Goal: Task Accomplishment & Management: Use online tool/utility

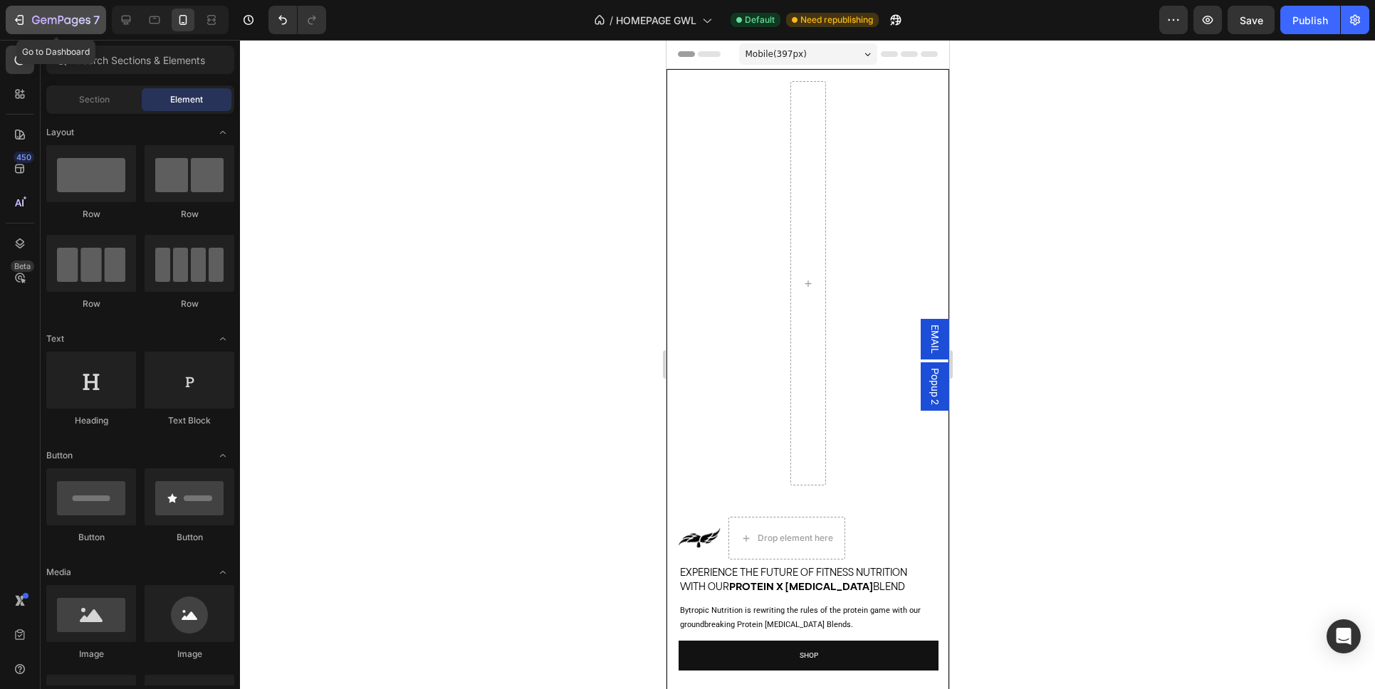
click at [14, 23] on icon "button" at bounding box center [19, 20] width 14 height 14
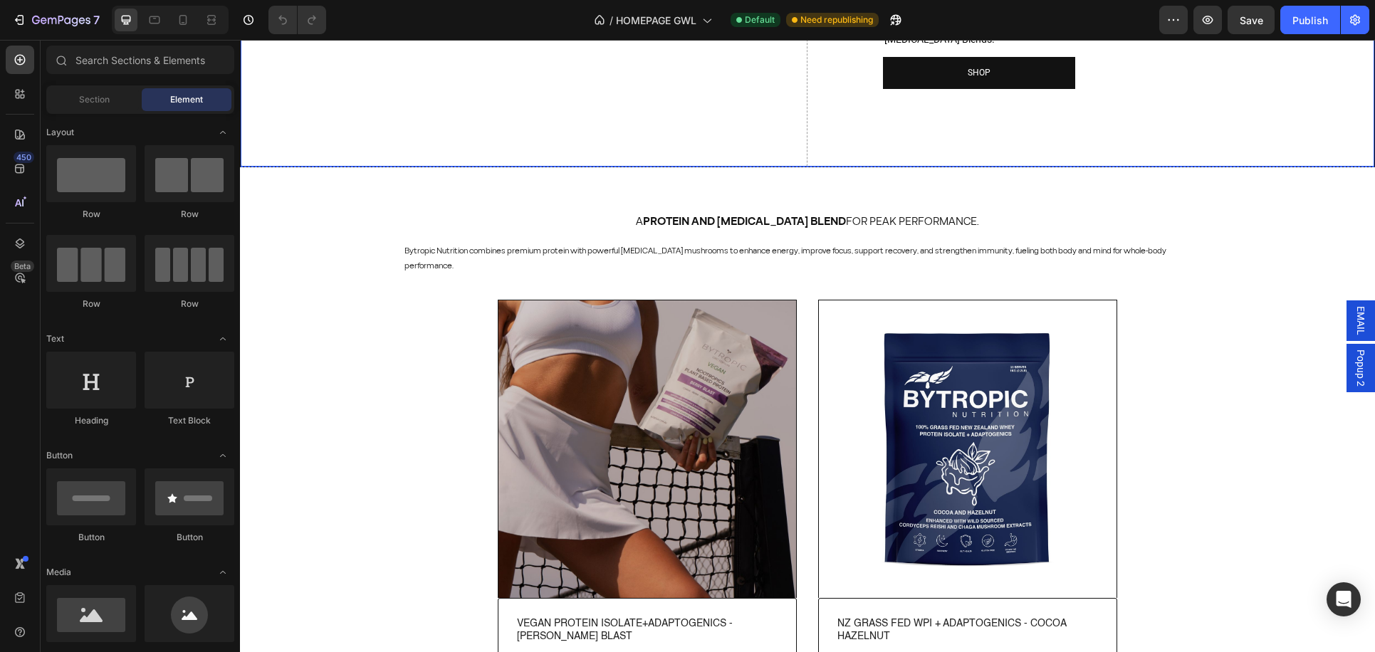
scroll to position [266, 0]
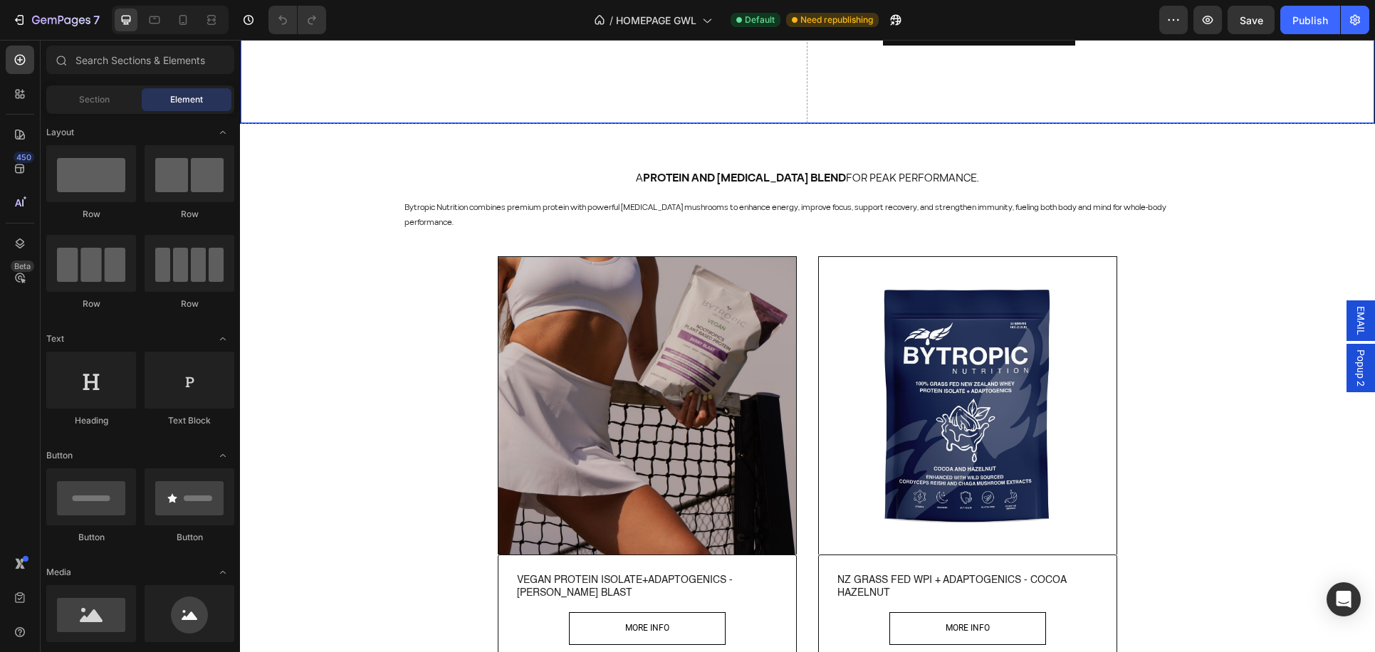
click at [676, 427] on img at bounding box center [647, 406] width 298 height 298
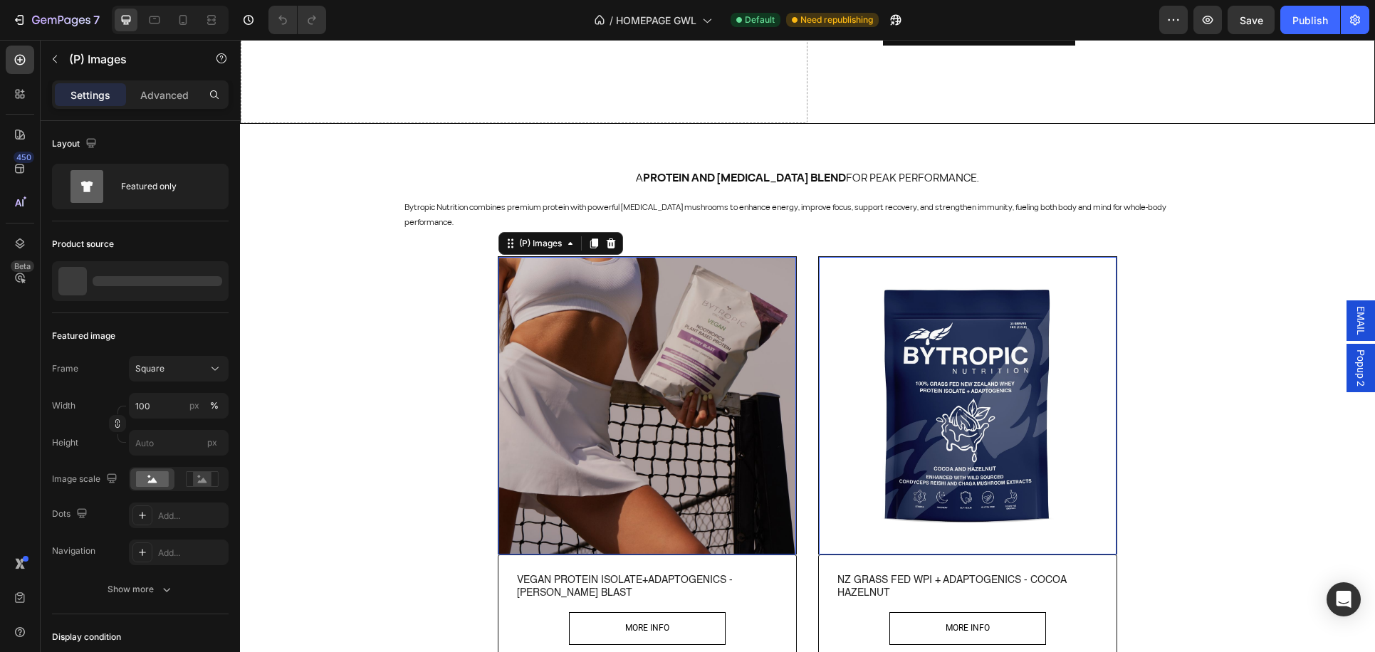
click at [636, 408] on img at bounding box center [647, 406] width 298 height 298
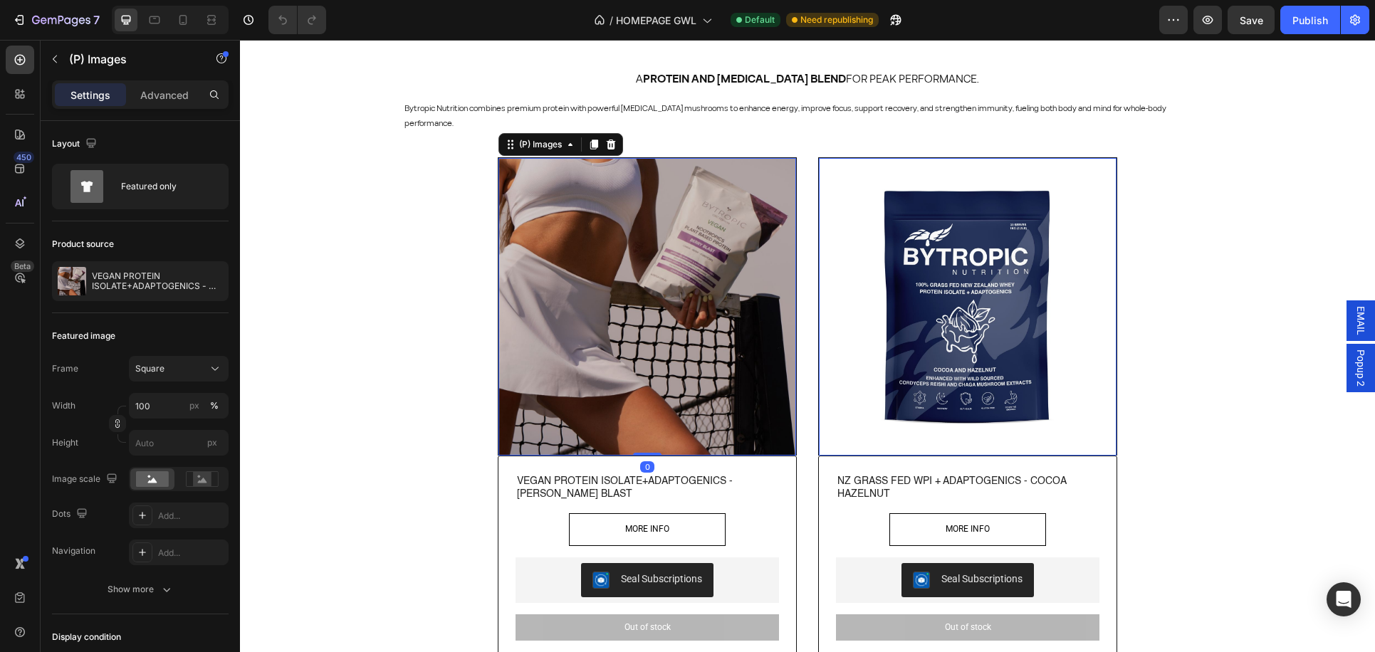
scroll to position [412, 0]
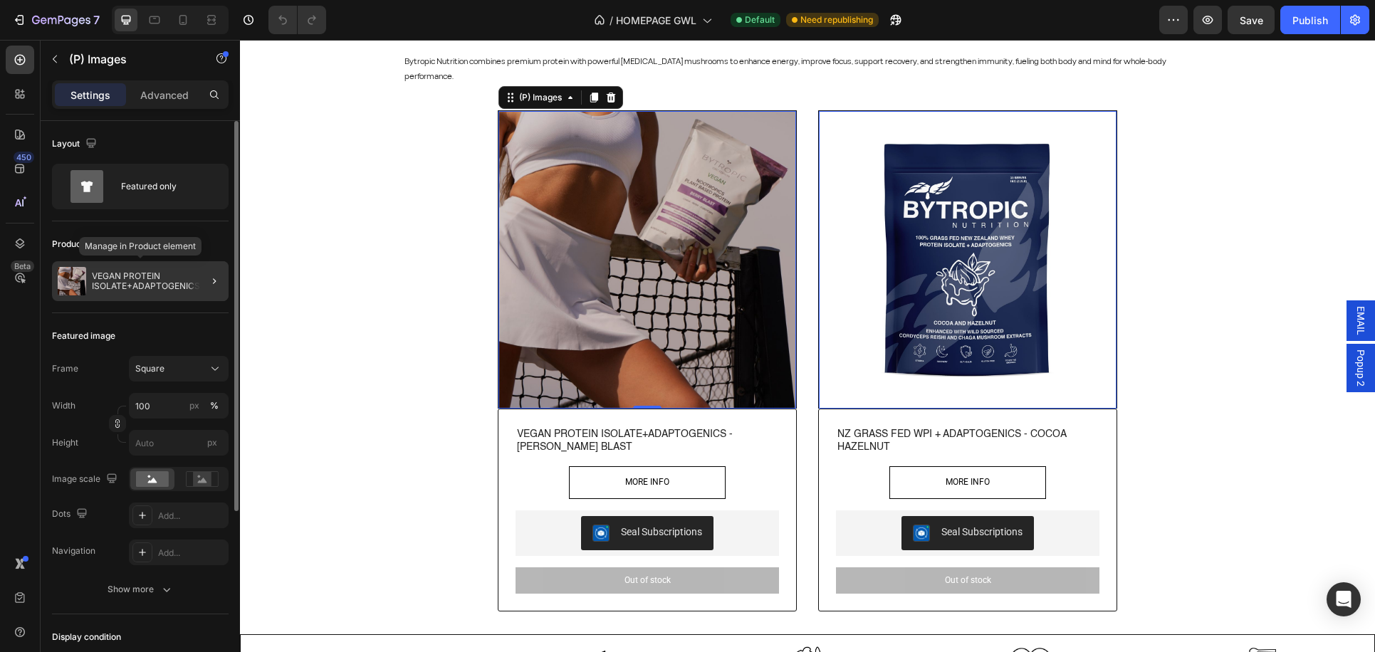
click at [125, 283] on p "VEGAN PROTEIN ISOLATE+ADAPTOGENICS - BERRY BLAST" at bounding box center [157, 281] width 131 height 20
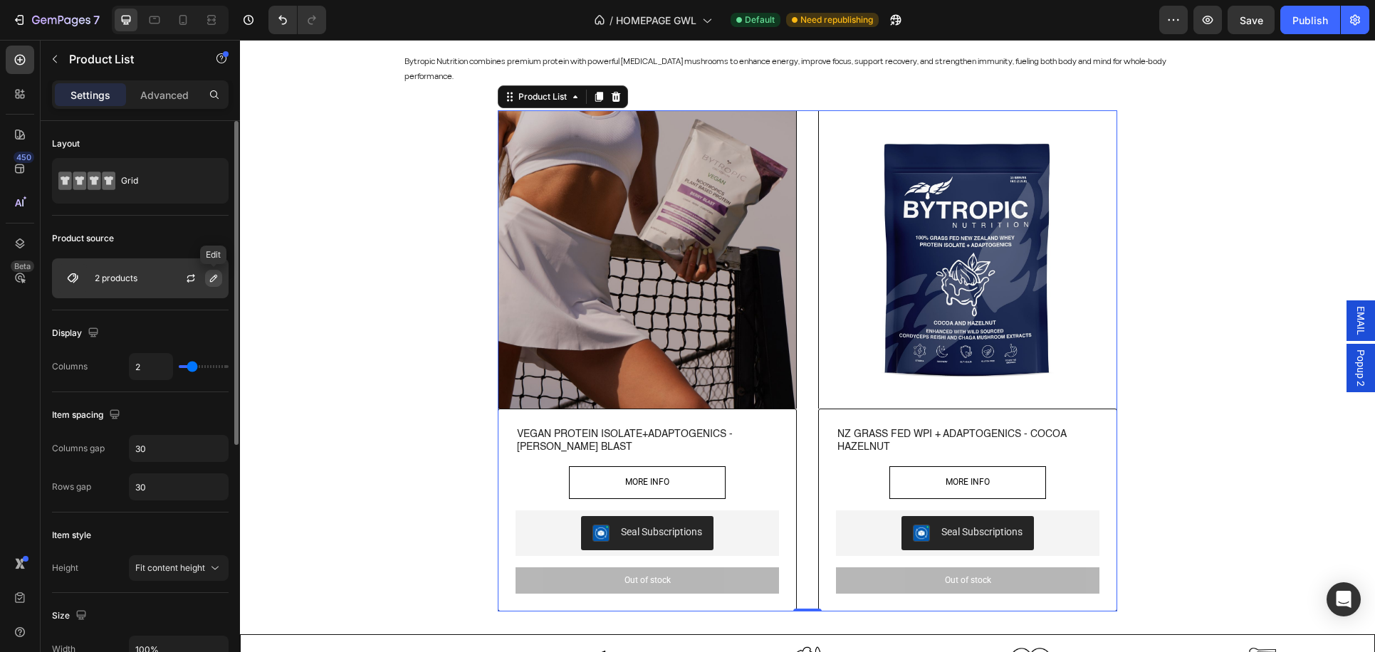
click at [211, 278] on icon "button" at bounding box center [213, 278] width 11 height 11
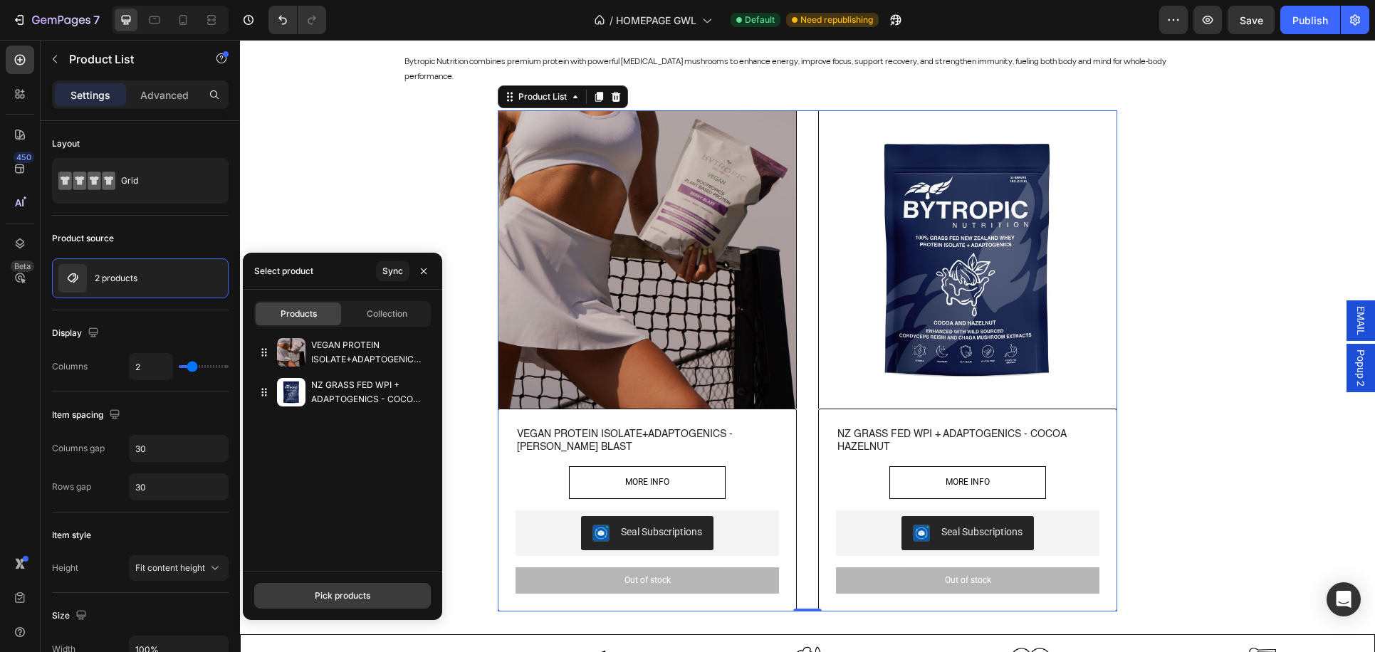
click at [341, 595] on div "Pick products" at bounding box center [343, 595] width 56 height 13
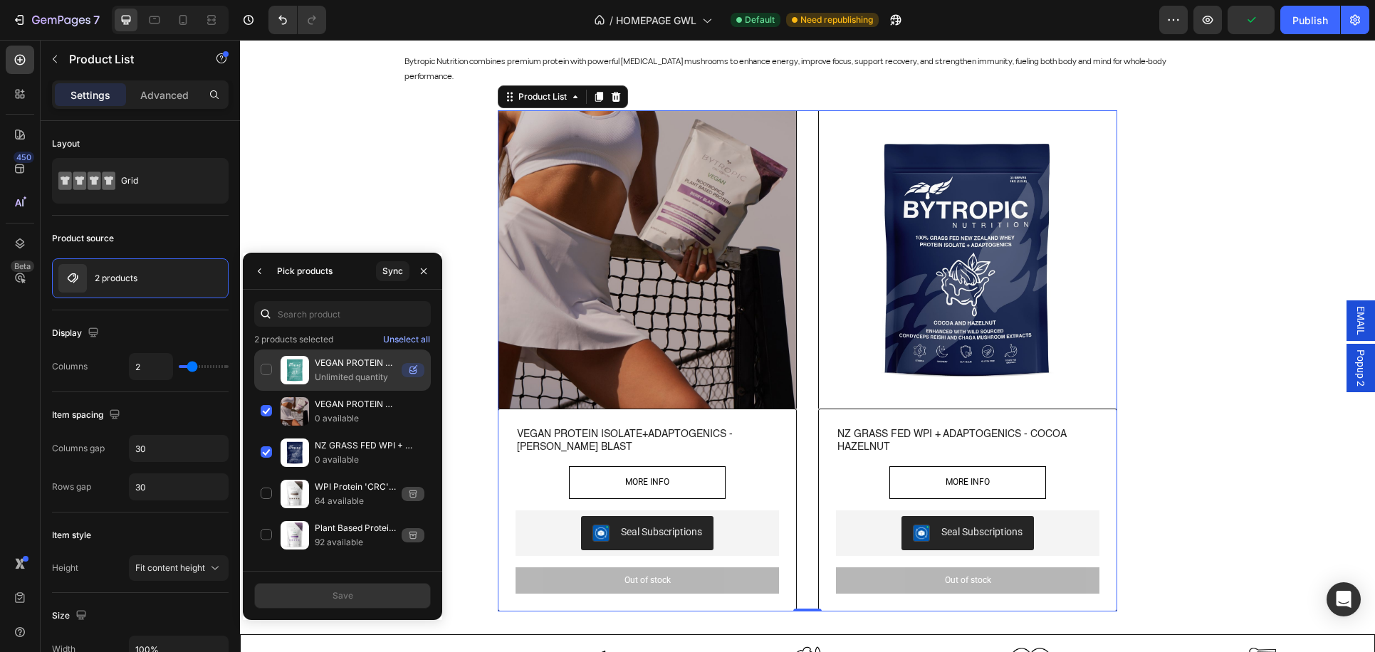
click at [267, 391] on div "VEGAN PROTEIN ISOLATE + ADAPTOGENICS - VELVET VANILLA Unlimited quantity" at bounding box center [342, 411] width 177 height 41
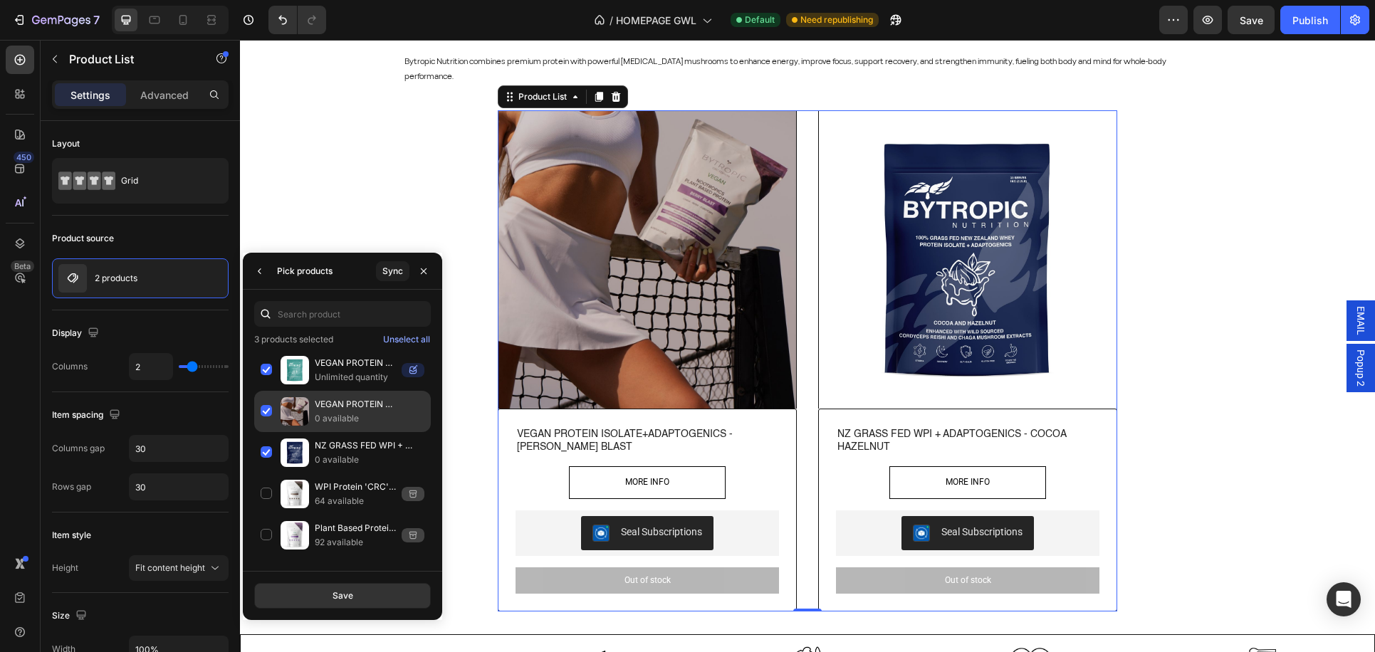
click at [264, 432] on div "VEGAN PROTEIN ISOLATE+ADAPTOGENICS - BERRY BLAST 0 available" at bounding box center [342, 452] width 177 height 41
click at [330, 599] on button "Save" at bounding box center [342, 596] width 177 height 26
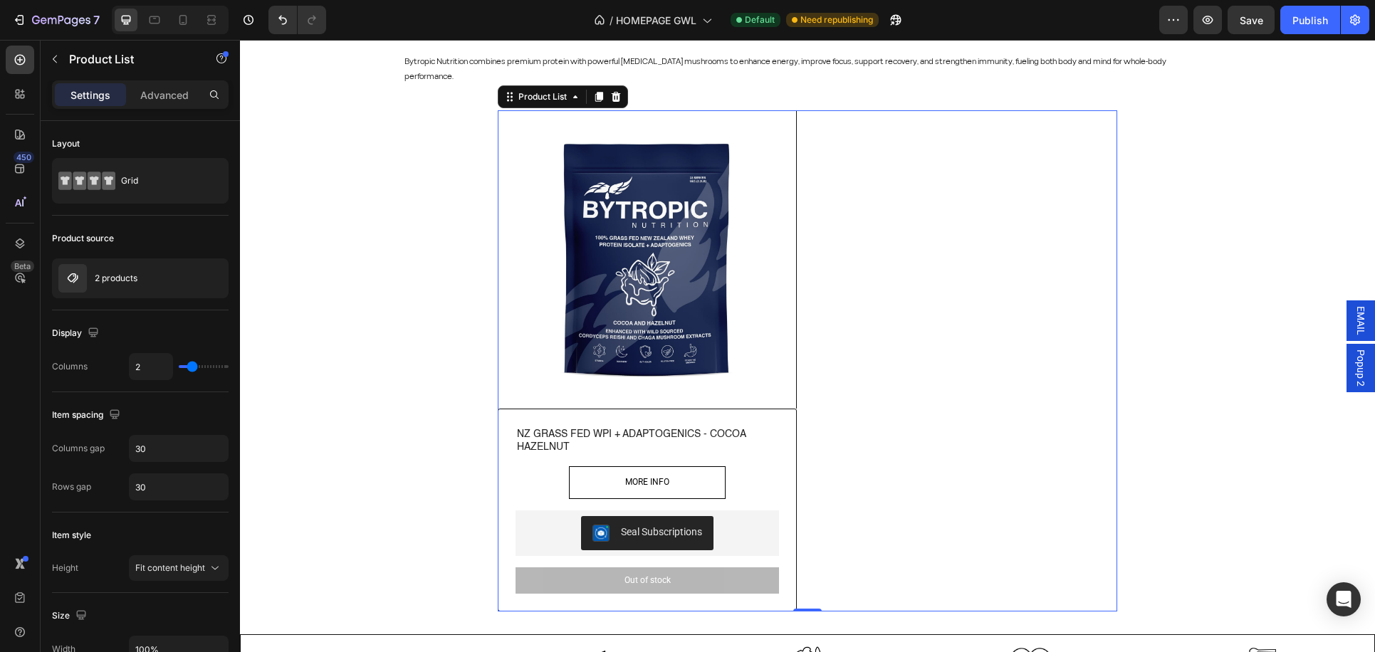
click at [864, 268] on div "(P) Images Row NZ GRASS FED WPI + ADAPTOGENICS - COCOA HAZELNUT (P) Title MORE …" at bounding box center [807, 361] width 619 height 502
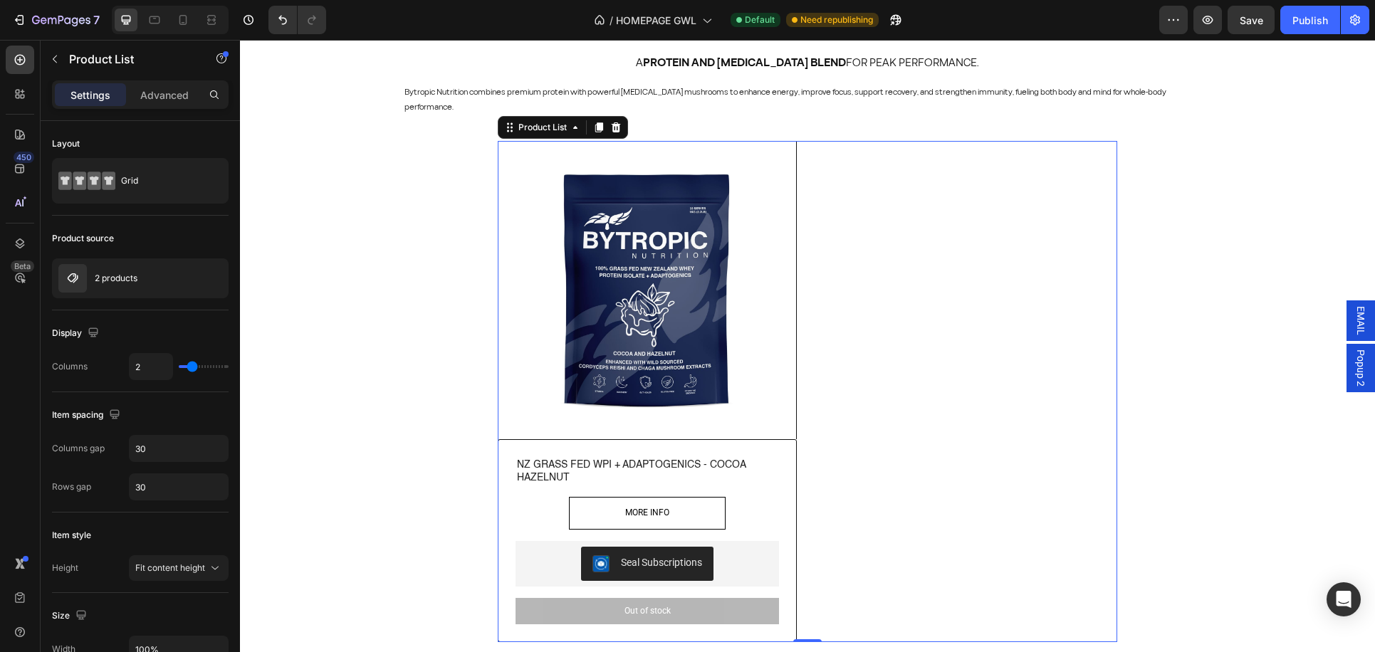
scroll to position [402, 0]
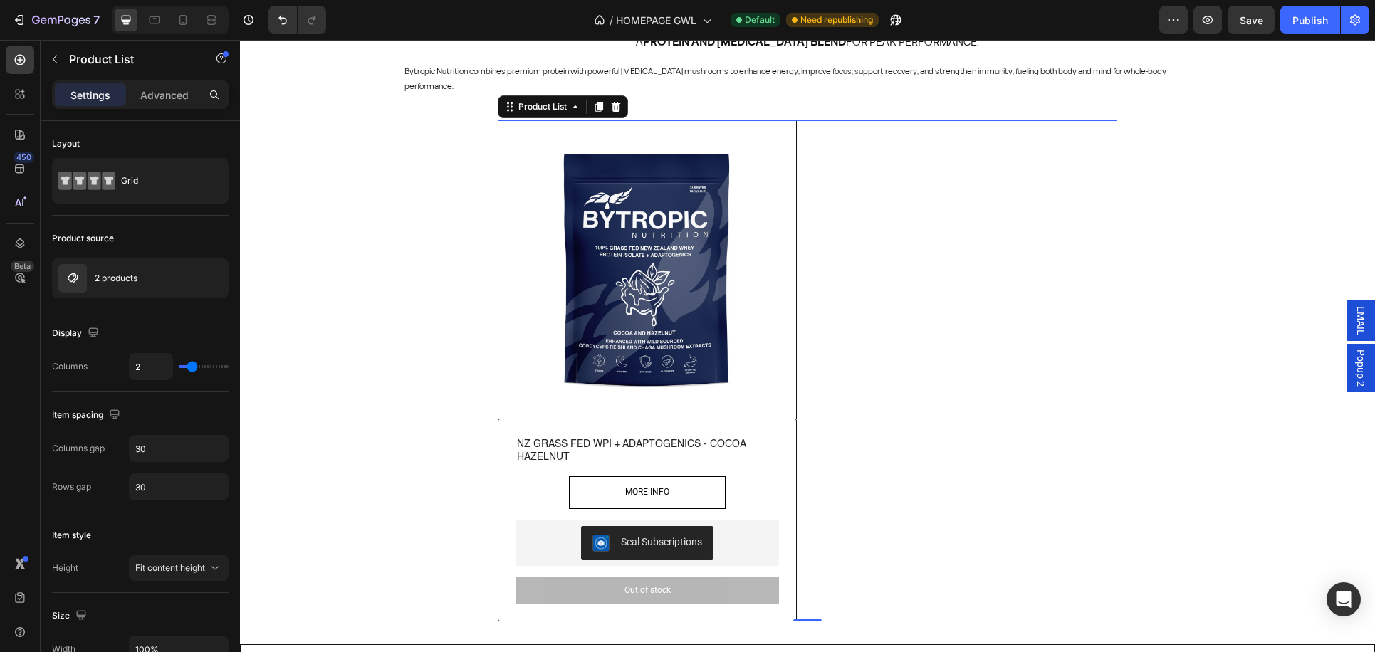
click at [899, 360] on div "(P) Images Row NZ GRASS FED WPI + ADAPTOGENICS - COCOA HAZELNUT (P) Title MORE …" at bounding box center [807, 371] width 619 height 502
click at [1242, 22] on span "Save" at bounding box center [1250, 20] width 23 height 12
click at [918, 372] on div "(P) Images Row NZ GRASS FED WPI + ADAPTOGENICS - COCOA HAZELNUT (P) Title MORE …" at bounding box center [807, 371] width 619 height 502
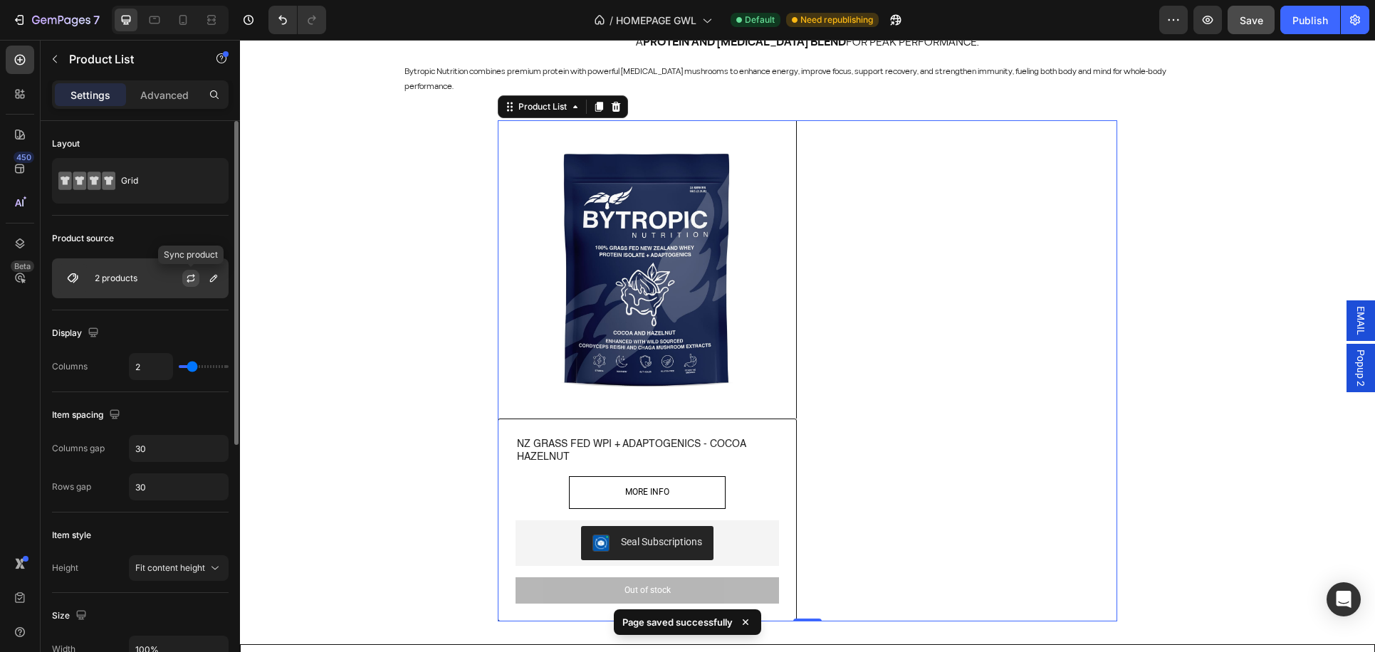
click at [183, 275] on button "button" at bounding box center [190, 278] width 17 height 17
click at [211, 276] on icon "button" at bounding box center [213, 278] width 11 height 11
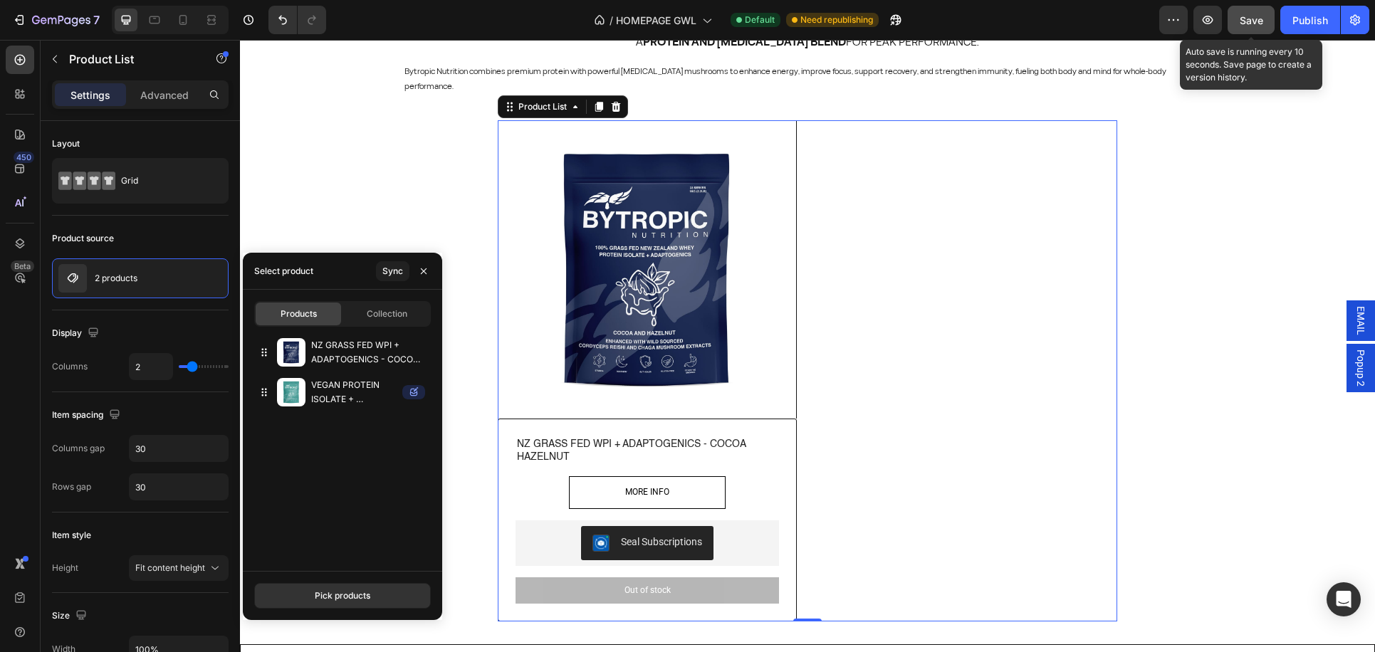
click at [1249, 19] on span "Save" at bounding box center [1250, 20] width 23 height 12
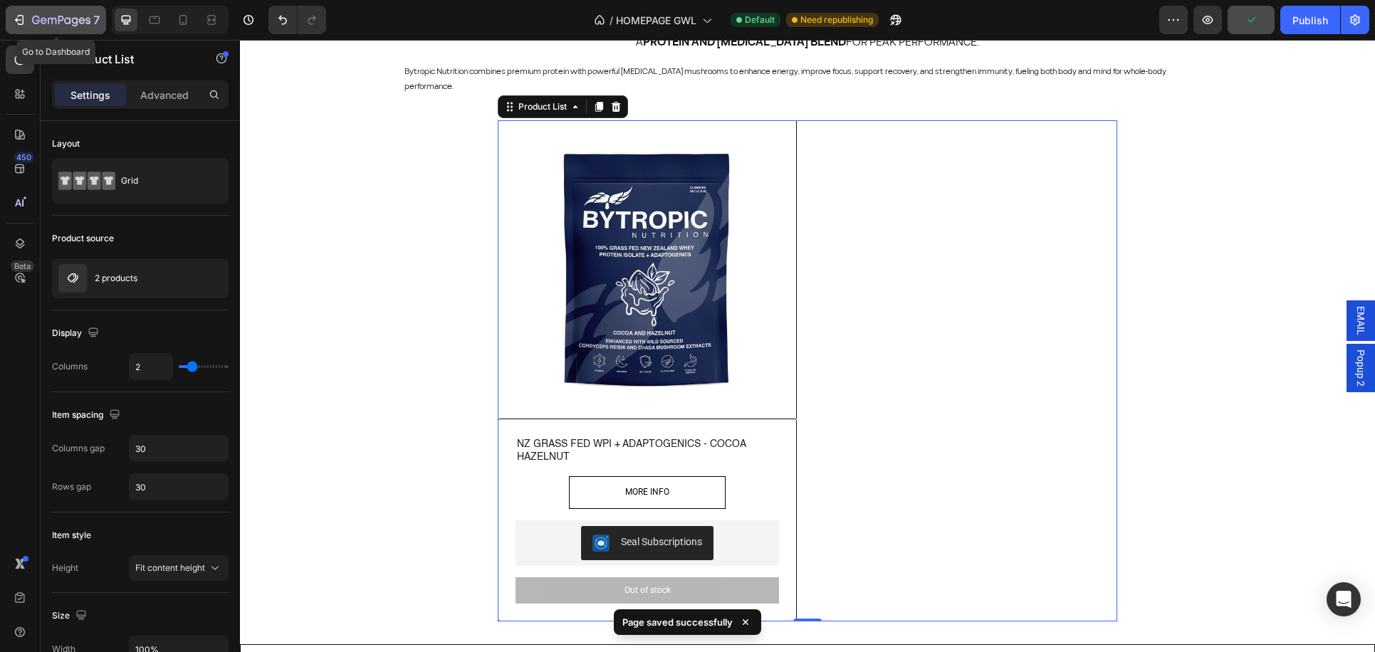
click at [48, 20] on icon "button" at bounding box center [52, 21] width 9 height 6
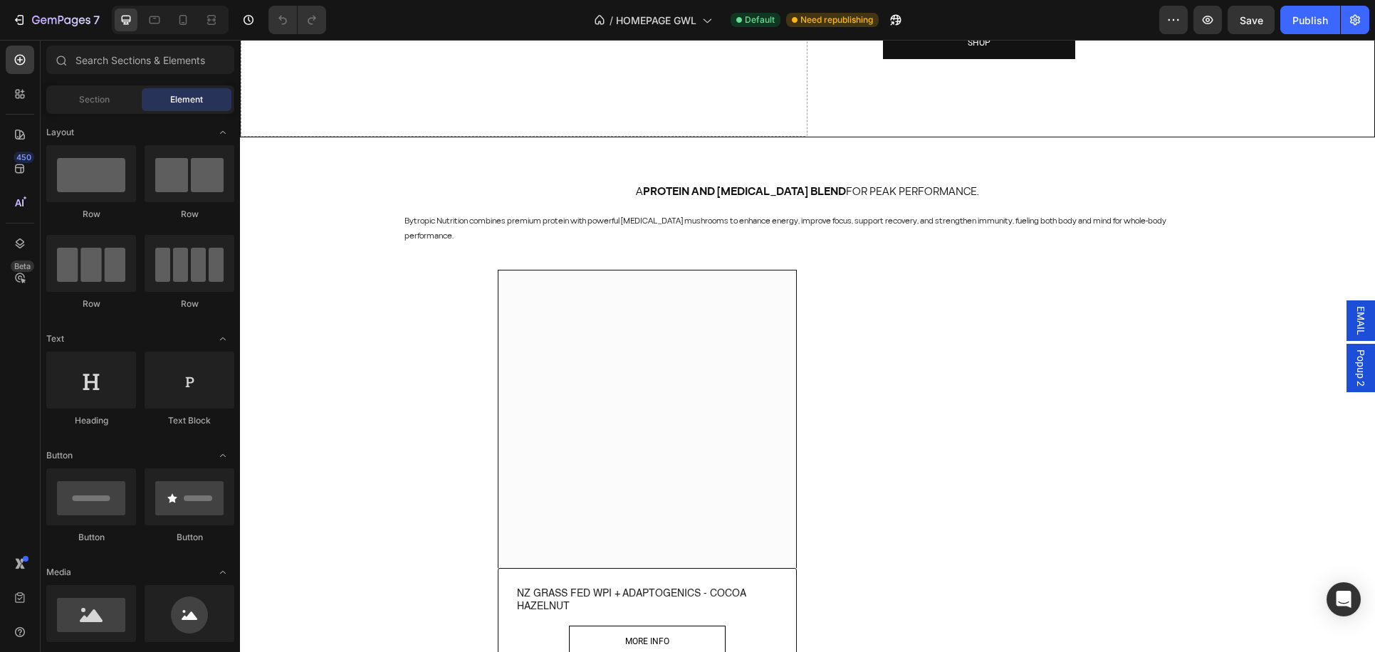
scroll to position [253, 0]
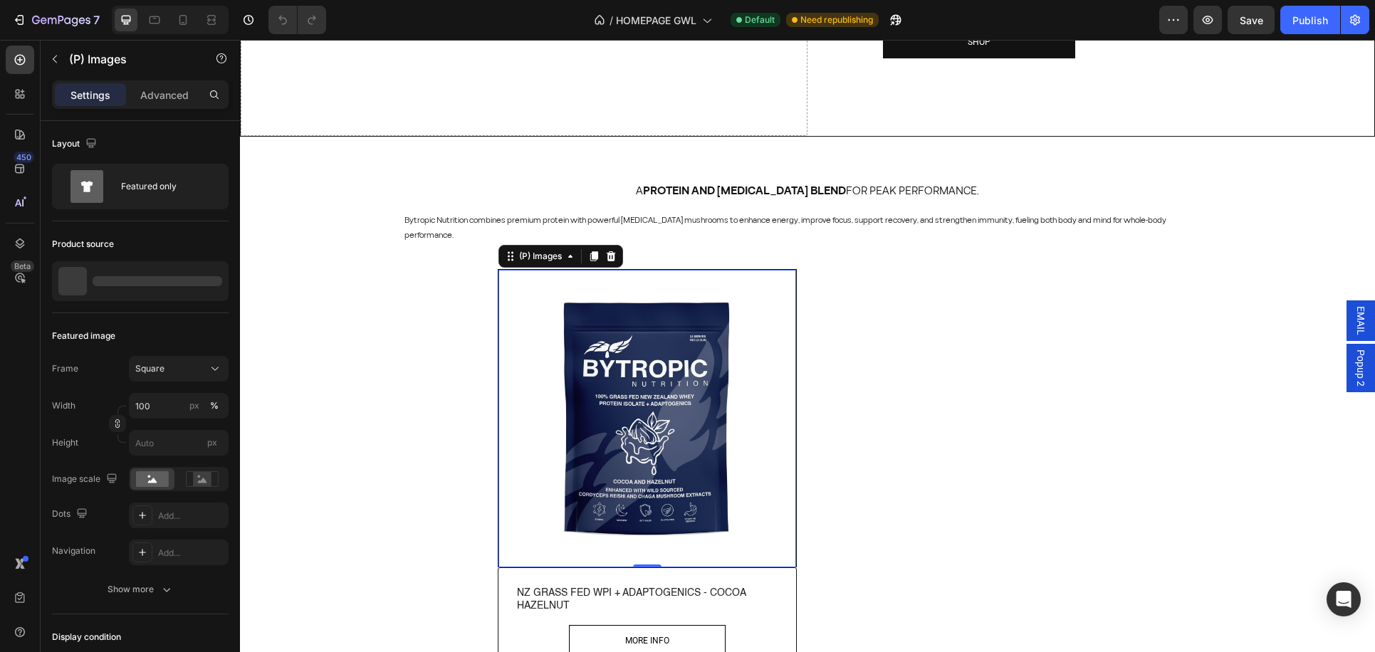
click at [788, 405] on img at bounding box center [647, 419] width 298 height 298
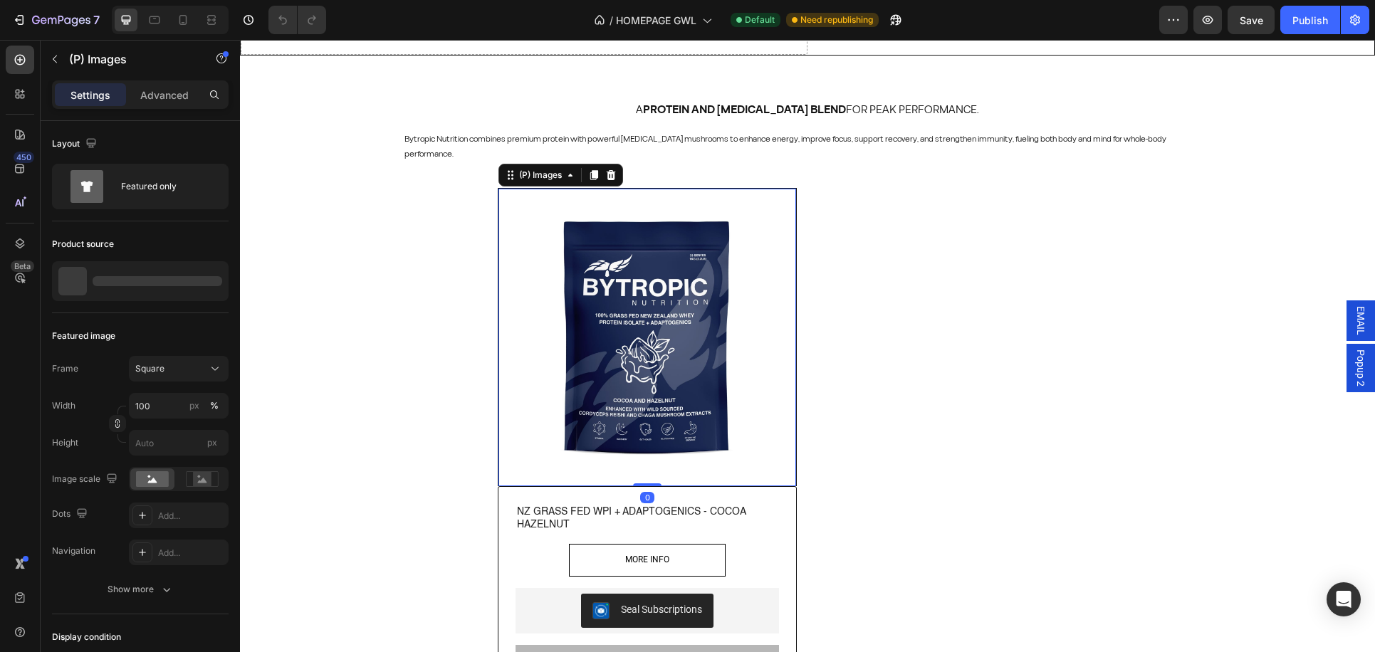
scroll to position [335, 0]
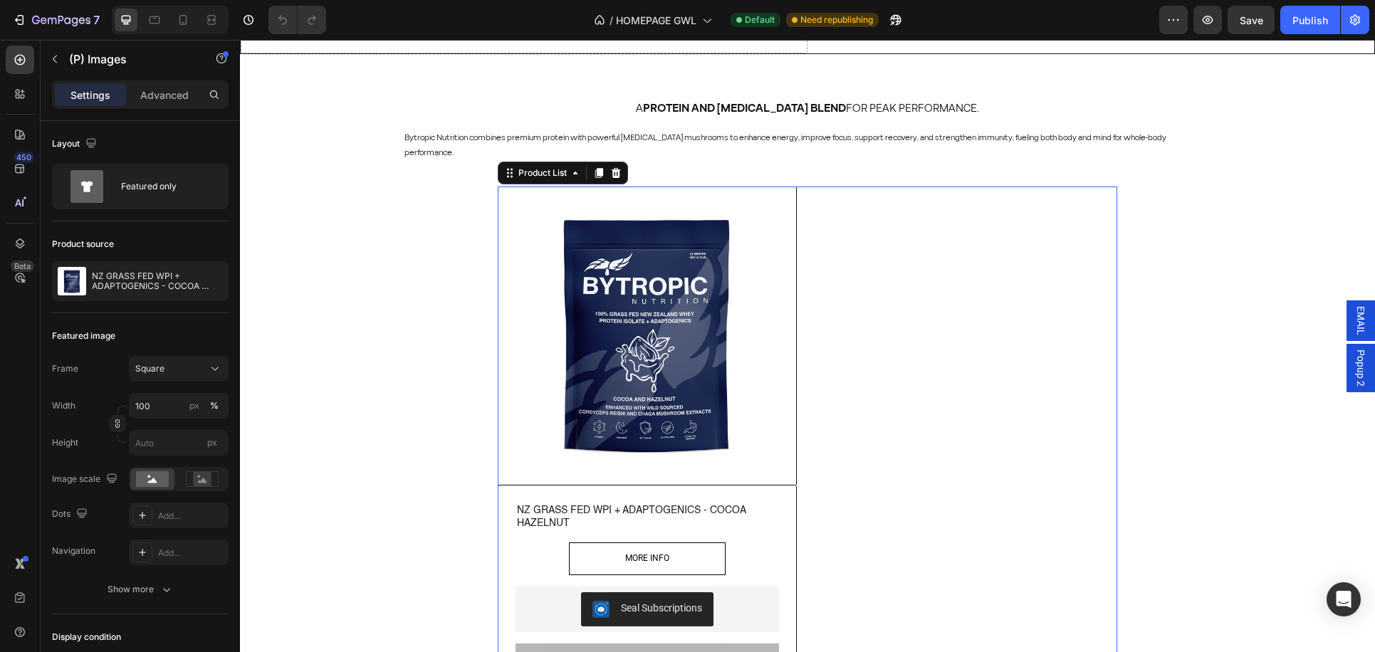
click at [869, 359] on div "(P) Images Row NZ GRASS FED WPI + ADAPTOGENICS - COCOA HAZELNUT (P) Title MORE …" at bounding box center [807, 438] width 619 height 502
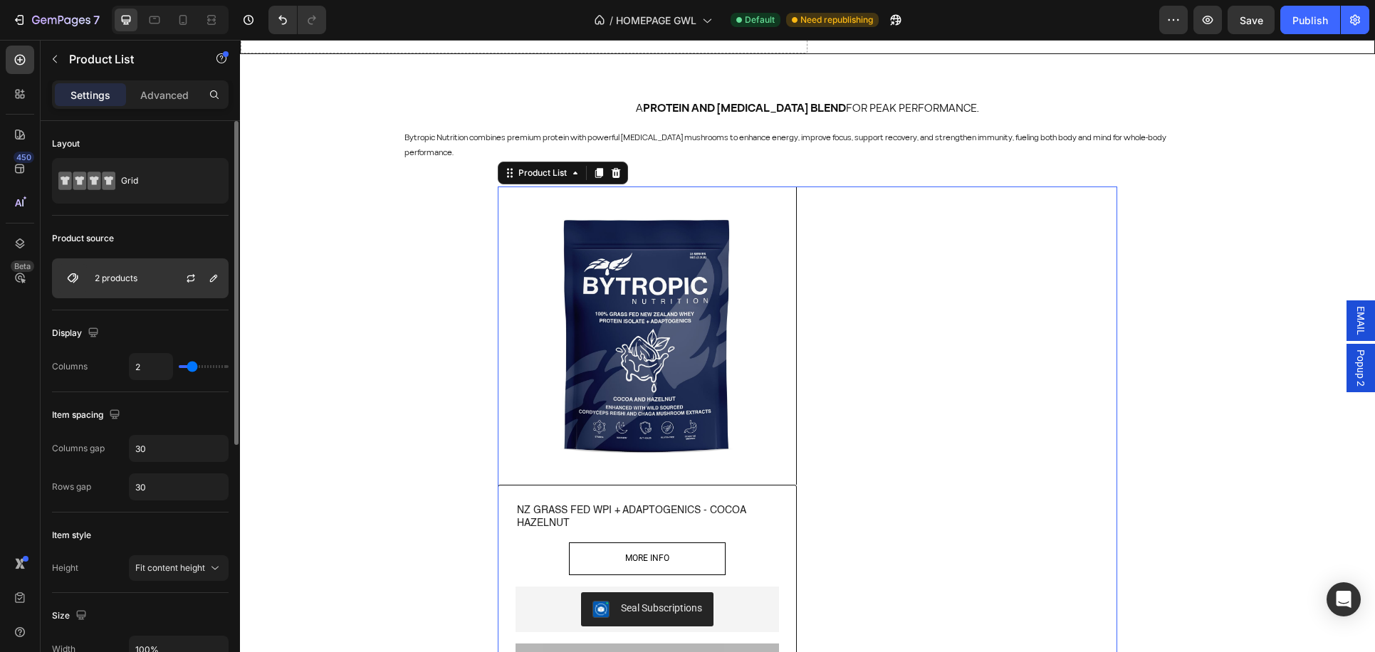
click at [155, 276] on div "2 products" at bounding box center [140, 278] width 177 height 40
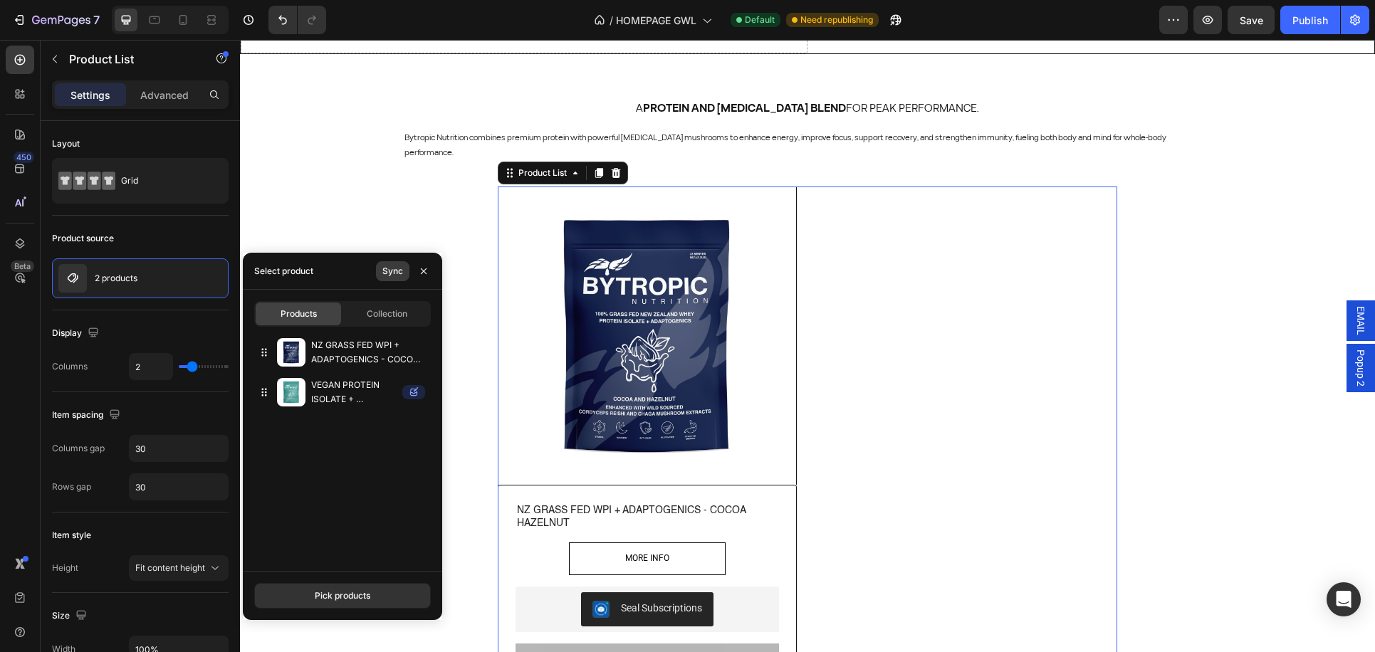
click at [390, 278] on button "Sync" at bounding box center [392, 271] width 33 height 20
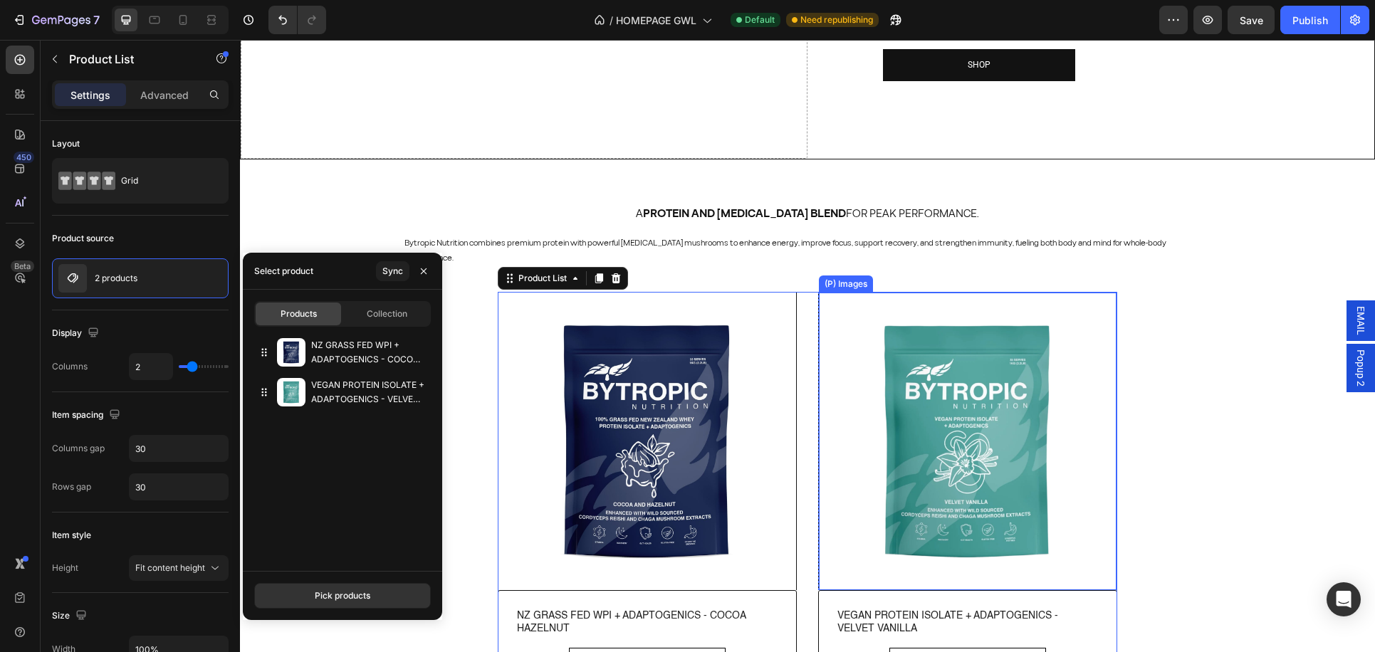
scroll to position [228, 0]
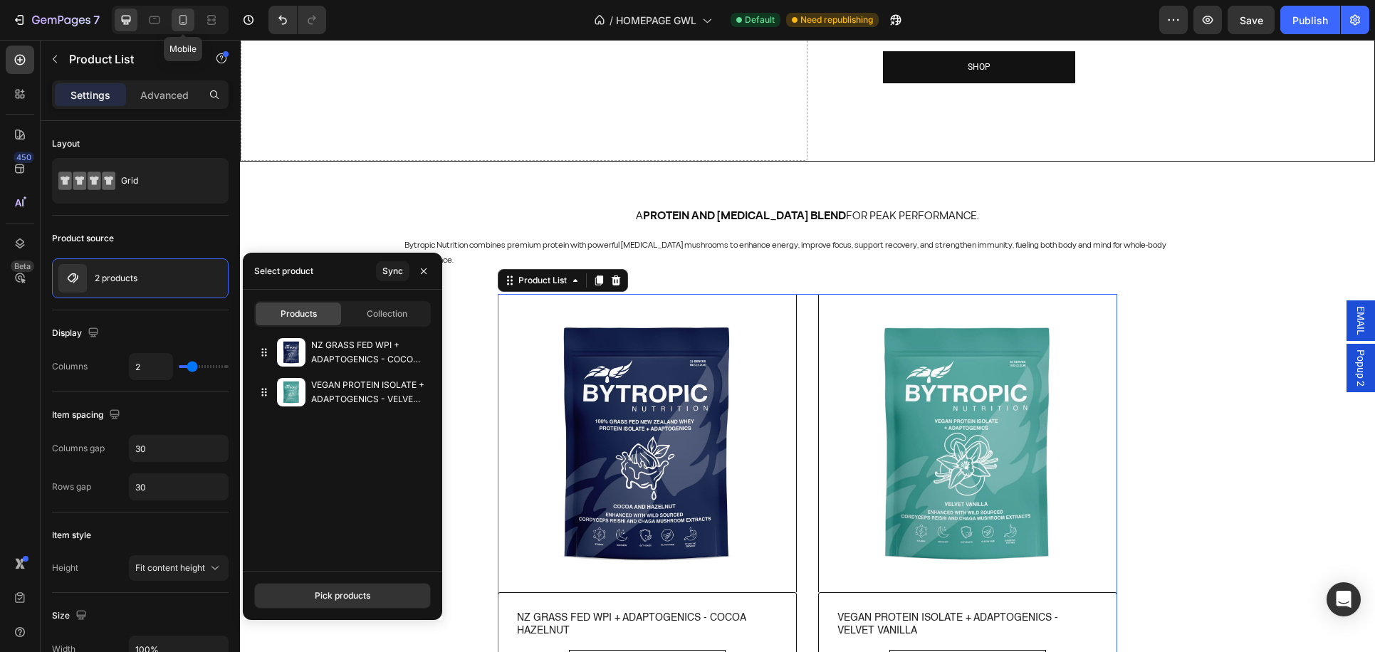
click at [182, 21] on icon at bounding box center [183, 20] width 14 height 14
type input "1"
type input "0"
type input "32"
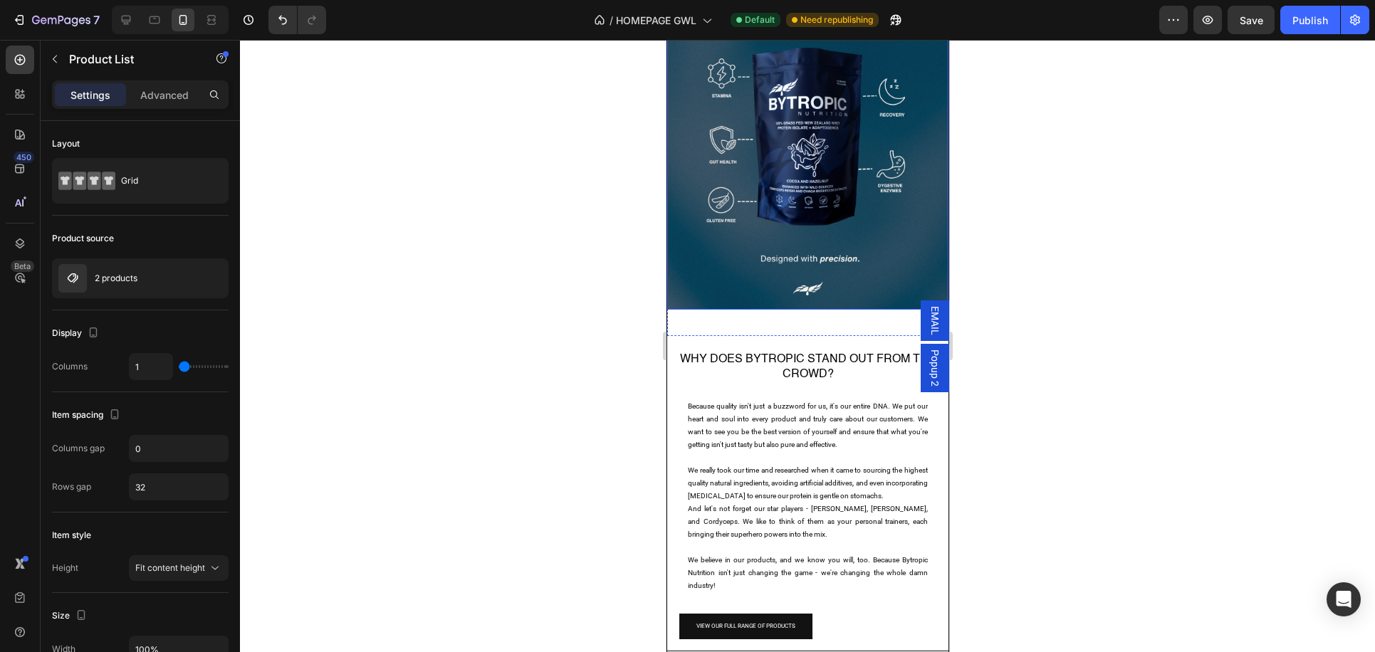
scroll to position [2525, 0]
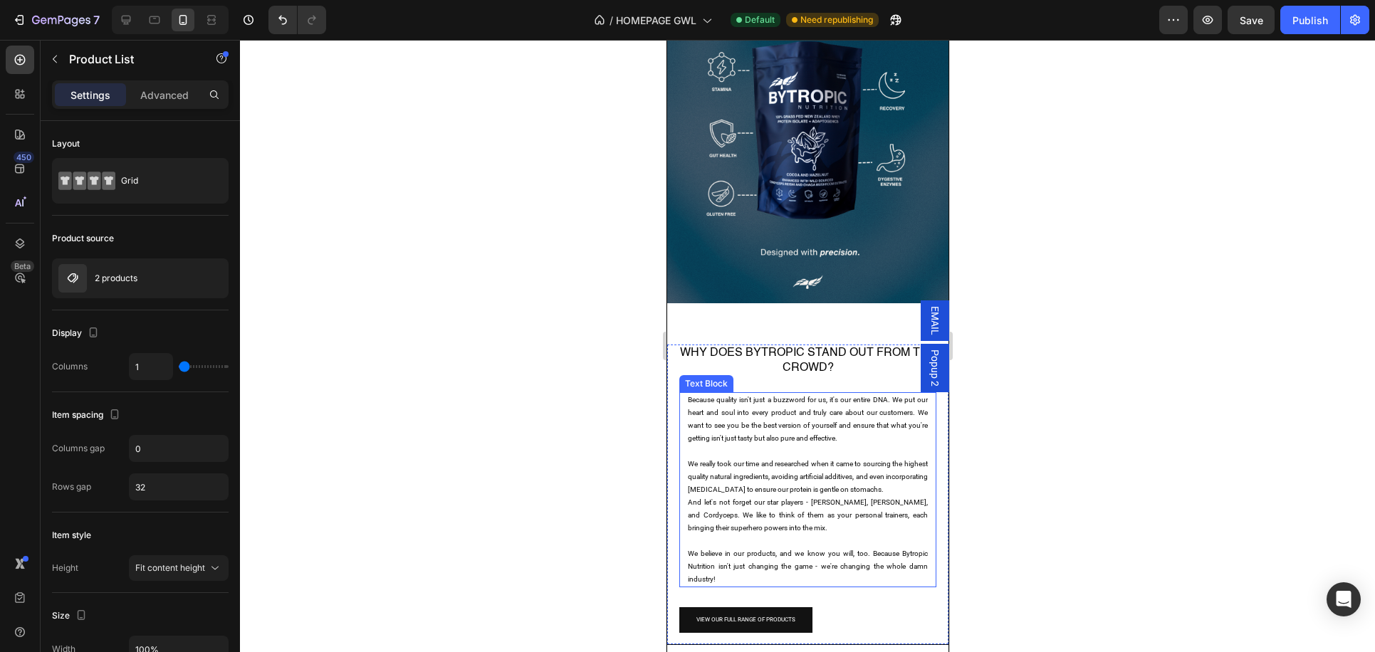
click at [801, 491] on span "We really took our time and researched when it came to sourcing the highest qua…" at bounding box center [807, 476] width 240 height 33
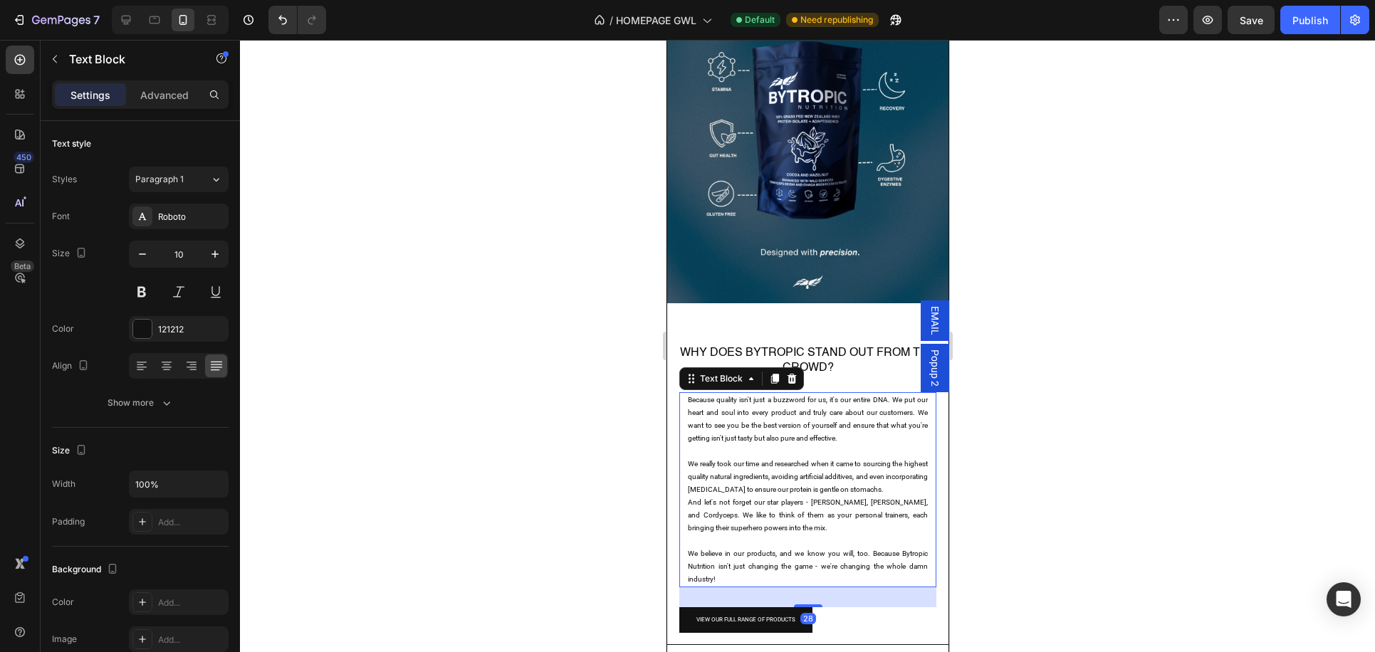
click at [797, 490] on span "We really took our time and researched when it came to sourcing the highest qua…" at bounding box center [807, 476] width 240 height 33
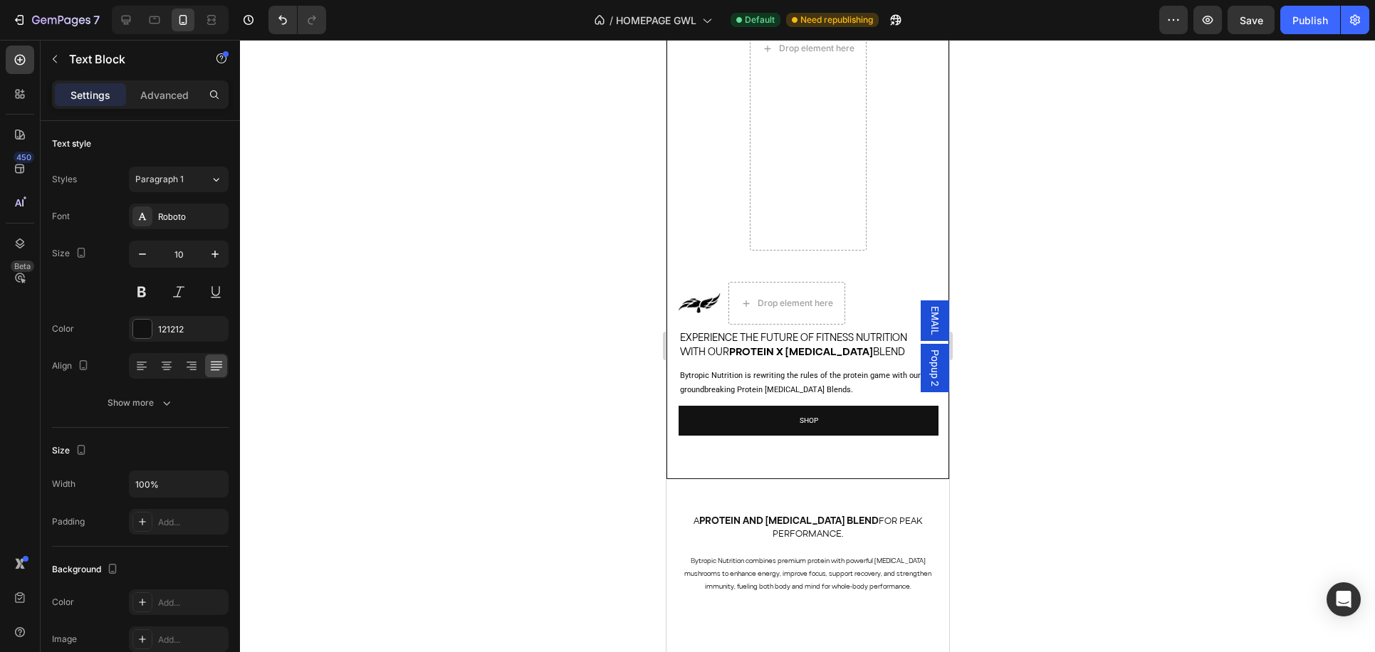
scroll to position [0, 0]
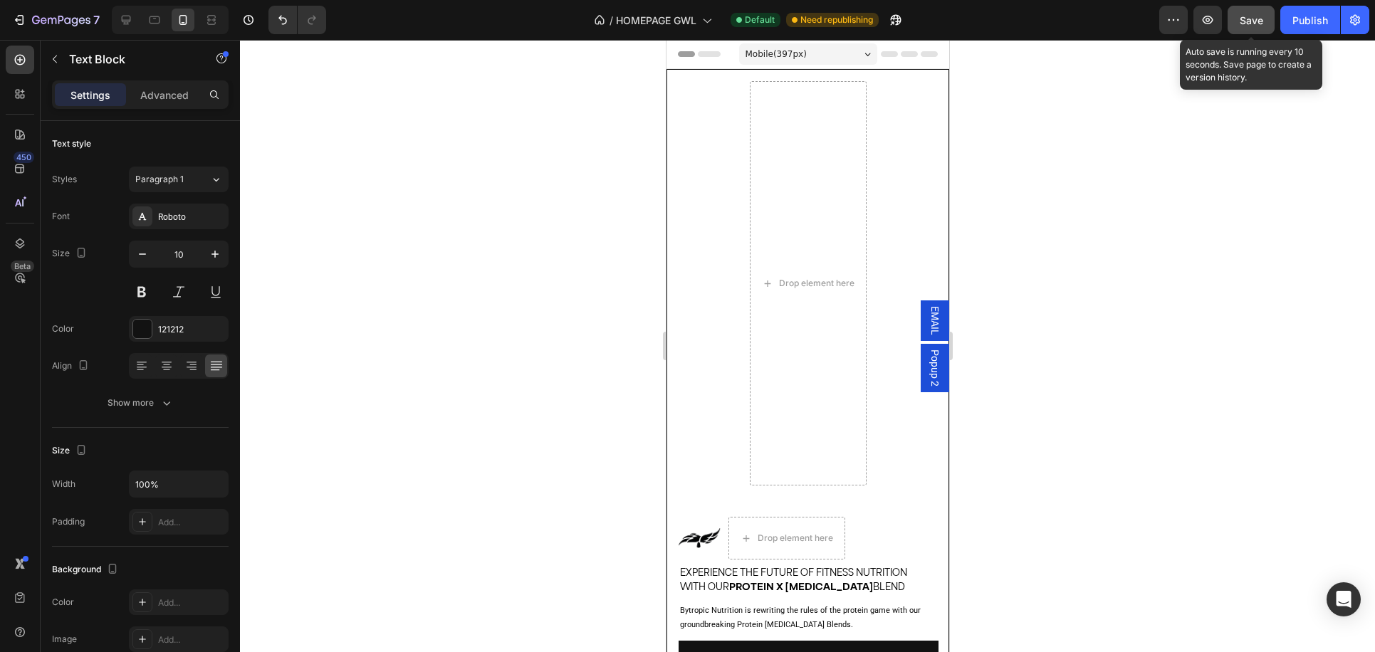
click at [1242, 22] on span "Save" at bounding box center [1250, 20] width 23 height 12
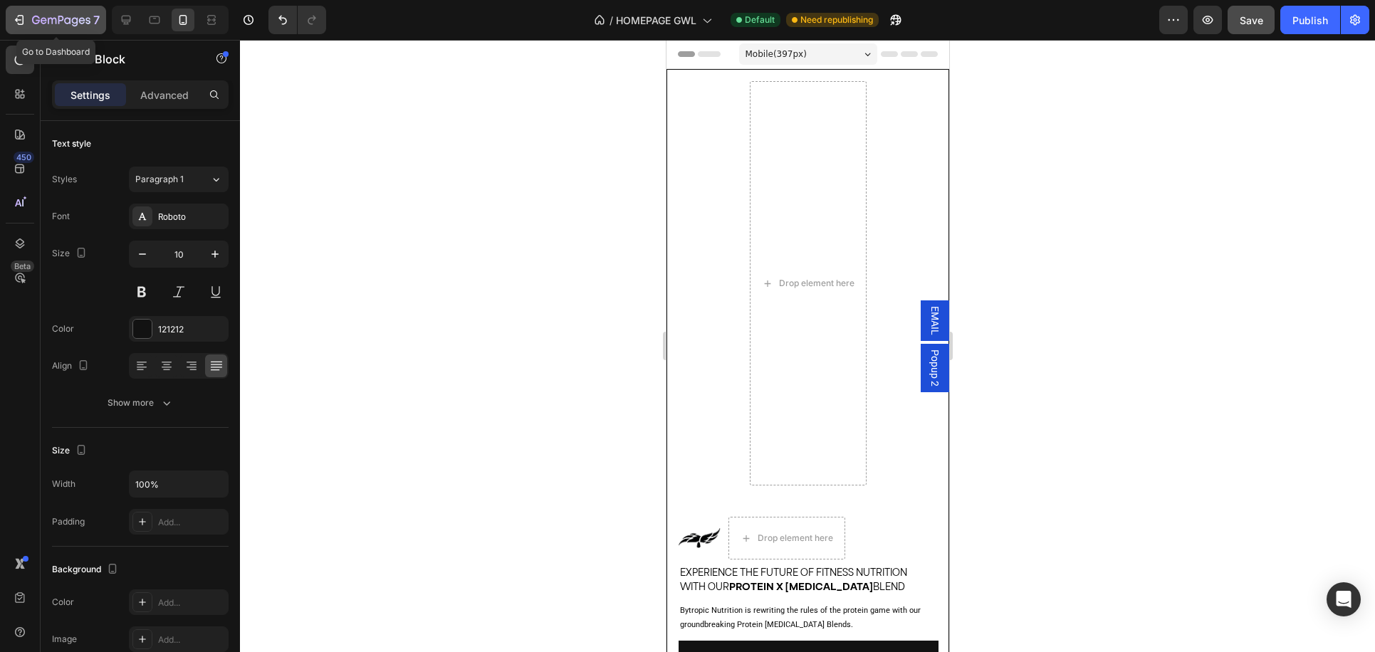
click at [16, 13] on icon "button" at bounding box center [19, 20] width 14 height 14
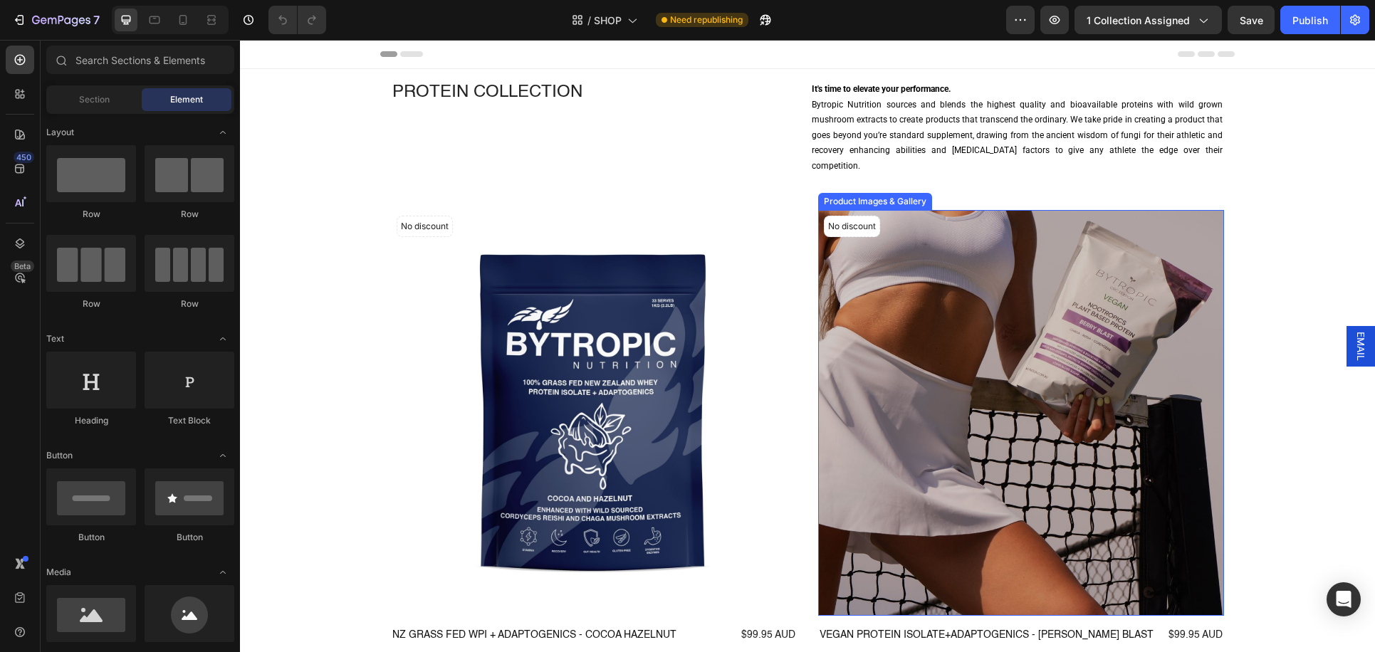
click at [1071, 372] on img at bounding box center [1021, 413] width 406 height 406
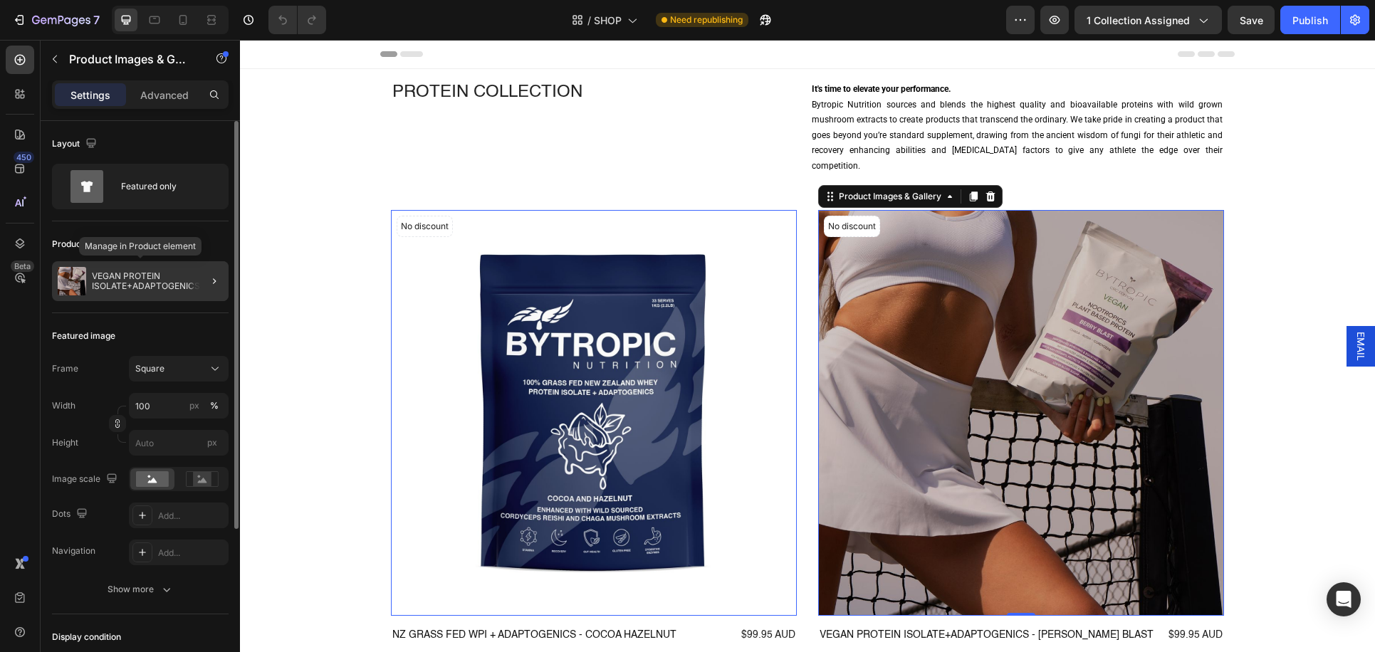
click at [162, 285] on p "VEGAN PROTEIN ISOLATE+ADAPTOGENICS - BERRY BLAST" at bounding box center [157, 281] width 131 height 20
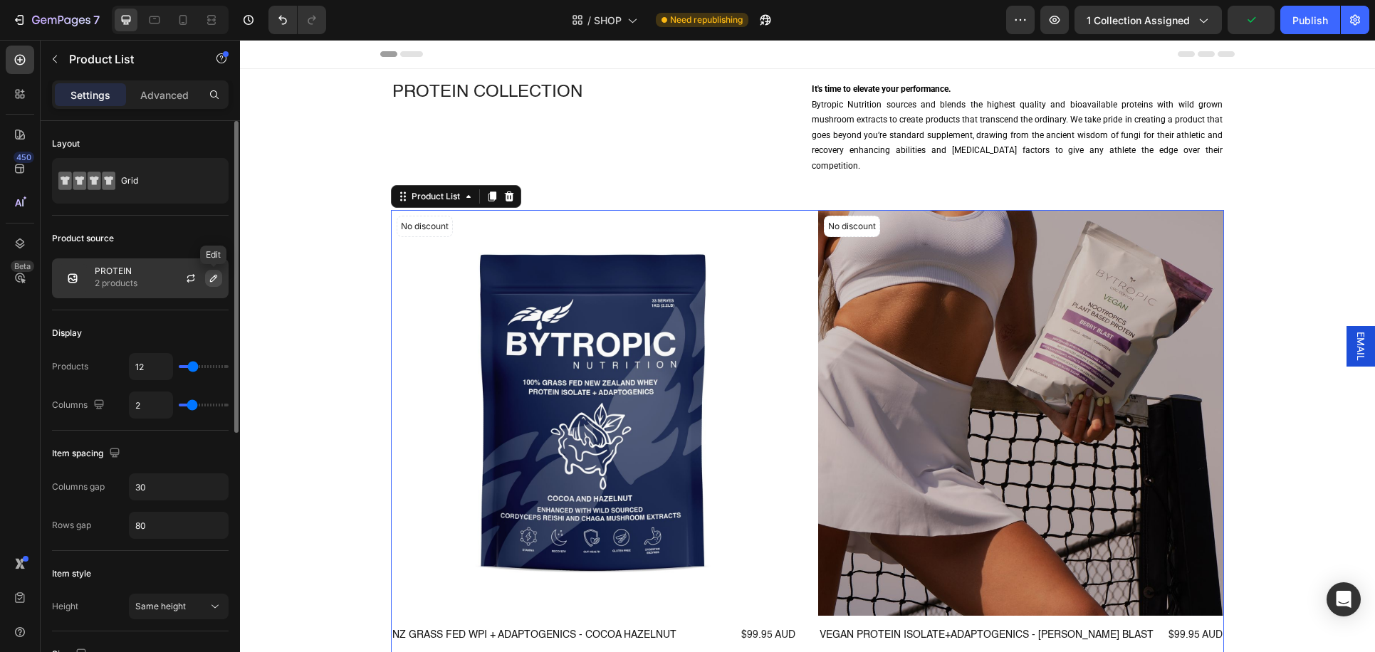
click at [211, 278] on icon "button" at bounding box center [213, 278] width 11 height 11
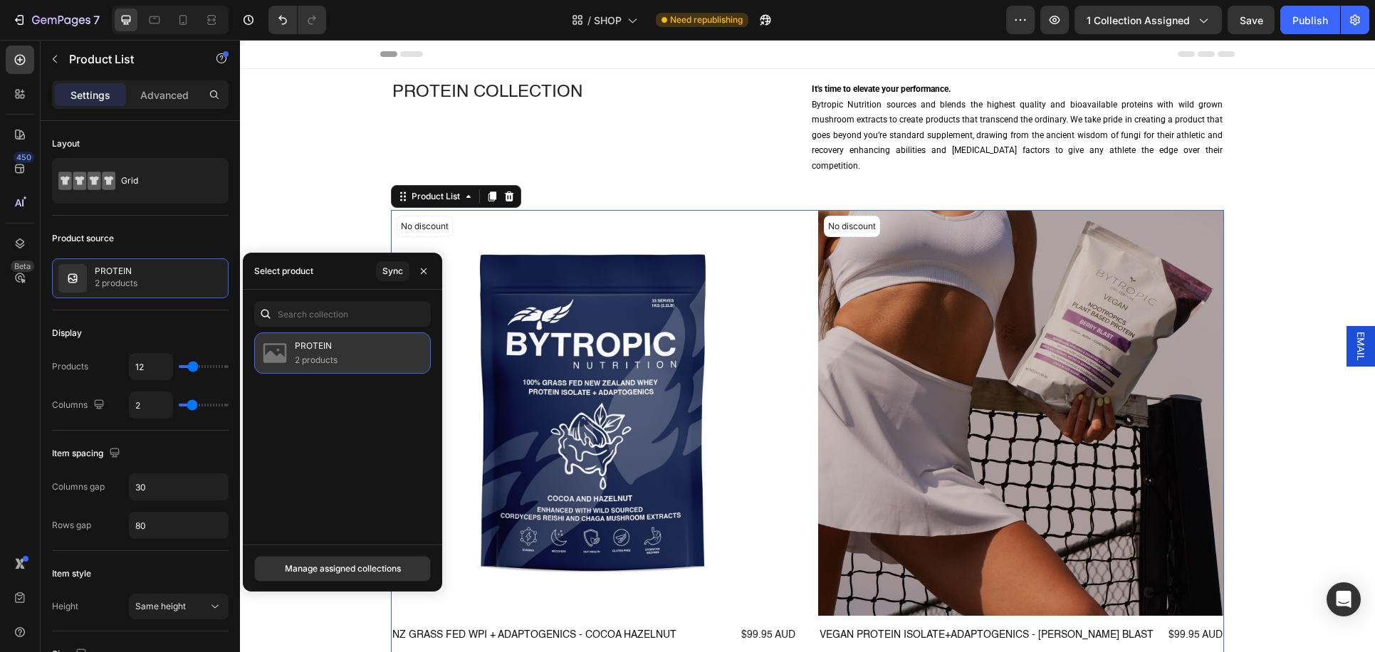
click at [351, 349] on div "PROTEIN 2 products" at bounding box center [342, 352] width 177 height 41
click at [388, 270] on div "Sync" at bounding box center [392, 271] width 21 height 13
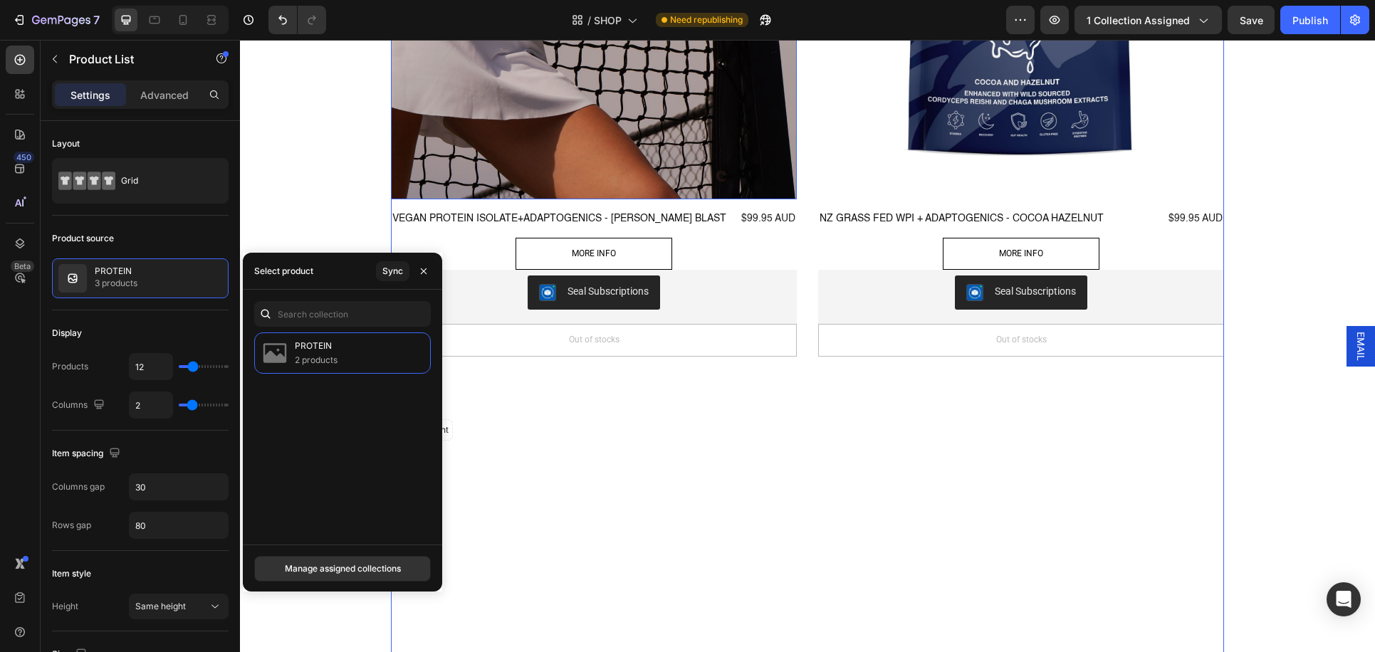
scroll to position [455, 0]
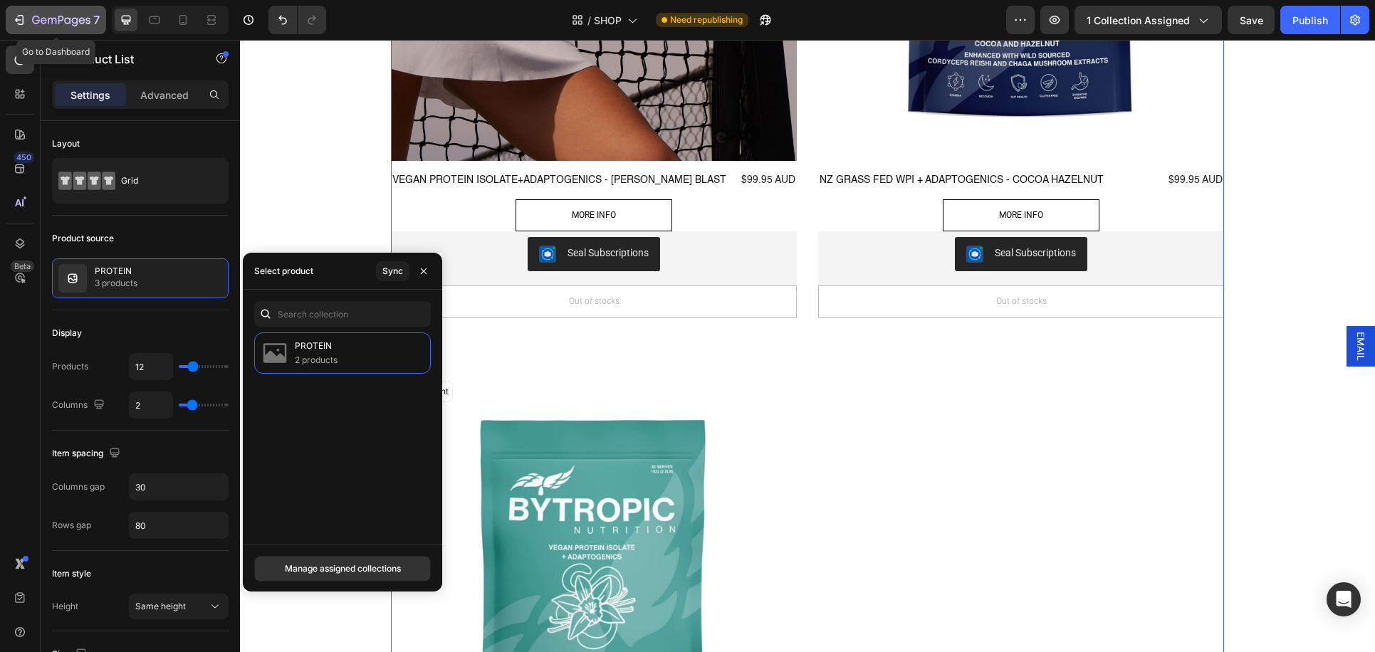
click at [21, 15] on icon "button" at bounding box center [21, 20] width 6 height 10
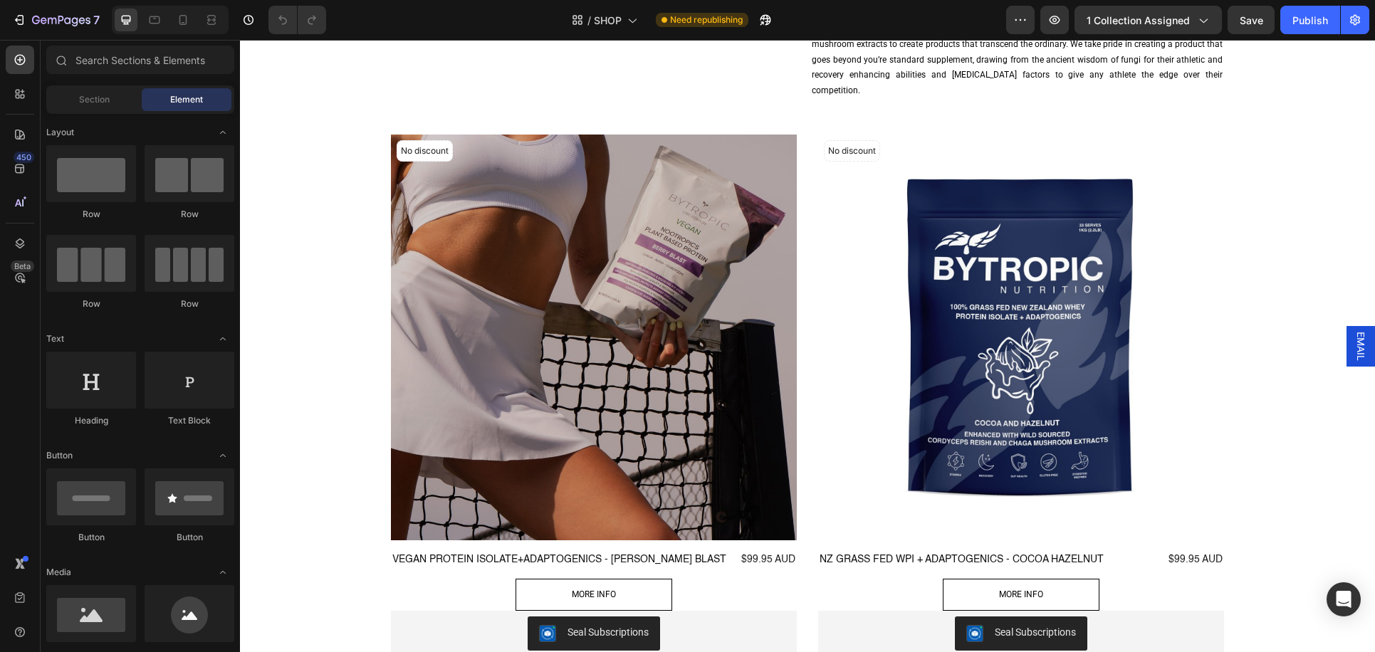
scroll to position [70, 0]
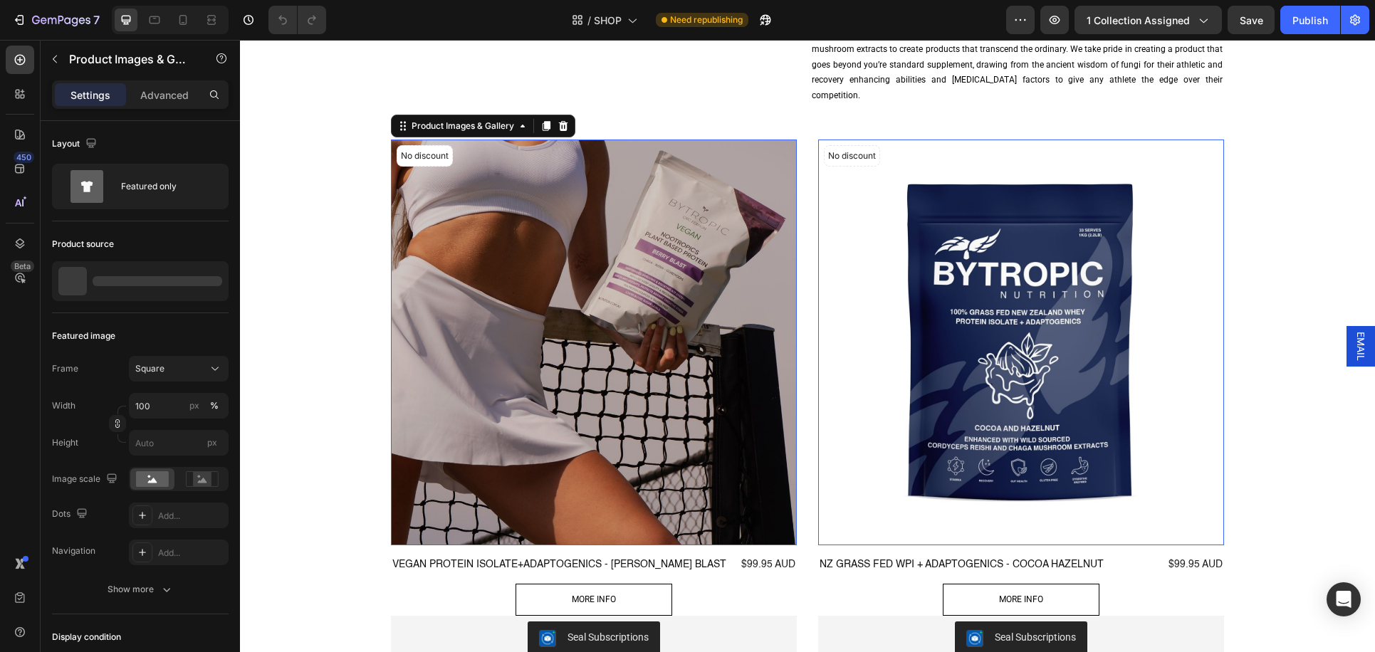
click at [788, 169] on img at bounding box center [594, 343] width 406 height 406
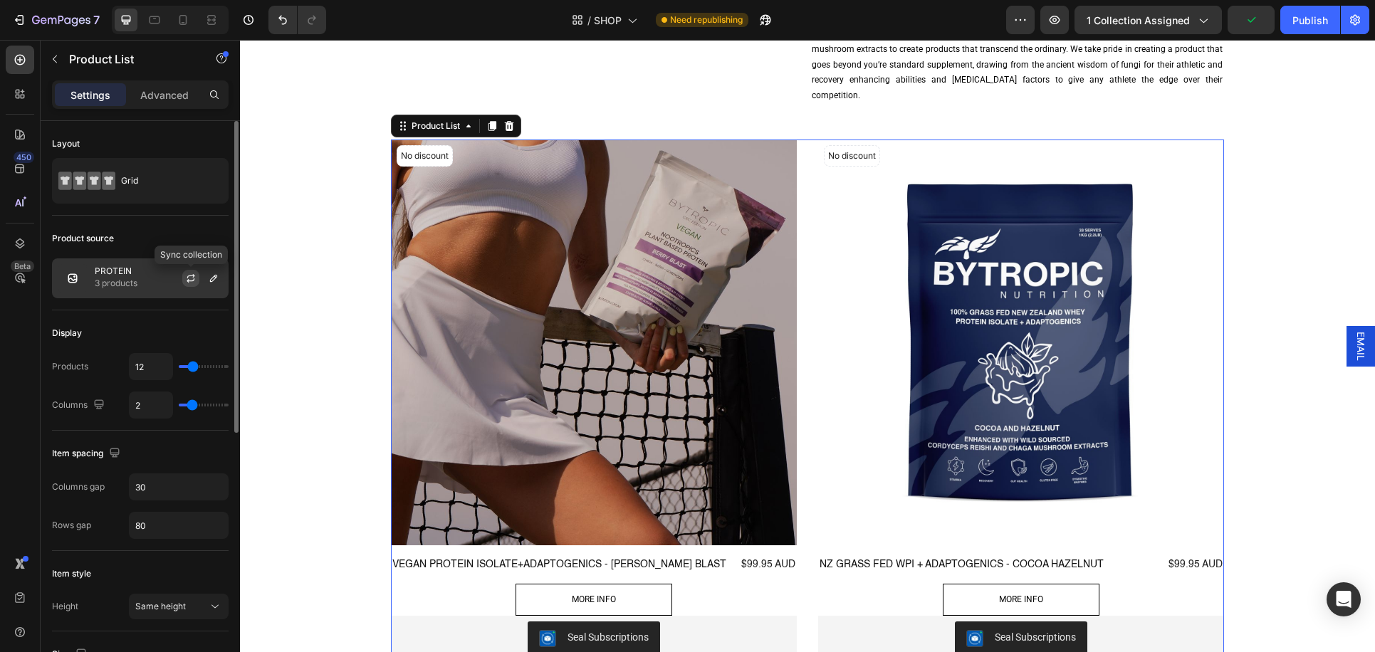
click at [194, 280] on icon "button" at bounding box center [190, 278] width 11 height 11
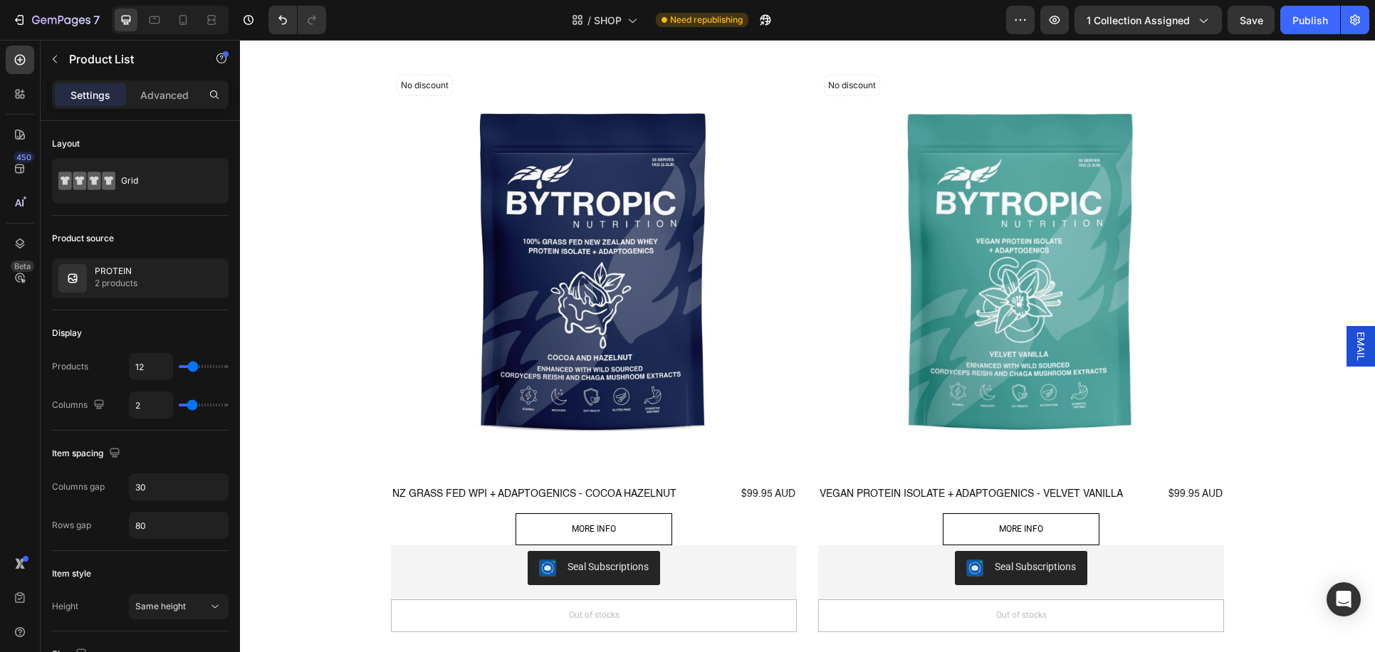
scroll to position [0, 0]
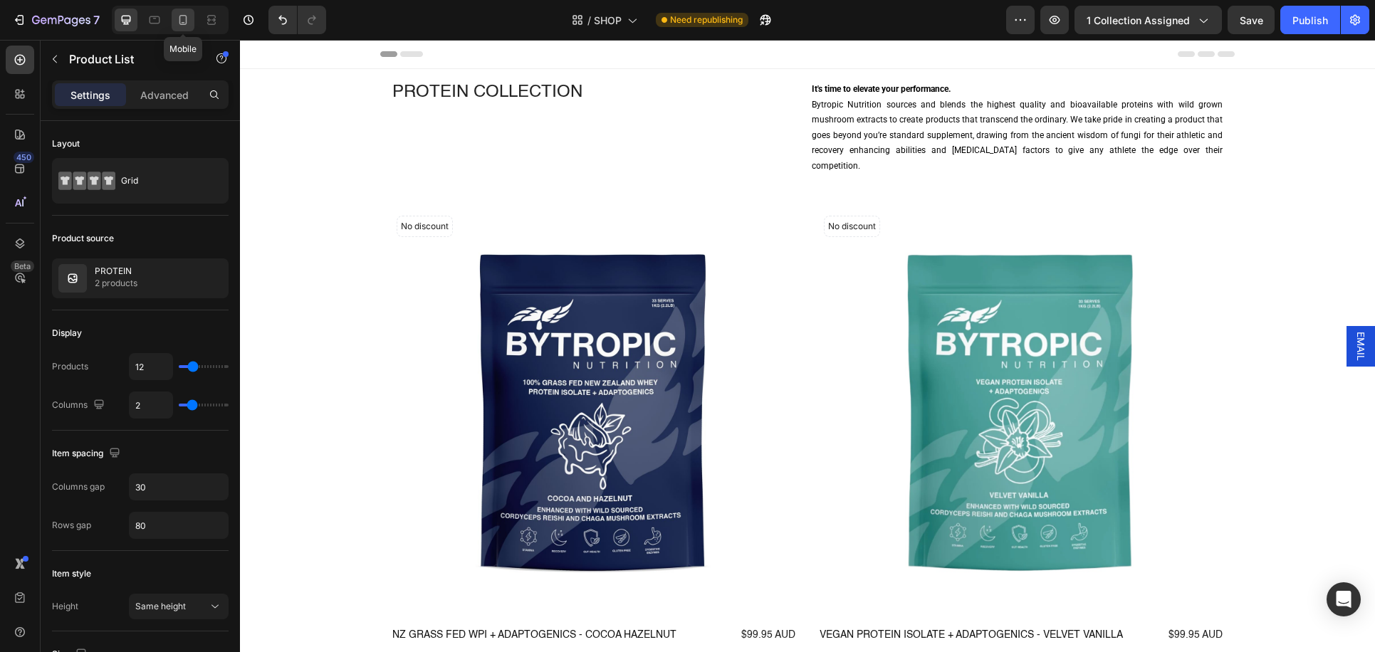
click at [183, 21] on icon at bounding box center [183, 20] width 14 height 14
type input "1"
type input "42"
type input "24"
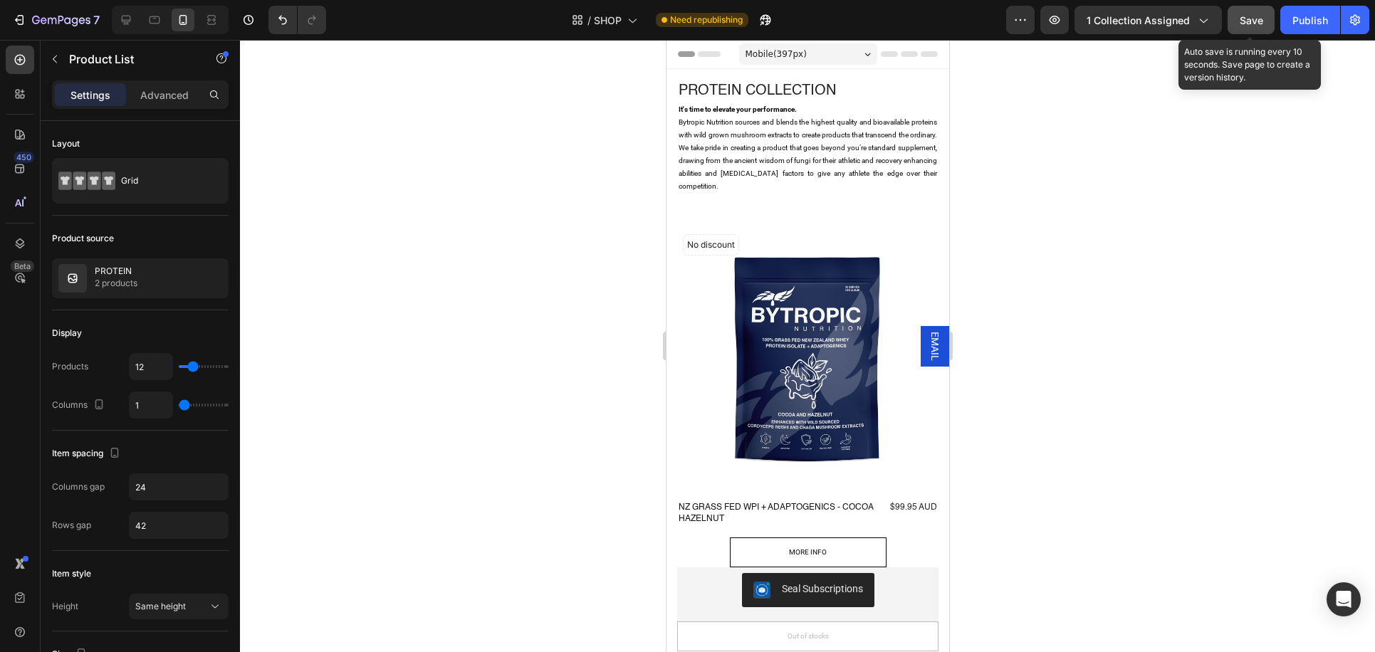
click at [1249, 19] on span "Save" at bounding box center [1250, 20] width 23 height 12
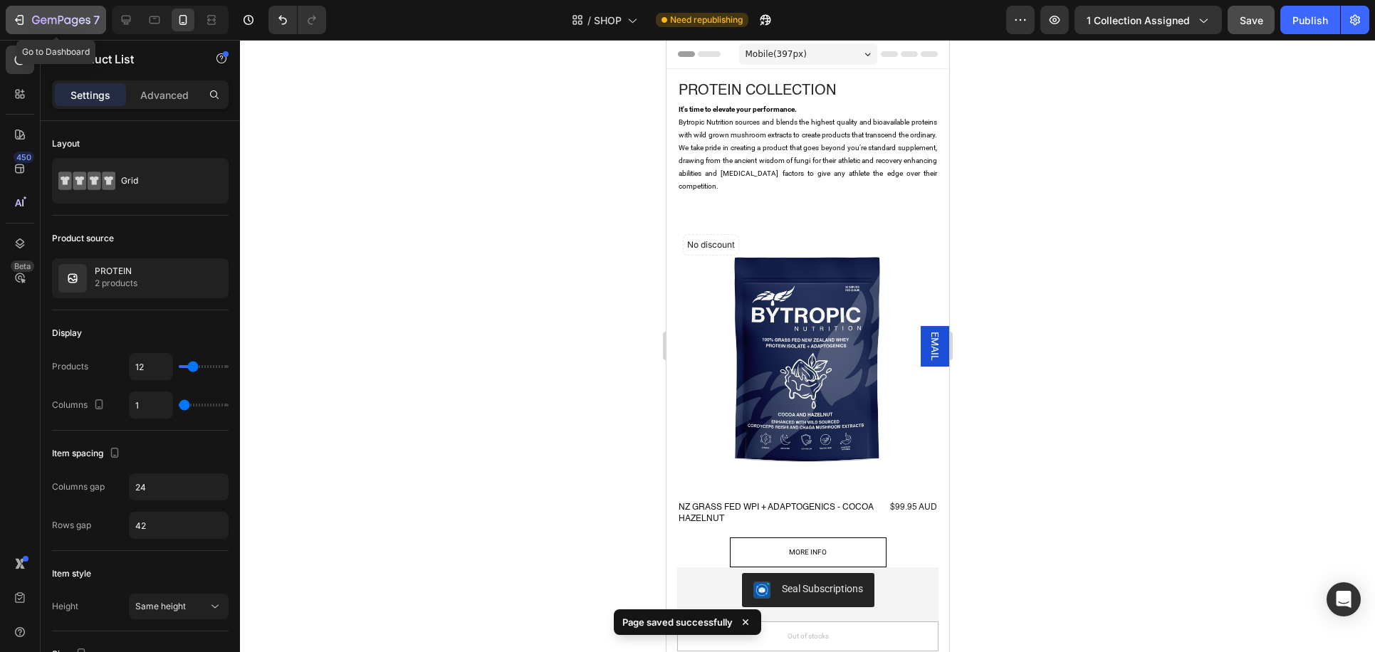
click at [27, 14] on div "7" at bounding box center [56, 19] width 88 height 17
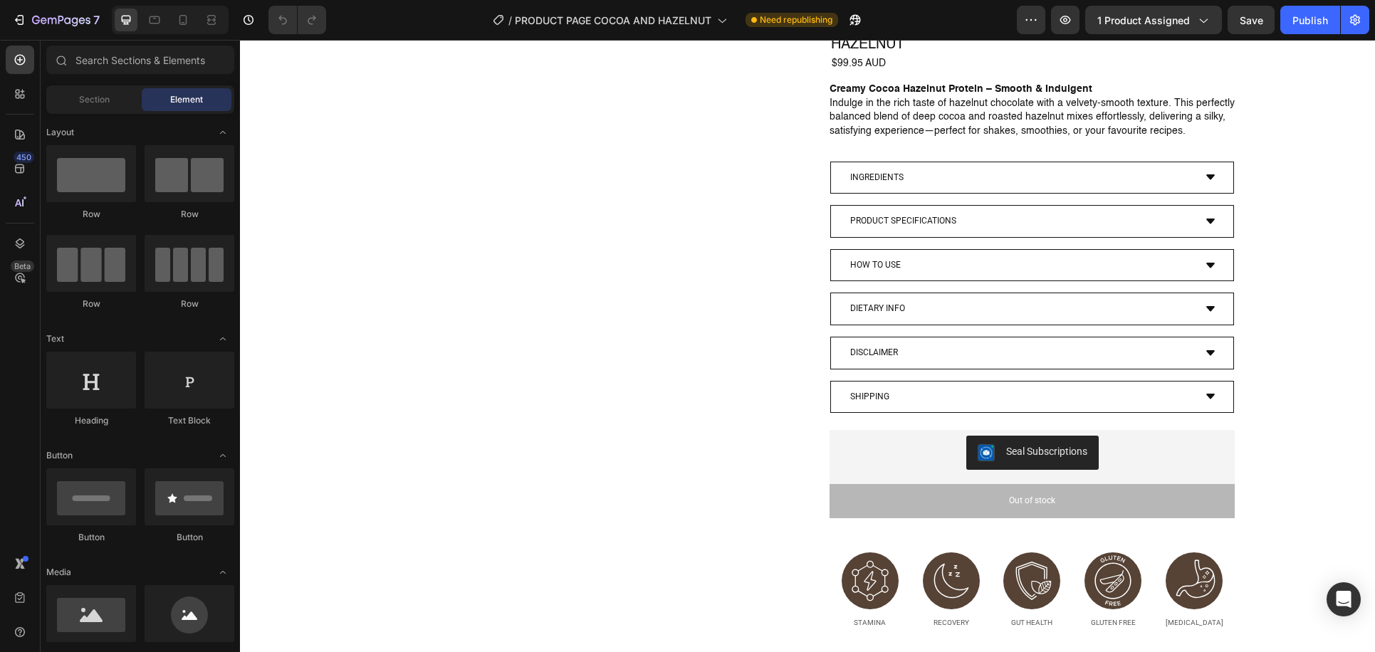
scroll to position [742, 0]
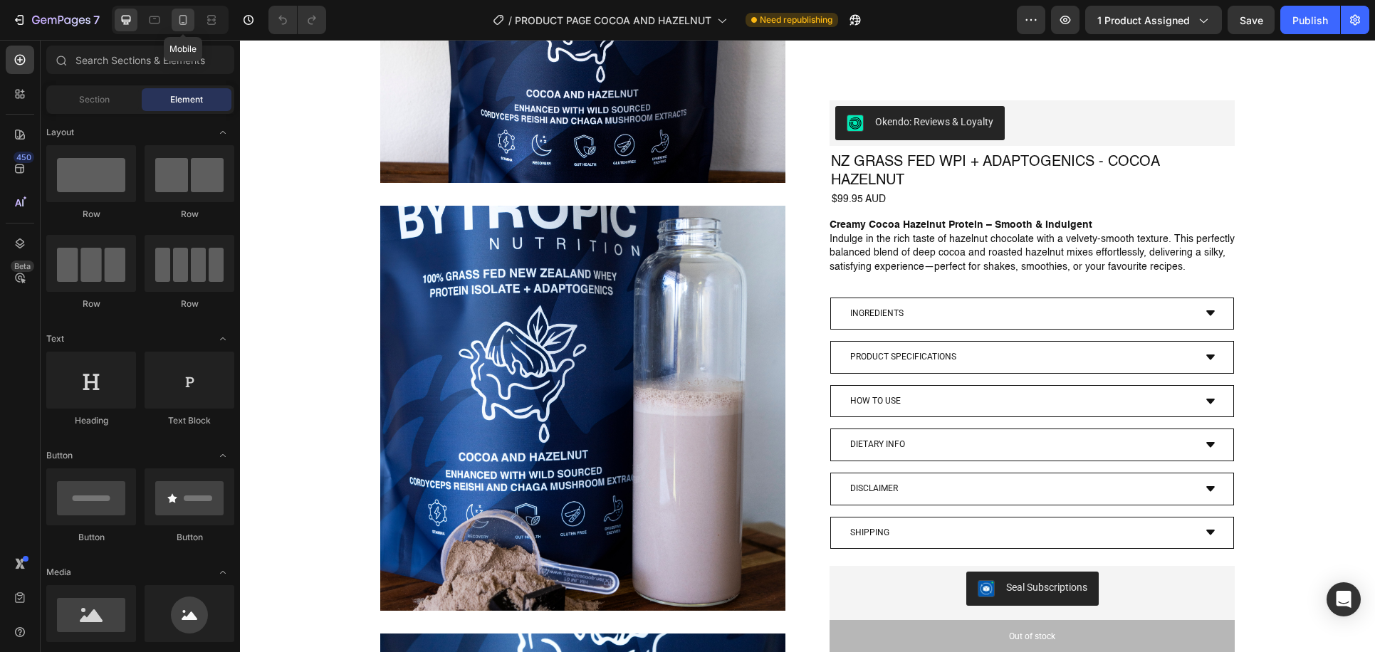
click at [188, 21] on icon at bounding box center [183, 20] width 14 height 14
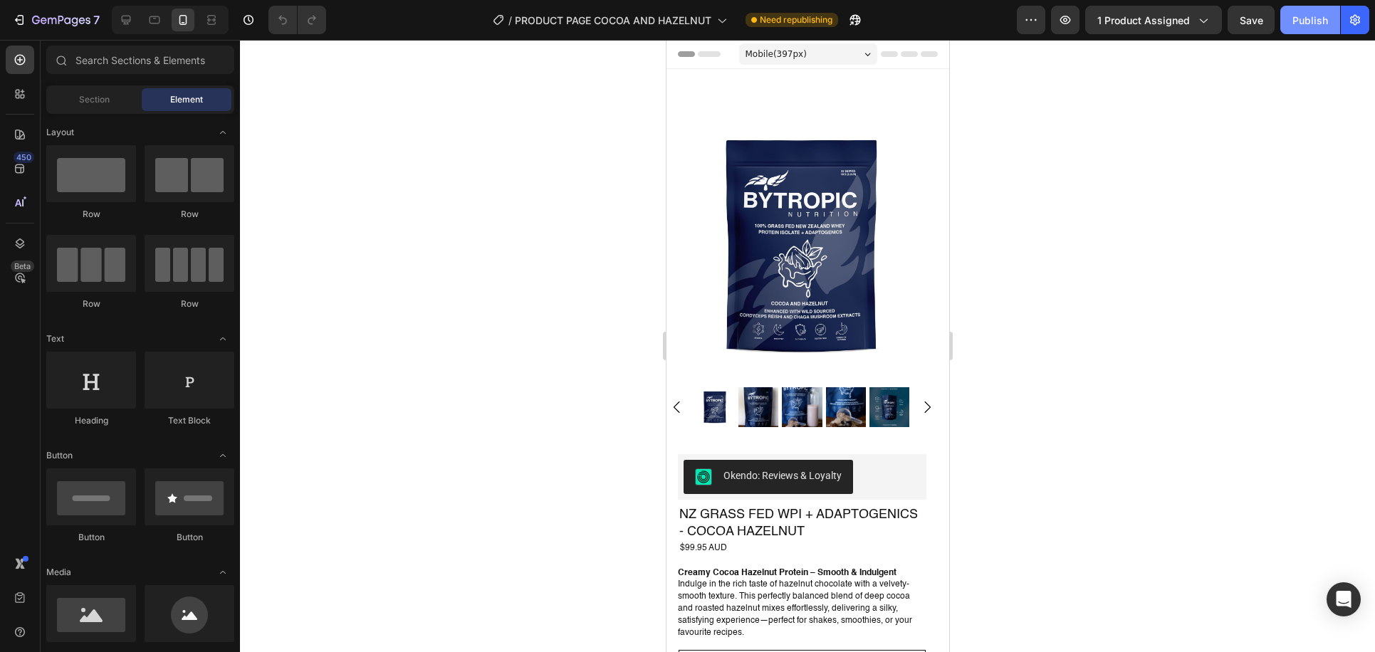
click at [1316, 18] on div "Publish" at bounding box center [1310, 20] width 36 height 15
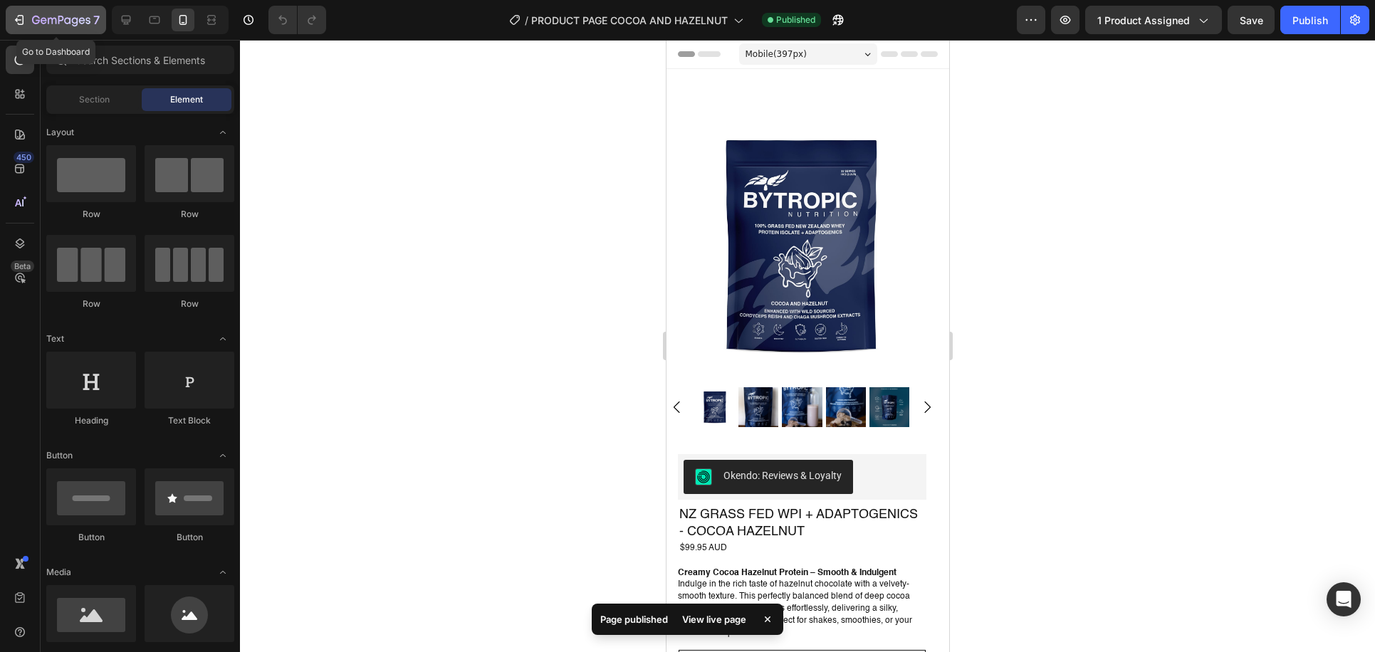
click at [22, 24] on icon "button" at bounding box center [21, 20] width 6 height 10
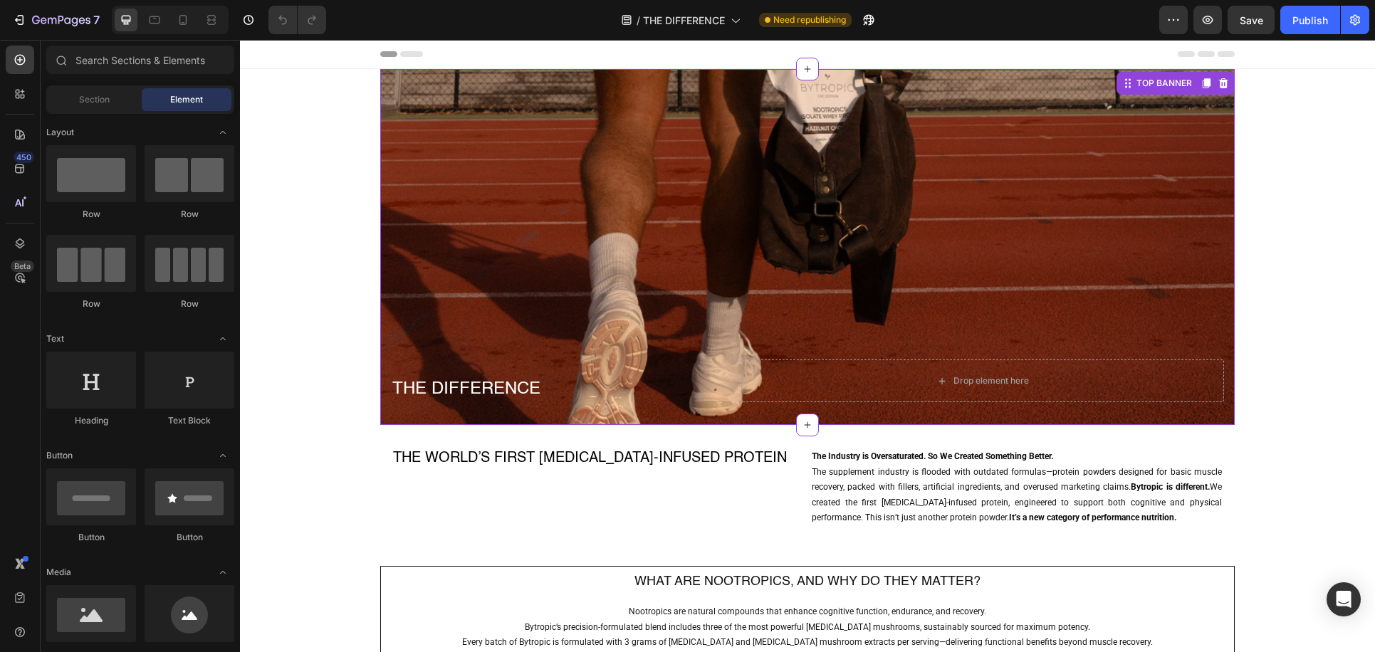
click at [831, 123] on div "Background Image" at bounding box center [807, 247] width 854 height 356
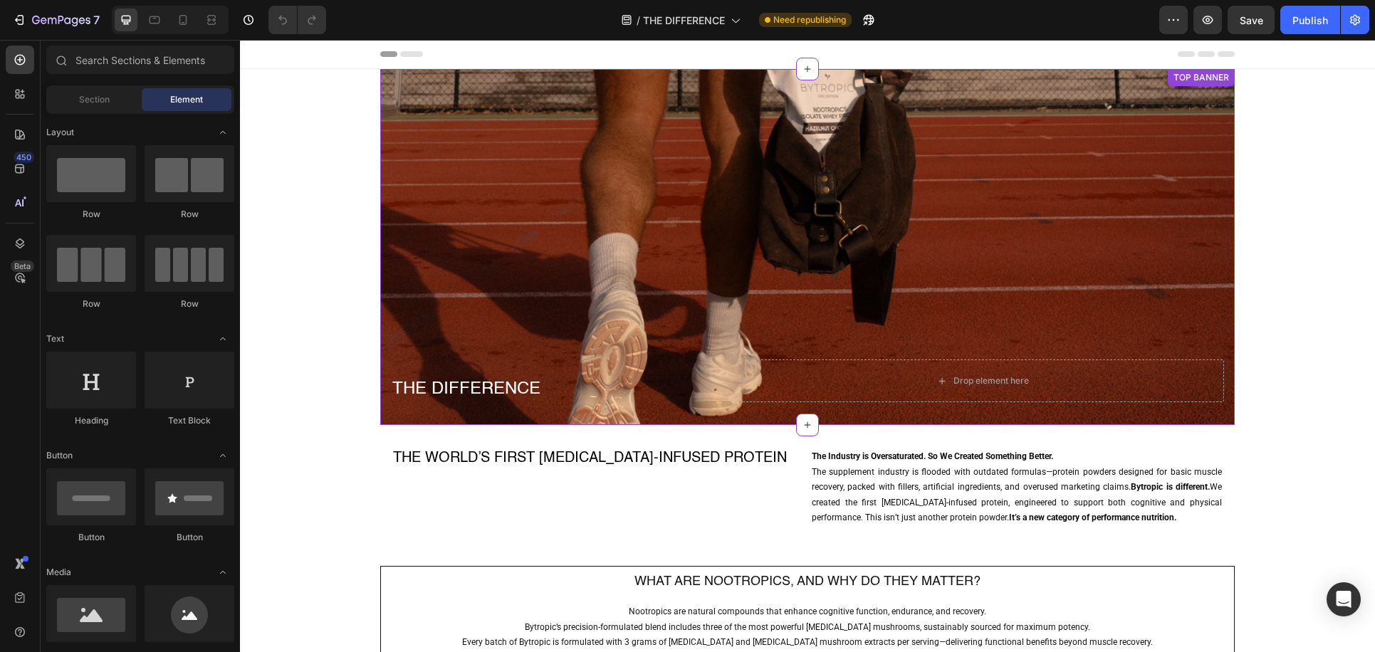
click at [783, 161] on div "Background Image" at bounding box center [807, 247] width 854 height 356
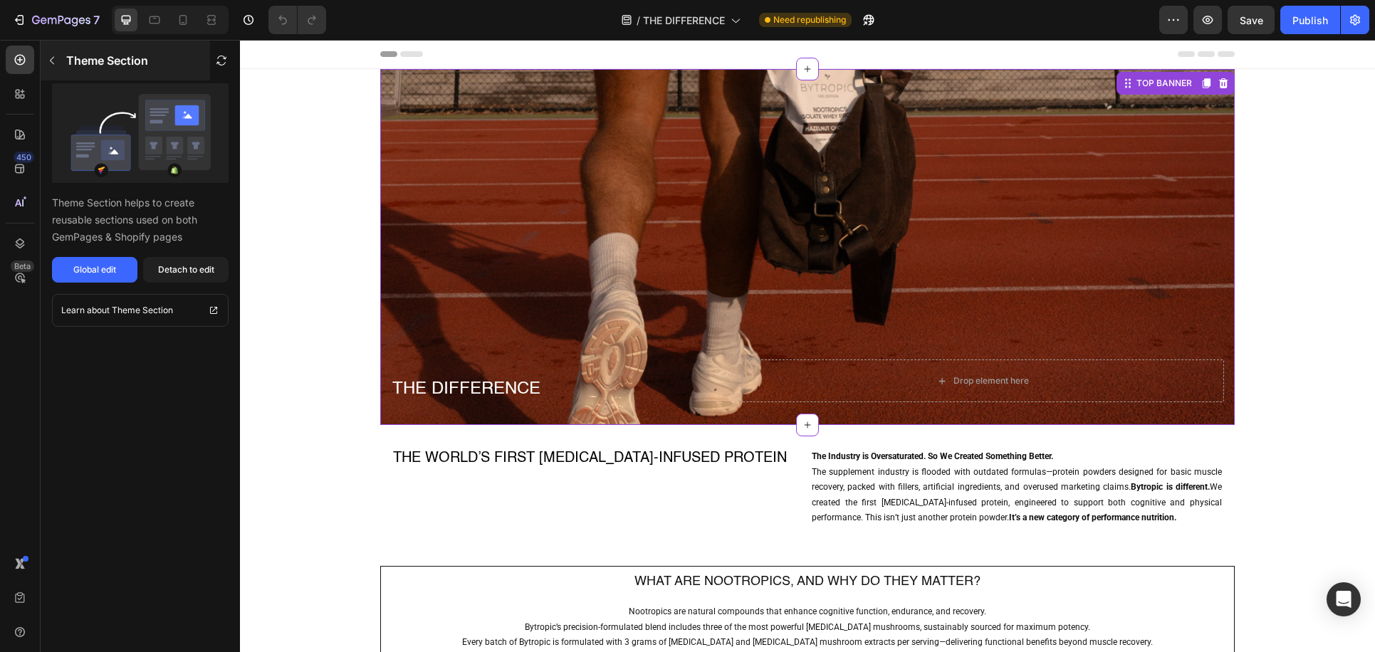
click at [51, 65] on icon "button" at bounding box center [51, 60] width 11 height 11
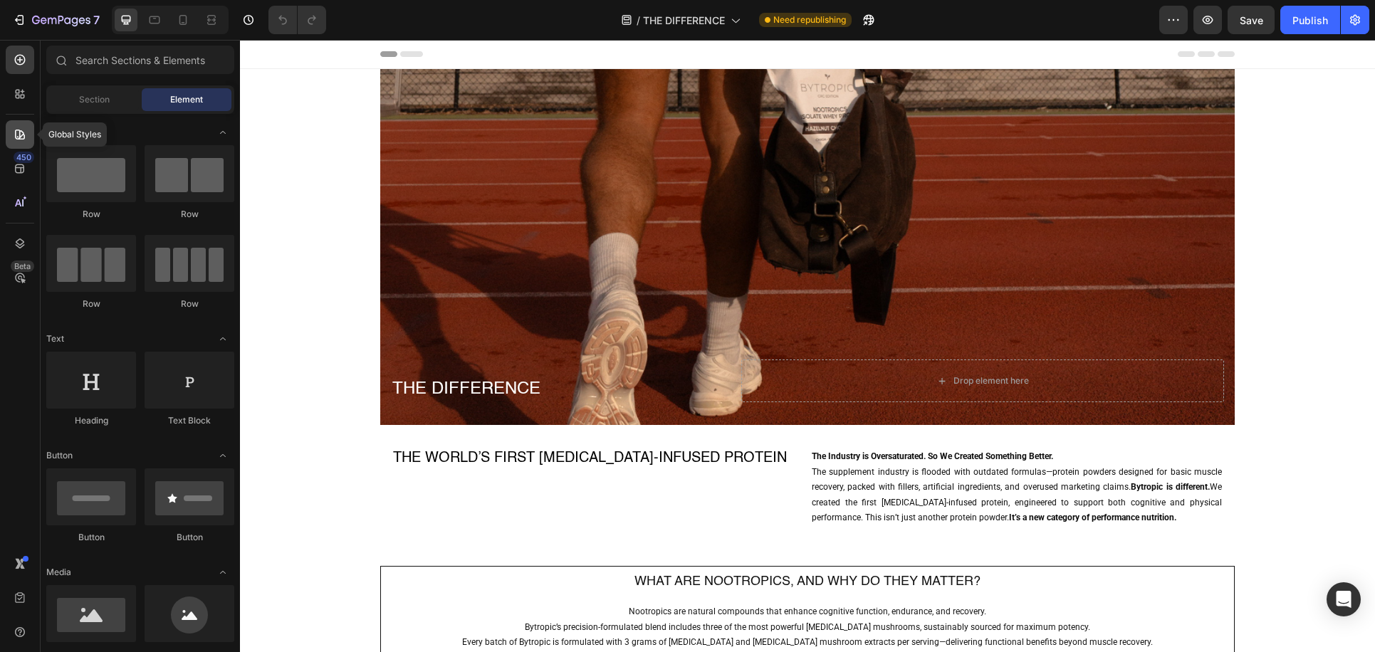
click at [24, 136] on icon at bounding box center [20, 135] width 10 height 10
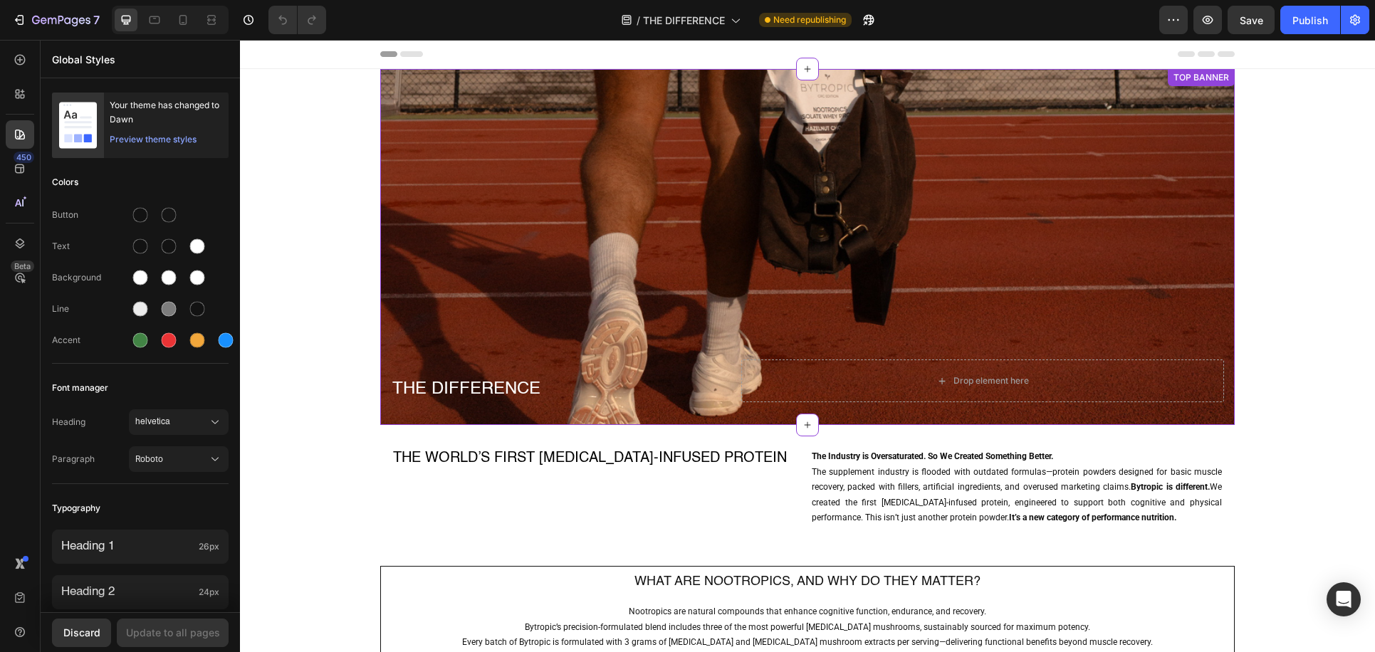
click at [508, 229] on div "Background Image" at bounding box center [807, 247] width 854 height 356
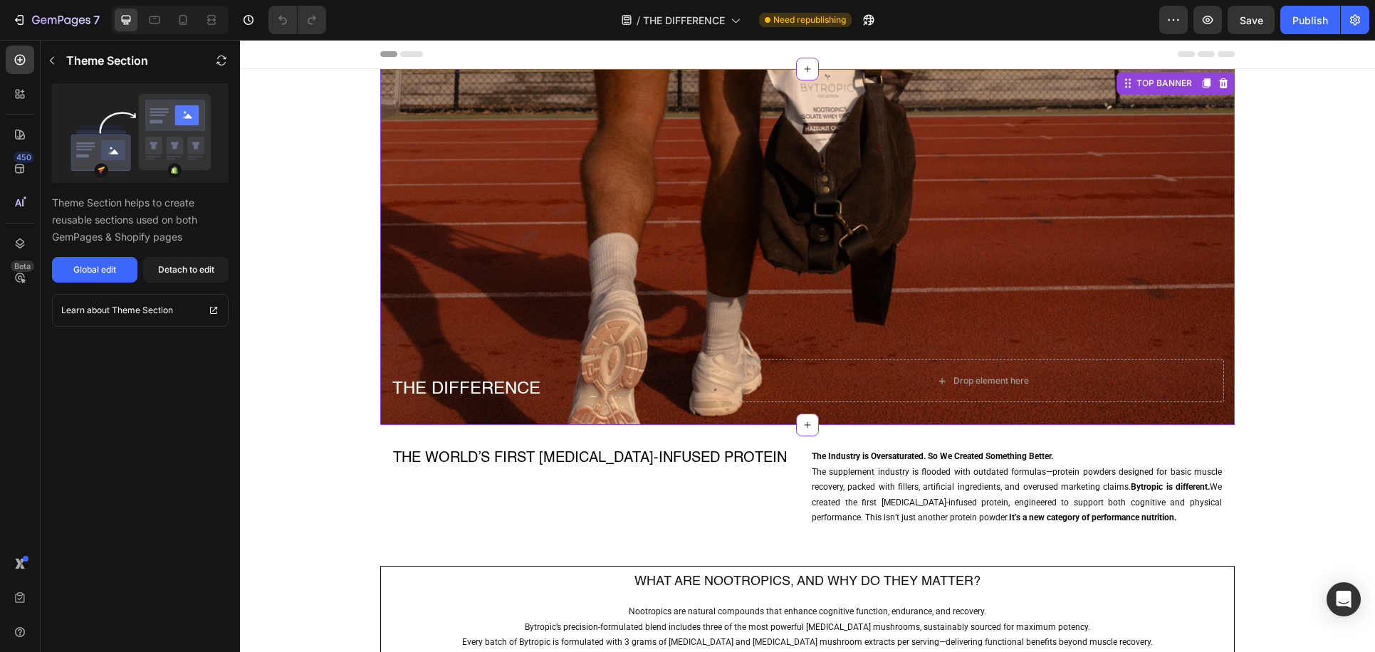
click at [482, 177] on div "Background Image" at bounding box center [807, 247] width 854 height 356
click at [434, 120] on div "Background Image" at bounding box center [807, 247] width 854 height 356
click at [536, 154] on div "Background Image" at bounding box center [807, 247] width 854 height 356
click at [55, 57] on icon "button" at bounding box center [51, 60] width 11 height 11
click at [501, 189] on div "Background Image" at bounding box center [807, 247] width 854 height 356
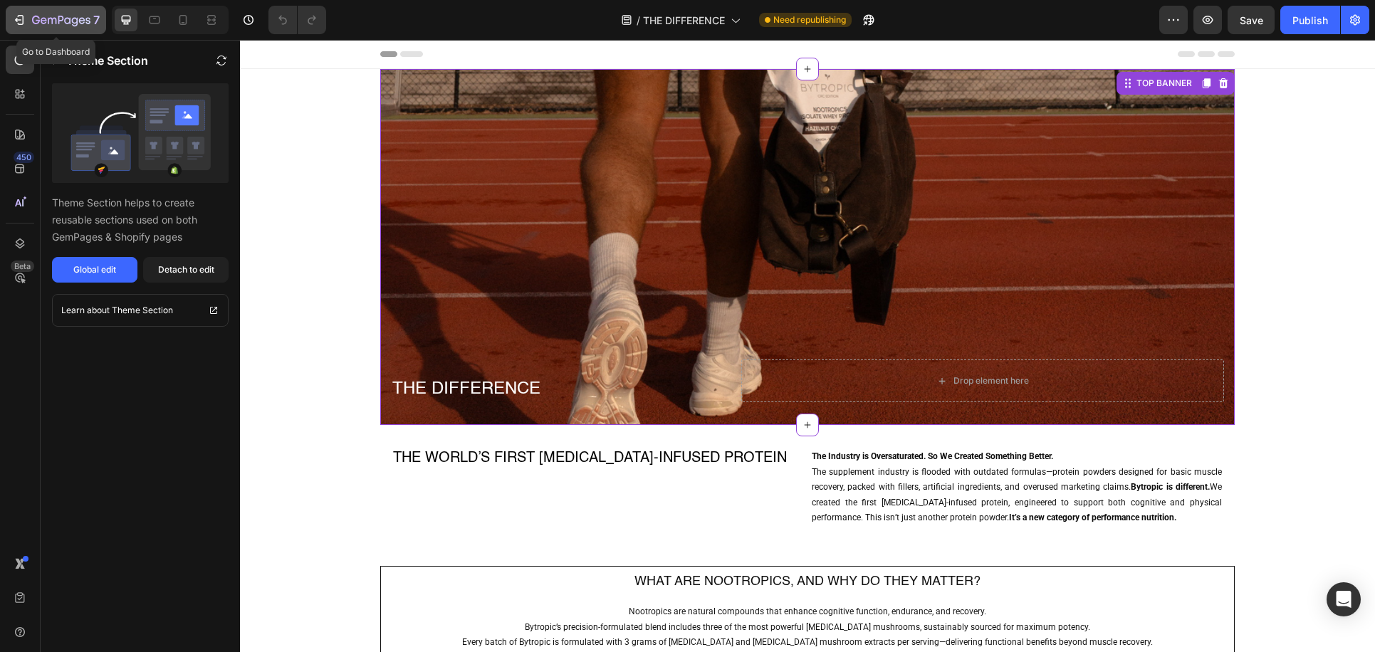
click at [23, 11] on div "7" at bounding box center [56, 19] width 88 height 17
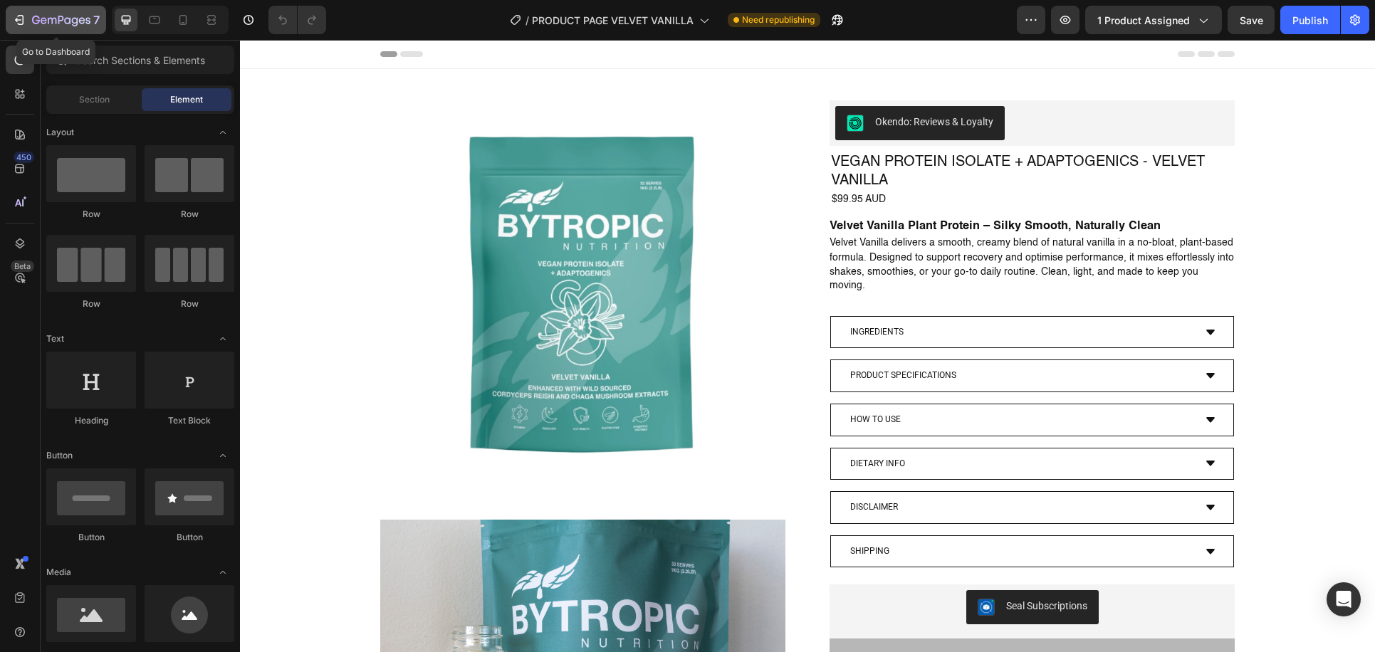
click at [42, 22] on icon "button" at bounding box center [44, 20] width 6 height 6
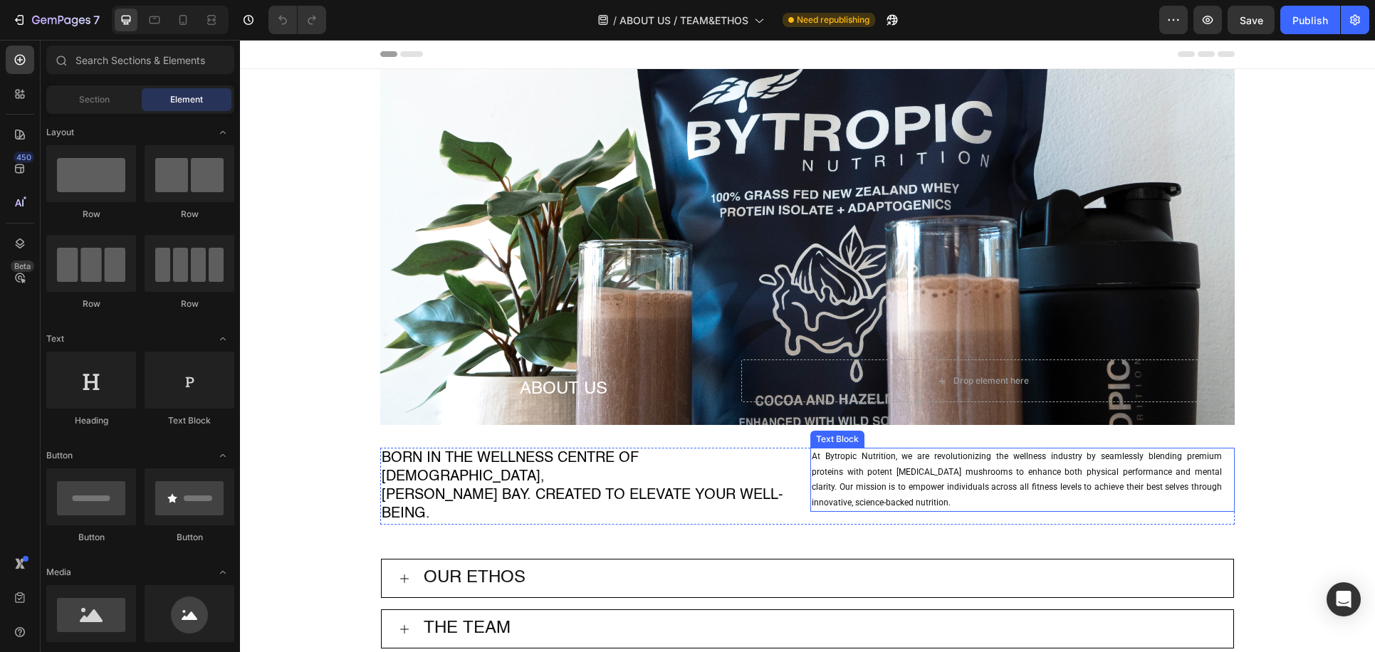
click at [923, 481] on p "At Bytropic Nutrition, we are revolutionizing the wellness industry by seamless…" at bounding box center [1017, 479] width 410 height 61
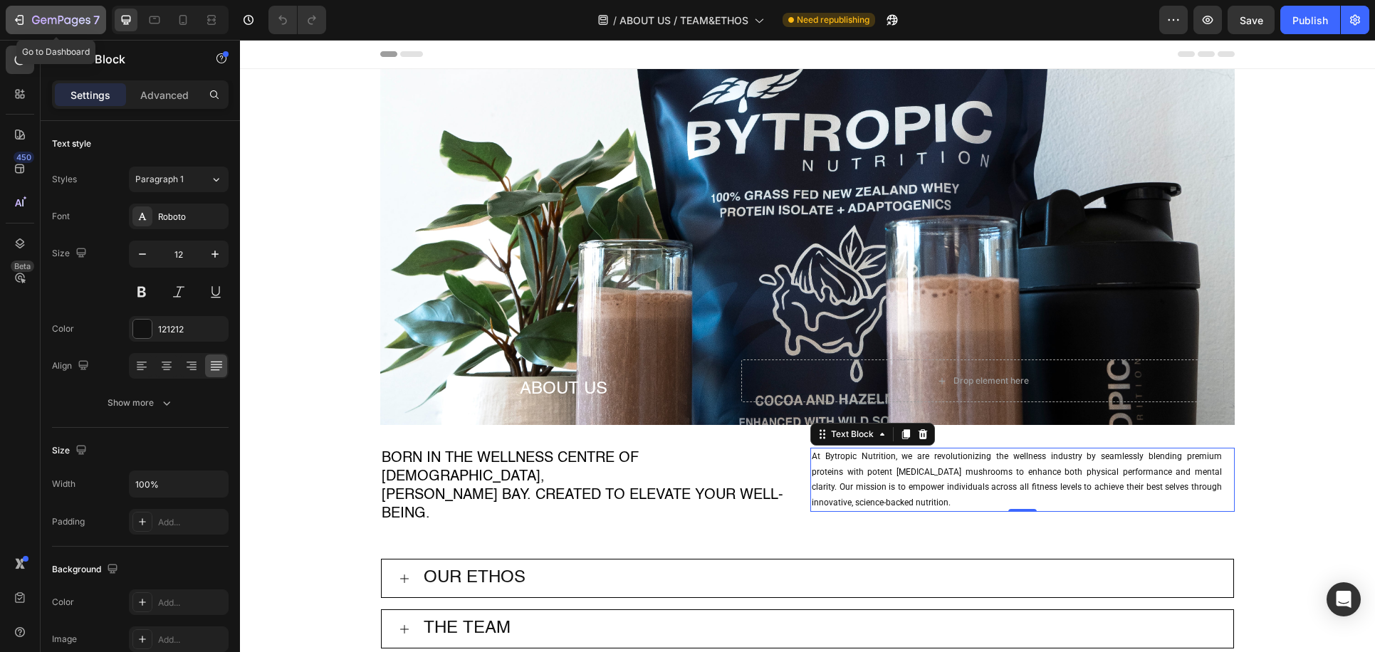
click at [38, 19] on icon "button" at bounding box center [61, 21] width 58 height 12
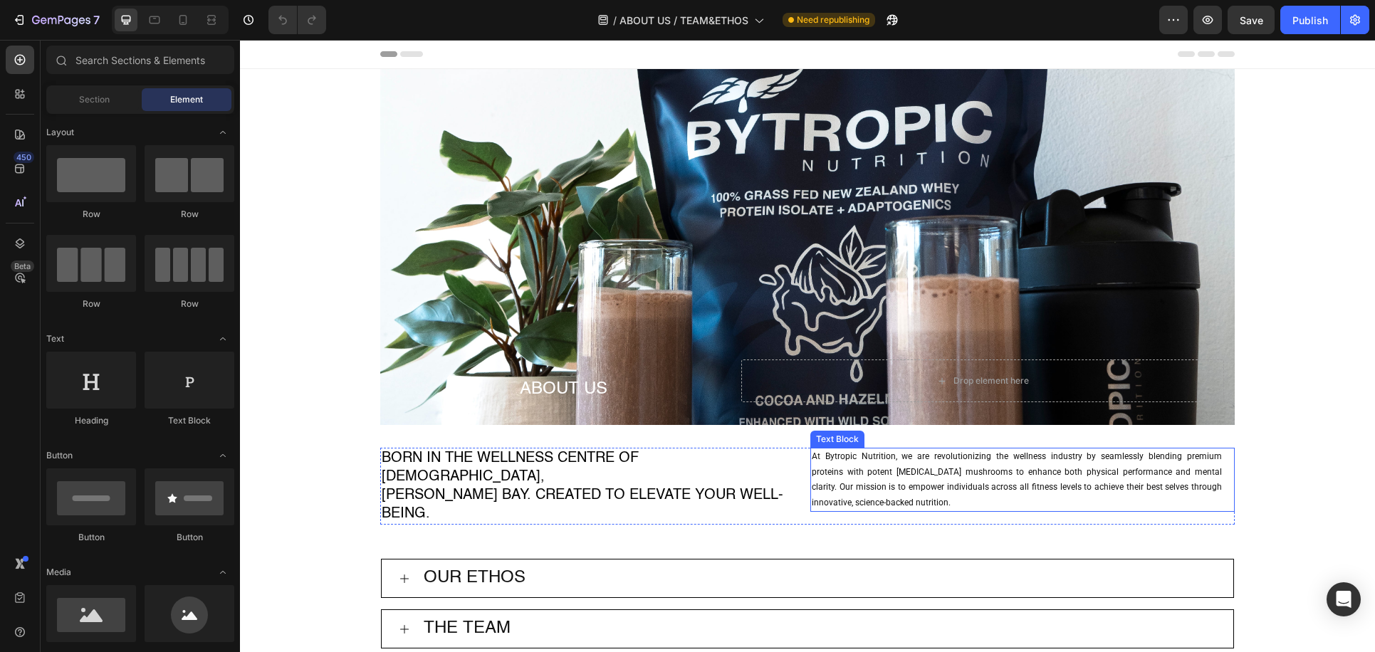
click at [955, 462] on p "At Bytropic Nutrition, we are revolutionizing the wellness industry by seamless…" at bounding box center [1017, 479] width 410 height 61
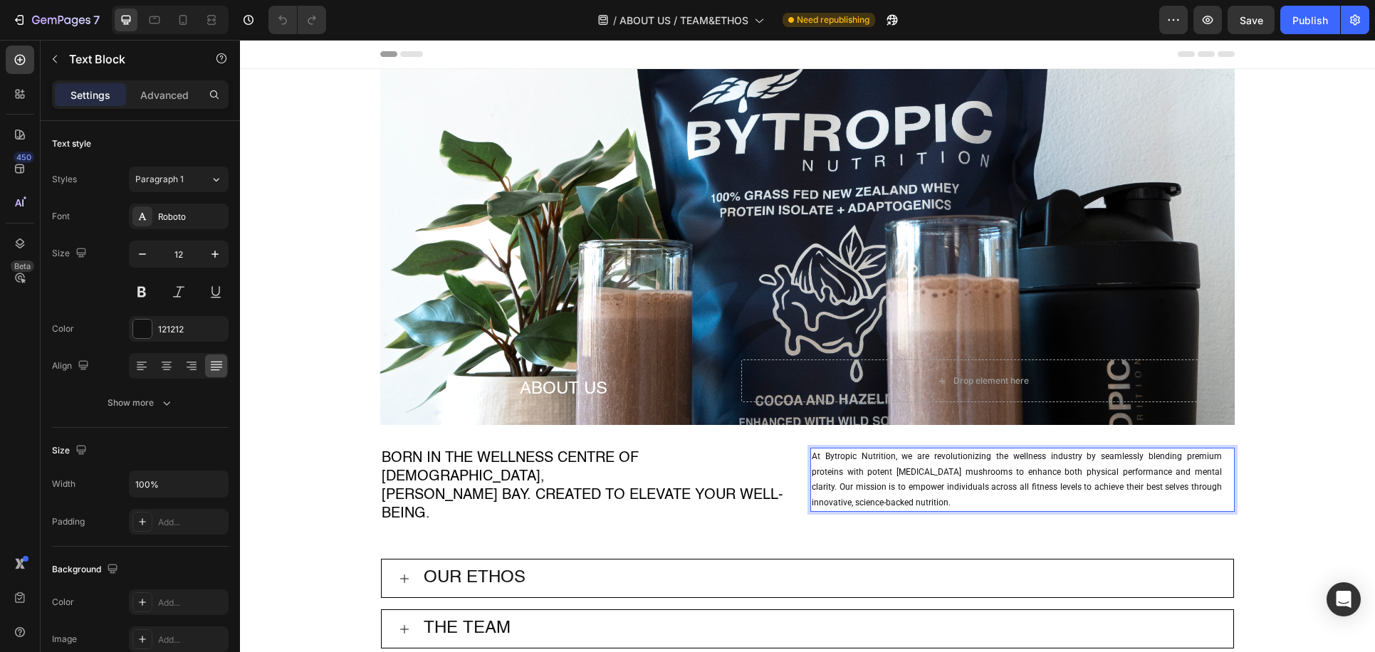
click at [958, 456] on span "At Bytropic Nutrition, we are revolutionizing the wellness industry by seamless…" at bounding box center [1017, 479] width 410 height 56
click at [1242, 18] on span "Save" at bounding box center [1250, 20] width 23 height 12
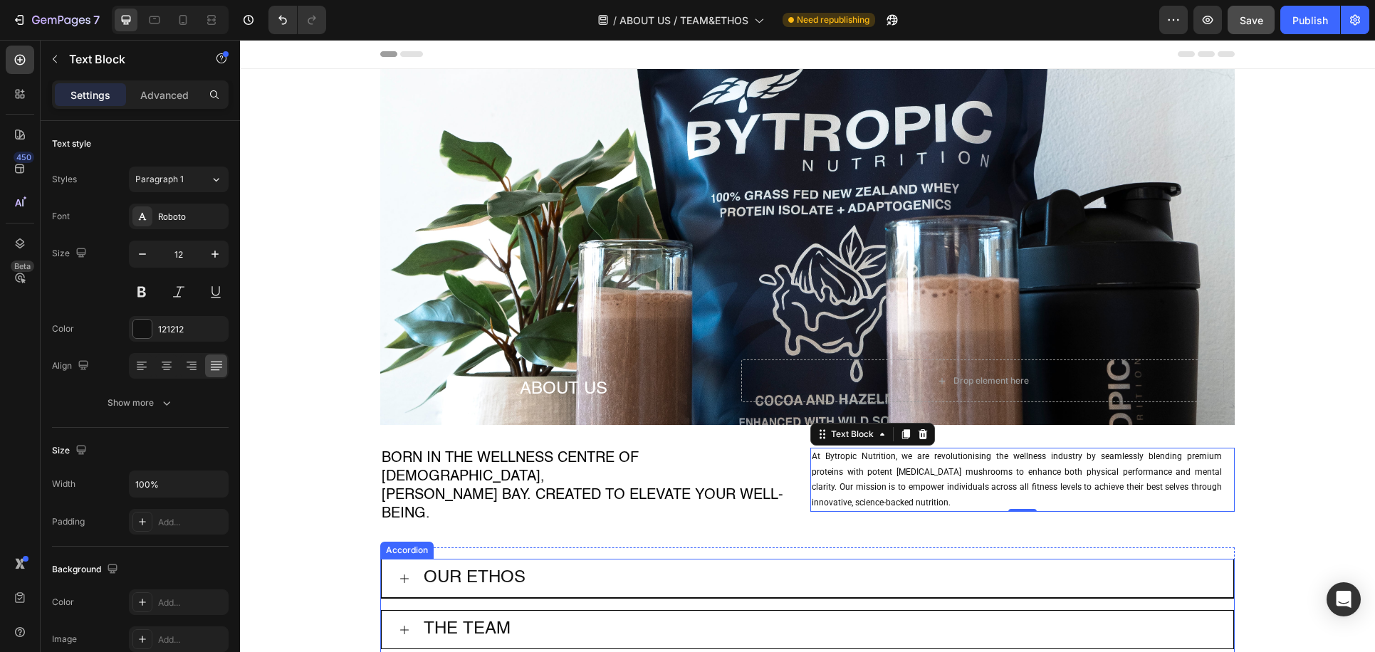
click at [545, 565] on div "OUR ETHOS" at bounding box center [818, 578] width 794 height 26
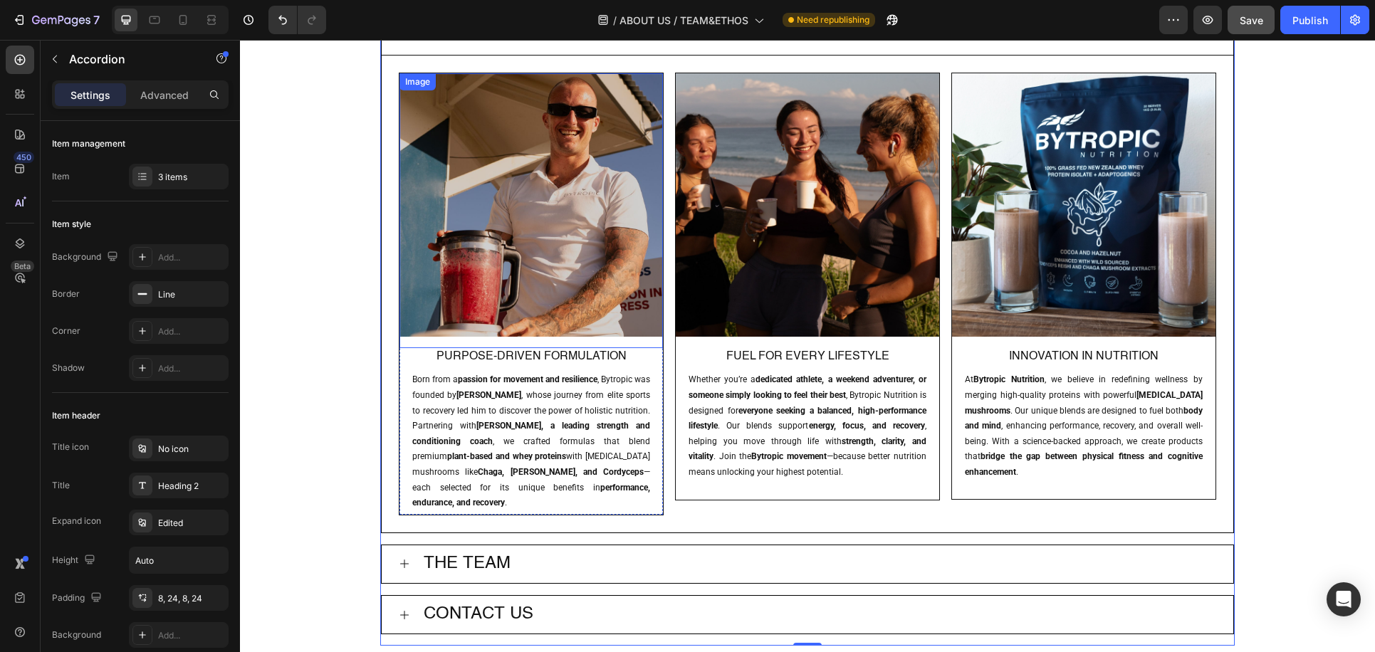
scroll to position [546, 0]
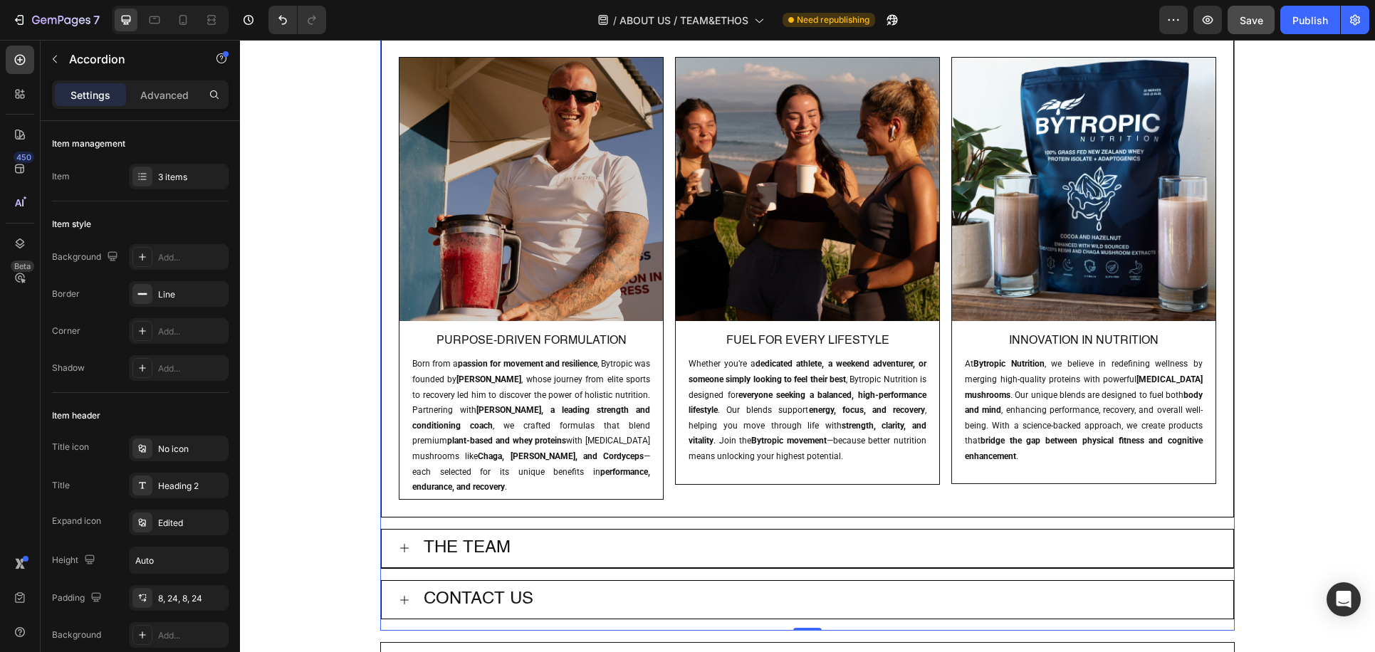
click at [517, 537] on div "THE TEAM" at bounding box center [818, 548] width 794 height 26
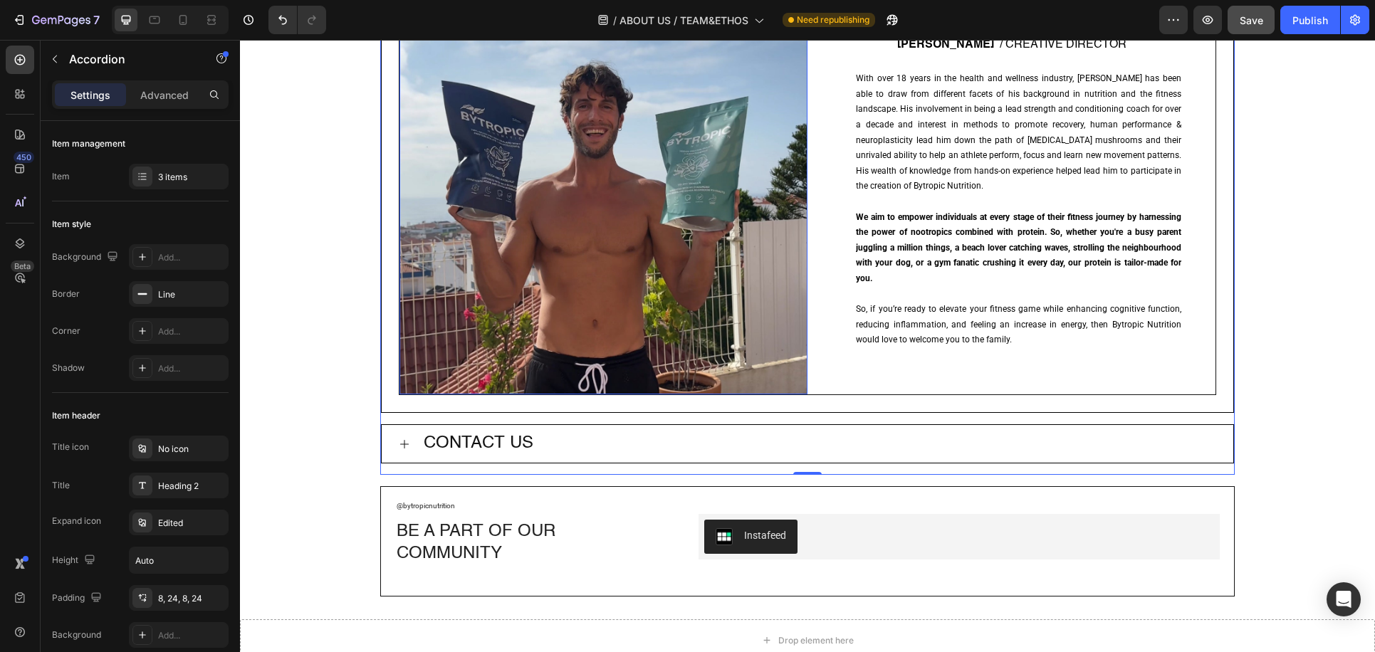
scroll to position [1563, 0]
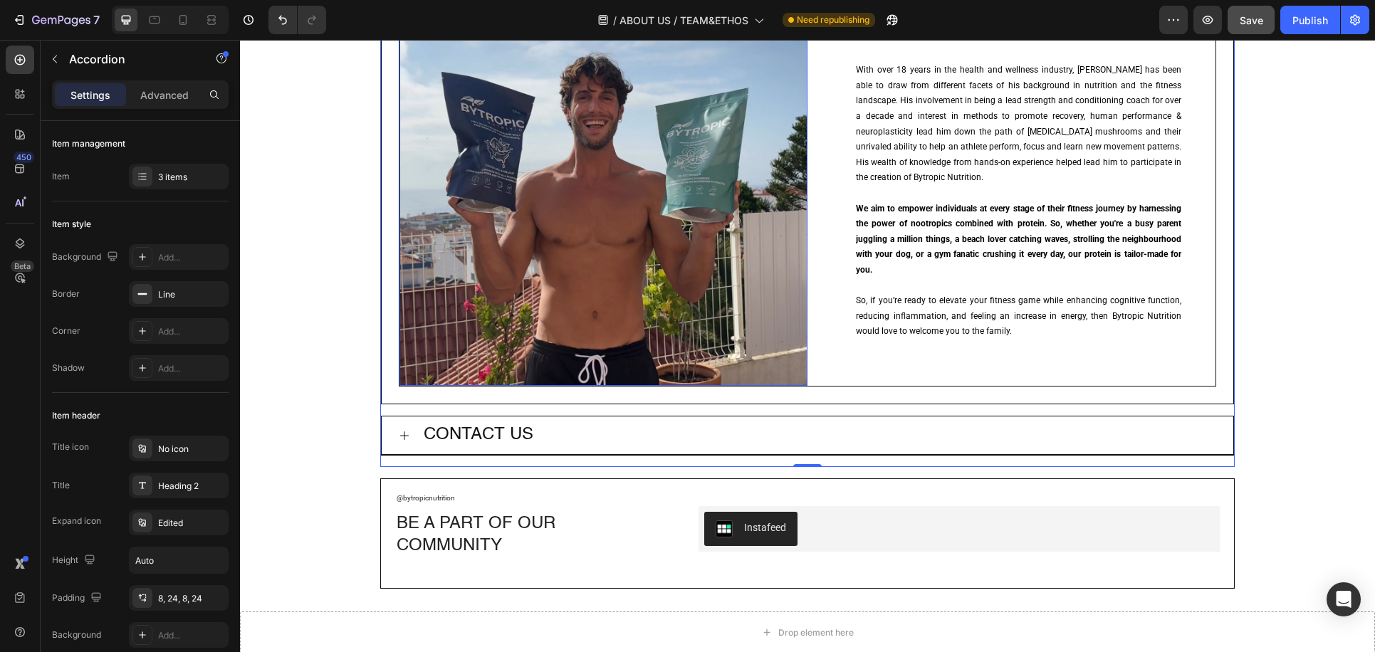
click at [613, 422] on div "CONTACT US" at bounding box center [818, 435] width 794 height 26
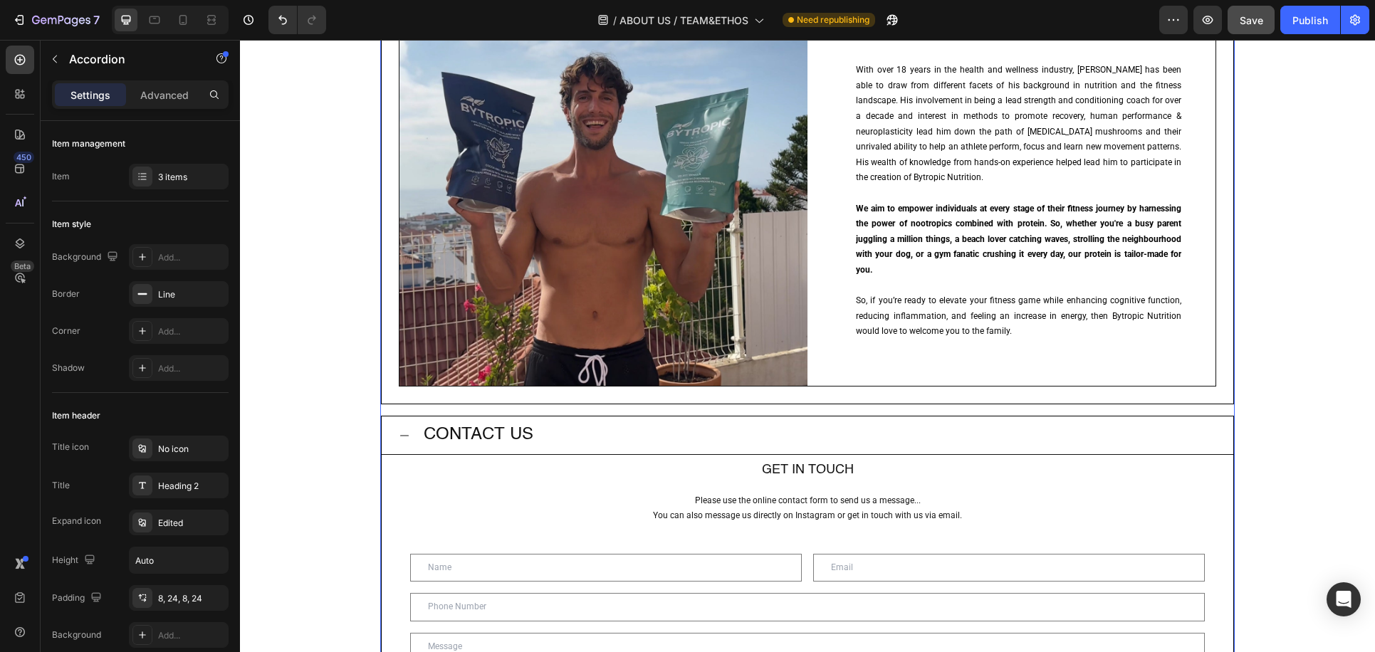
click at [513, 424] on p "CONTACT US" at bounding box center [479, 435] width 110 height 22
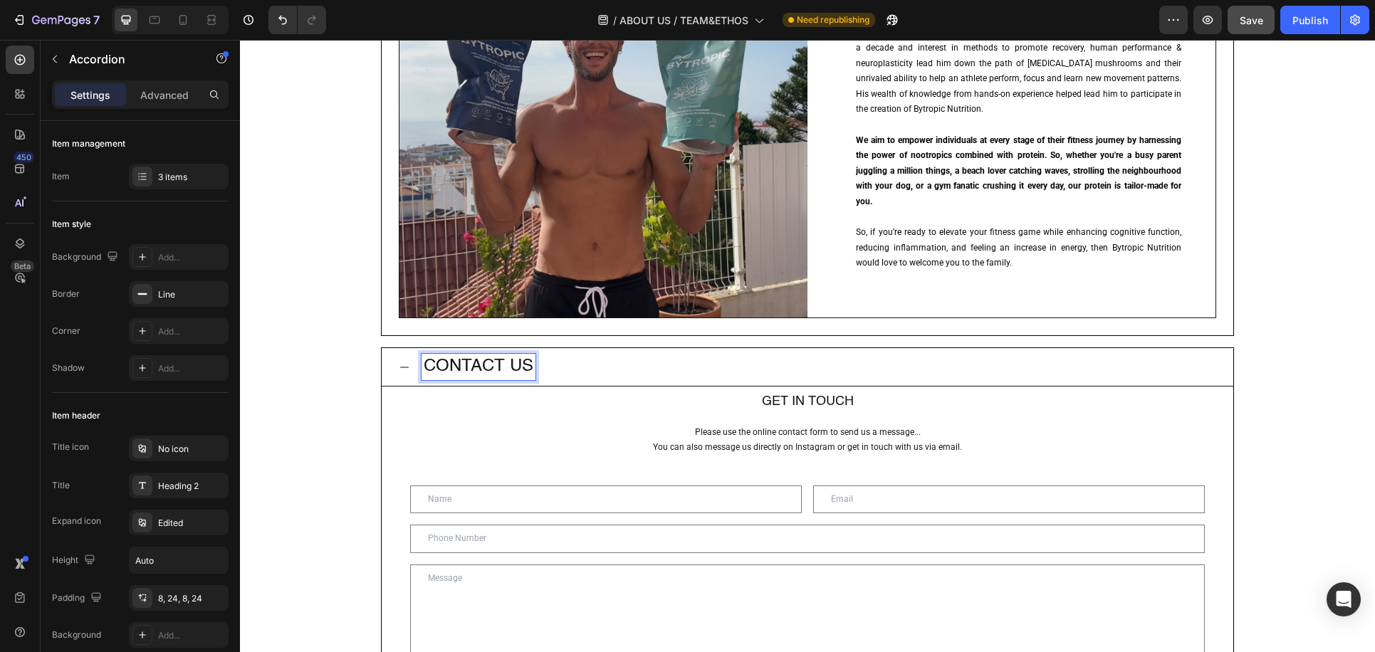
scroll to position [1637, 0]
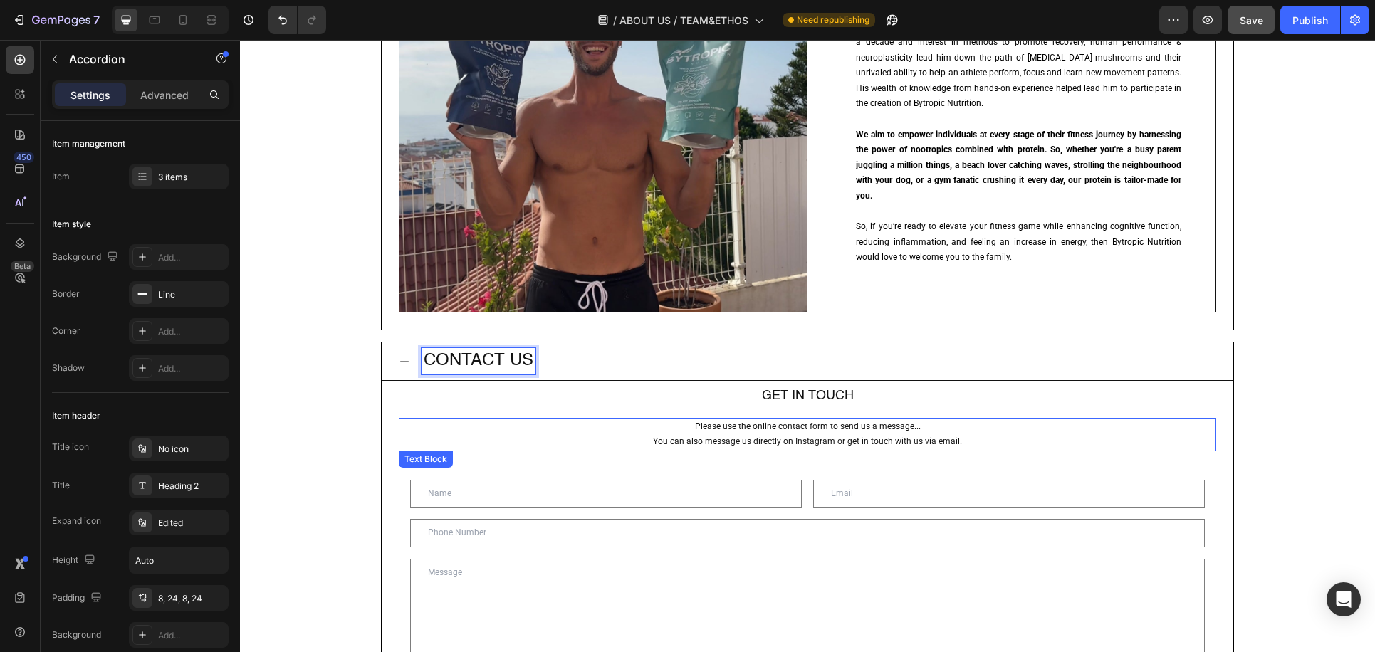
click at [489, 419] on p "Please use the online contact form to send us a message... You can also message…" at bounding box center [807, 434] width 792 height 31
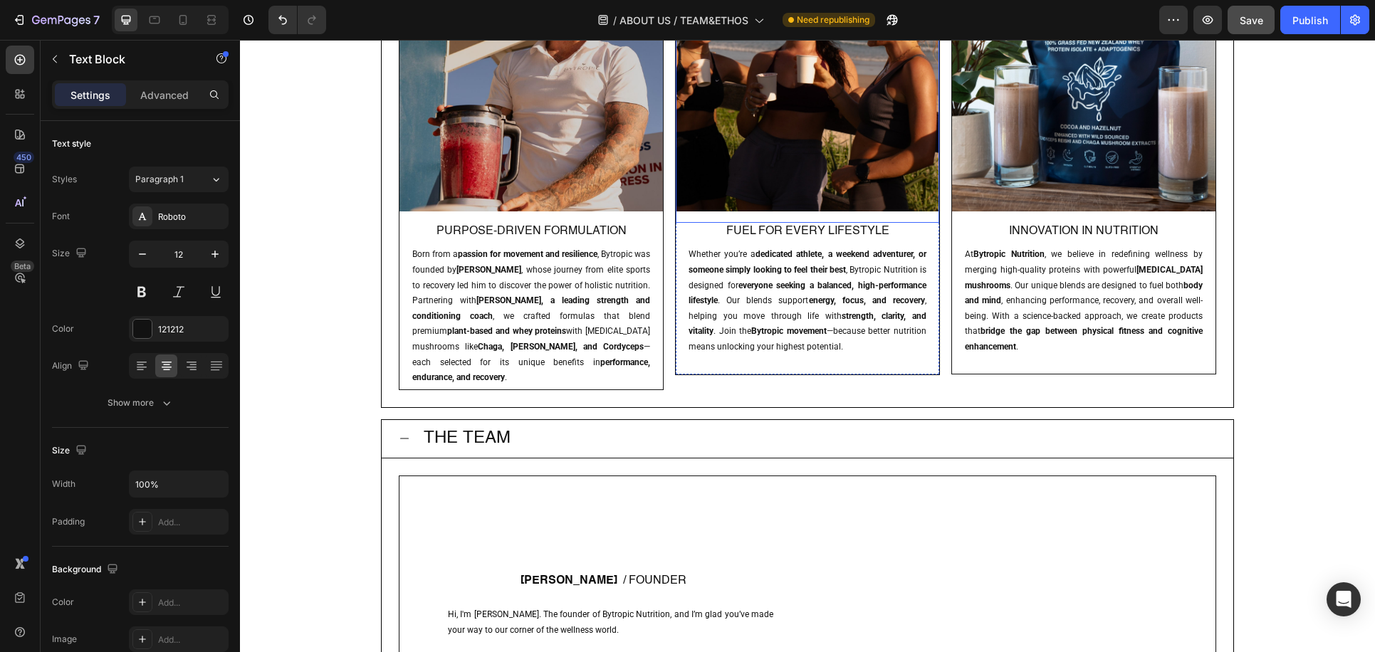
scroll to position [671, 0]
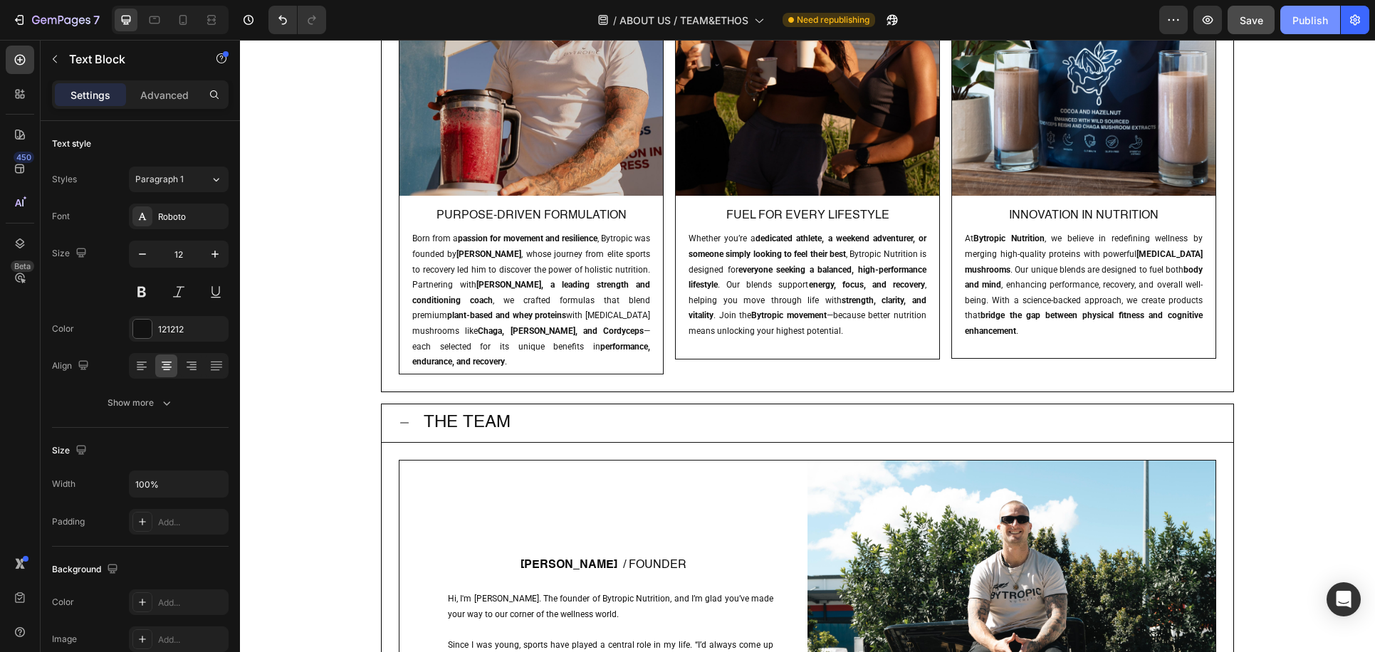
click at [1292, 28] on button "Publish" at bounding box center [1310, 20] width 60 height 28
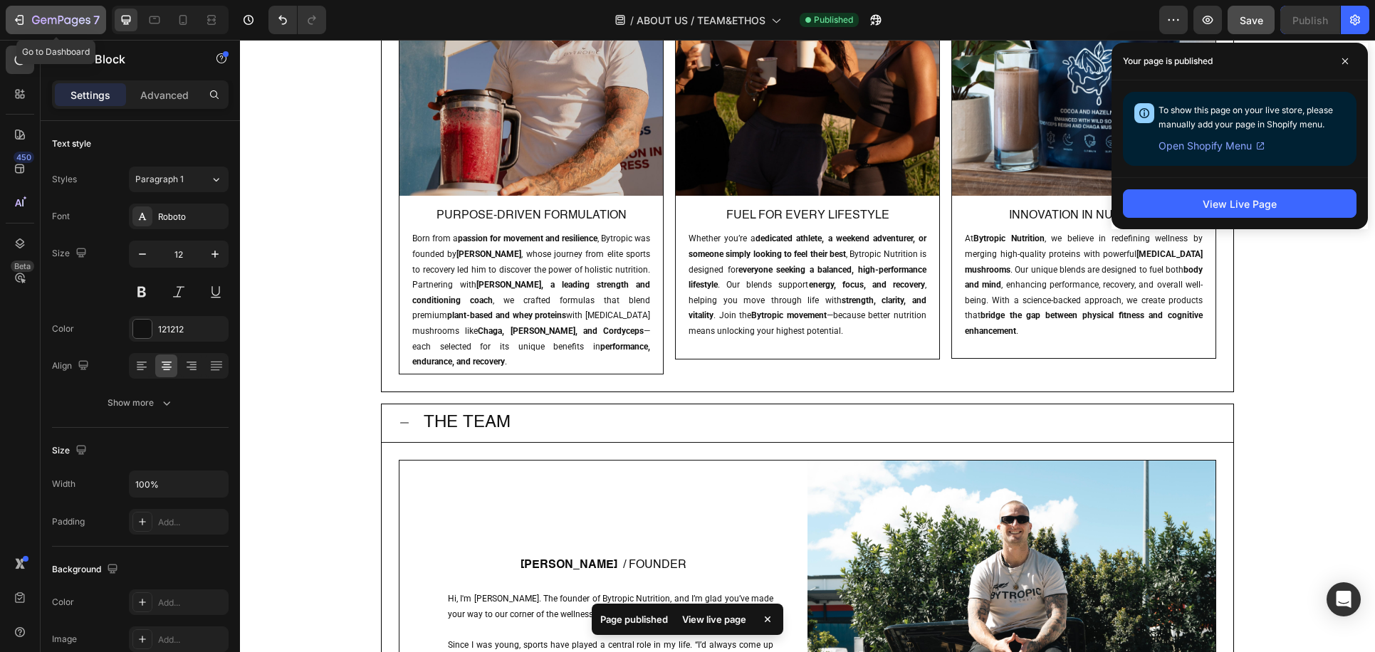
click at [27, 14] on div "7" at bounding box center [56, 19] width 88 height 17
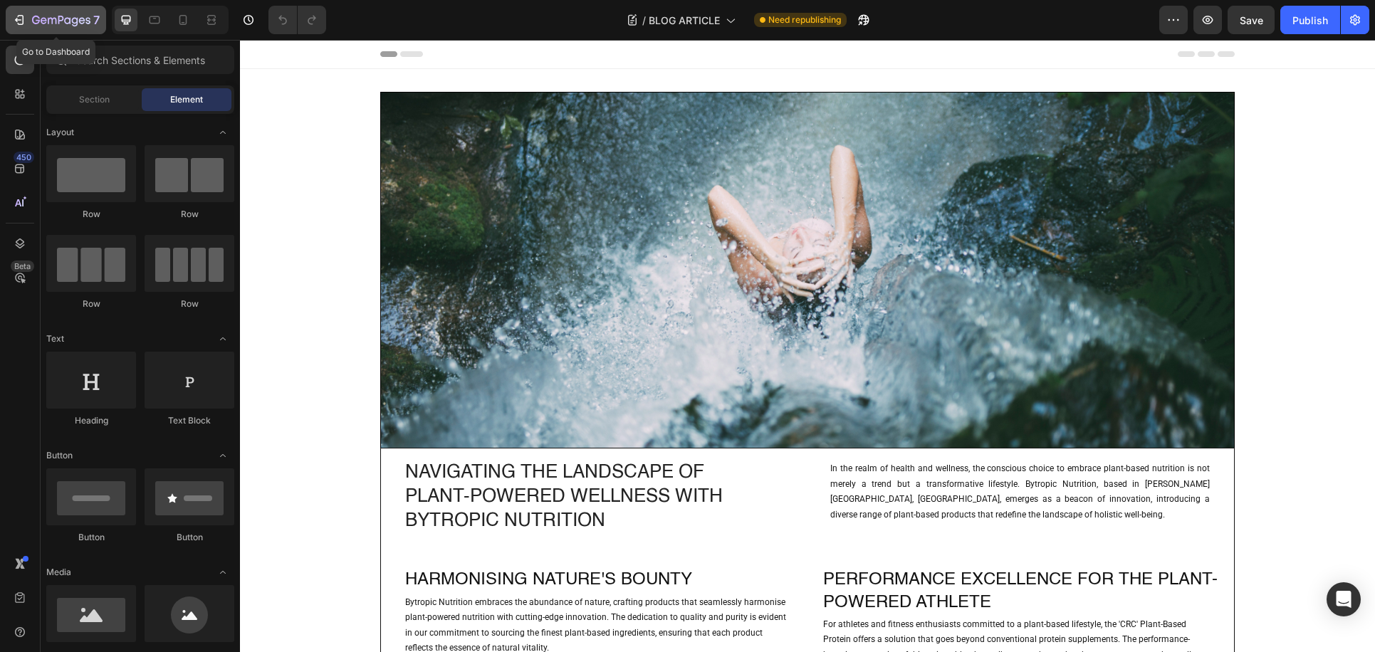
click at [36, 15] on icon "button" at bounding box center [61, 21] width 58 height 12
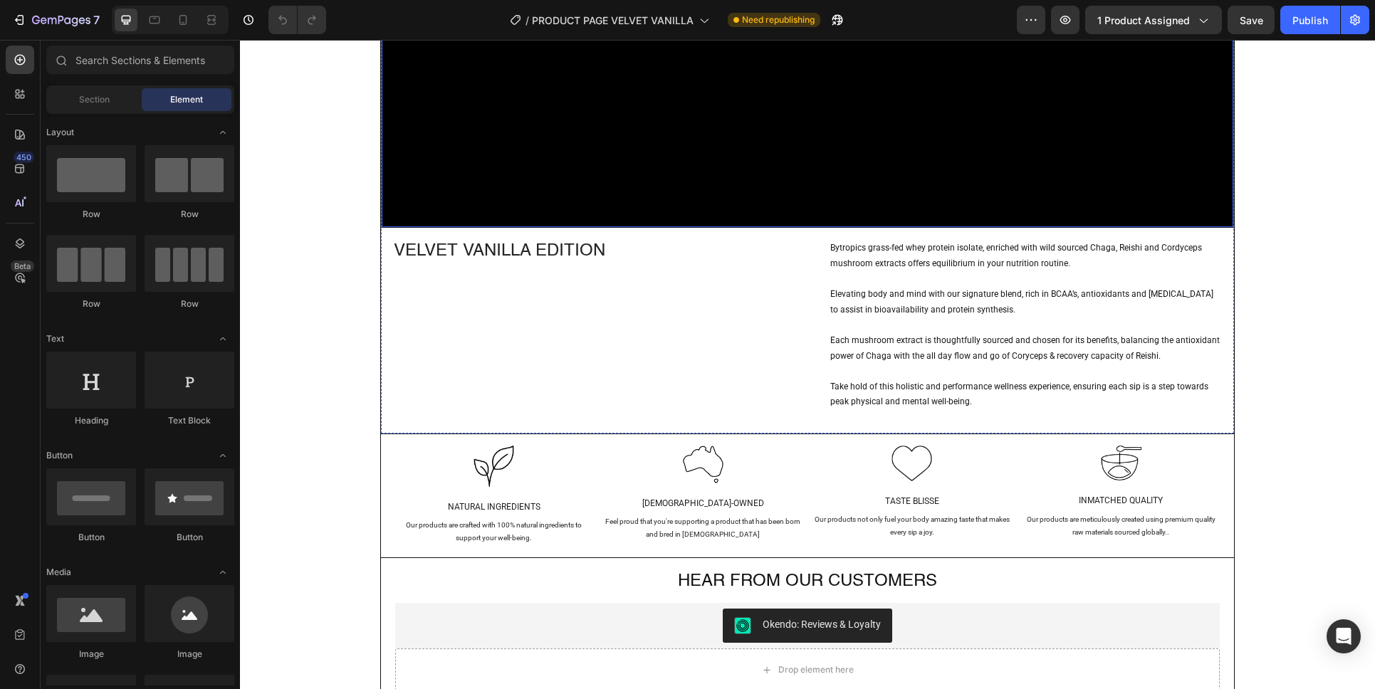
scroll to position [2675, 0]
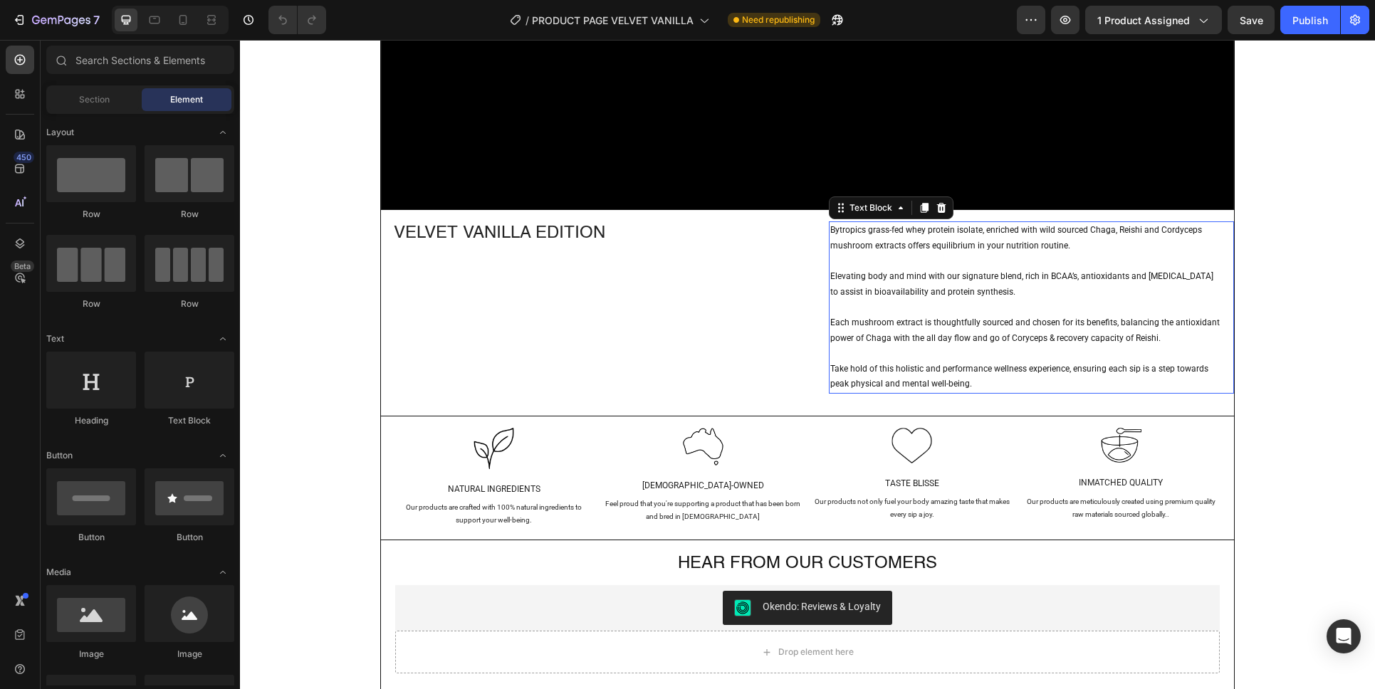
click at [927, 233] on p "Bytropics grass-fed whey protein isolate, enriched with wild sourced Chaga, Rei…" at bounding box center [1025, 238] width 391 height 31
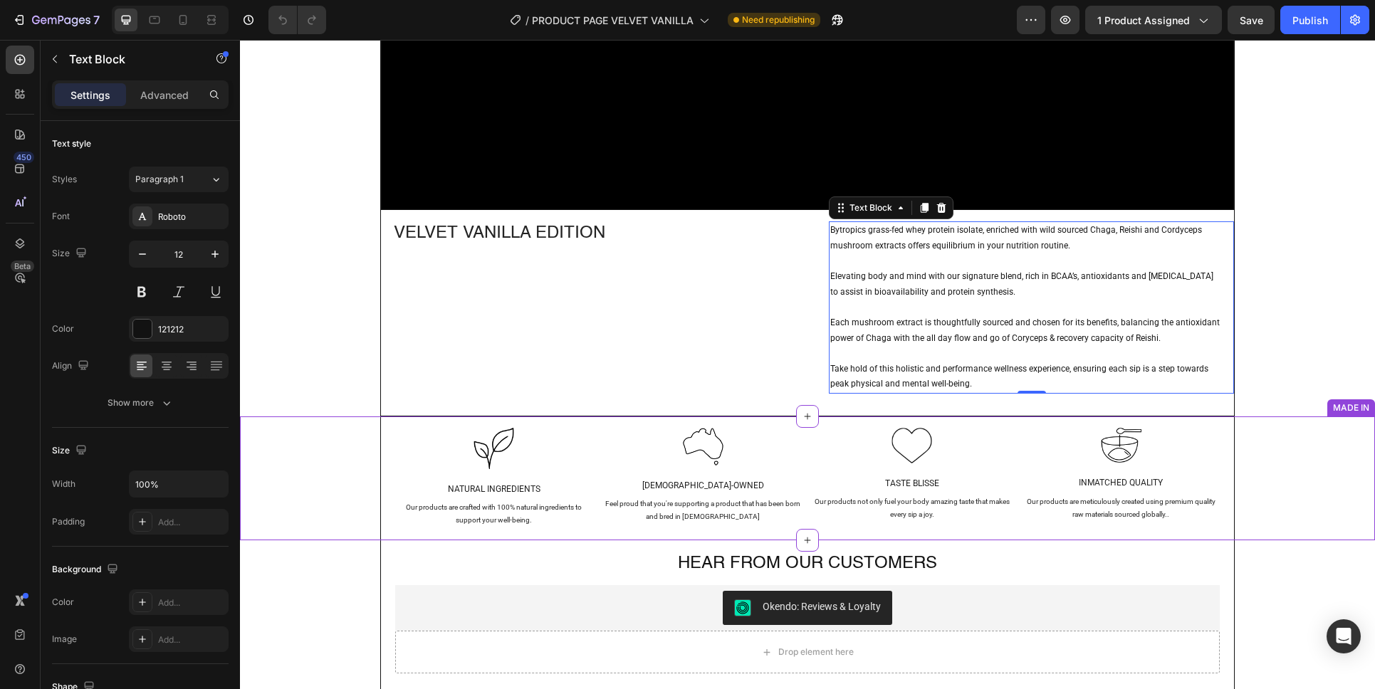
click at [1086, 477] on h2 "Inmatched Quality" at bounding box center [1121, 483] width 204 height 19
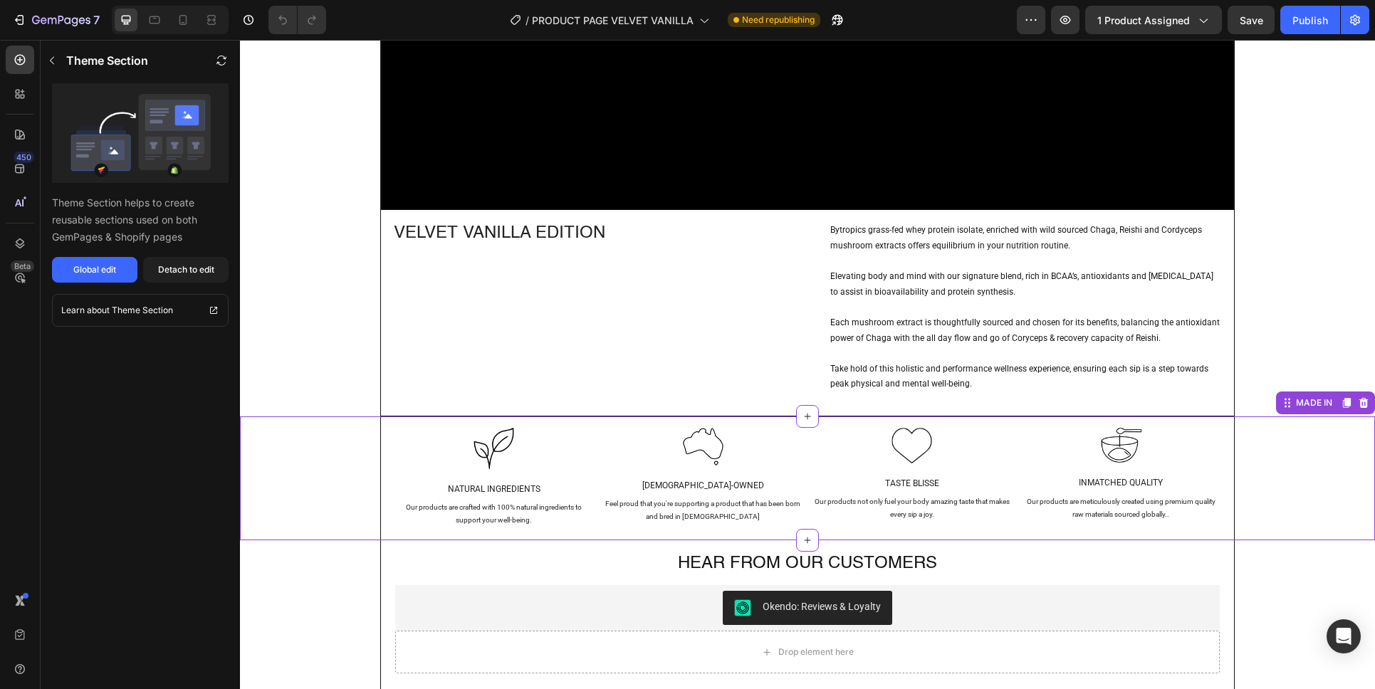
click at [1084, 482] on h2 "Inmatched Quality" at bounding box center [1121, 483] width 204 height 19
click at [1084, 484] on h2 "Inmatched Quality" at bounding box center [1121, 483] width 204 height 19
click at [1106, 482] on h2 "Inmatched Quality" at bounding box center [1121, 483] width 204 height 19
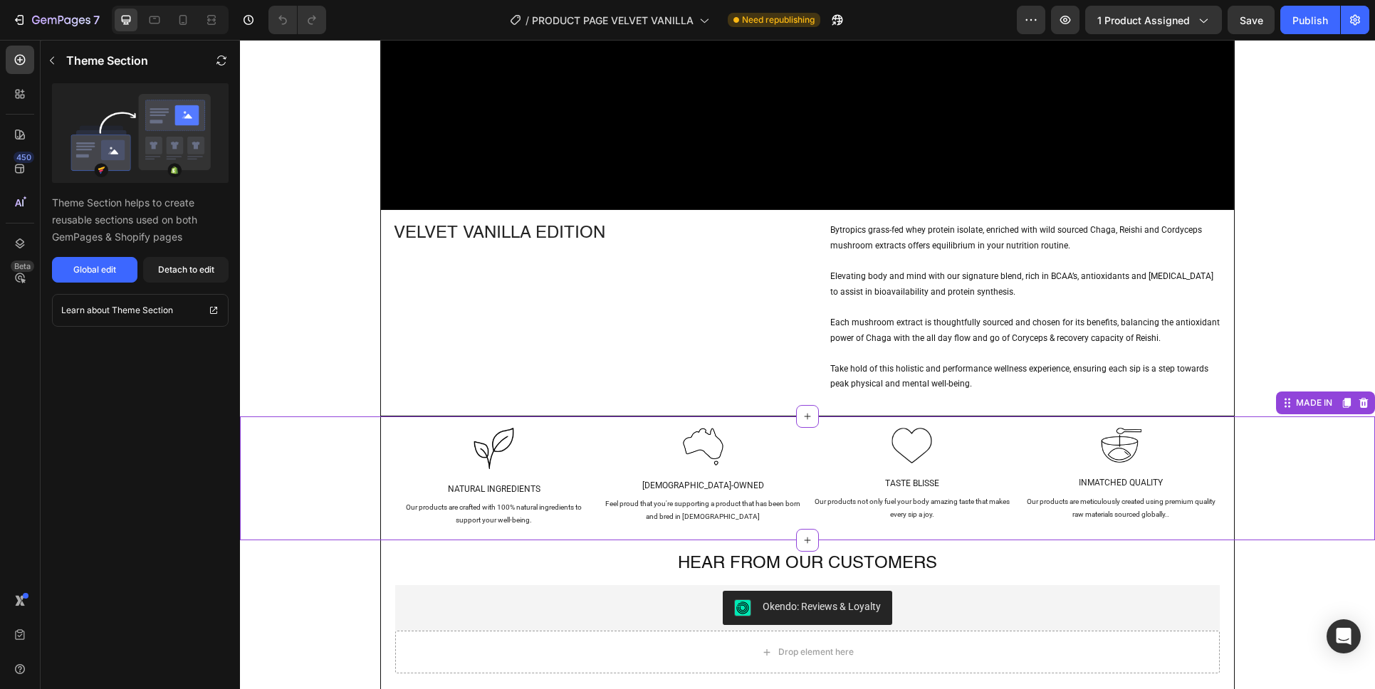
click at [1106, 482] on h2 "Inmatched Quality" at bounding box center [1121, 483] width 204 height 19
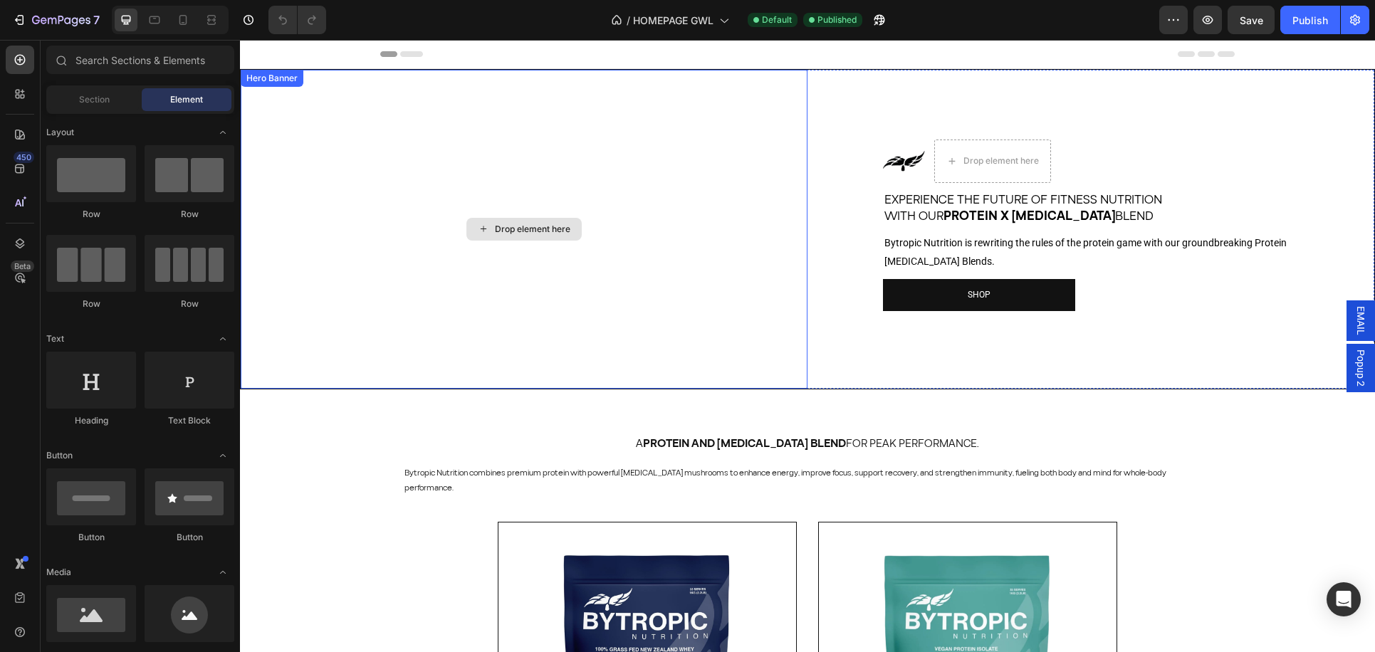
click at [397, 179] on div "Drop element here" at bounding box center [524, 229] width 567 height 319
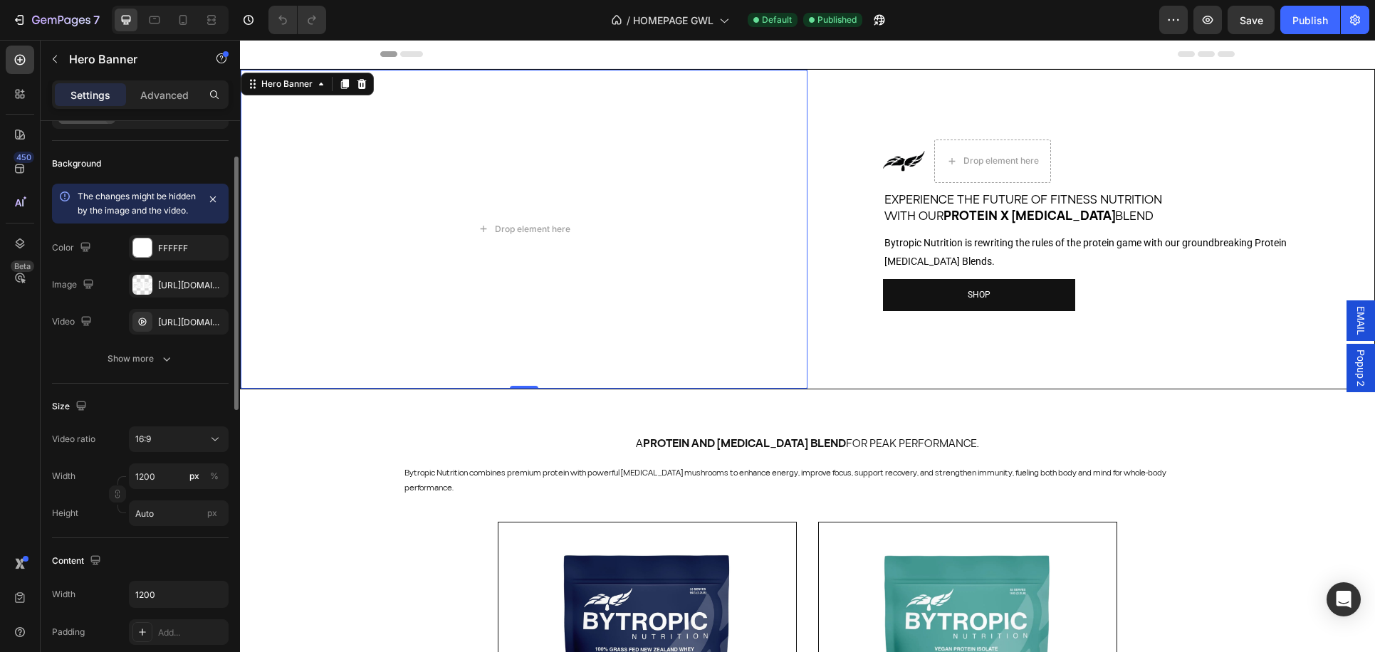
scroll to position [81, 0]
click at [156, 445] on div "16:9" at bounding box center [171, 438] width 73 height 13
click at [112, 408] on div "Size" at bounding box center [140, 405] width 177 height 23
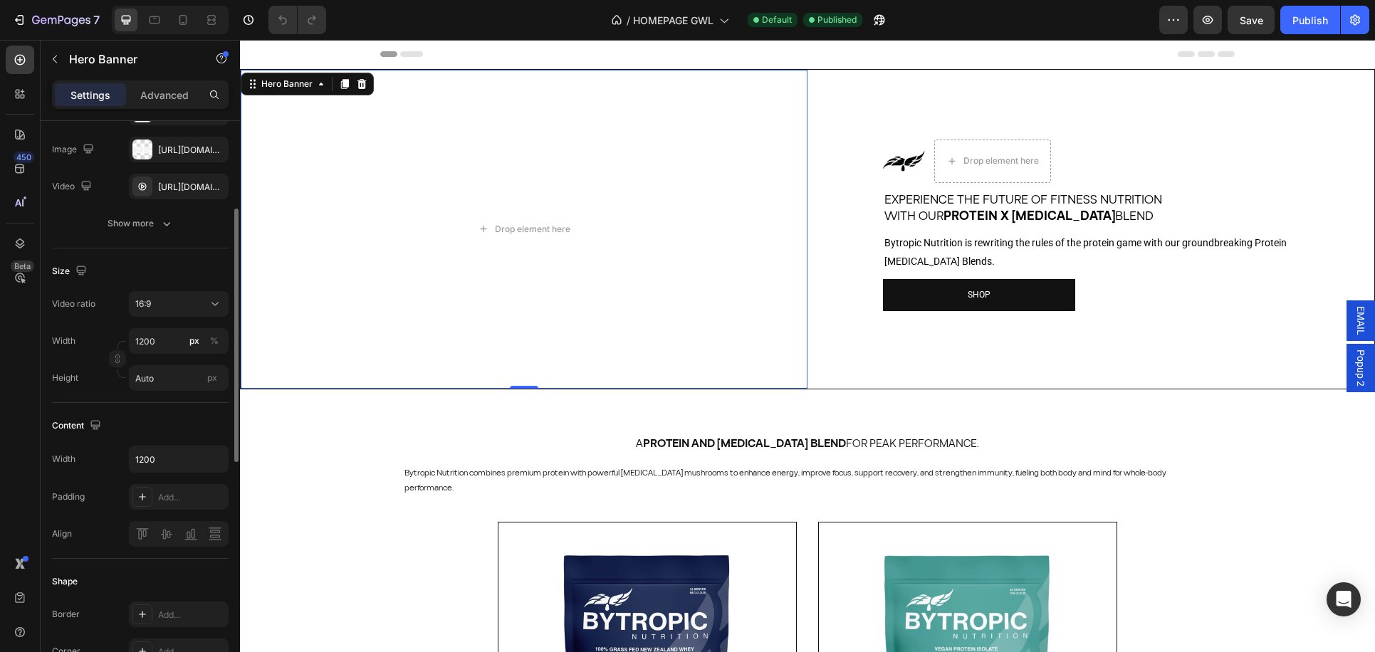
scroll to position [217, 0]
click at [177, 471] on input "1200" at bounding box center [179, 458] width 98 height 26
click at [213, 465] on icon "button" at bounding box center [215, 458] width 14 height 14
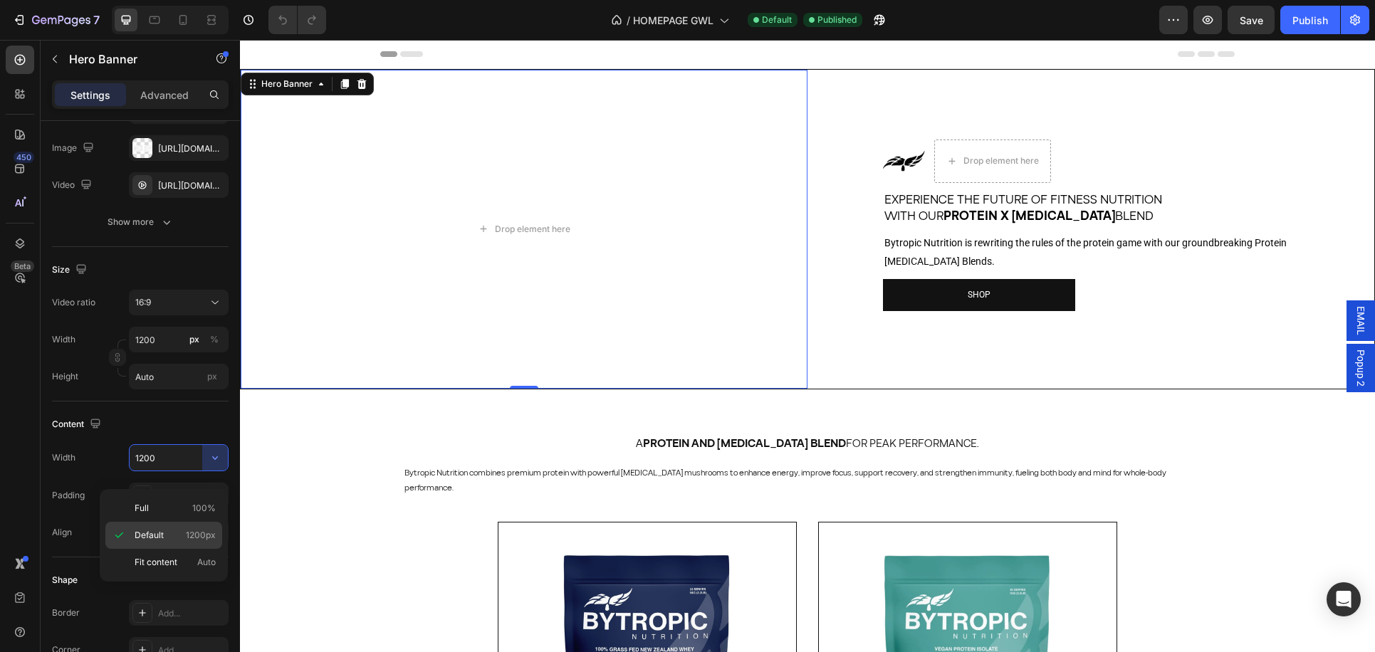
click at [204, 533] on span "1200px" at bounding box center [201, 535] width 30 height 13
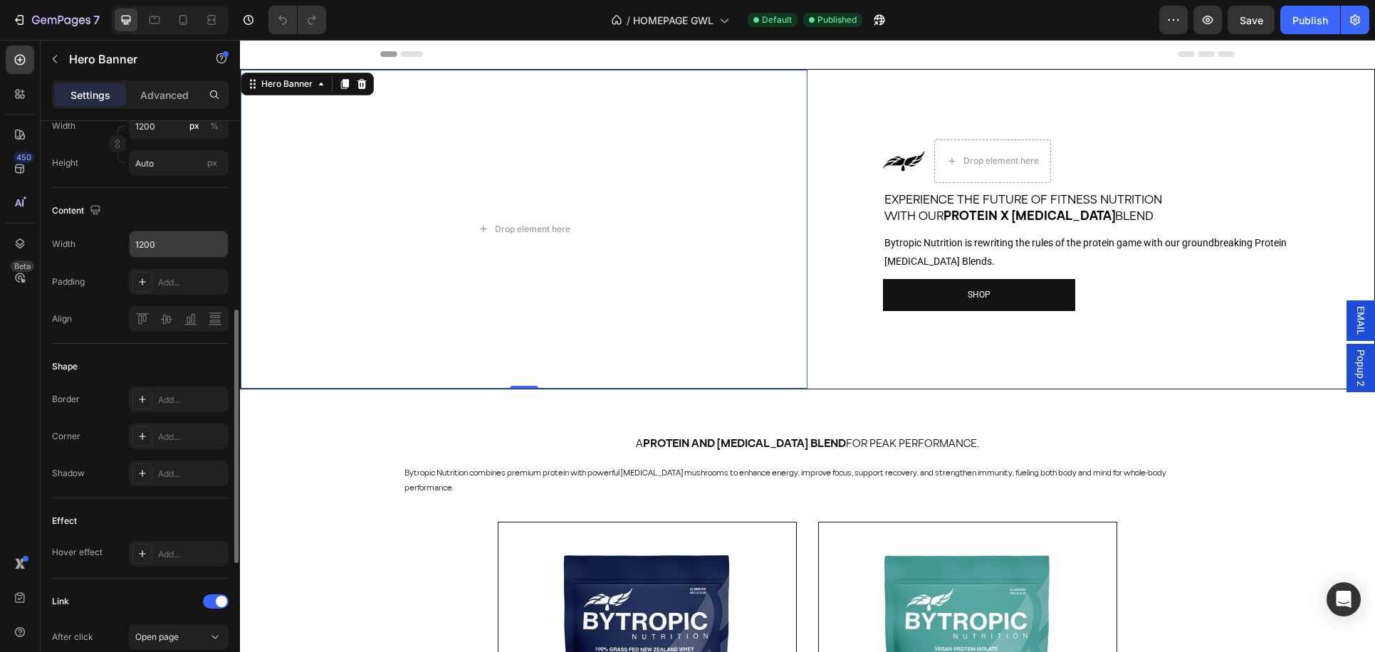
scroll to position [435, 0]
click at [186, 20] on icon at bounding box center [183, 20] width 8 height 10
type input "100"
type input "600"
type input "Auto"
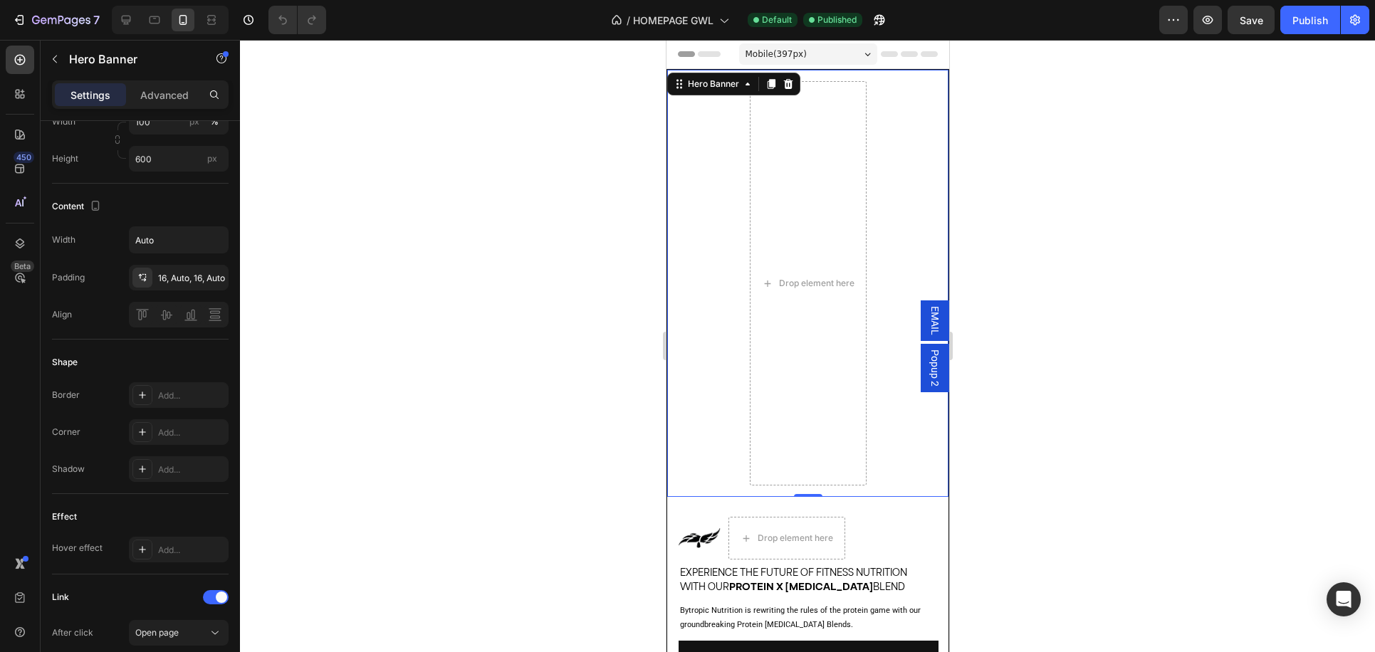
click at [807, 52] on div "Mobile ( 397 px)" at bounding box center [807, 53] width 138 height 21
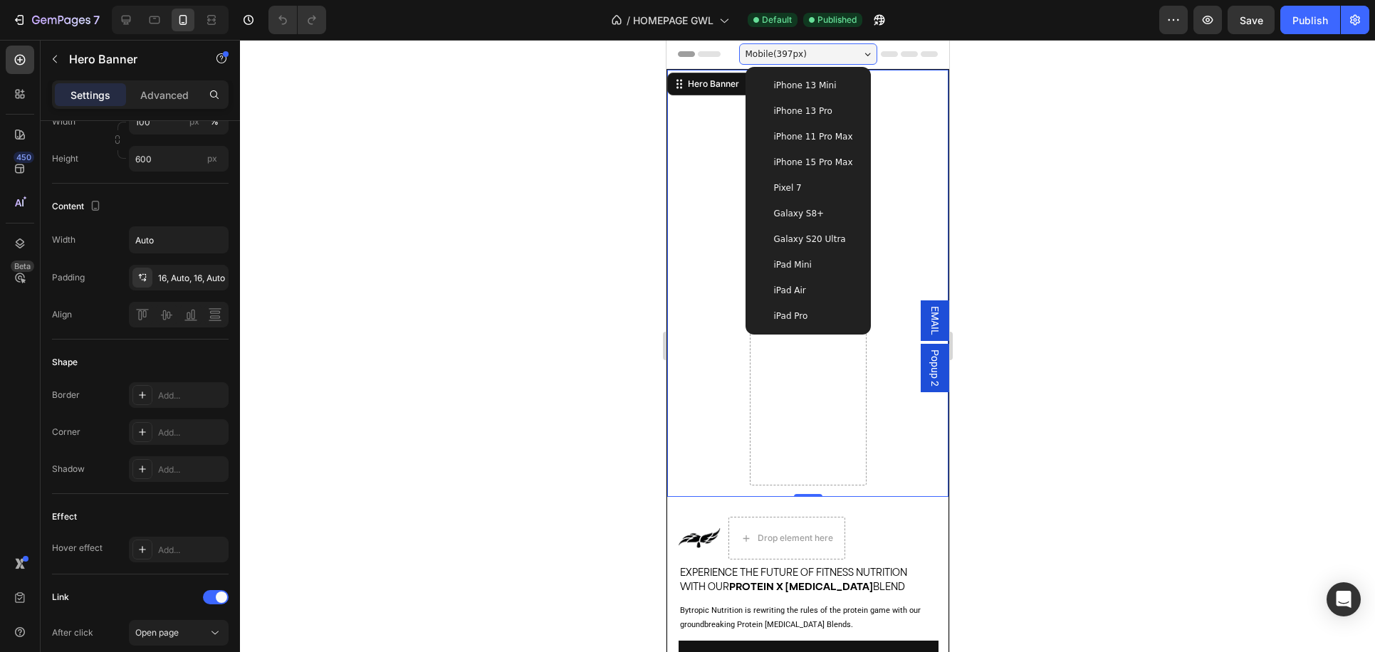
click at [838, 106] on div "iPhone 13 Pro" at bounding box center [807, 111] width 103 height 14
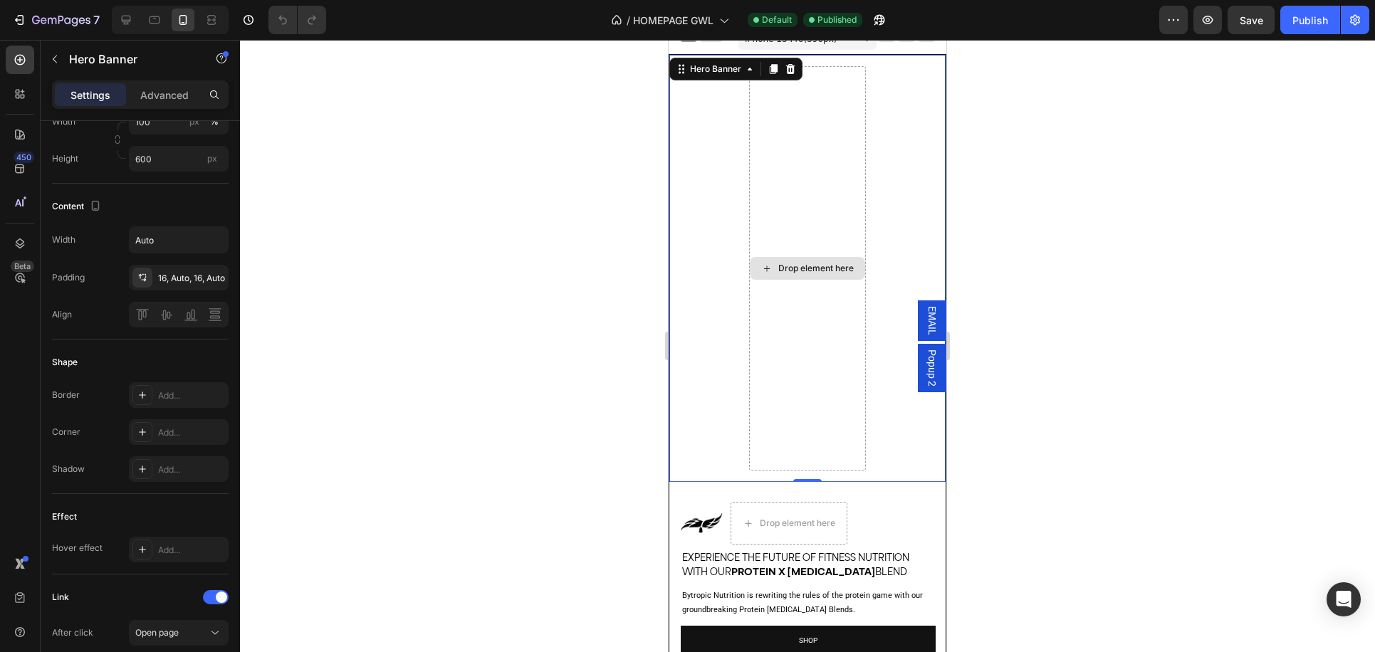
scroll to position [8, 0]
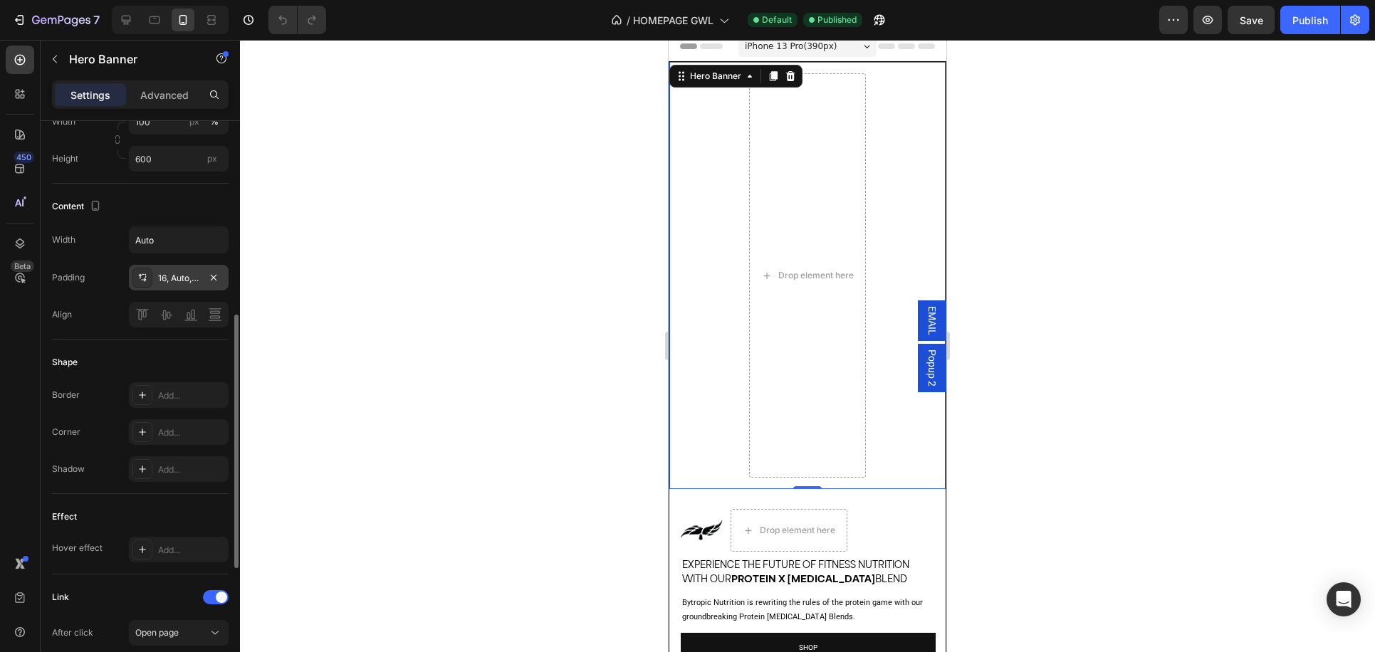
click at [163, 285] on div "16, Auto, 16, Auto" at bounding box center [178, 278] width 41 height 13
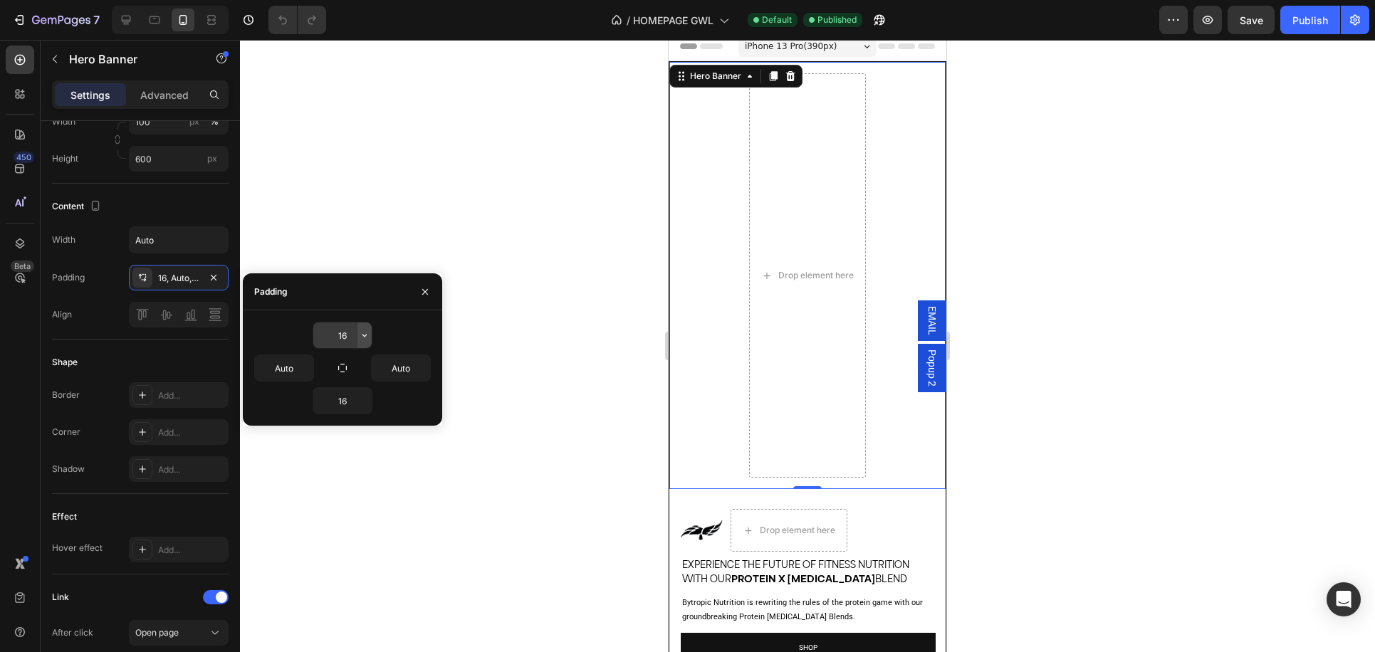
click at [364, 336] on icon "button" at bounding box center [364, 335] width 4 height 3
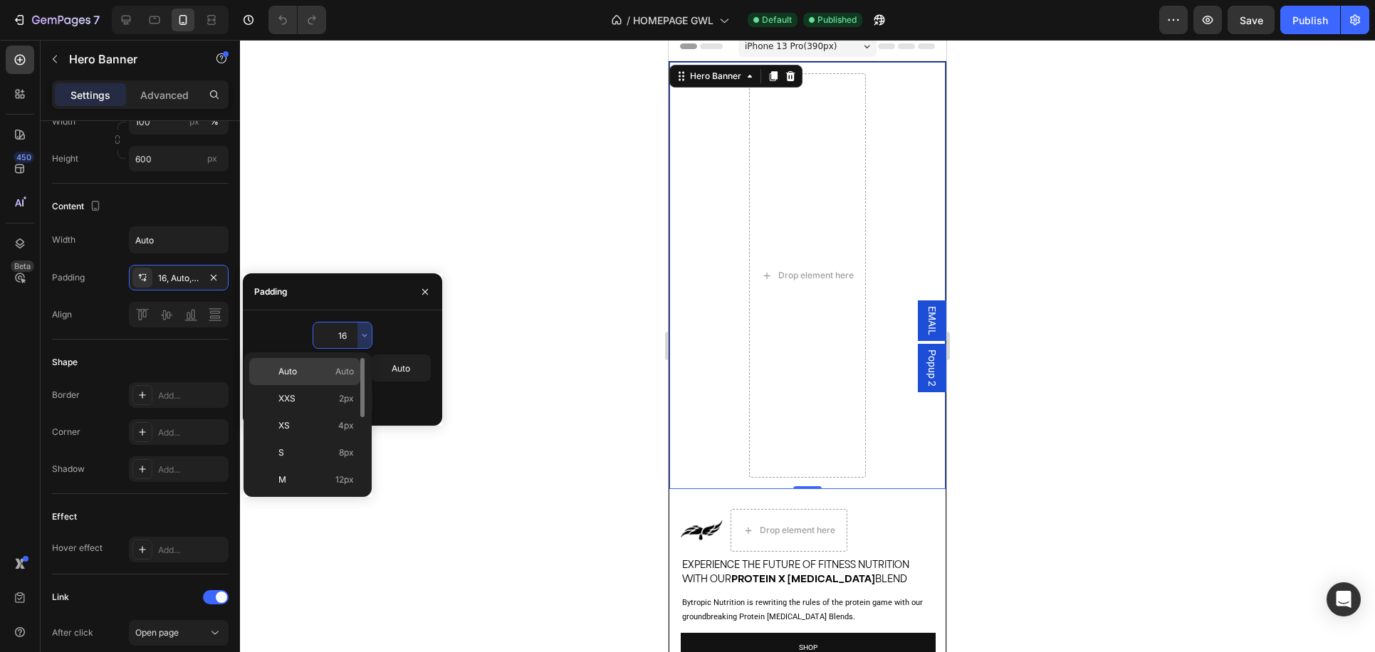
click at [342, 375] on span "Auto" at bounding box center [344, 371] width 19 height 13
type input "Auto"
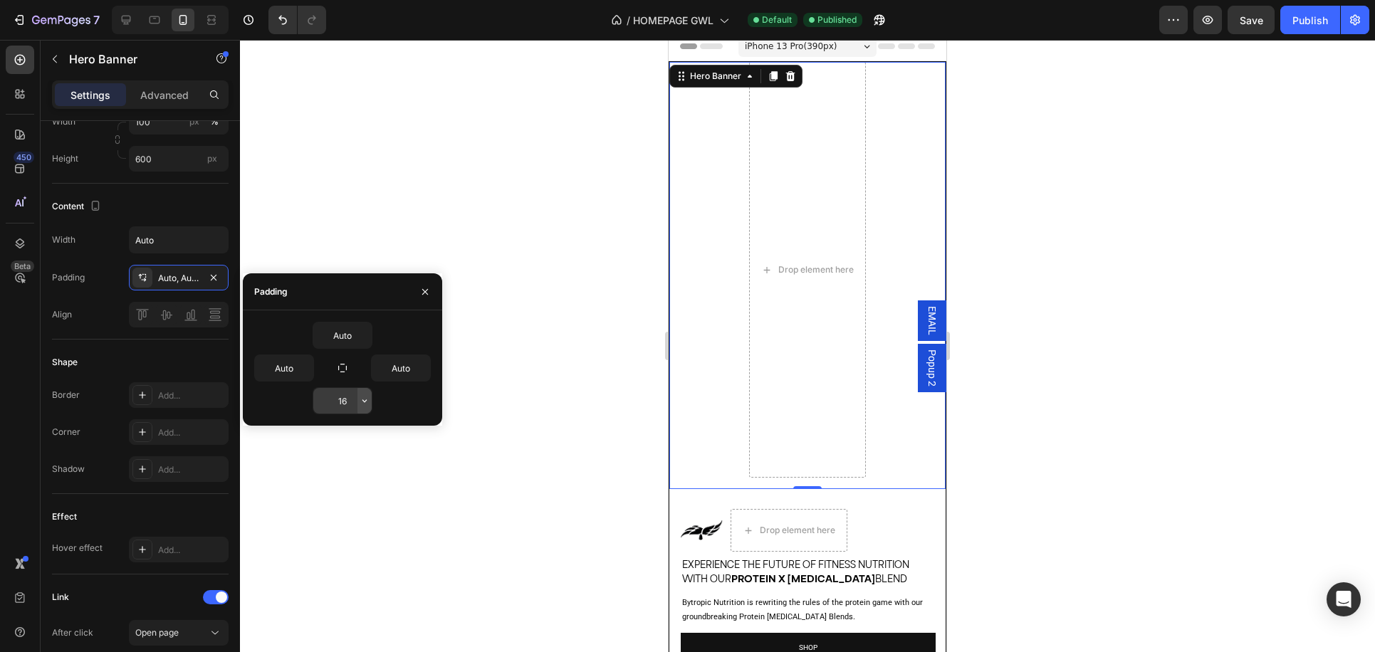
click at [362, 402] on icon "button" at bounding box center [364, 400] width 11 height 11
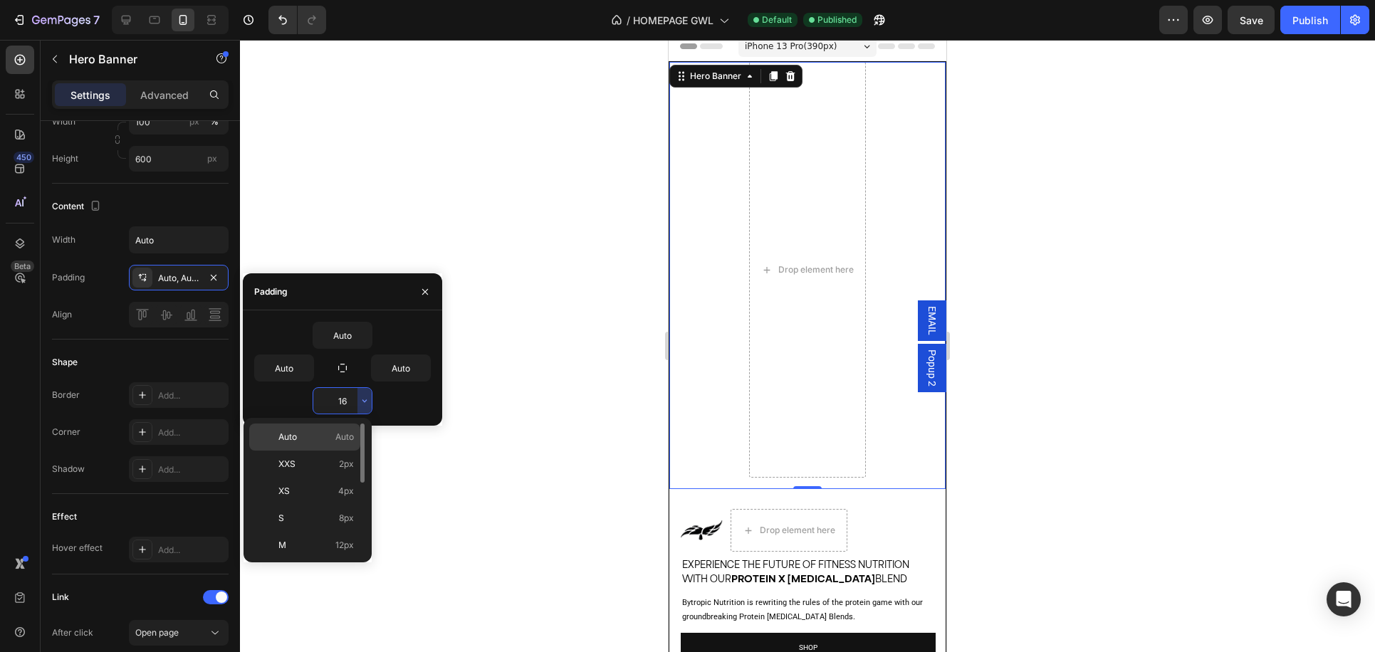
click at [354, 451] on div "Auto Auto" at bounding box center [304, 464] width 111 height 27
type input "Auto"
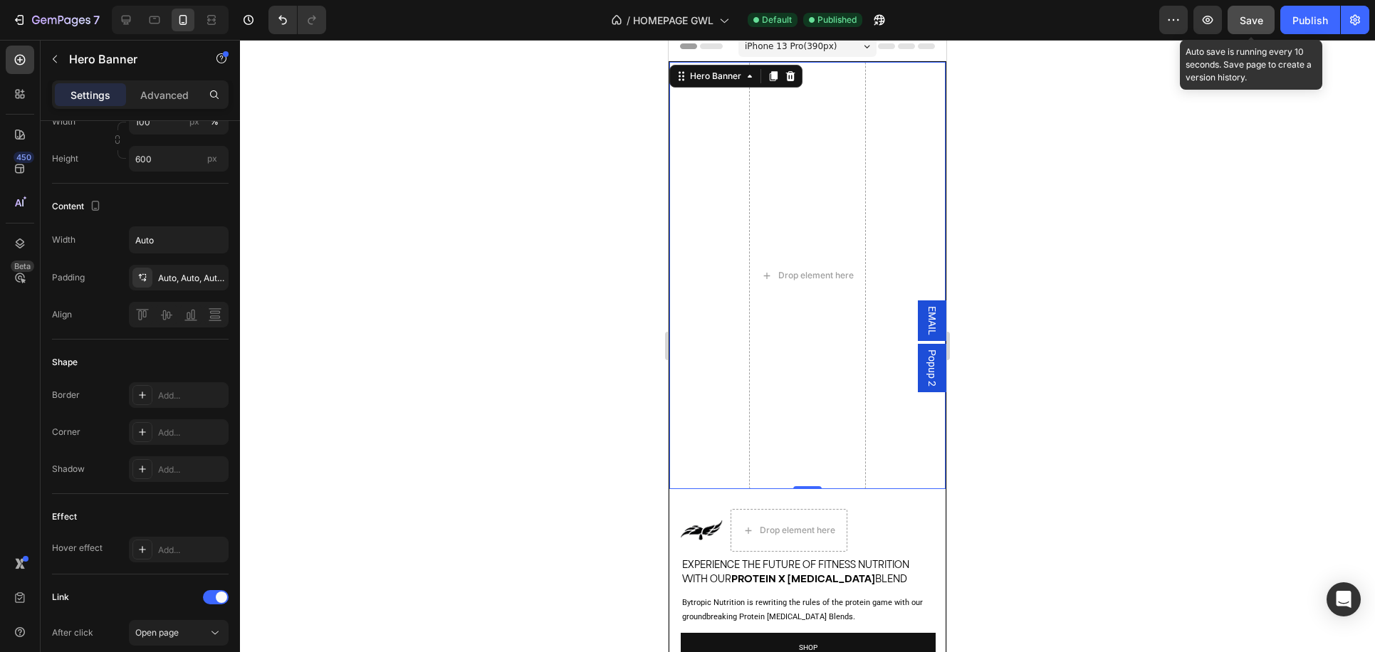
click at [1249, 32] on button "Save" at bounding box center [1250, 20] width 47 height 28
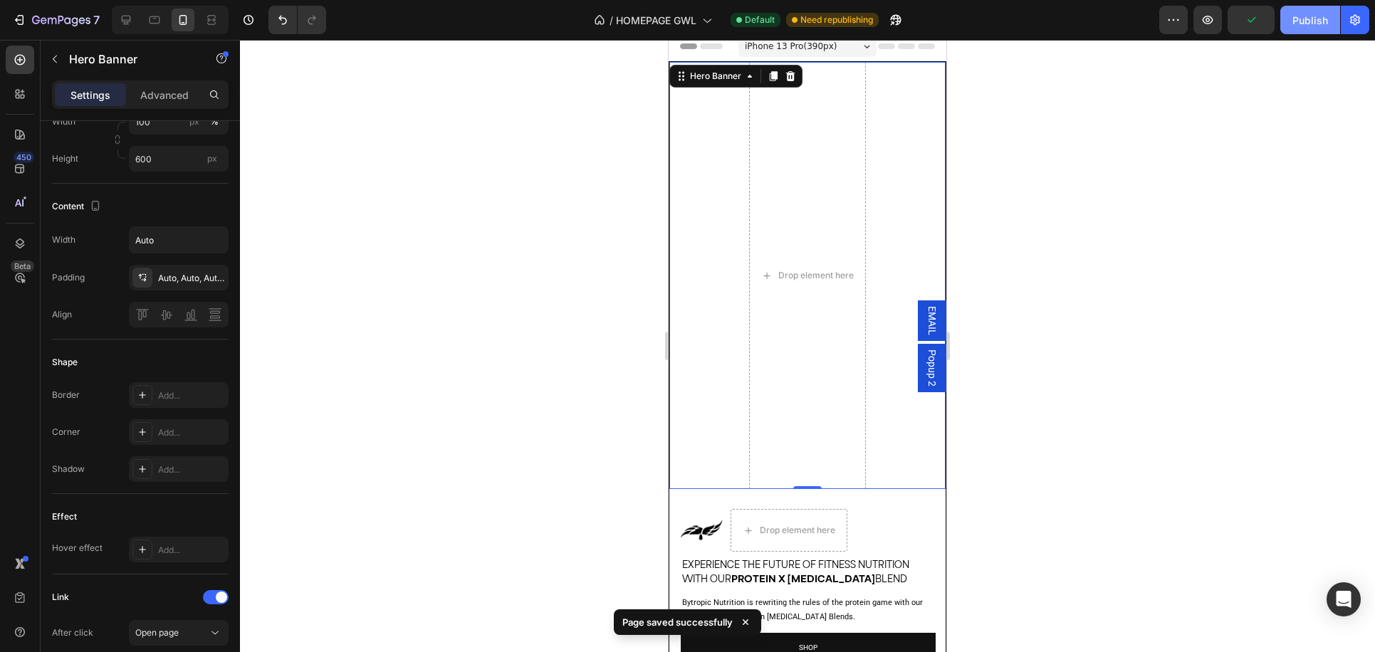
click at [1305, 23] on div "Publish" at bounding box center [1310, 20] width 36 height 15
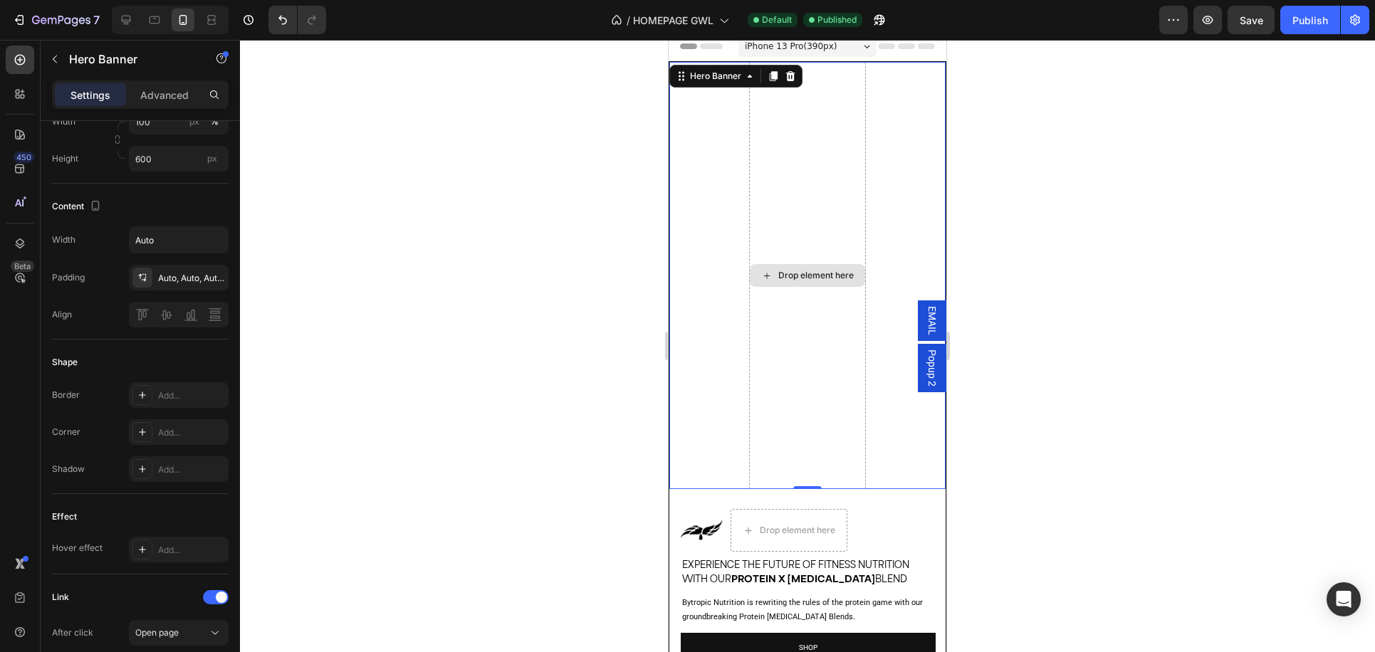
click at [834, 471] on div "Drop element here" at bounding box center [807, 275] width 117 height 427
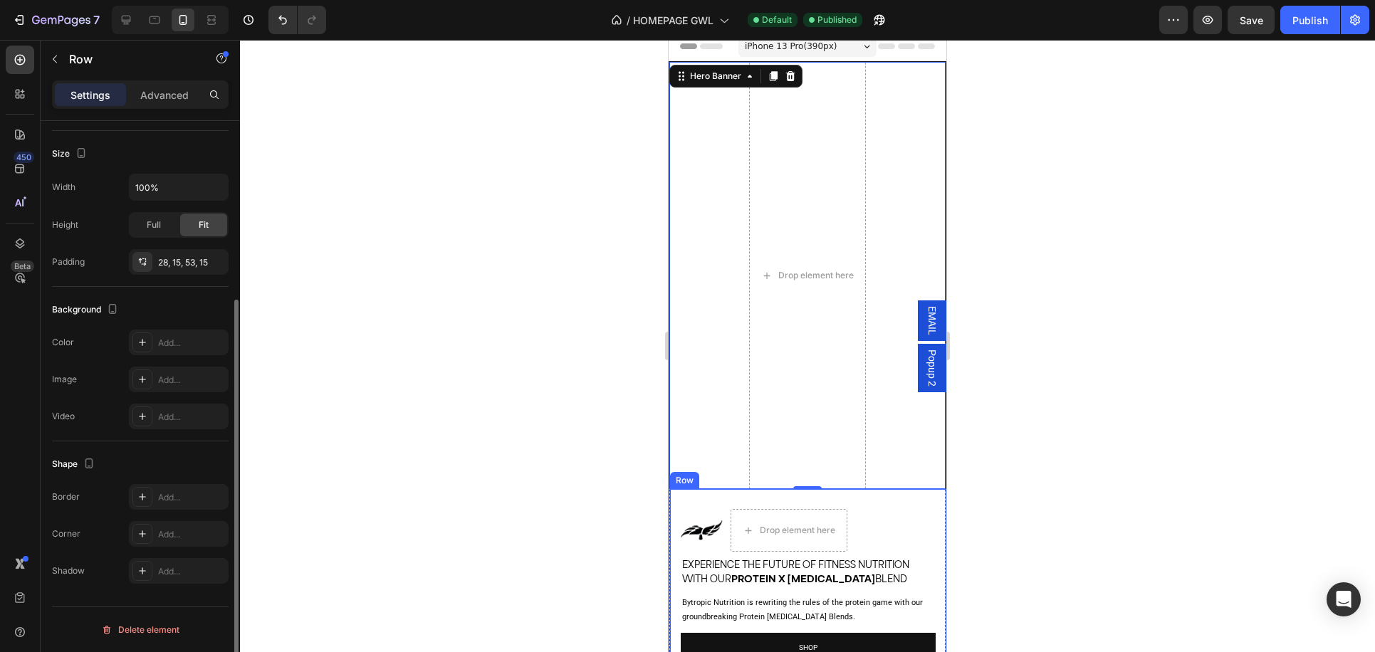
click at [822, 493] on div "Image Icon List Drop element here Row Experience The Future Of Fitness Nutritio…" at bounding box center [808, 597] width 276 height 216
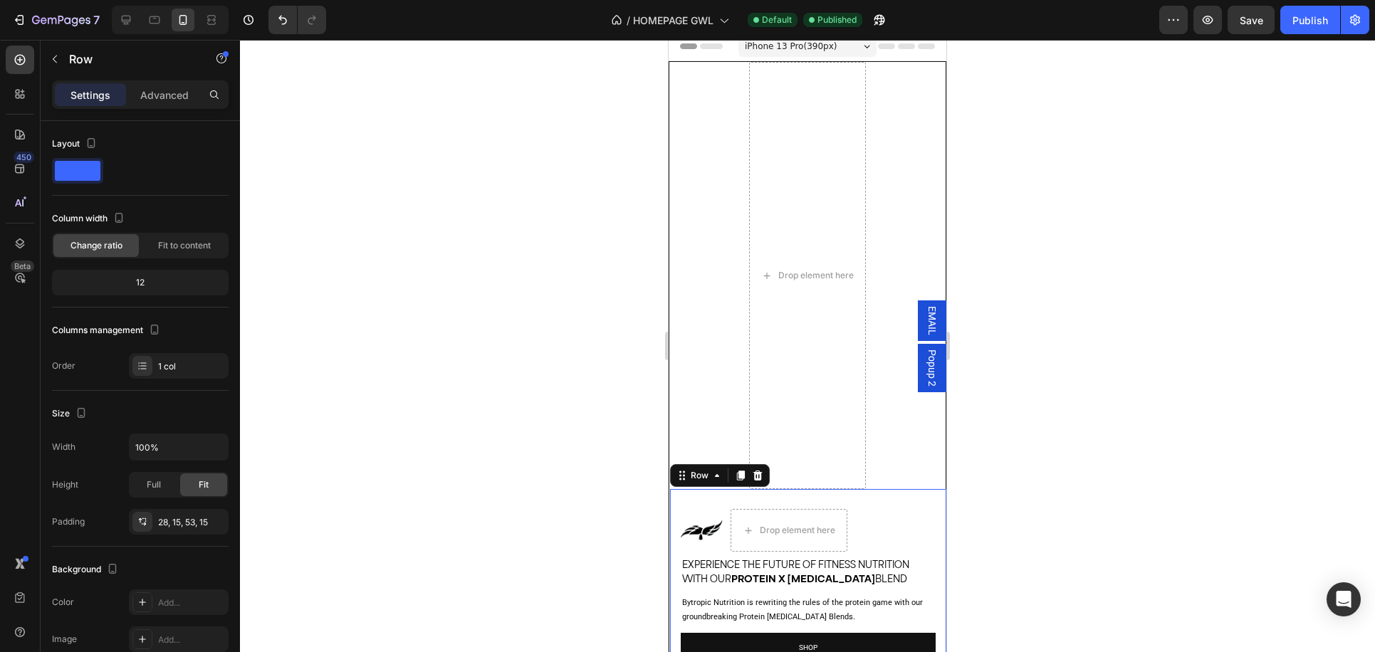
click at [808, 493] on div "Image Icon List Drop element here Row Experience The Future Of Fitness Nutritio…" at bounding box center [808, 597] width 276 height 216
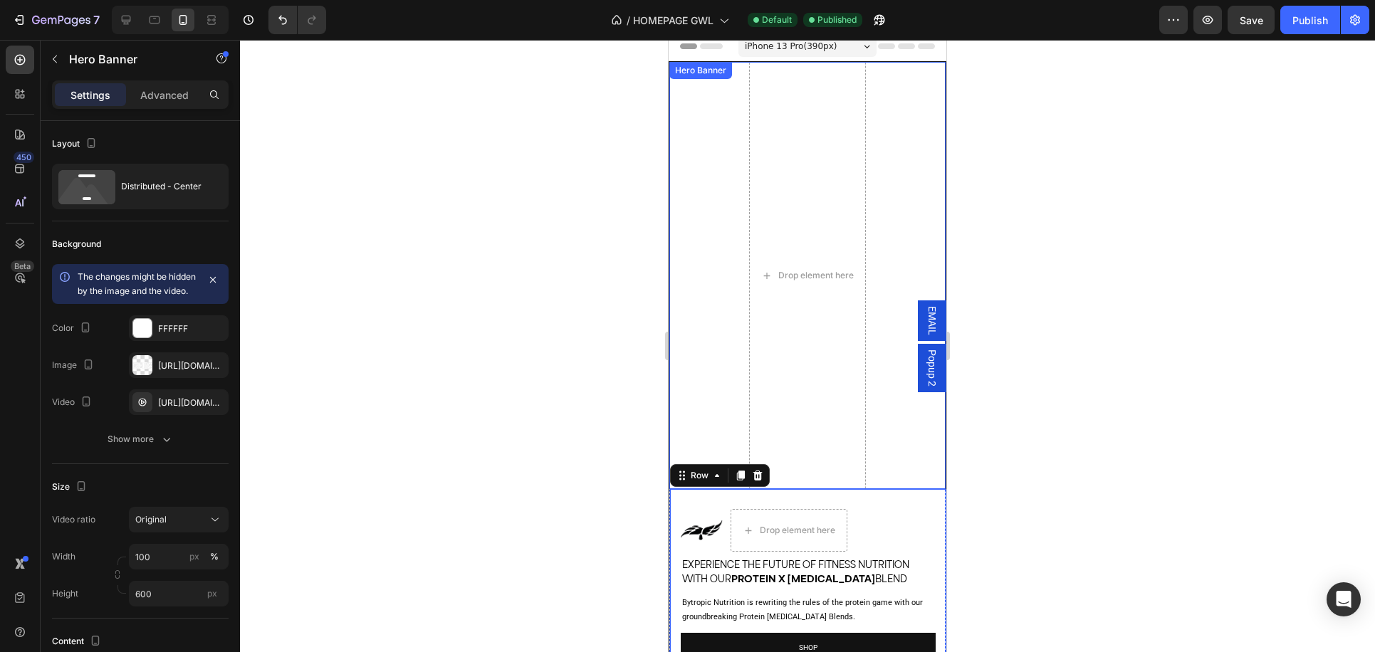
click at [715, 285] on video "Background Image" at bounding box center [807, 275] width 276 height 427
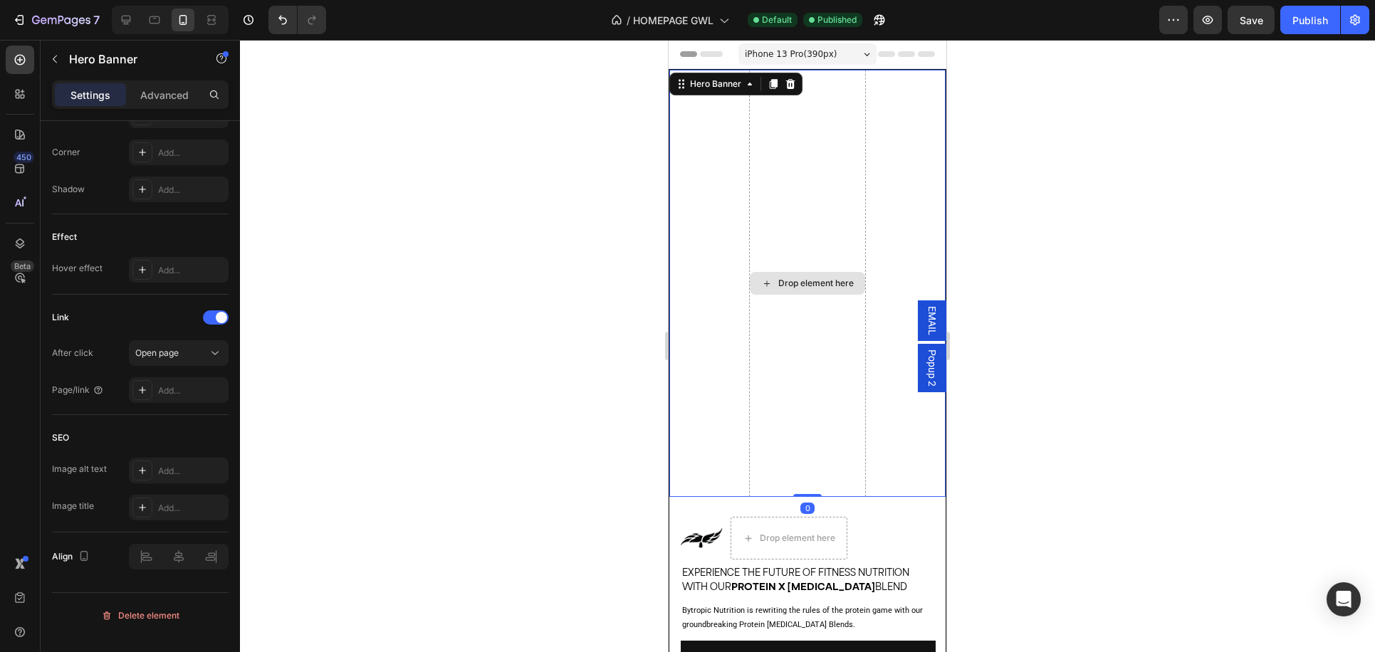
drag, startPoint x: 812, startPoint y: 495, endPoint x: 817, endPoint y: 429, distance: 65.7
click at [817, 429] on div "Drop element here Hero Banner 0" at bounding box center [807, 283] width 276 height 427
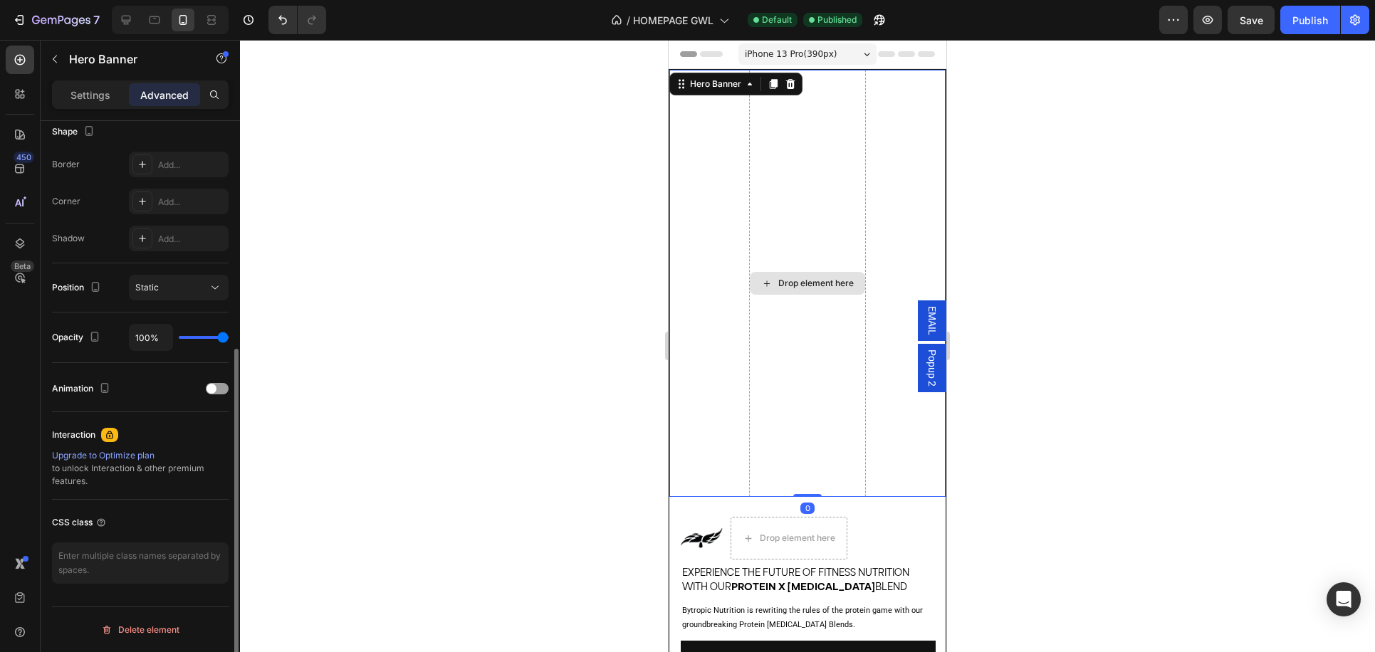
scroll to position [378, 0]
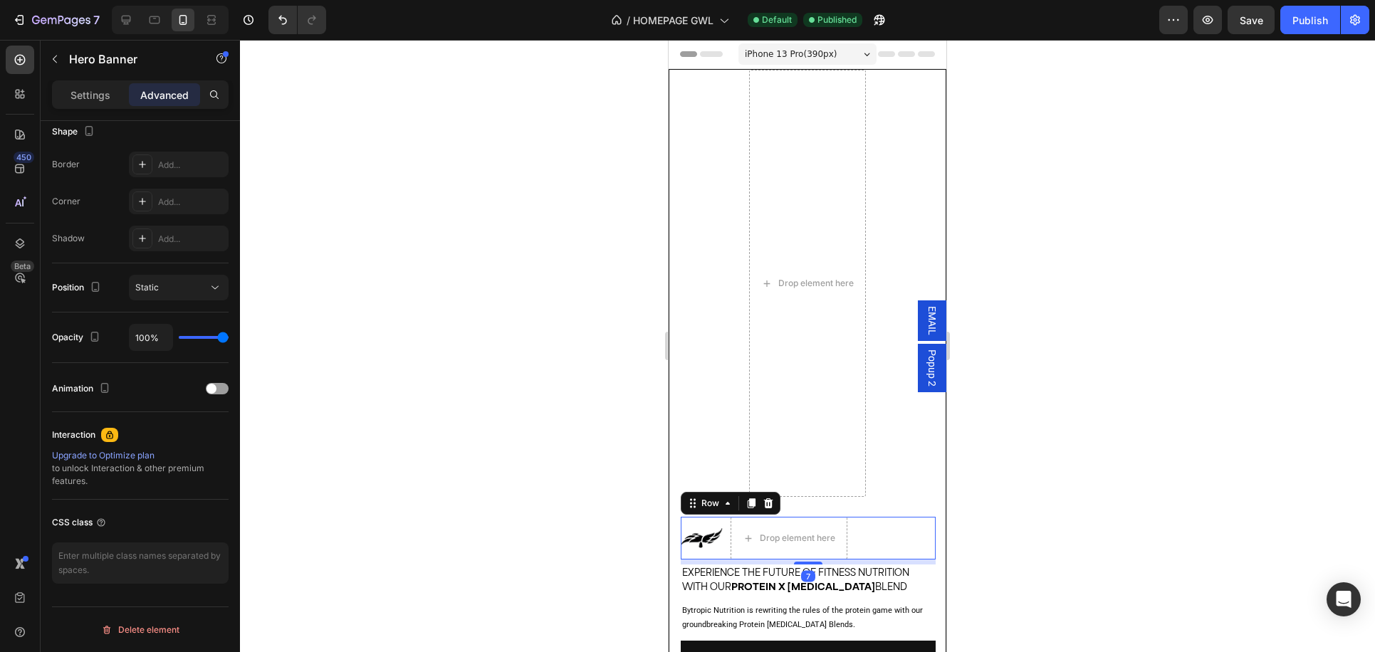
click at [866, 525] on div "Image Icon List Drop element here Row 7" at bounding box center [808, 538] width 255 height 43
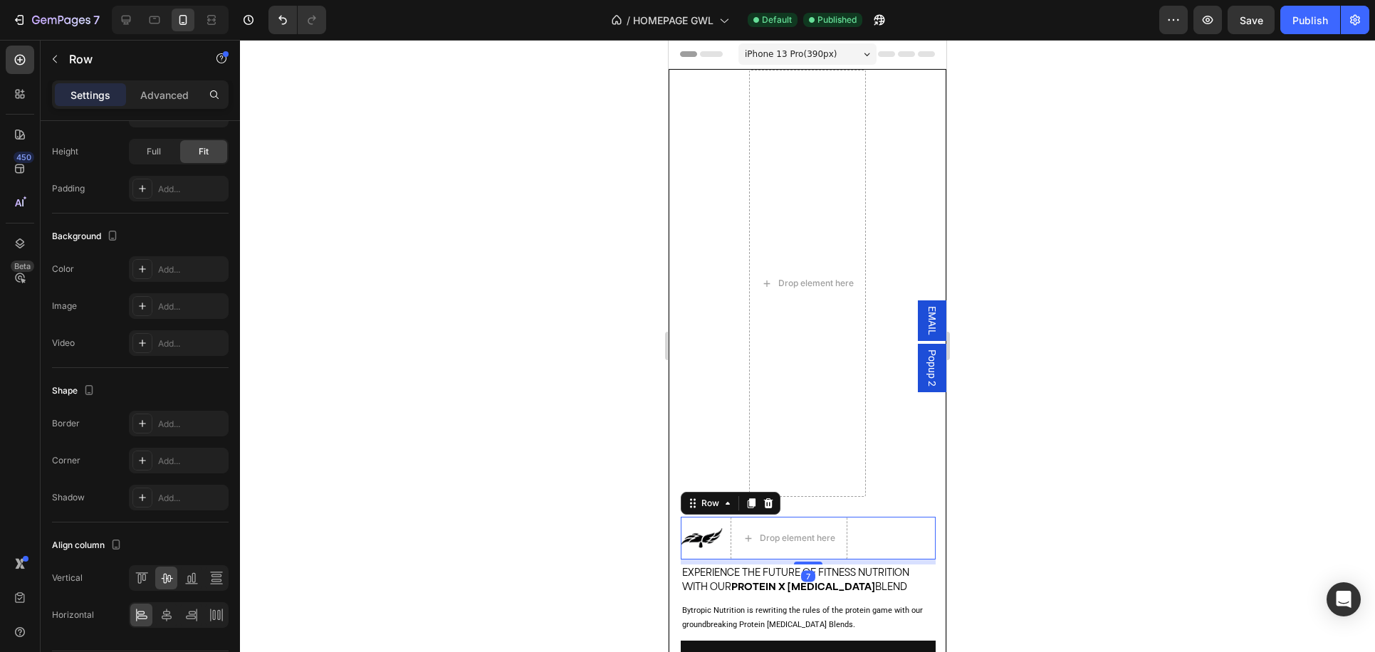
scroll to position [0, 0]
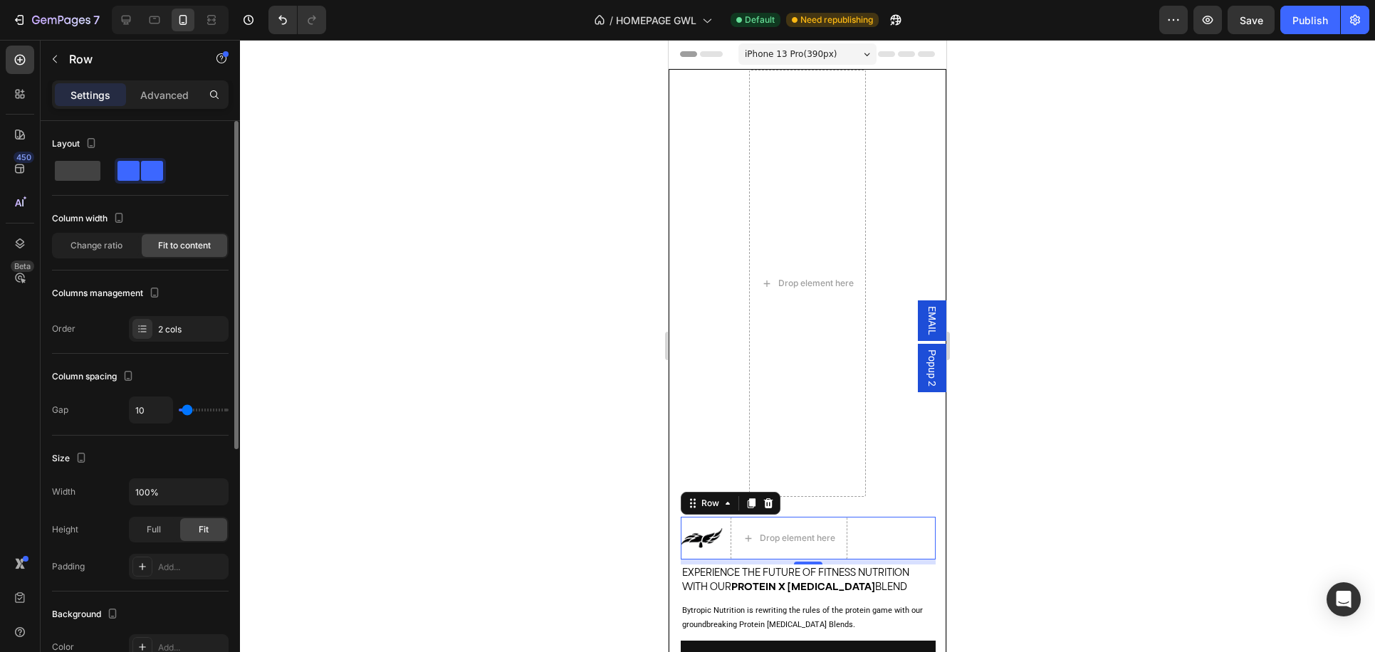
type input "0"
drag, startPoint x: 183, startPoint y: 406, endPoint x: 140, endPoint y: 406, distance: 43.4
type input "0"
click at [179, 409] on input "range" at bounding box center [204, 410] width 50 height 3
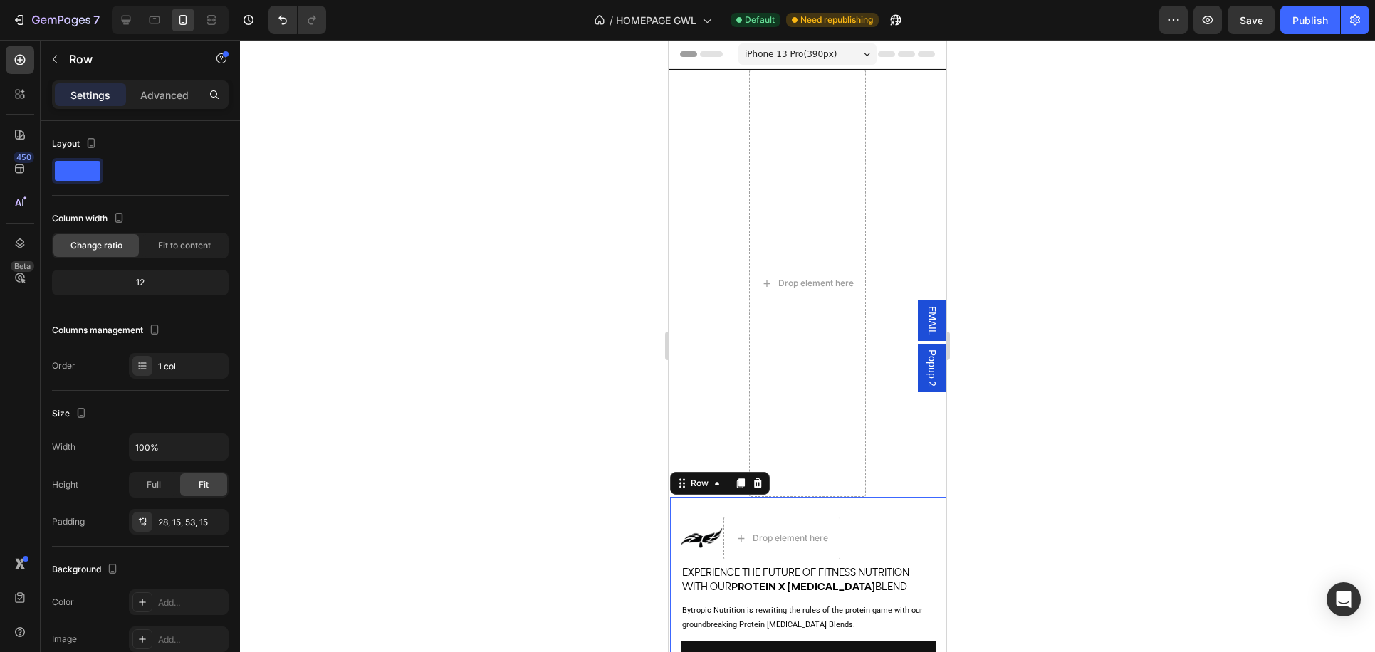
click at [854, 506] on div "Image Icon List Drop element here Row Experience The Future Of Fitness Nutritio…" at bounding box center [808, 605] width 276 height 216
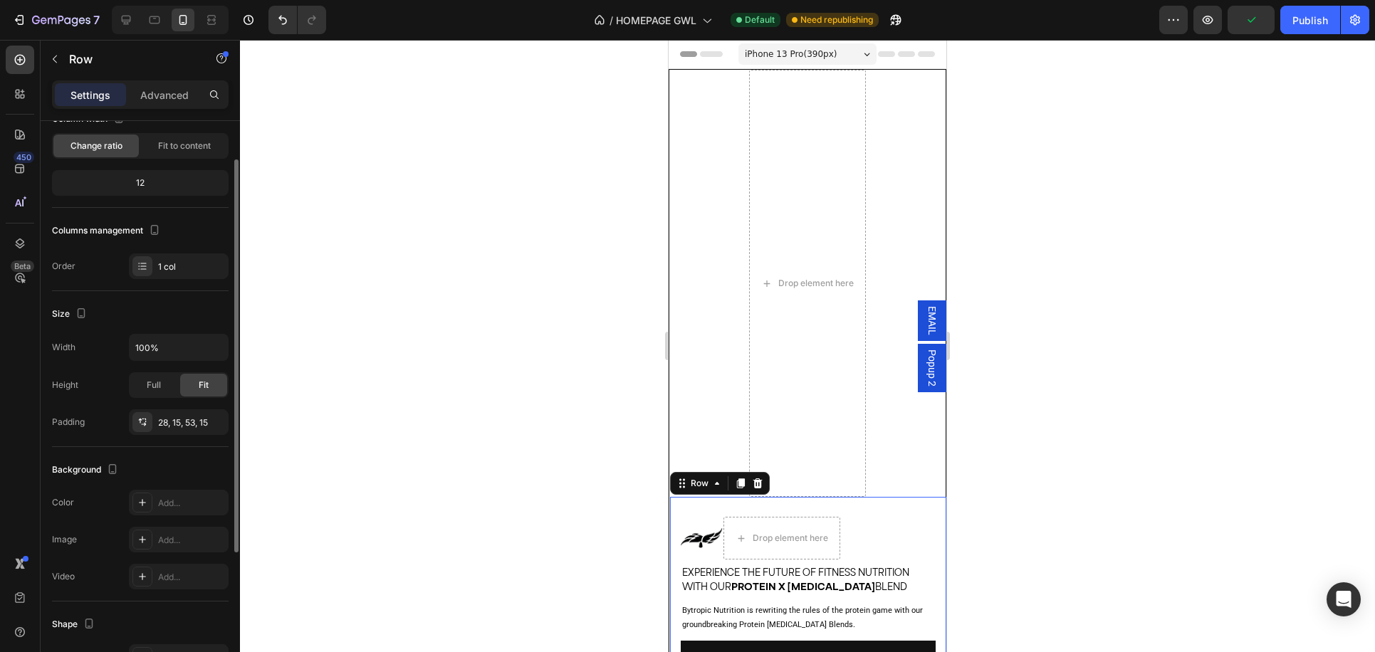
scroll to position [112, 0]
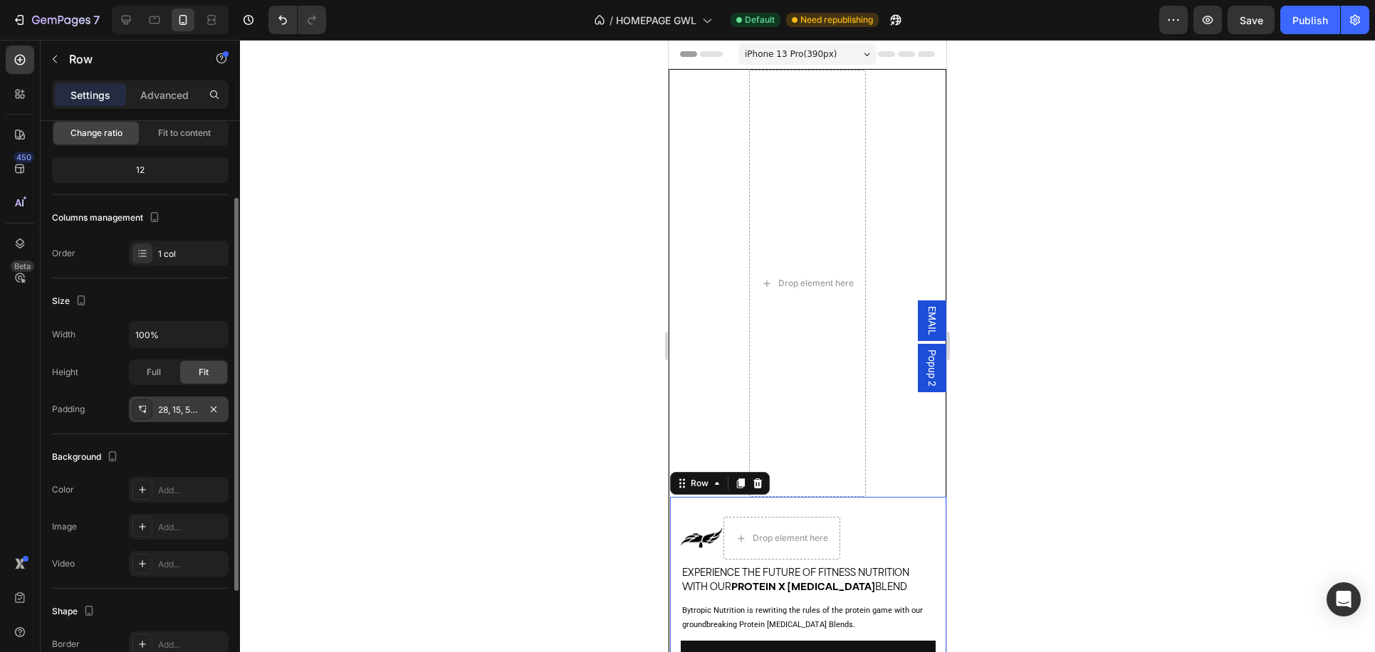
click at [167, 416] on div "28, 15, 53, 15" at bounding box center [179, 410] width 100 height 26
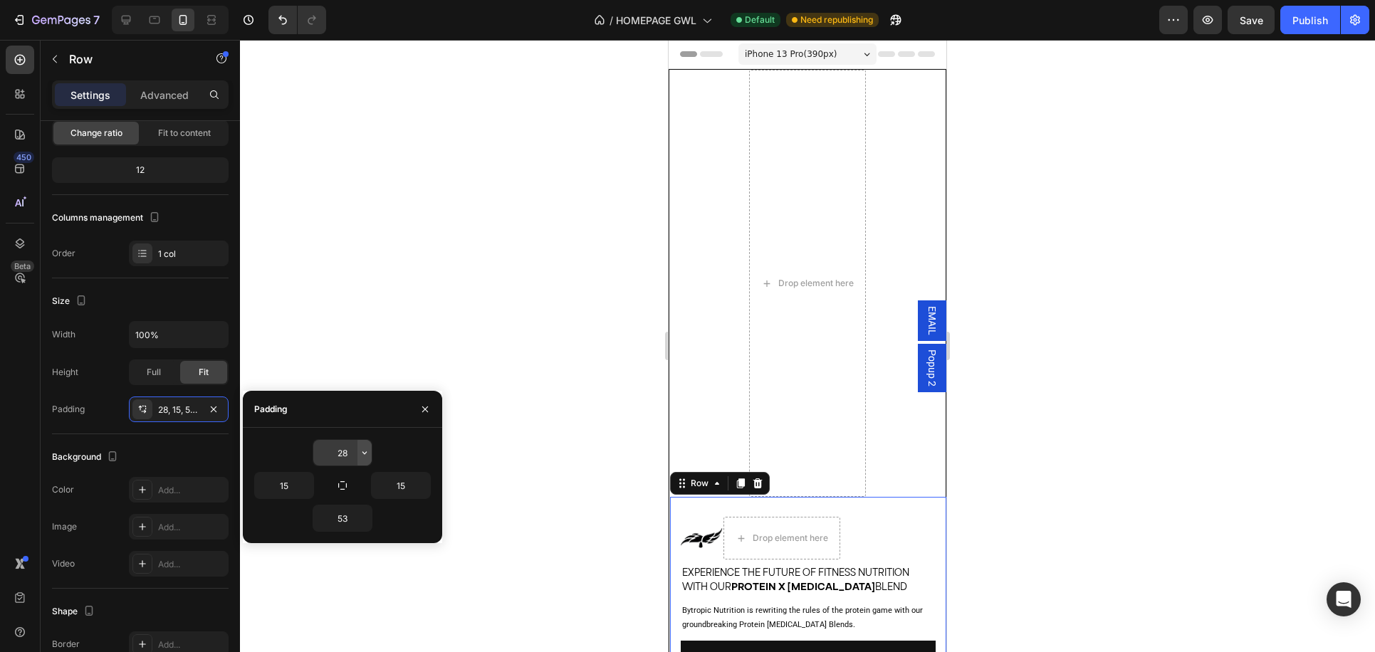
click at [362, 453] on icon "button" at bounding box center [364, 452] width 11 height 11
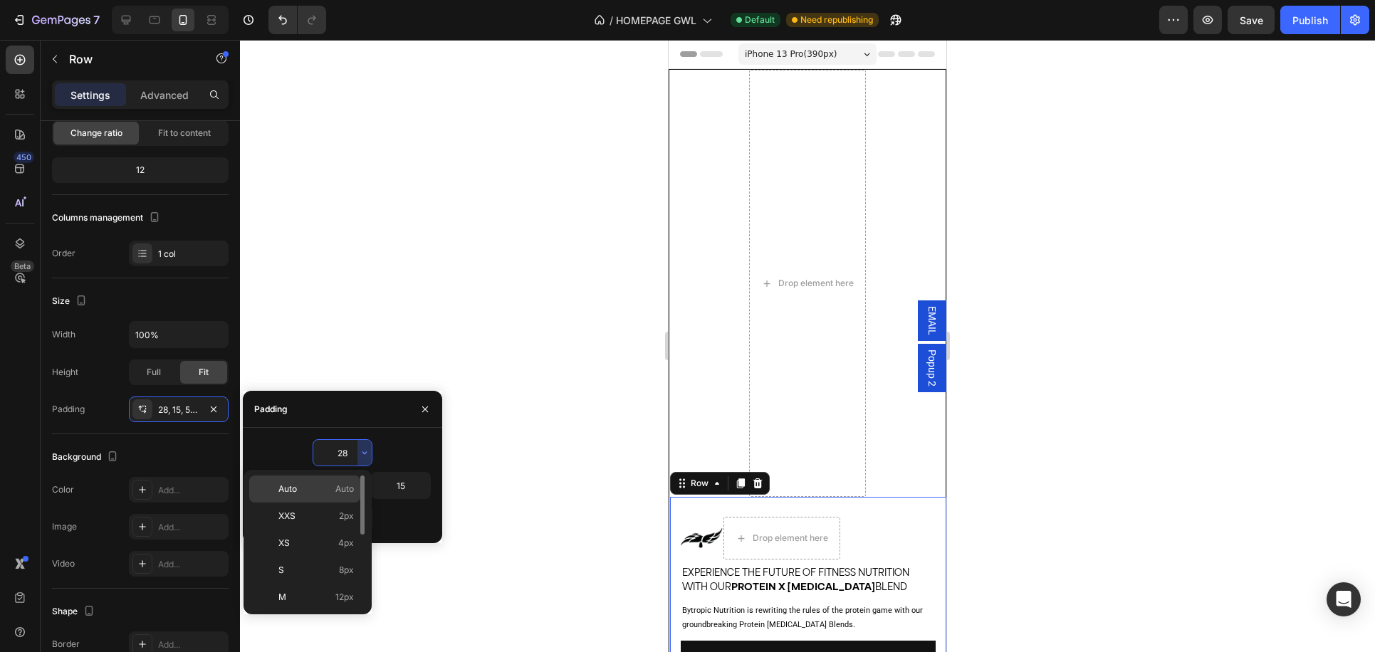
click at [335, 494] on span "Auto" at bounding box center [344, 489] width 19 height 13
type input "Auto"
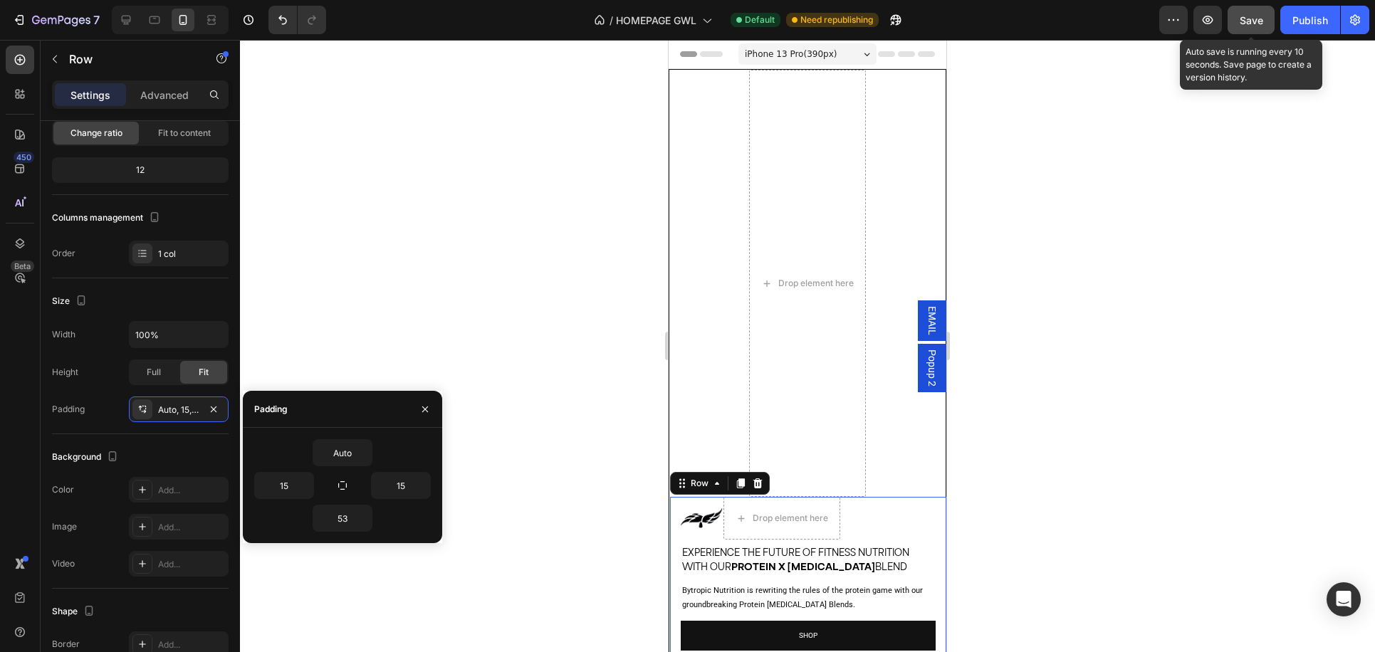
click at [1266, 17] on button "Save" at bounding box center [1250, 20] width 47 height 28
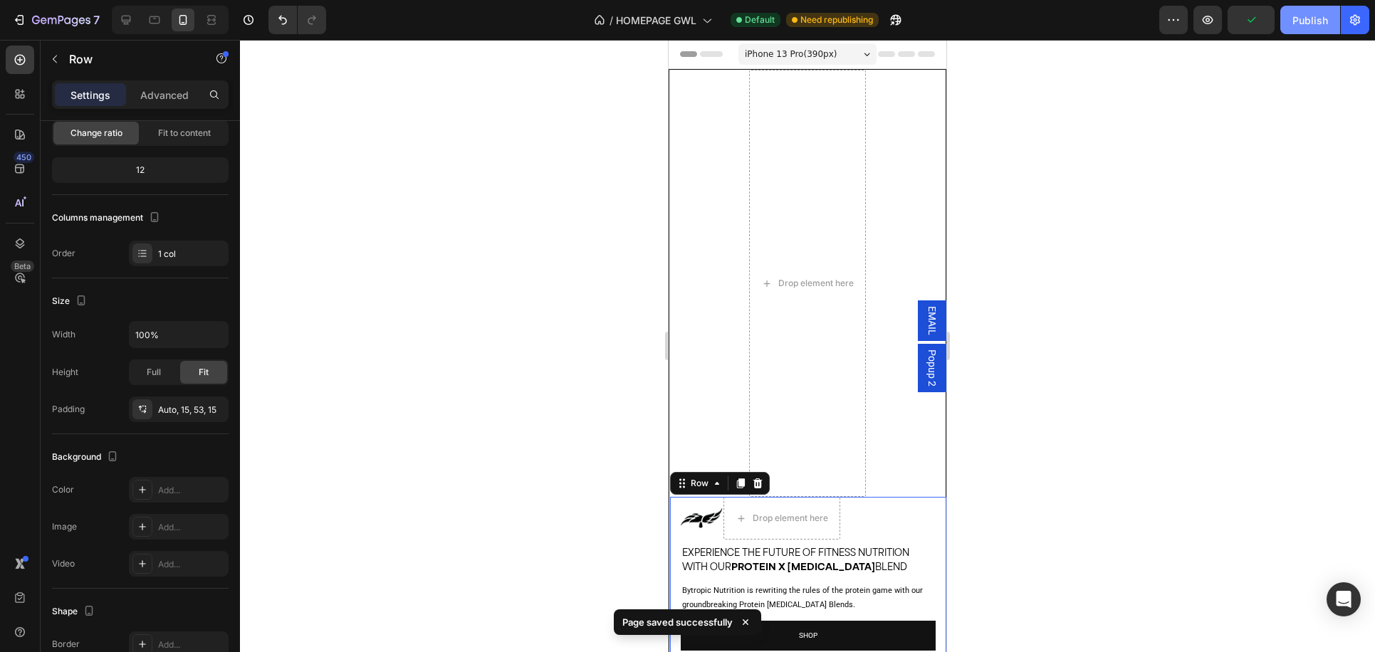
click at [1306, 21] on div "Publish" at bounding box center [1310, 20] width 36 height 15
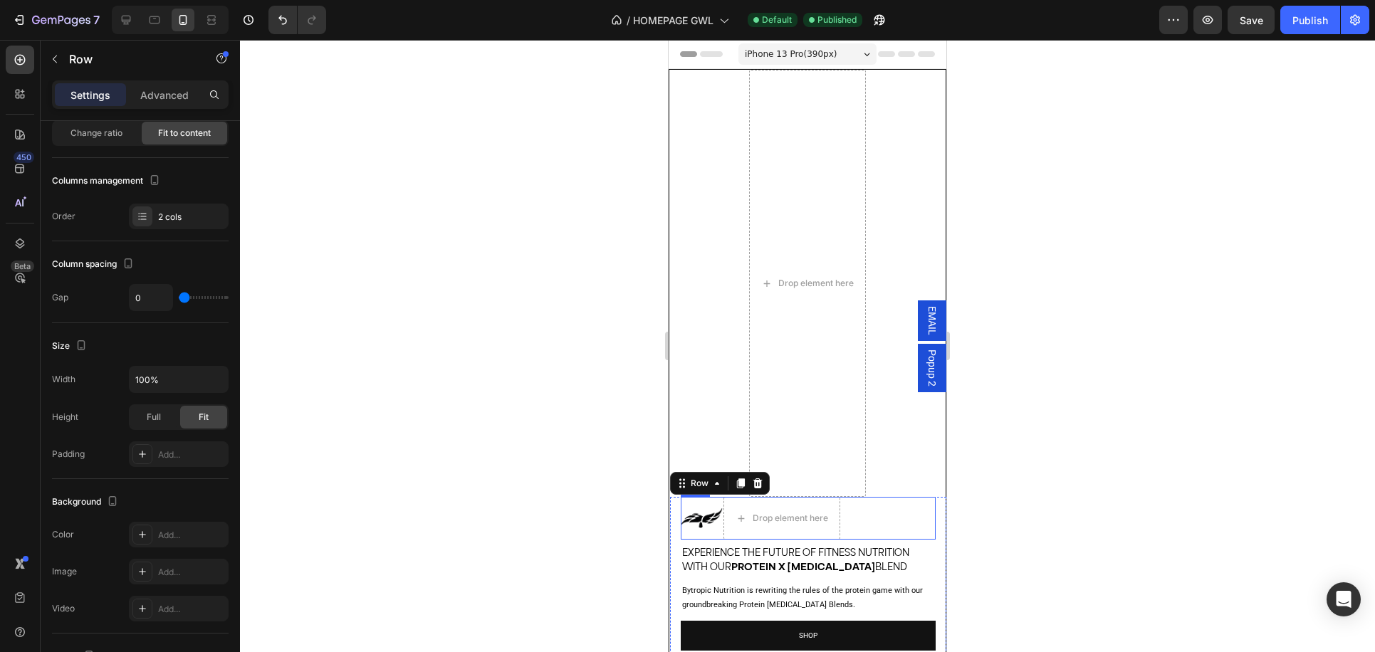
click at [920, 515] on div "Image Icon List Drop element here Row" at bounding box center [808, 518] width 255 height 43
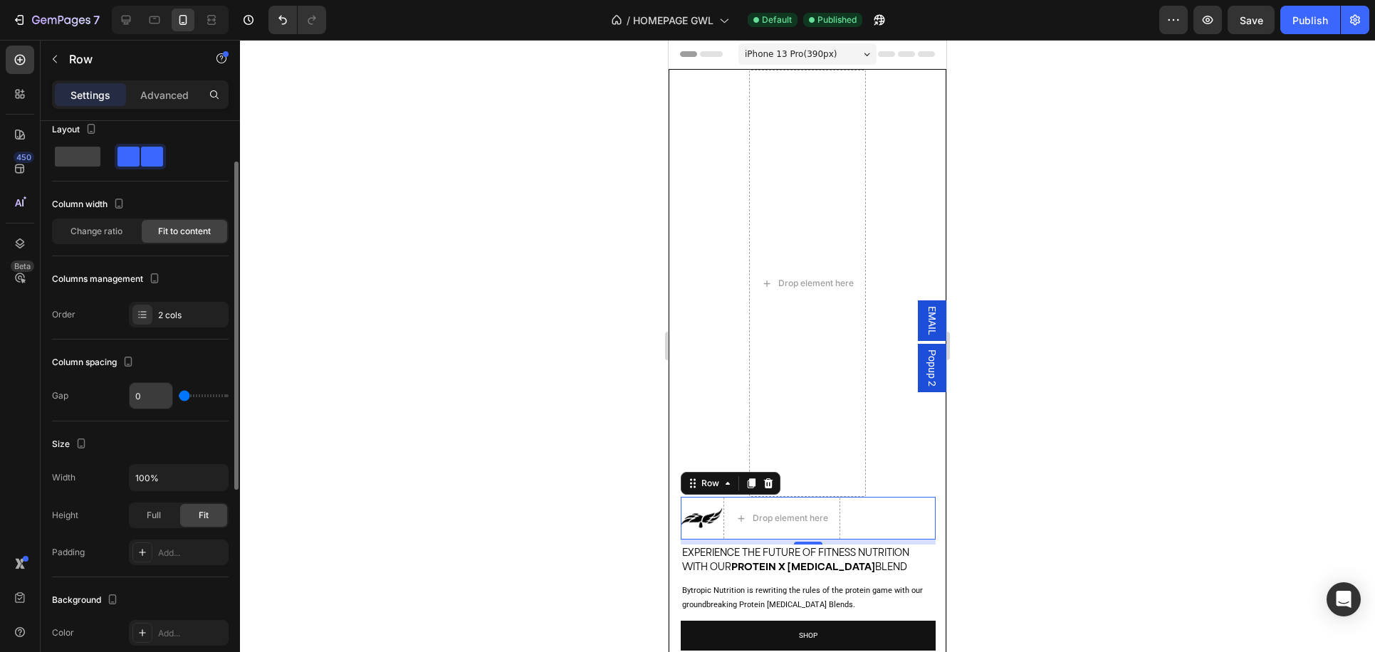
scroll to position [0, 0]
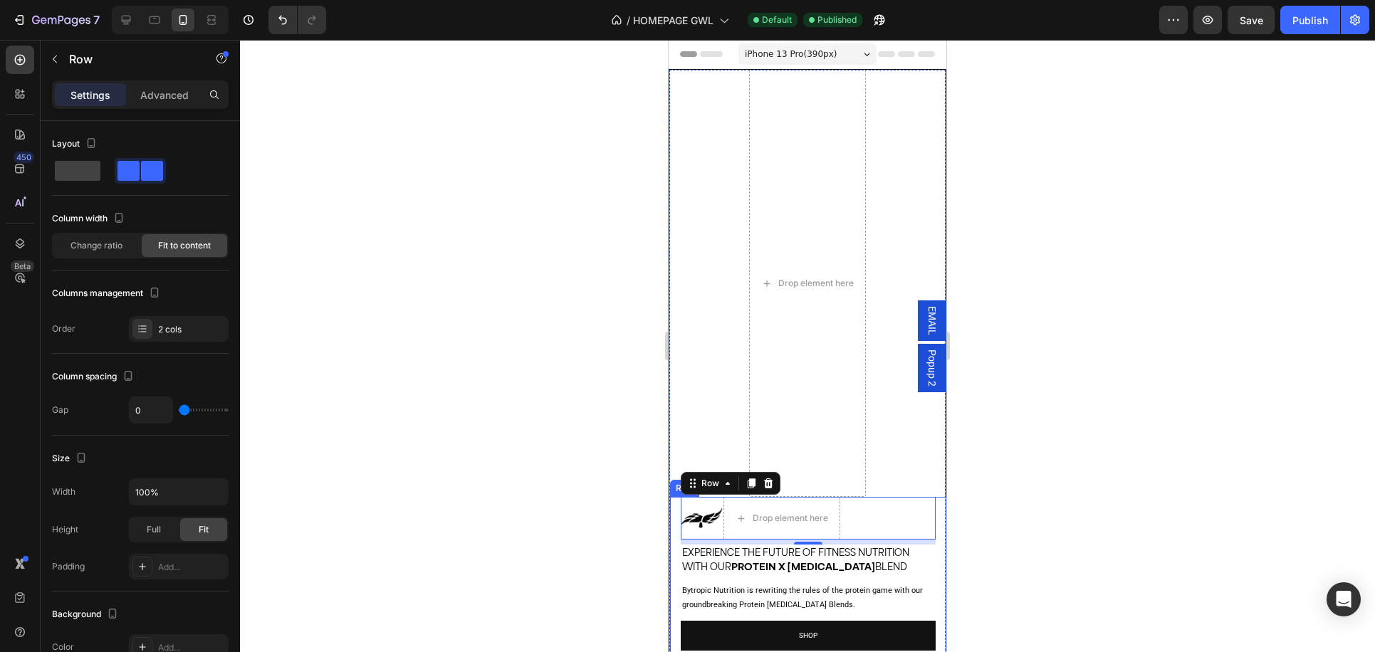
click at [673, 518] on div "Image Icon List Drop element here Row 7 Experience The Future Of Fitness Nutrit…" at bounding box center [808, 595] width 276 height 196
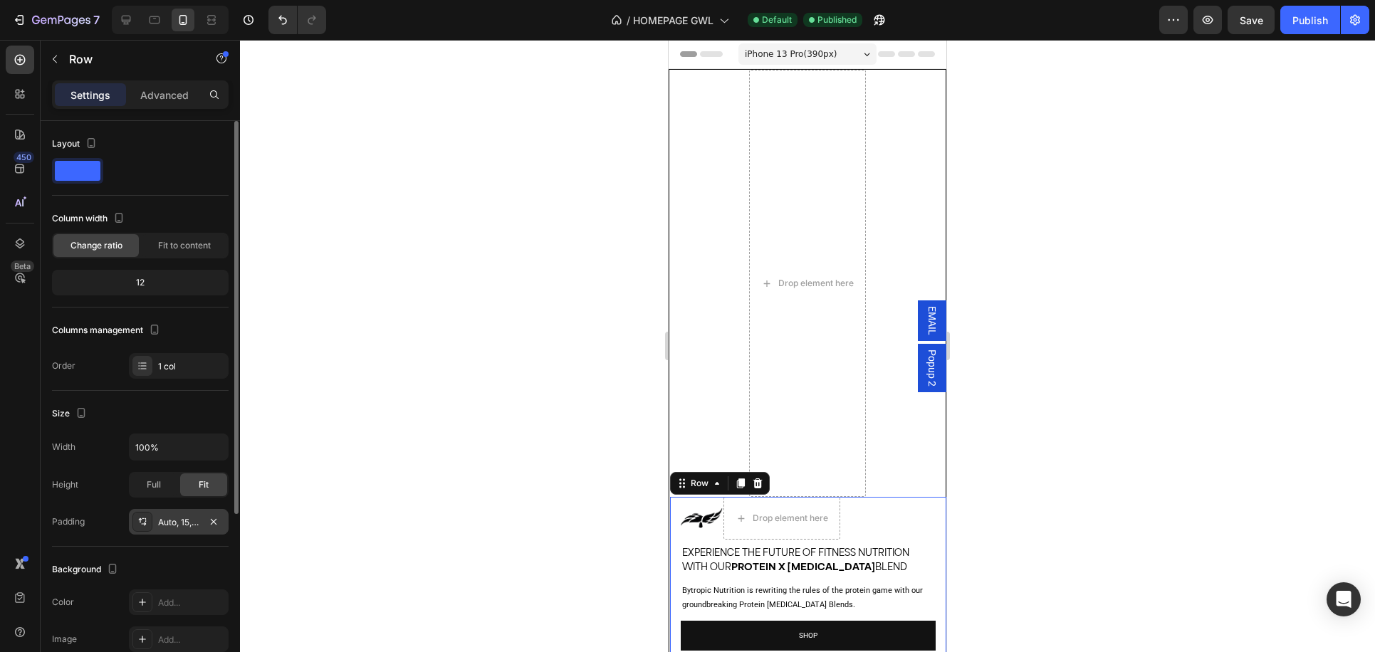
click at [164, 523] on div "Auto, 15, 53, 15" at bounding box center [178, 522] width 41 height 13
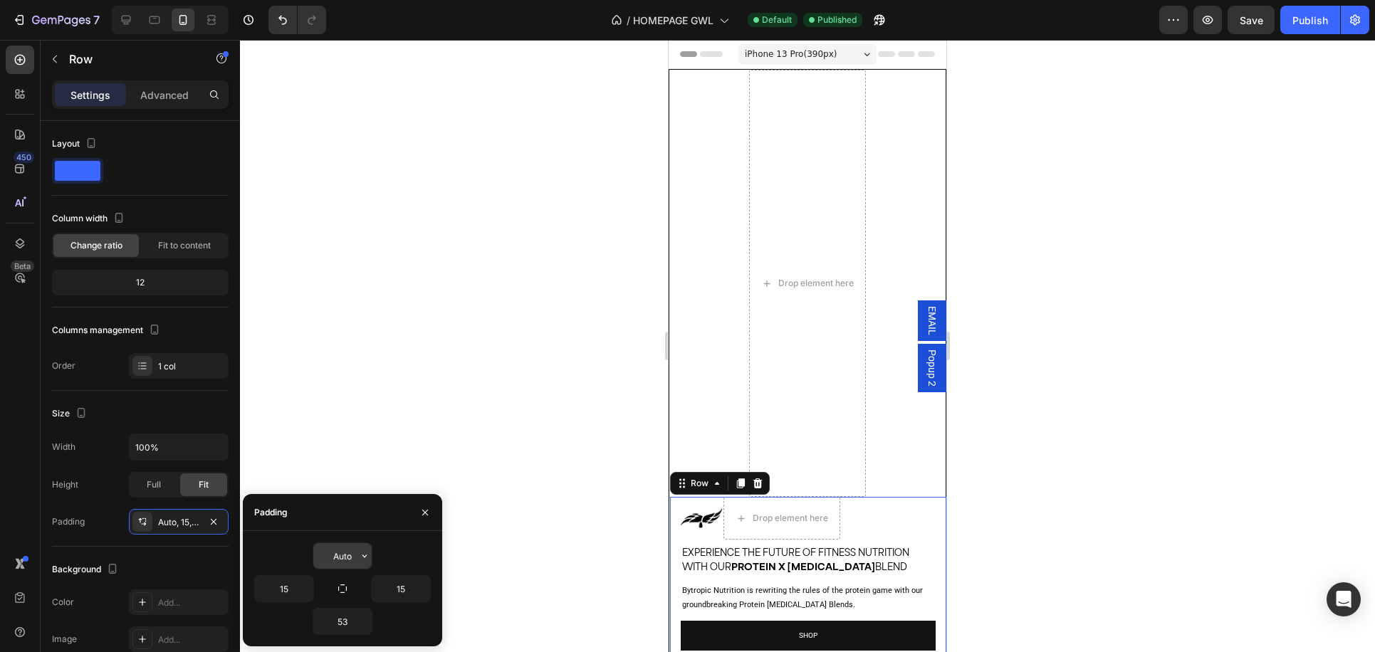
click at [342, 562] on input "Auto" at bounding box center [342, 556] width 58 height 26
click at [362, 560] on icon "button" at bounding box center [364, 555] width 11 height 11
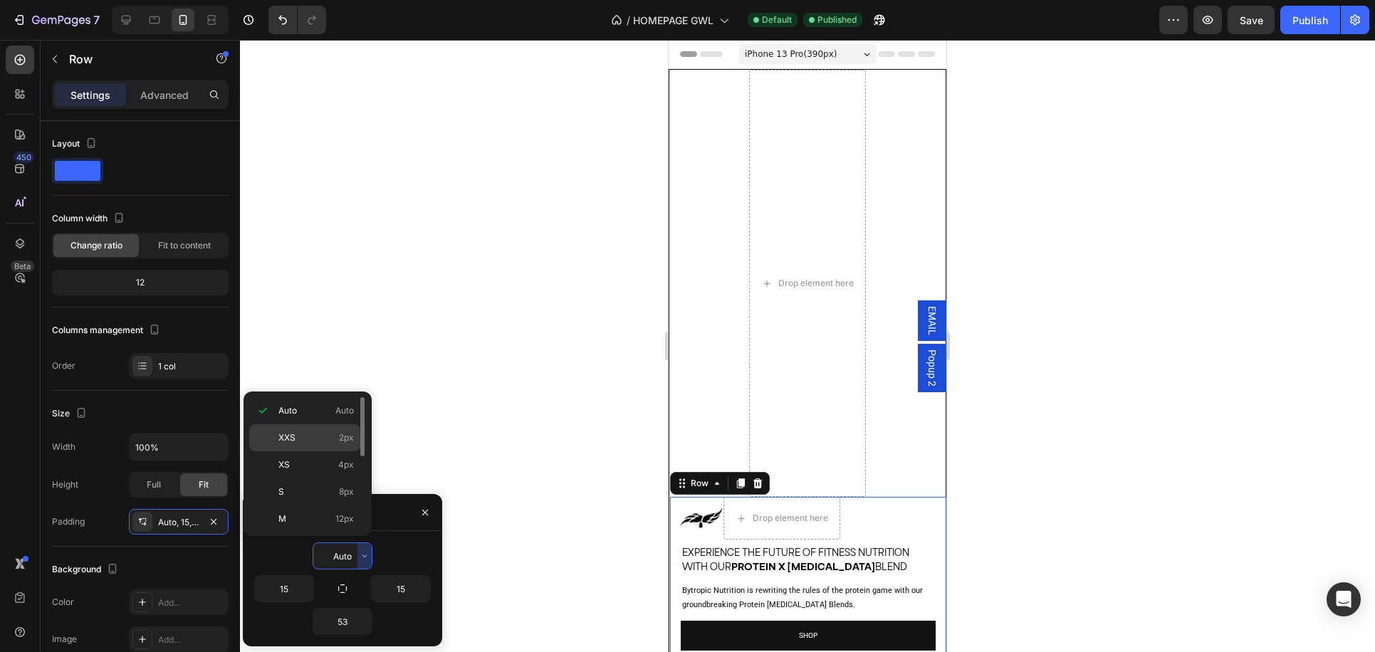
click at [333, 451] on div "XXS 2px" at bounding box center [304, 464] width 111 height 27
type input "2"
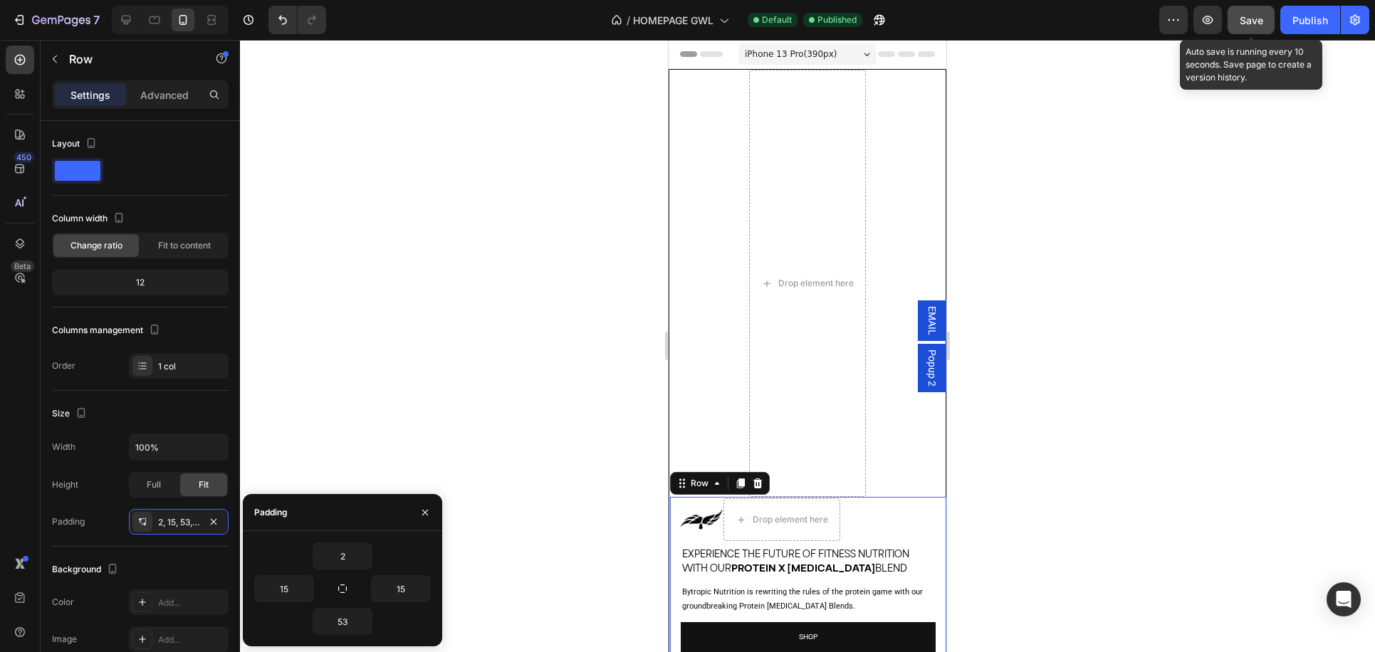
click at [1261, 19] on span "Save" at bounding box center [1250, 20] width 23 height 12
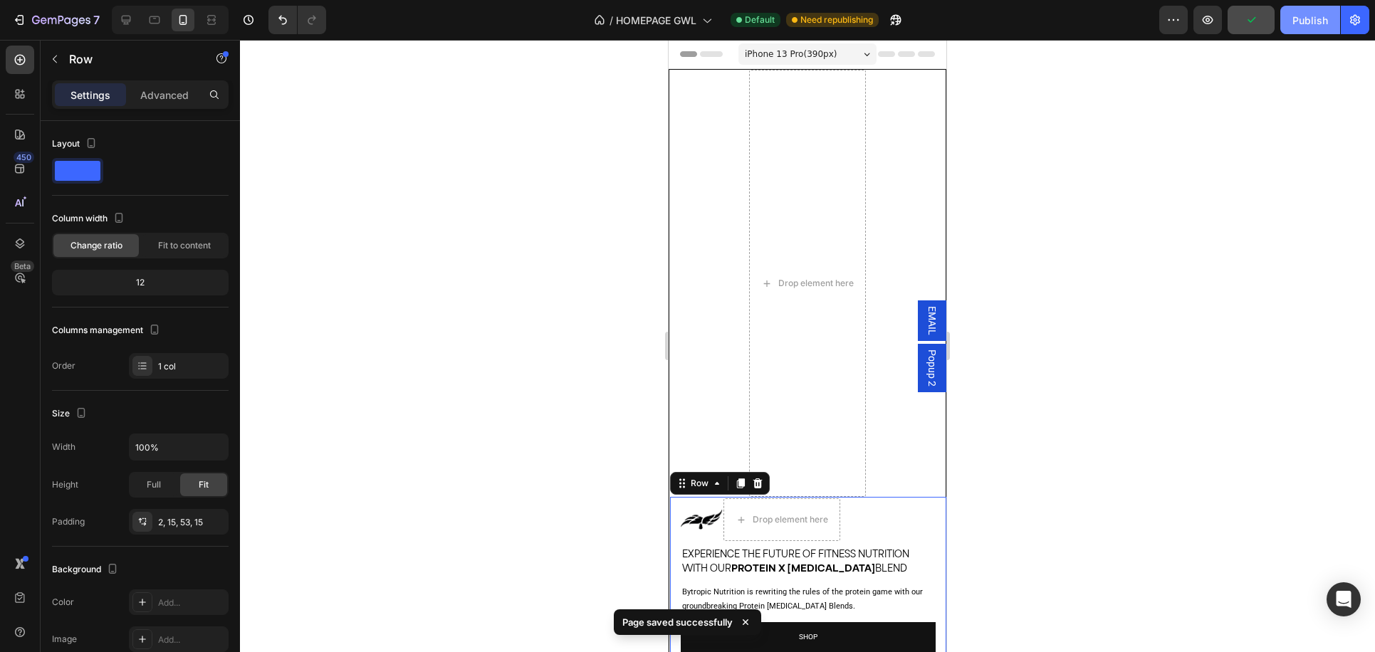
click at [1303, 24] on div "Publish" at bounding box center [1310, 20] width 36 height 15
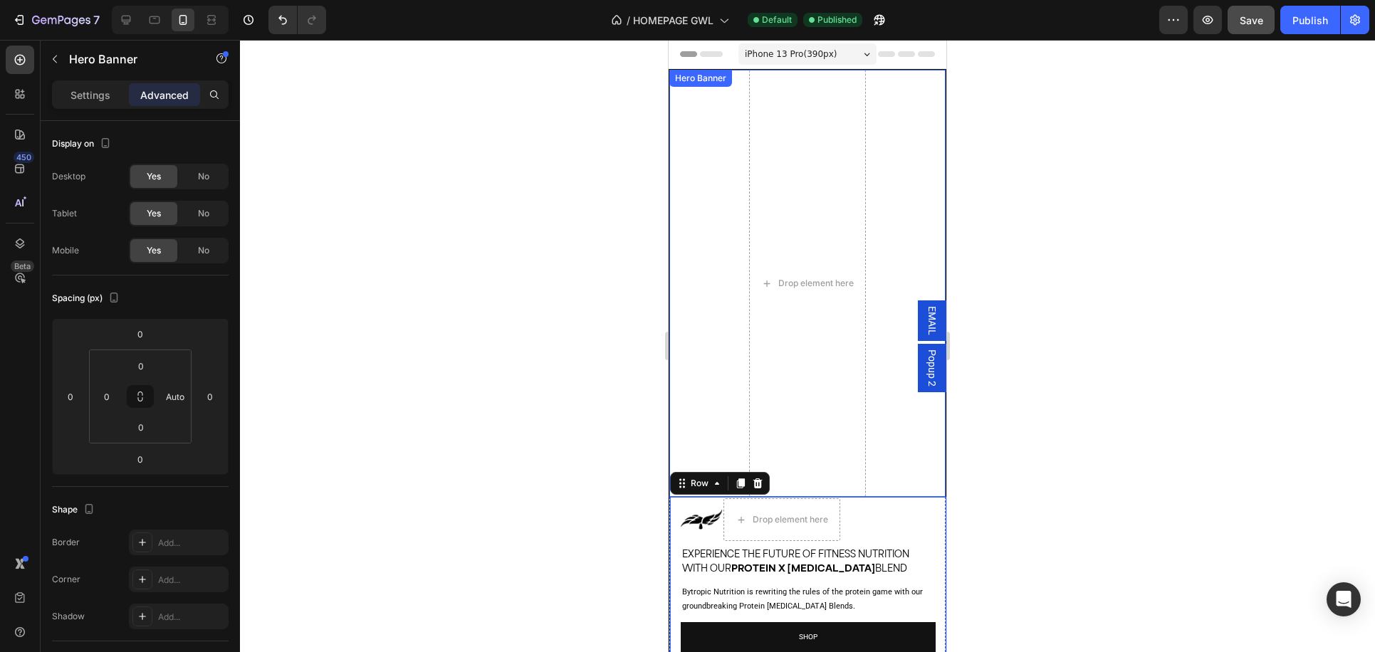
click at [715, 348] on video "Background Image" at bounding box center [807, 283] width 276 height 427
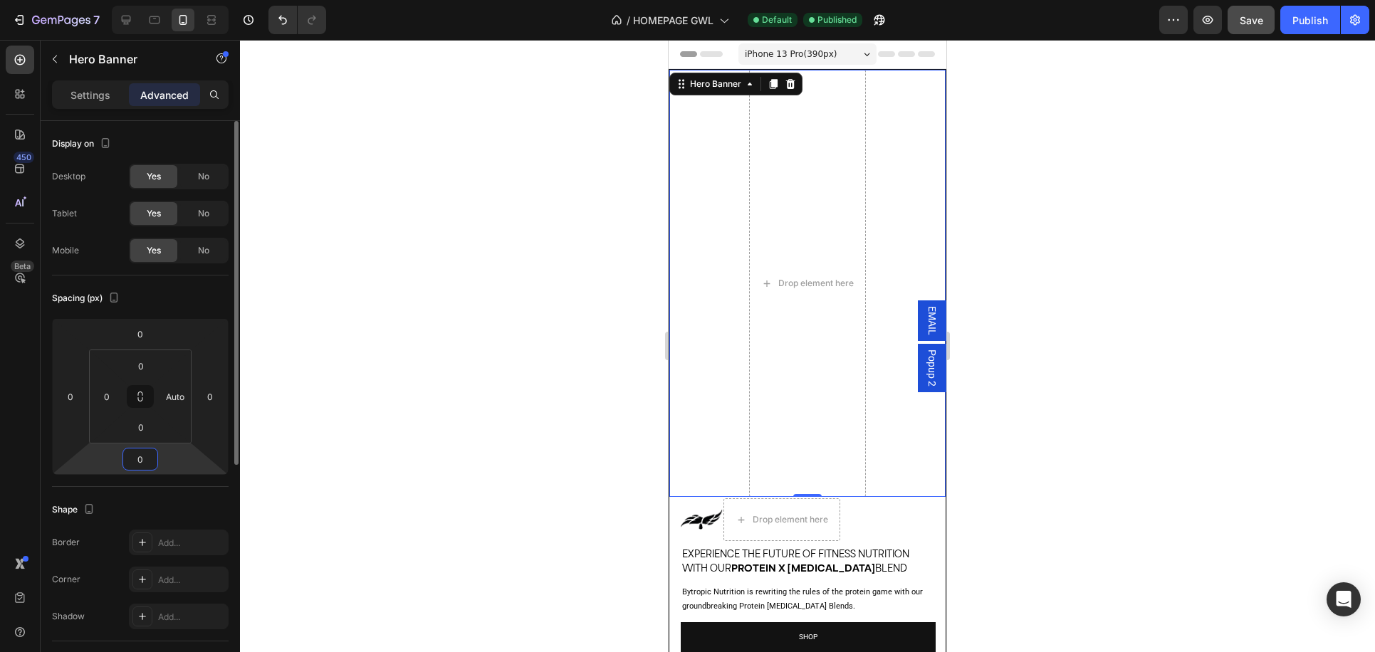
click at [149, 465] on input "0" at bounding box center [140, 458] width 28 height 21
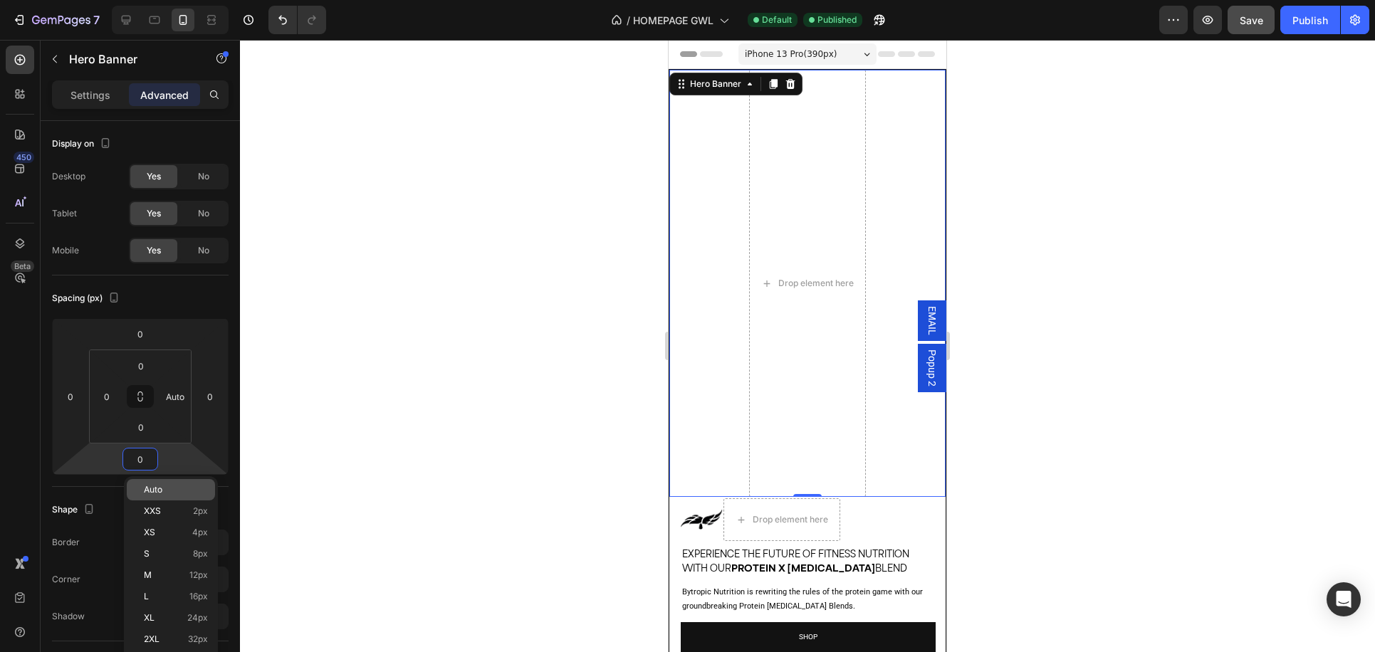
click at [156, 485] on span "Auto" at bounding box center [153, 490] width 19 height 10
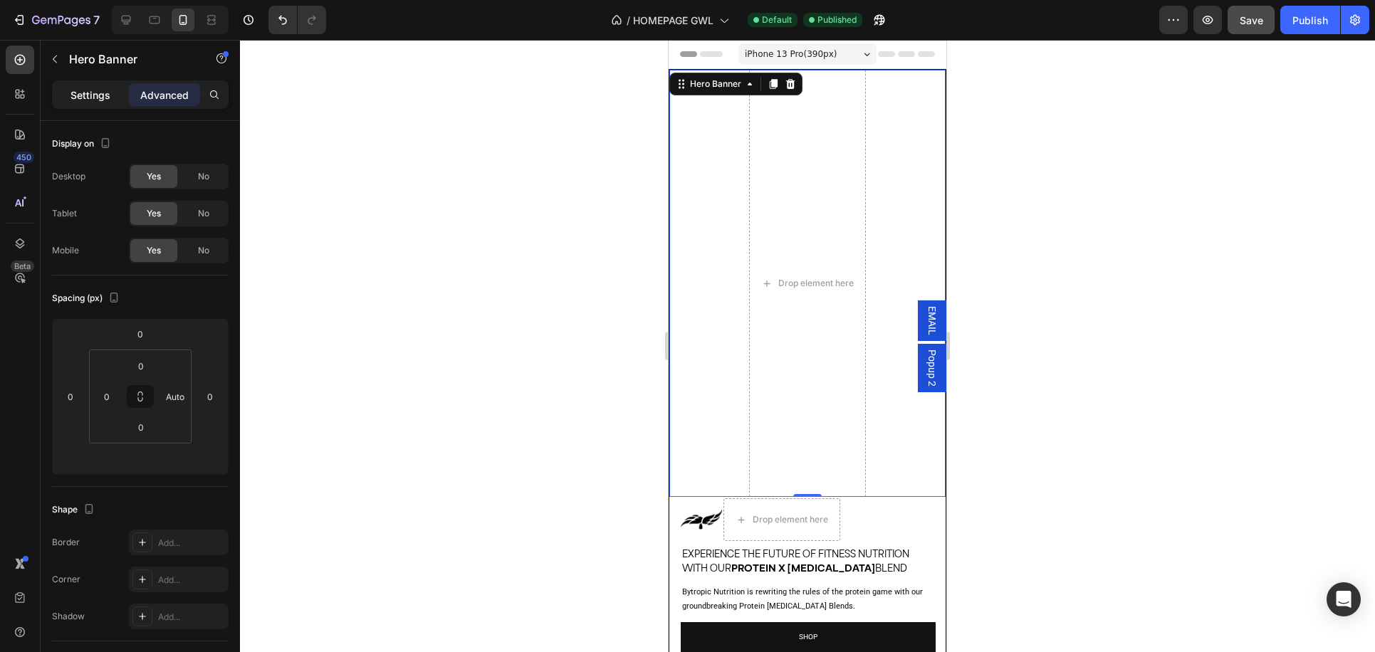
click at [97, 93] on p "Settings" at bounding box center [90, 95] width 40 height 15
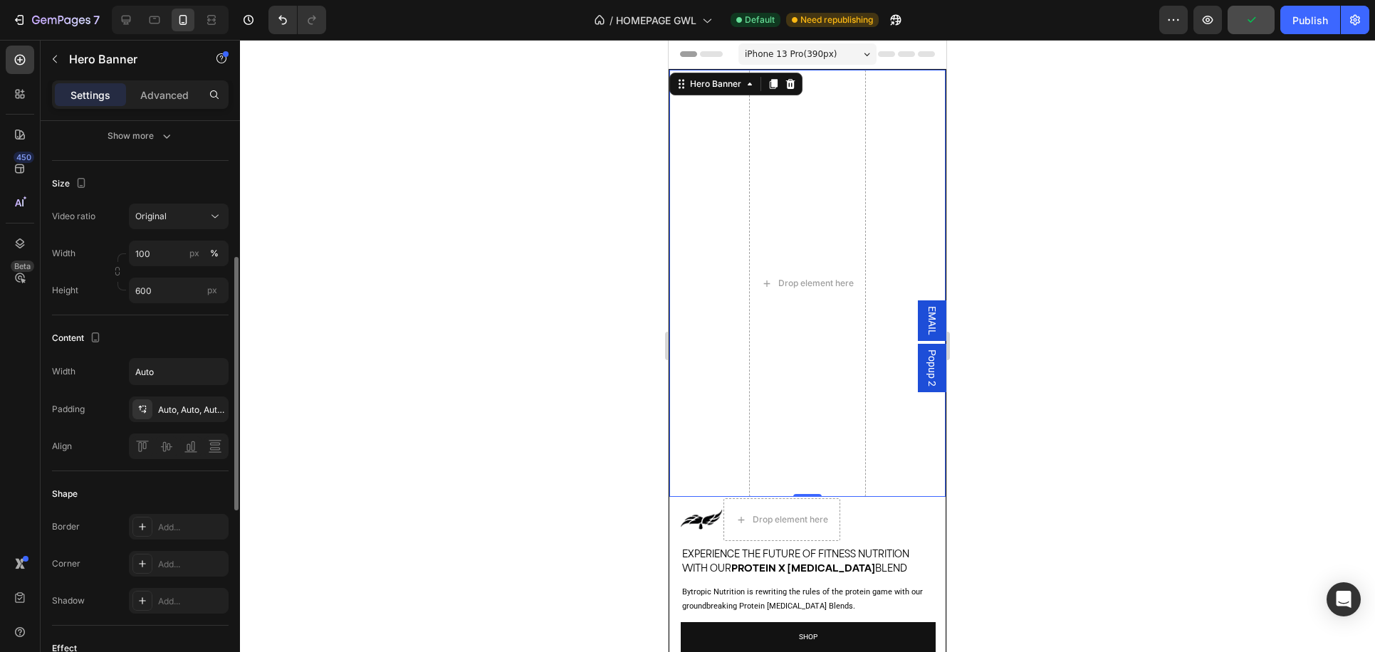
scroll to position [304, 0]
click at [164, 416] on div "Auto, Auto, Auto, Auto" at bounding box center [178, 409] width 41 height 13
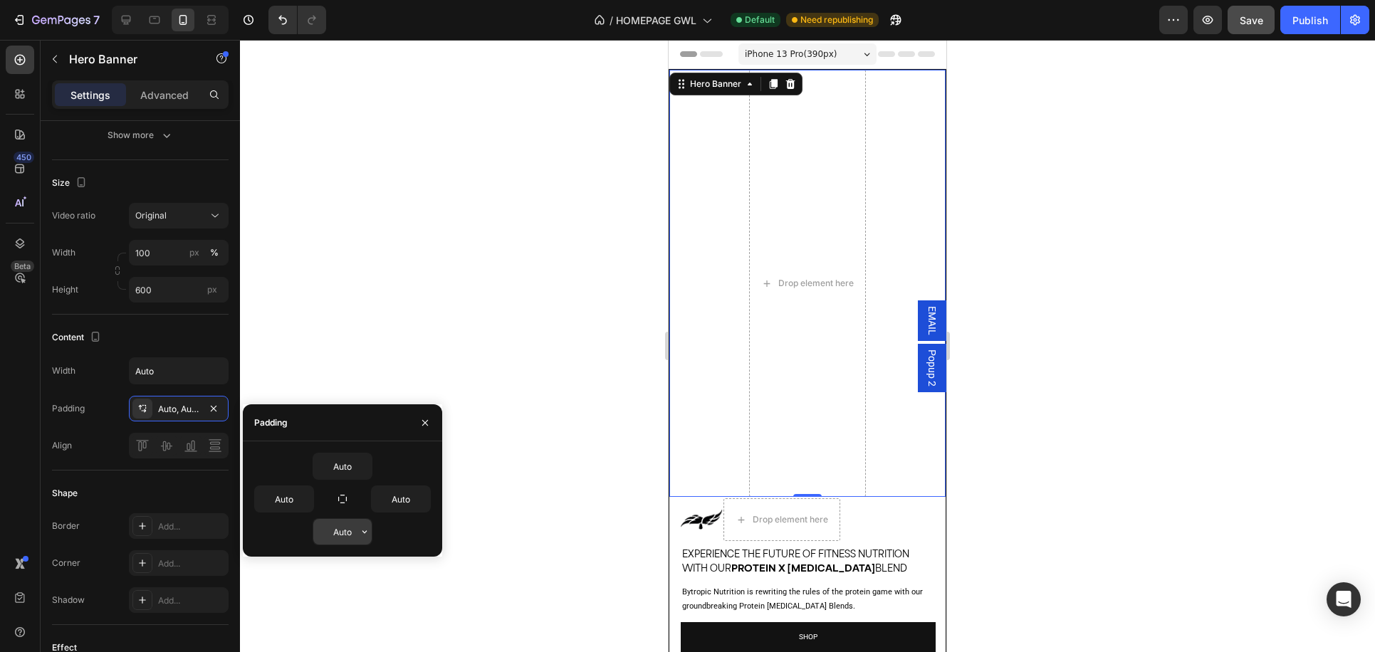
click at [340, 535] on input "Auto" at bounding box center [342, 532] width 58 height 26
click at [364, 533] on icon "button" at bounding box center [364, 531] width 11 height 11
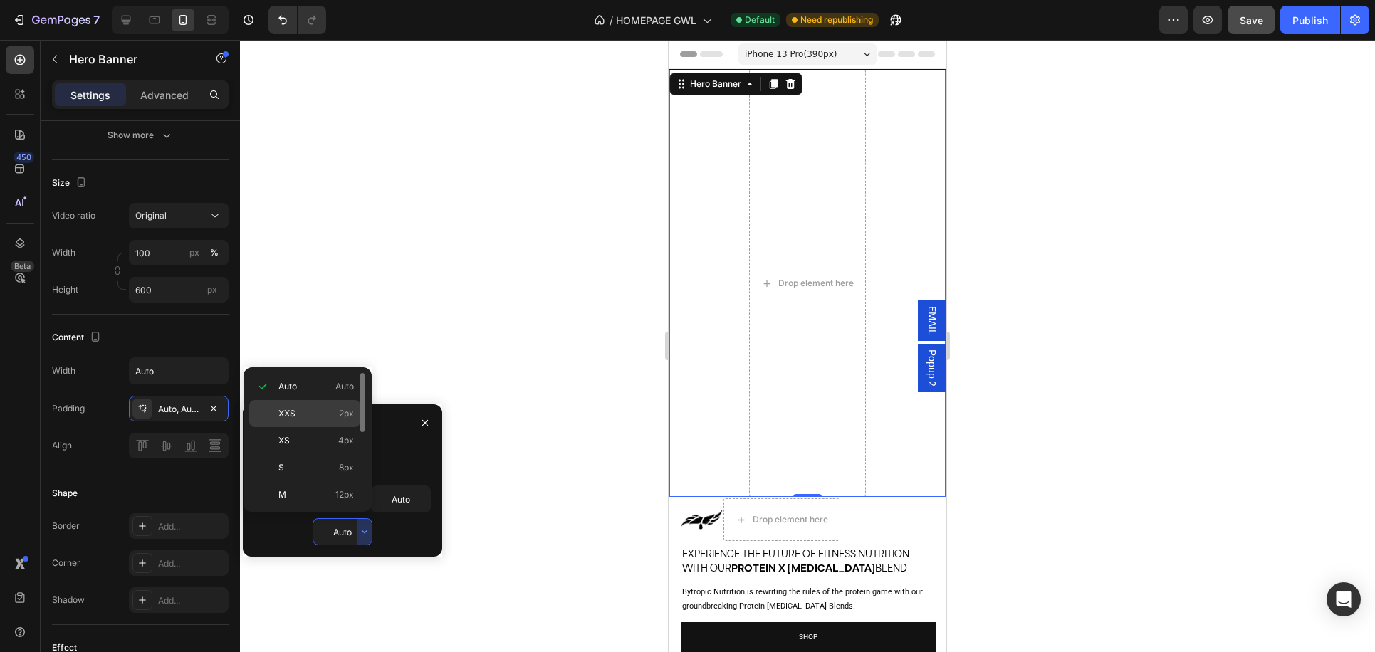
click at [342, 407] on span "2px" at bounding box center [346, 413] width 15 height 13
type input "2"
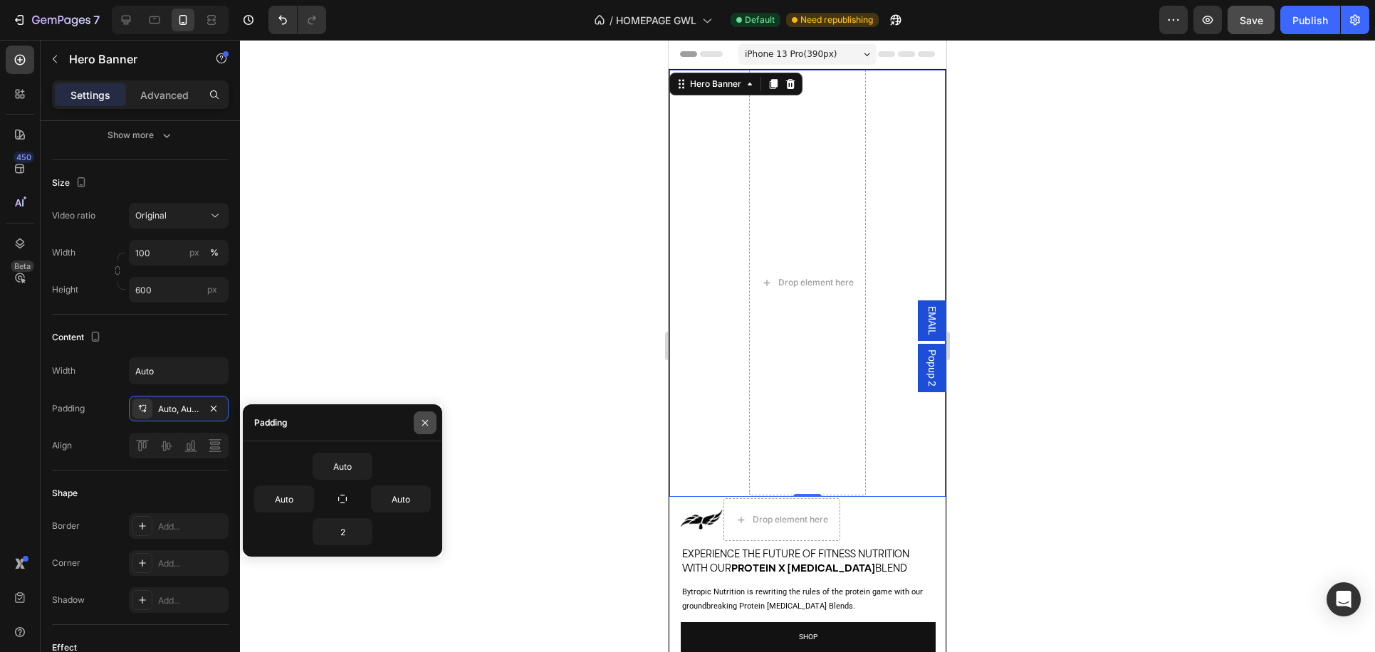
click at [426, 419] on icon "button" at bounding box center [424, 422] width 11 height 11
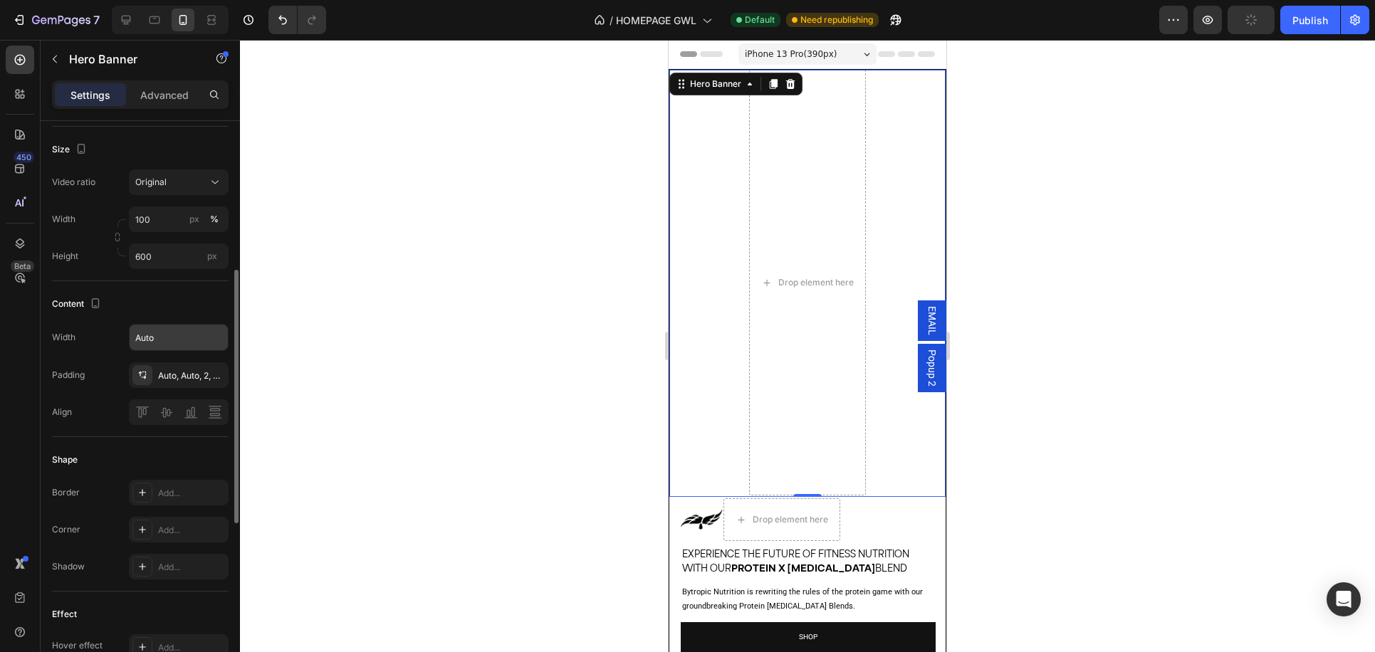
scroll to position [295, 0]
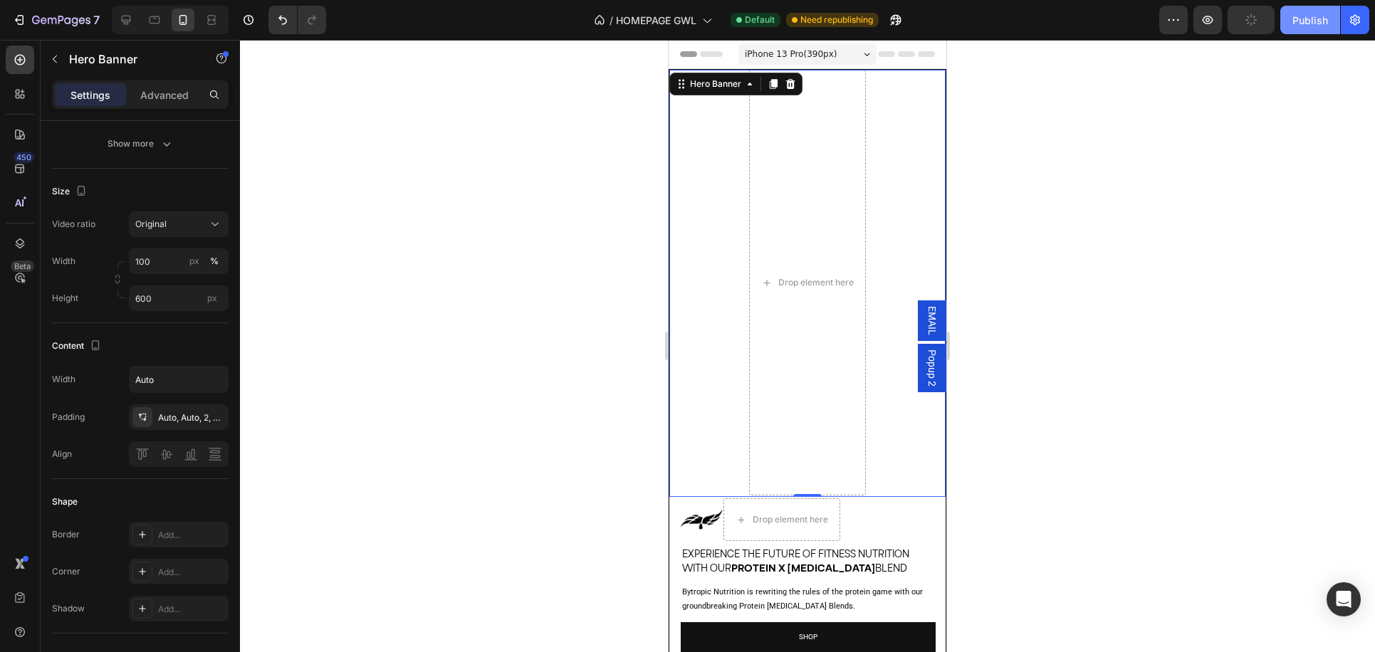
click at [1312, 26] on div "Publish" at bounding box center [1310, 20] width 36 height 15
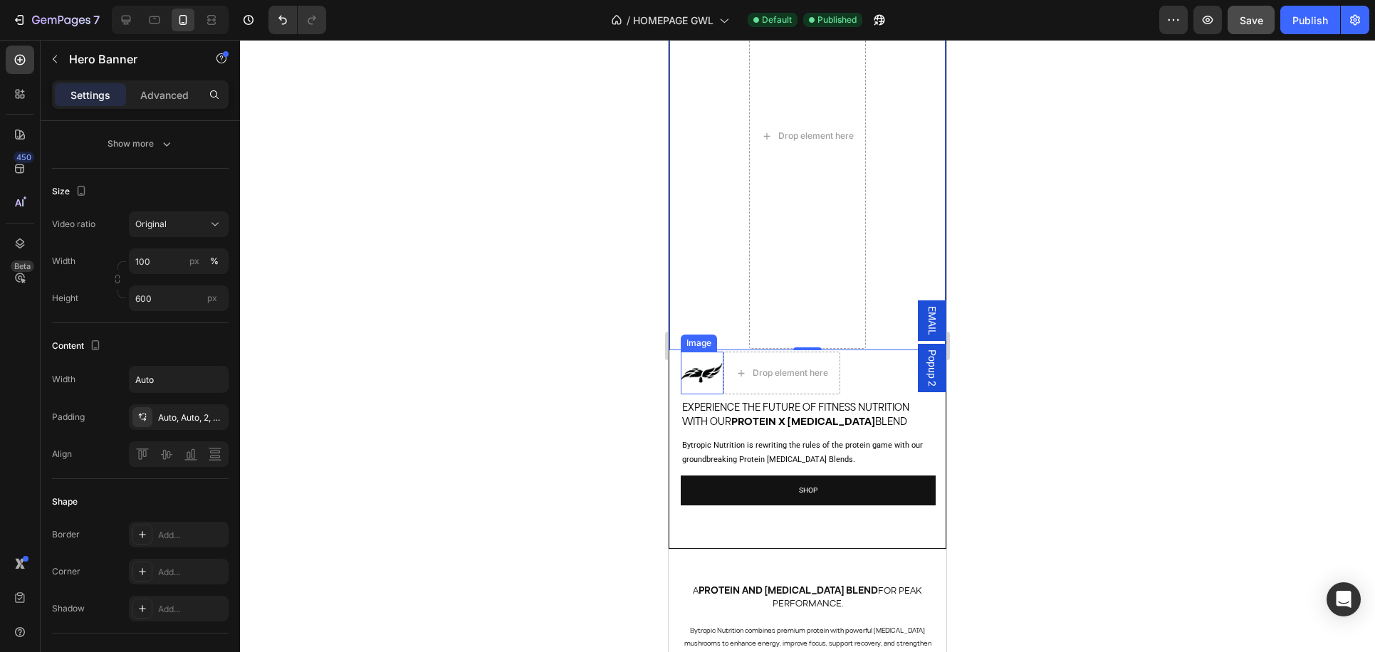
click at [691, 378] on img at bounding box center [702, 373] width 43 height 20
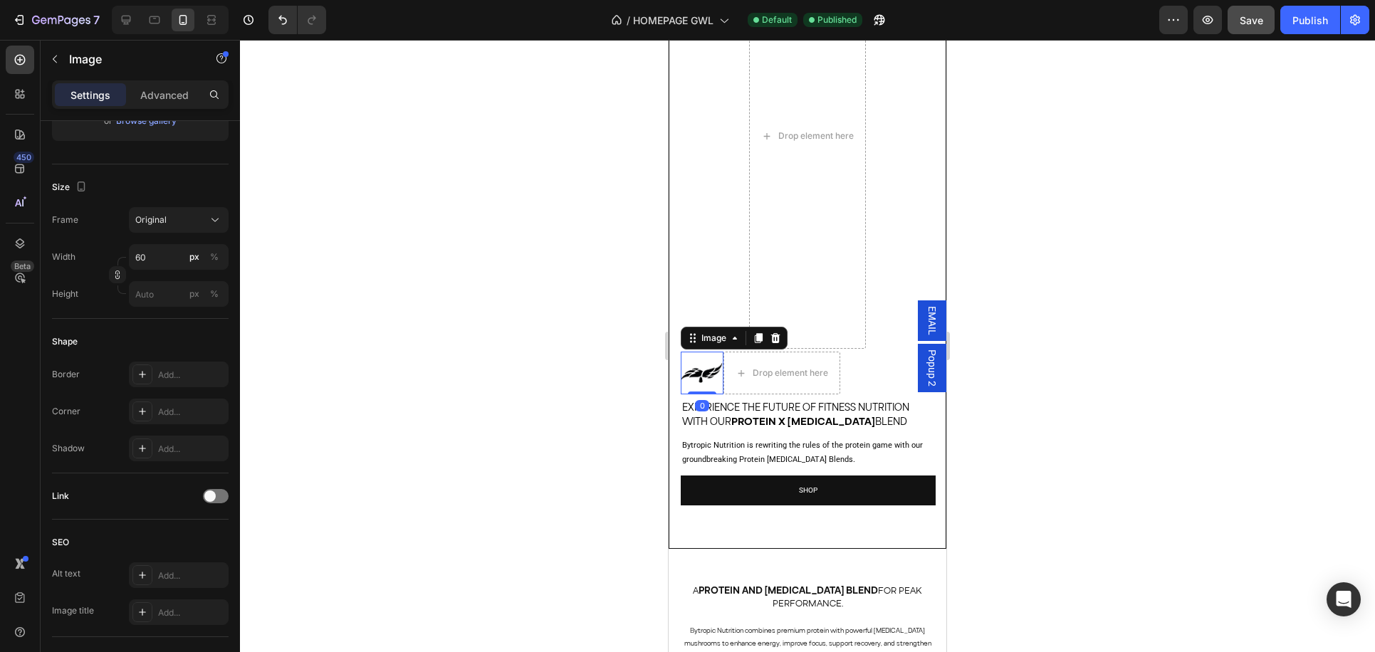
scroll to position [0, 0]
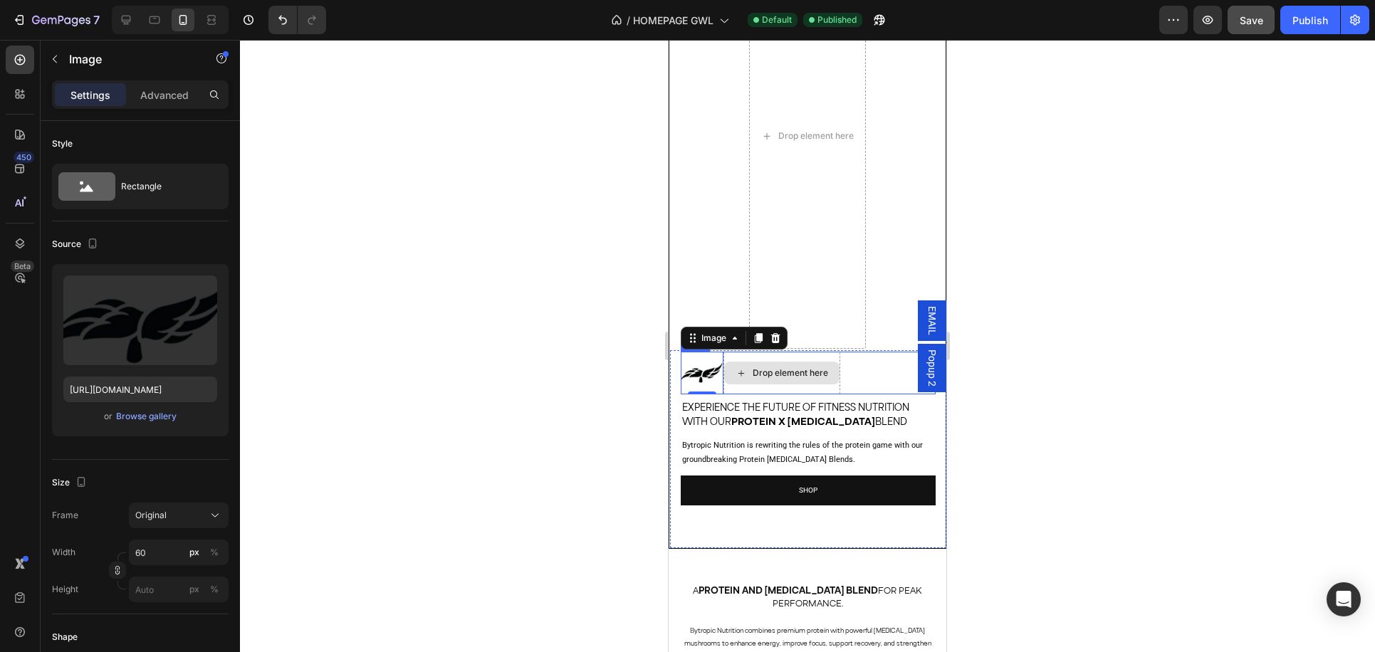
click at [816, 382] on div "Drop element here" at bounding box center [781, 373] width 115 height 23
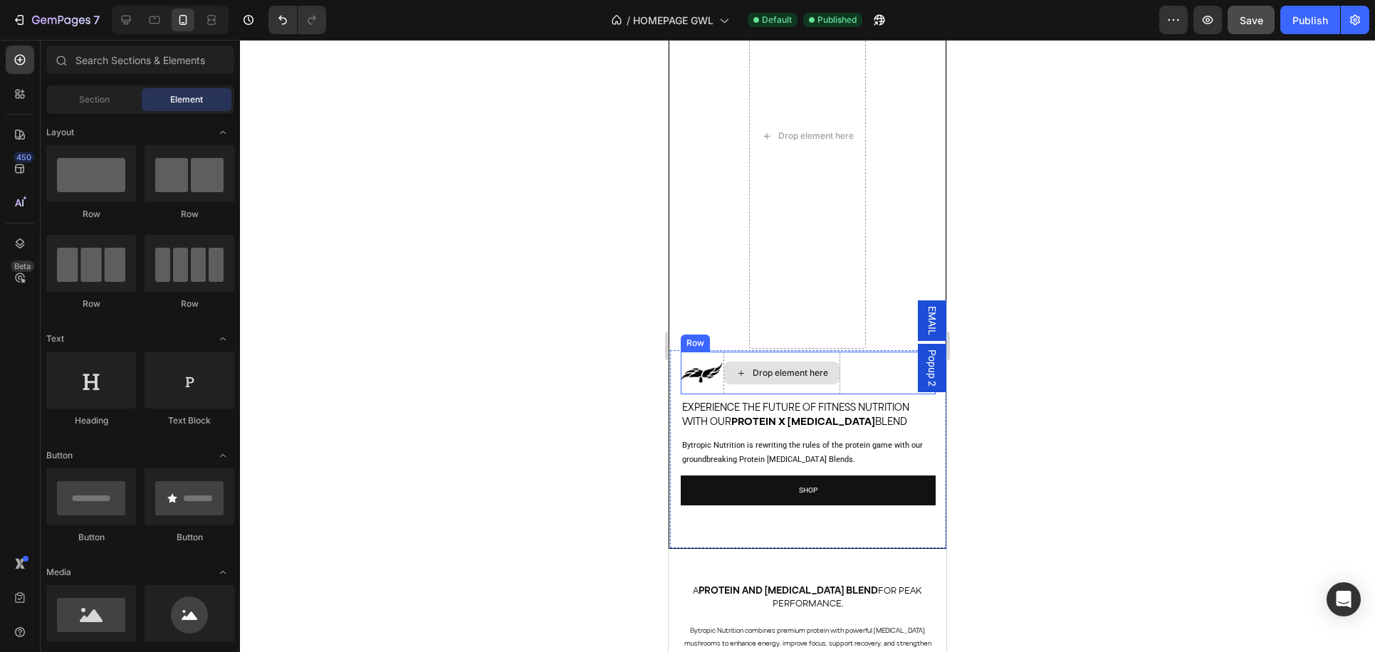
click at [813, 379] on div "Drop element here" at bounding box center [781, 373] width 115 height 23
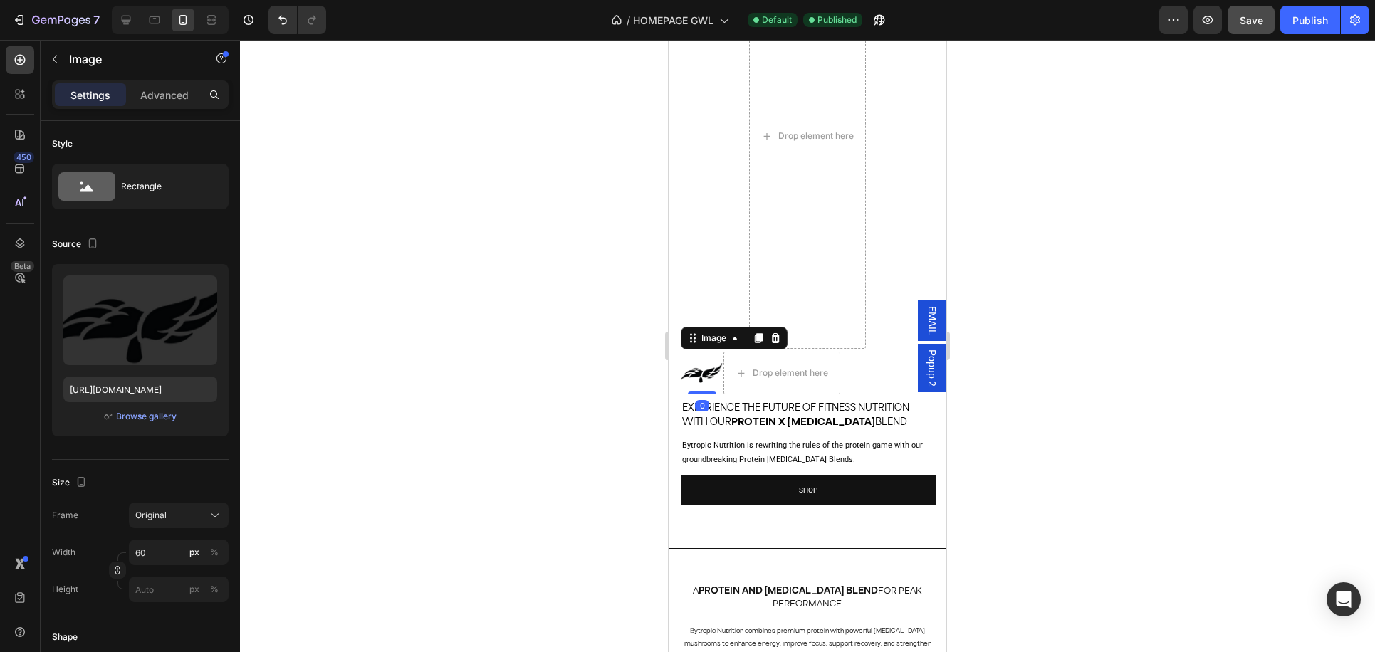
click at [699, 372] on img at bounding box center [702, 373] width 43 height 20
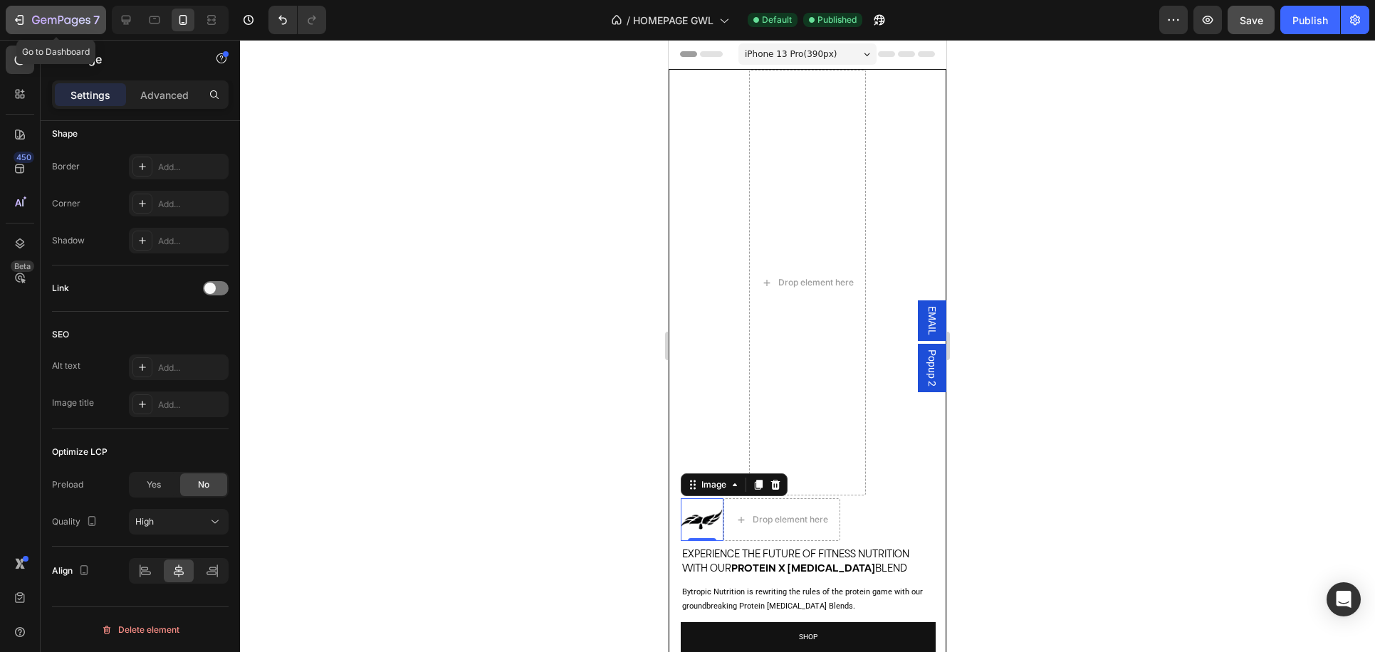
click at [25, 21] on icon "button" at bounding box center [19, 20] width 14 height 14
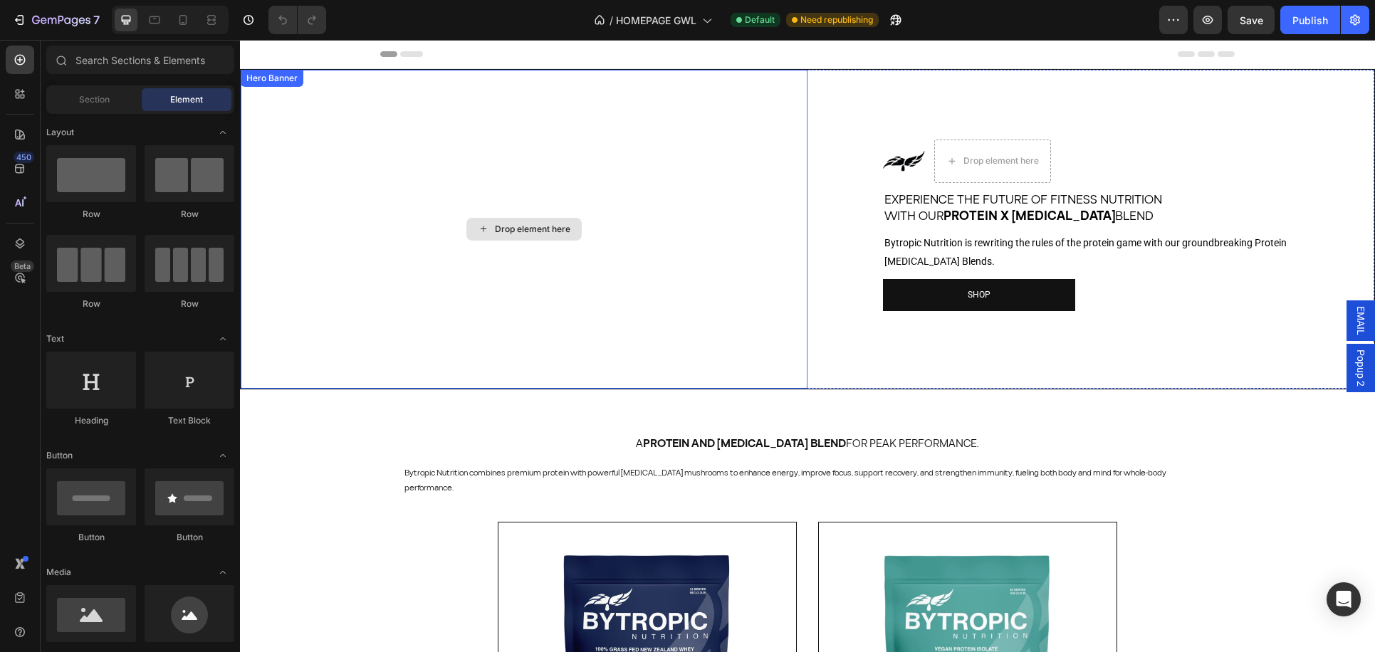
click at [635, 285] on div "Drop element here" at bounding box center [524, 229] width 567 height 319
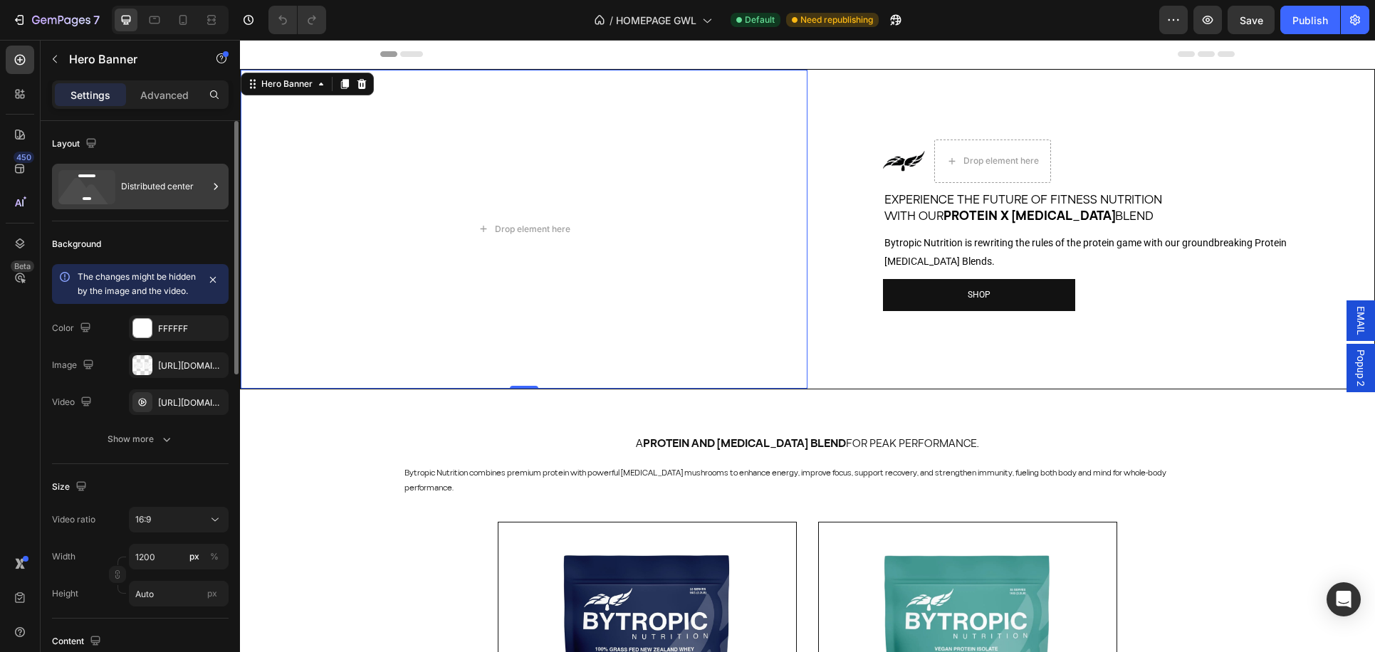
click at [177, 176] on div "Distributed center" at bounding box center [164, 186] width 87 height 33
drag, startPoint x: 141, startPoint y: 233, endPoint x: 676, endPoint y: 81, distance: 555.7
click at [141, 233] on div "Background" at bounding box center [140, 244] width 177 height 23
click at [159, 525] on button "16:9" at bounding box center [179, 520] width 100 height 26
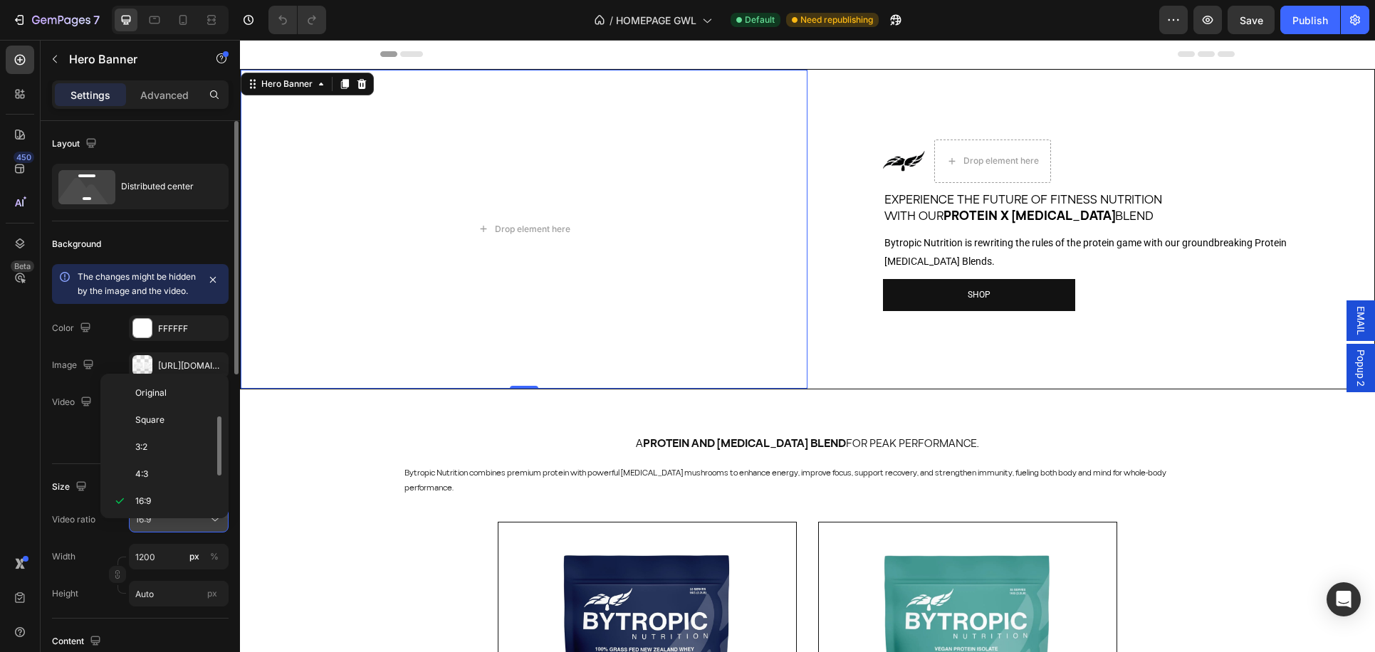
scroll to position [26, 0]
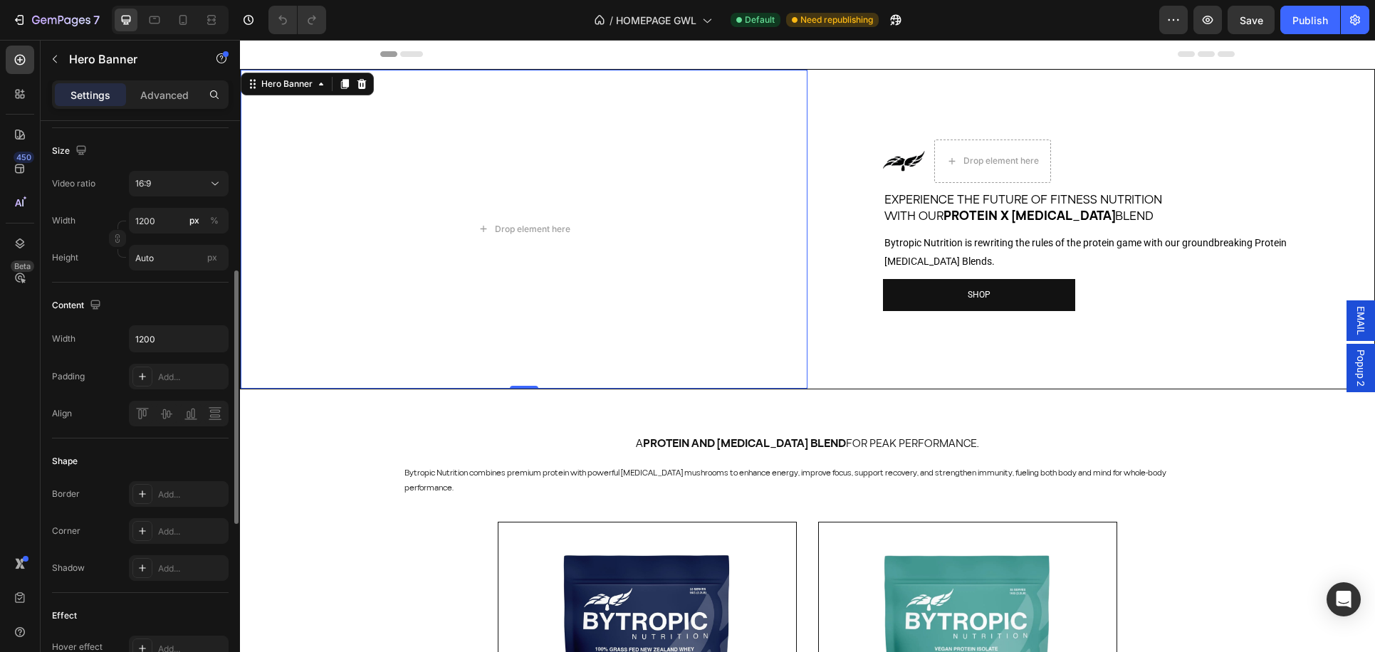
scroll to position [224, 0]
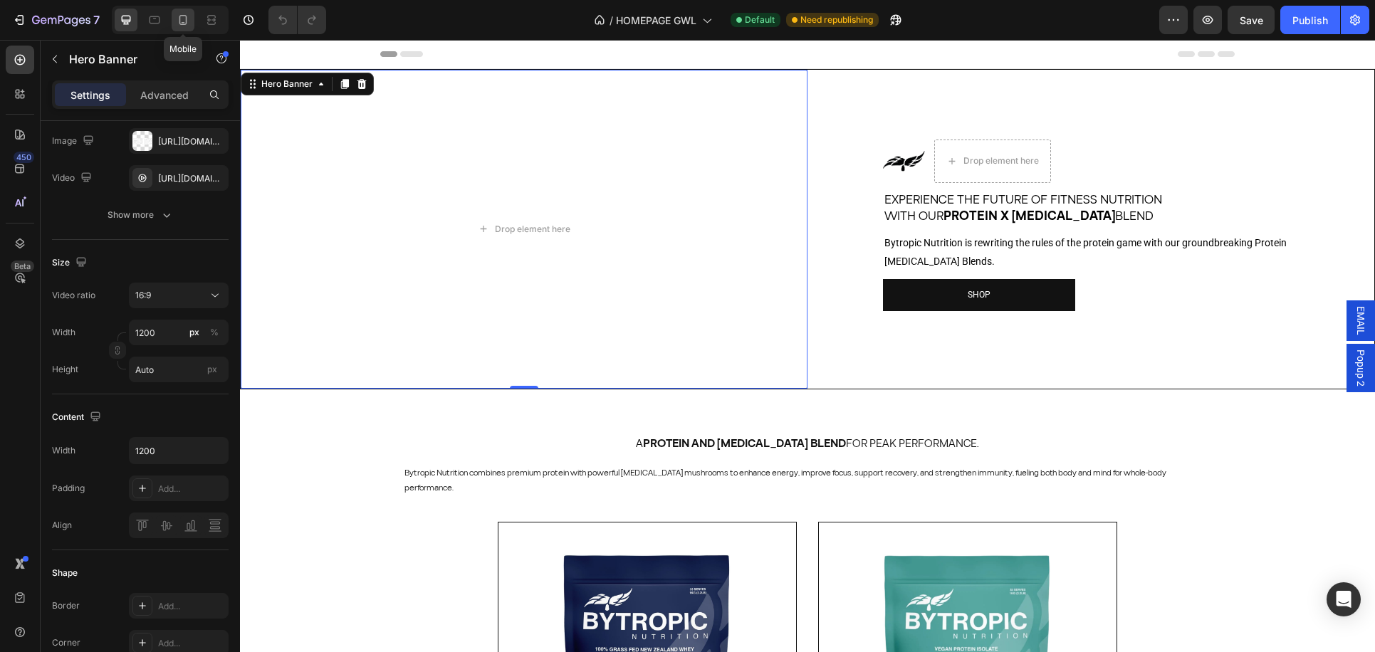
click at [184, 21] on icon at bounding box center [183, 20] width 14 height 14
type input "100"
type input "600"
type input "Auto"
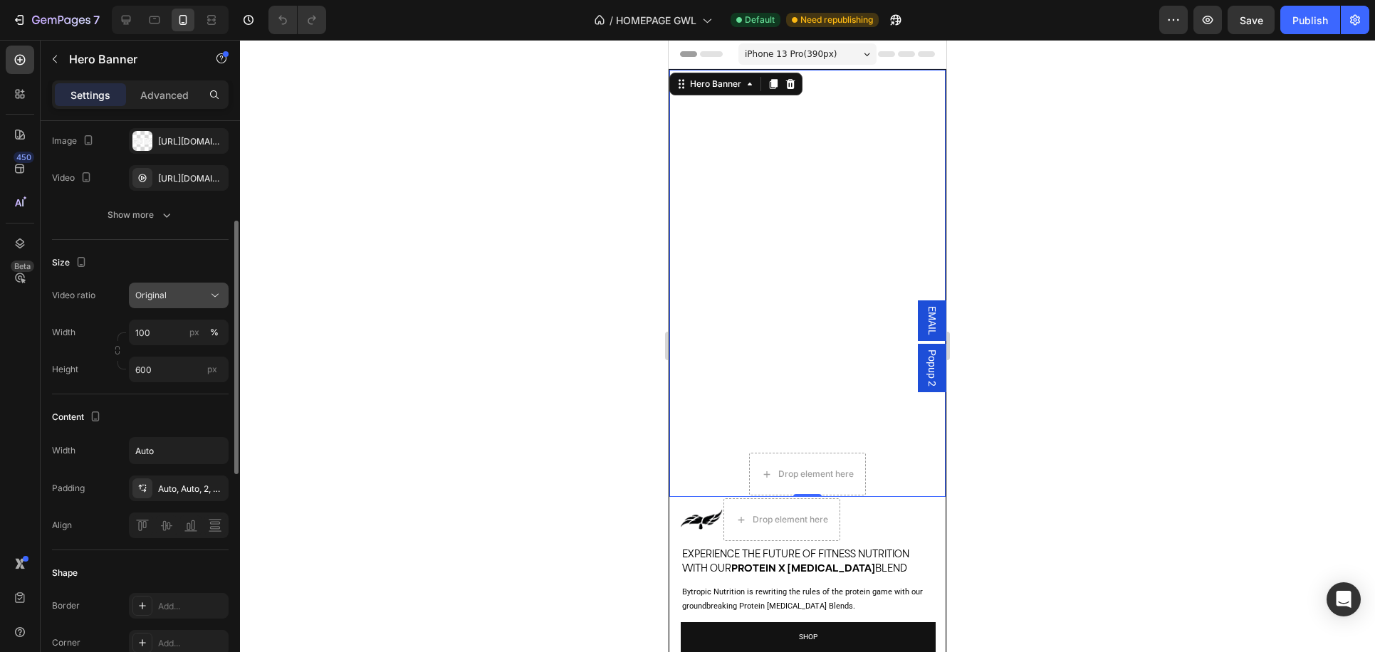
click at [170, 302] on div "Original" at bounding box center [171, 295] width 73 height 13
click at [147, 264] on div "Size Video ratio Original Width 100 px % Height 600 px" at bounding box center [140, 317] width 177 height 154
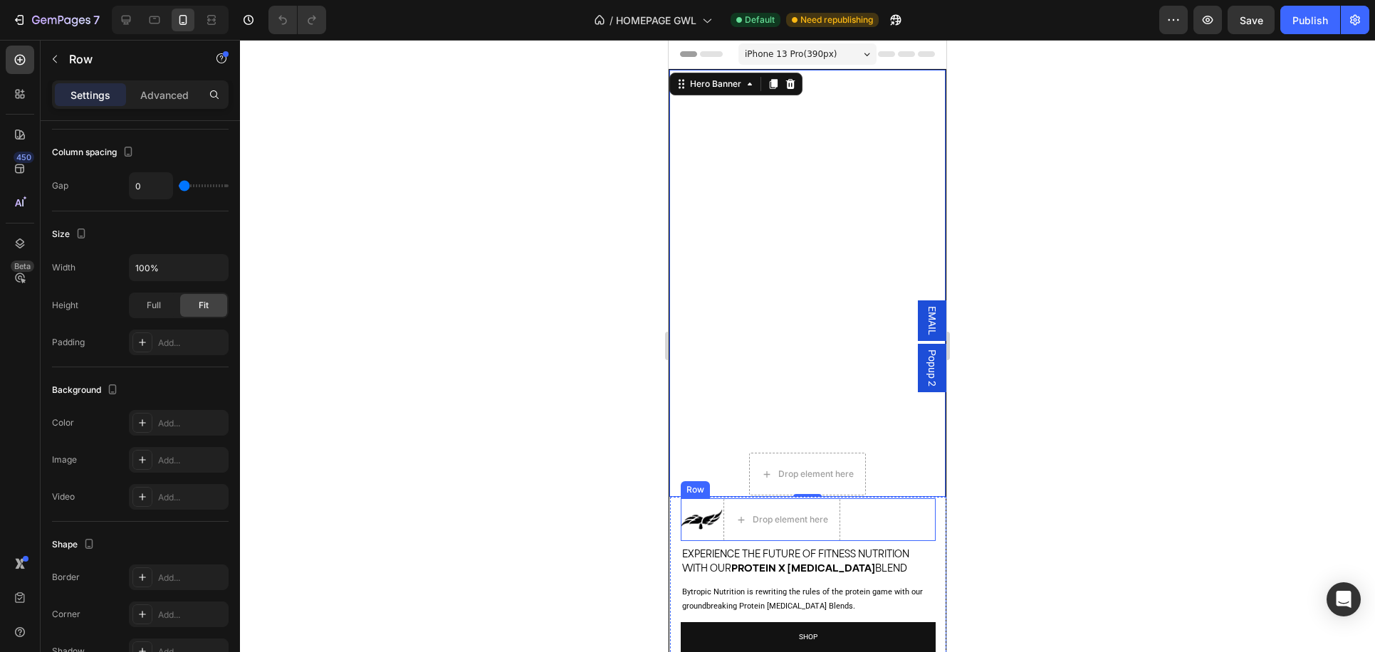
click at [866, 529] on div "Image Icon List Drop element here Row" at bounding box center [808, 519] width 255 height 43
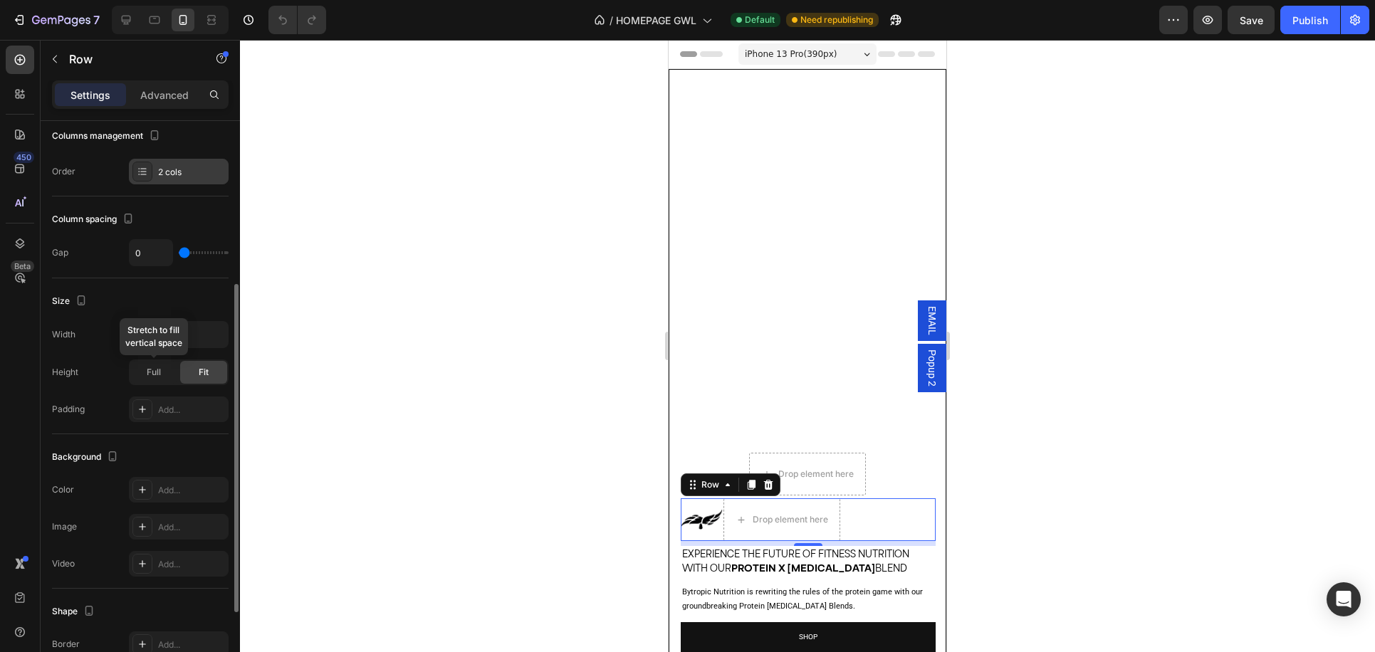
scroll to position [253, 0]
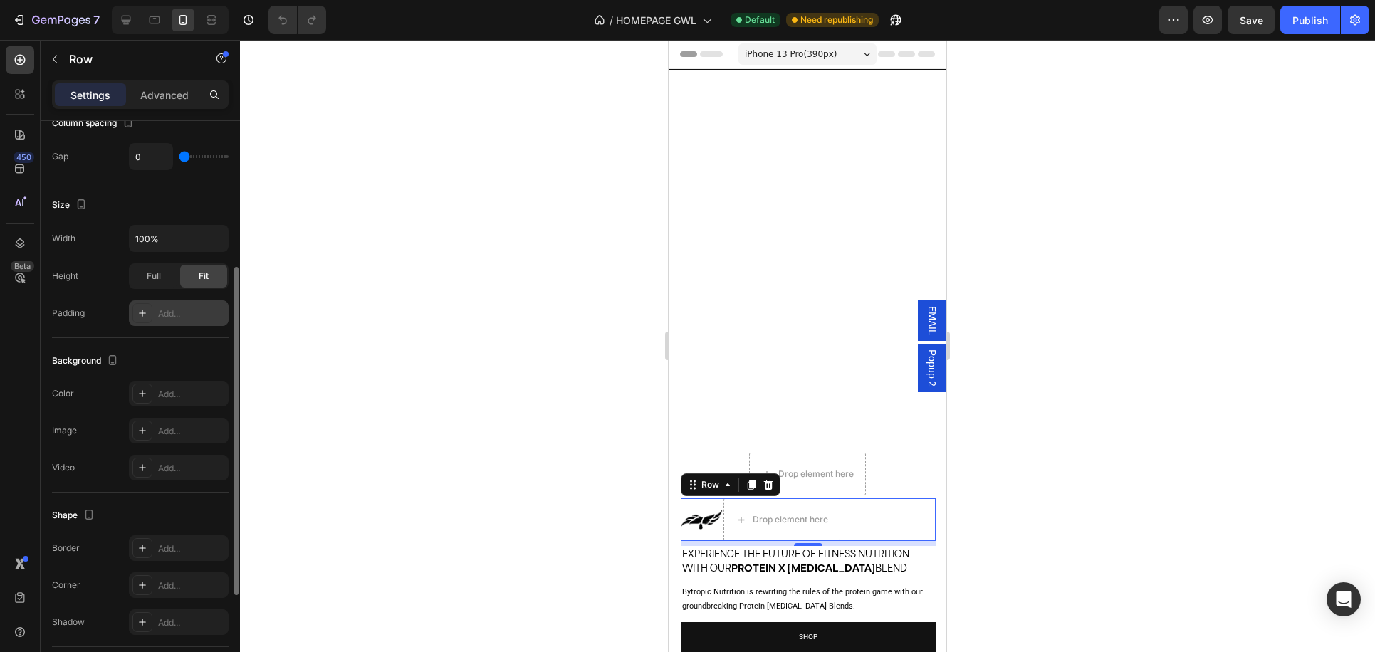
click at [172, 315] on div "Add..." at bounding box center [191, 314] width 67 height 13
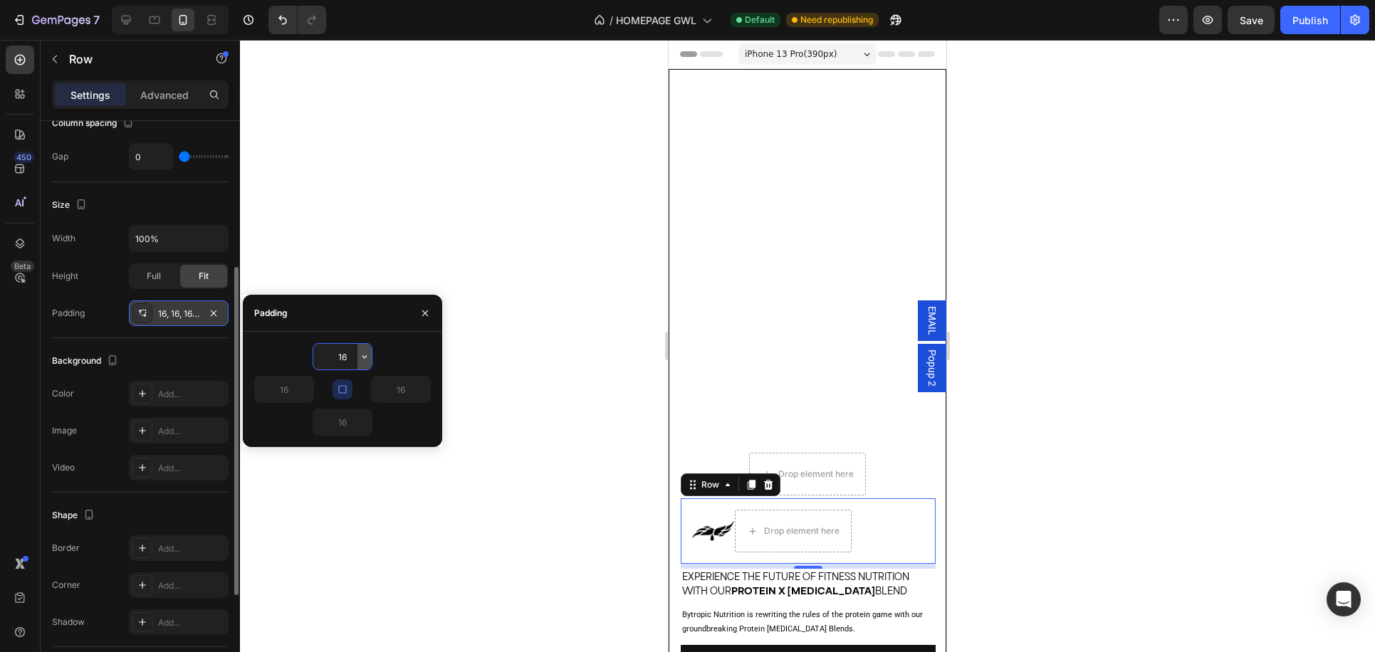
click at [362, 356] on icon "button" at bounding box center [364, 356] width 4 height 3
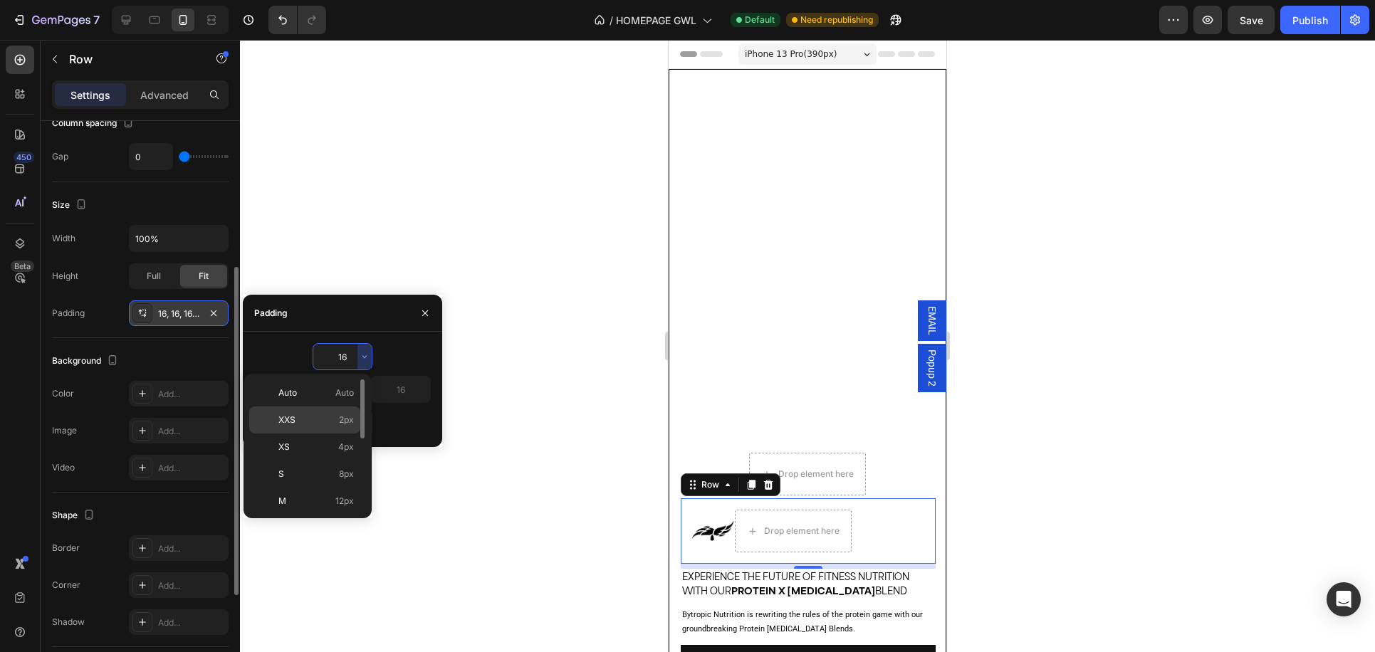
click at [336, 420] on p "XXS 2px" at bounding box center [315, 420] width 75 height 13
type input "2"
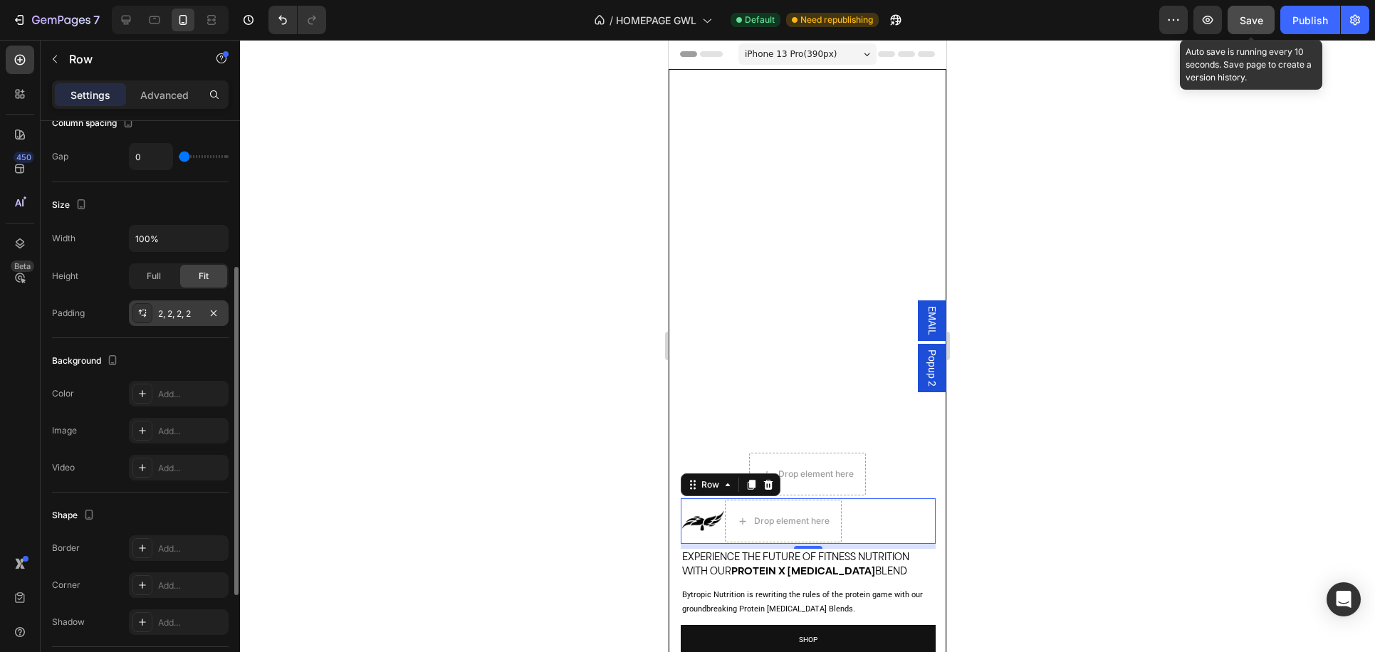
click at [1254, 17] on span "Save" at bounding box center [1250, 20] width 23 height 12
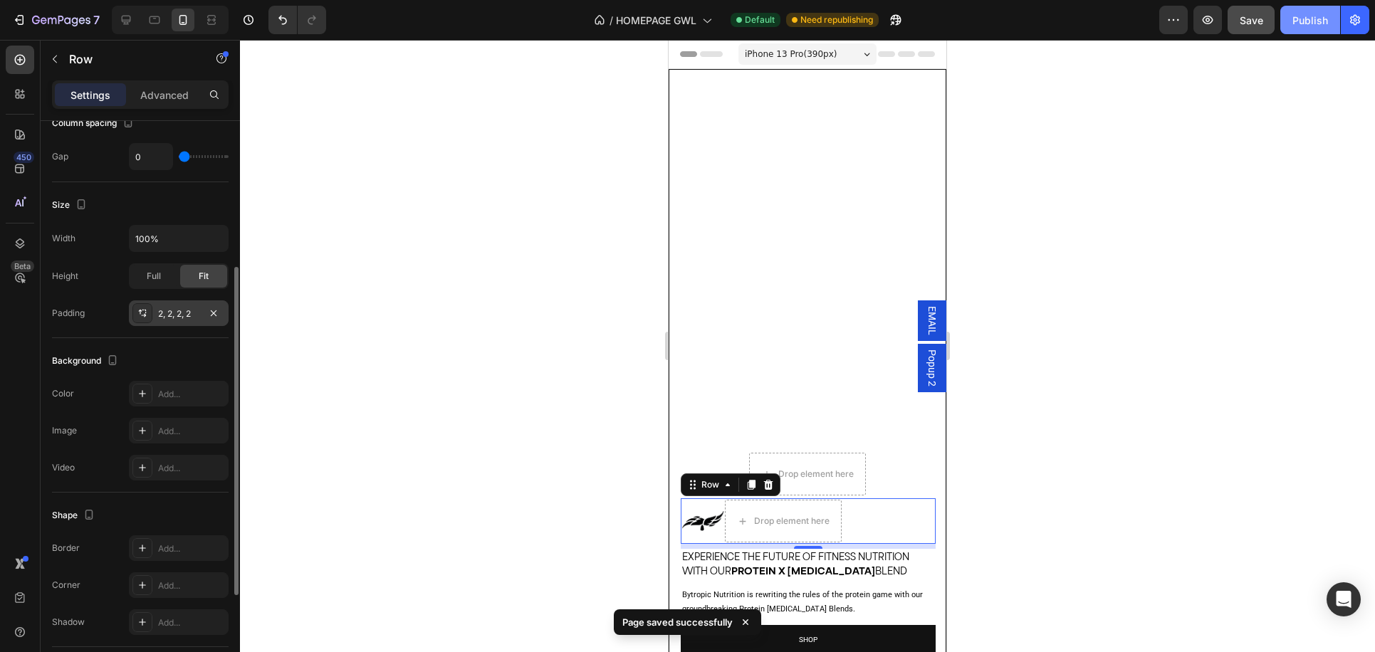
click at [1315, 21] on div "Publish" at bounding box center [1310, 20] width 36 height 15
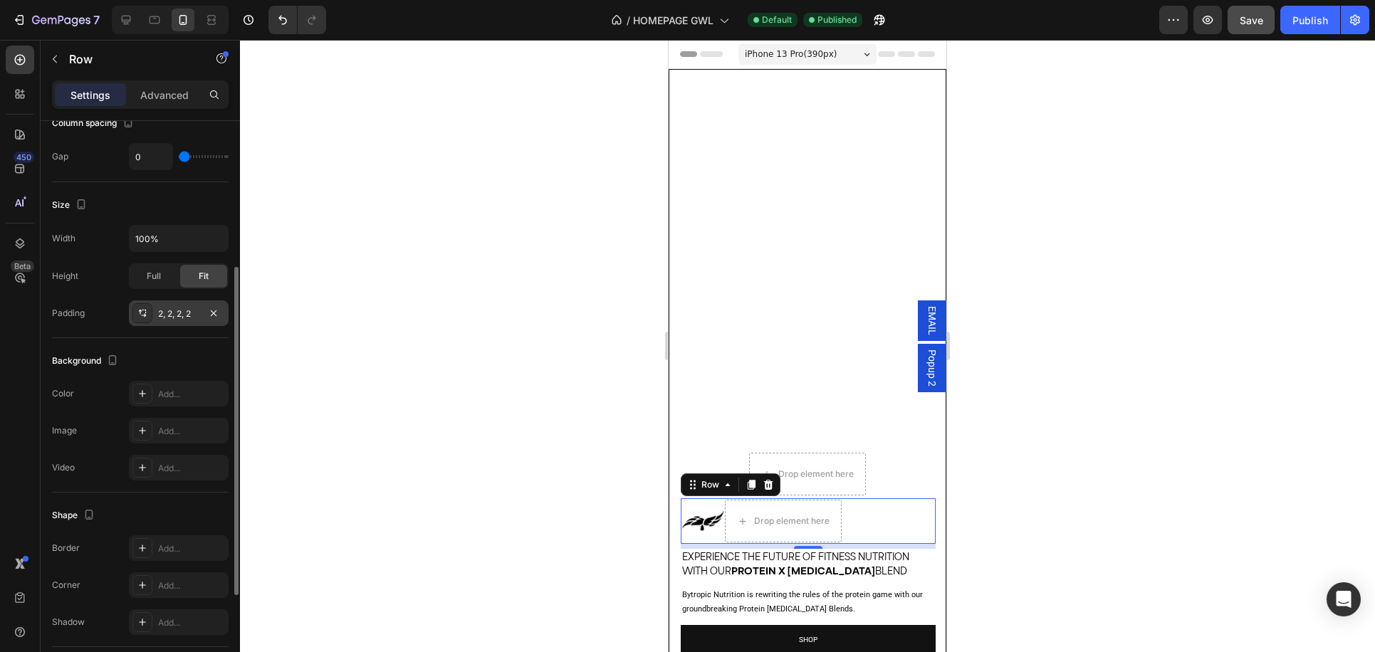
click at [180, 318] on div "2, 2, 2, 2" at bounding box center [178, 314] width 41 height 13
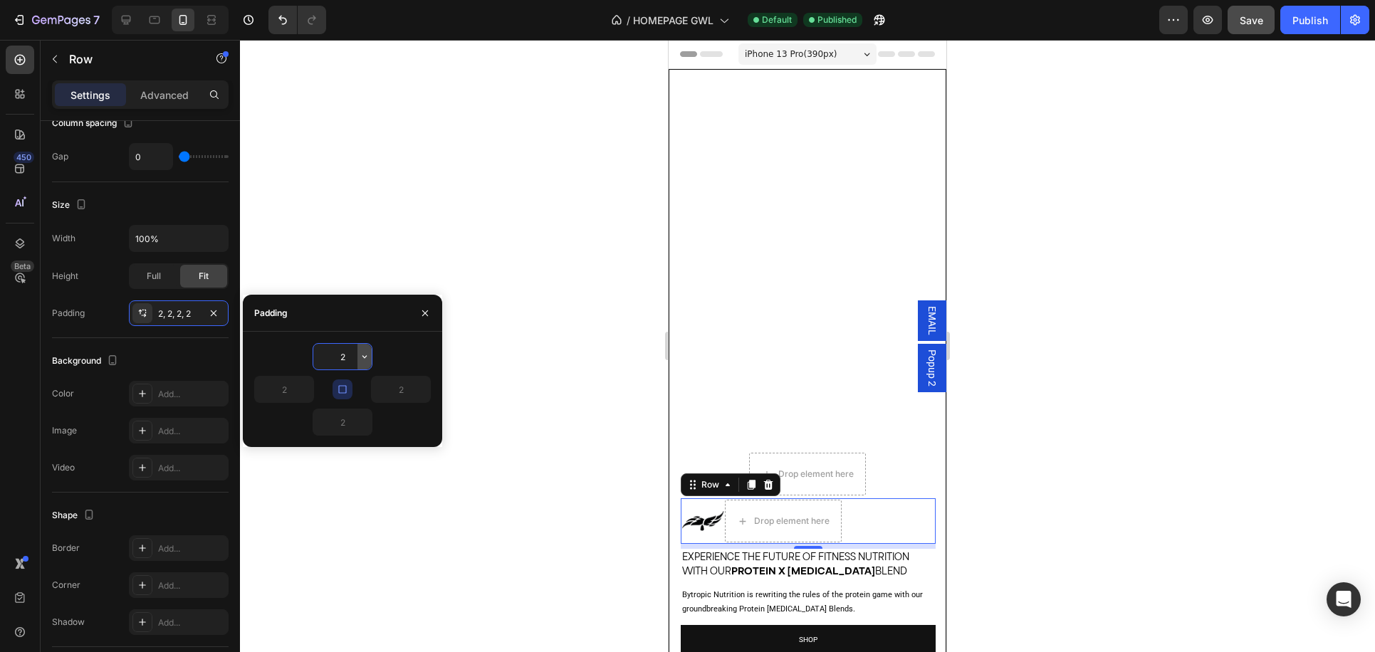
click at [368, 352] on icon "button" at bounding box center [364, 356] width 11 height 11
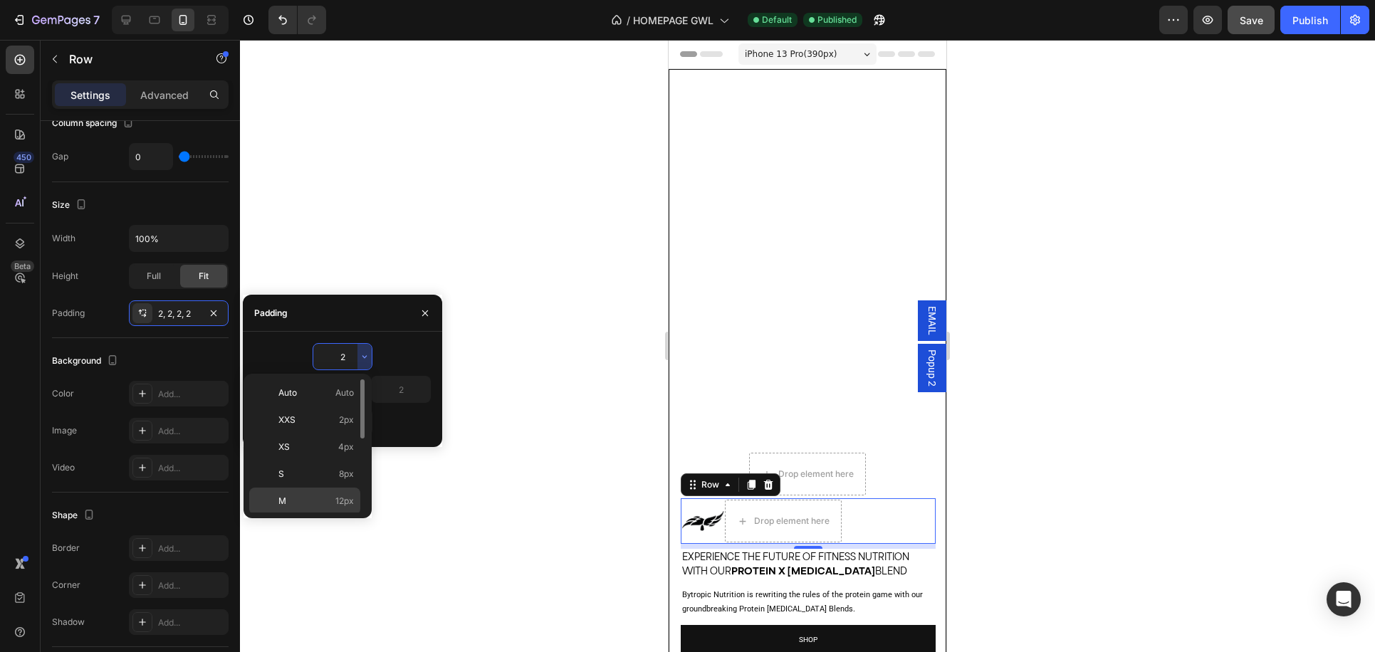
click at [345, 506] on span "12px" at bounding box center [344, 501] width 19 height 13
type input "12"
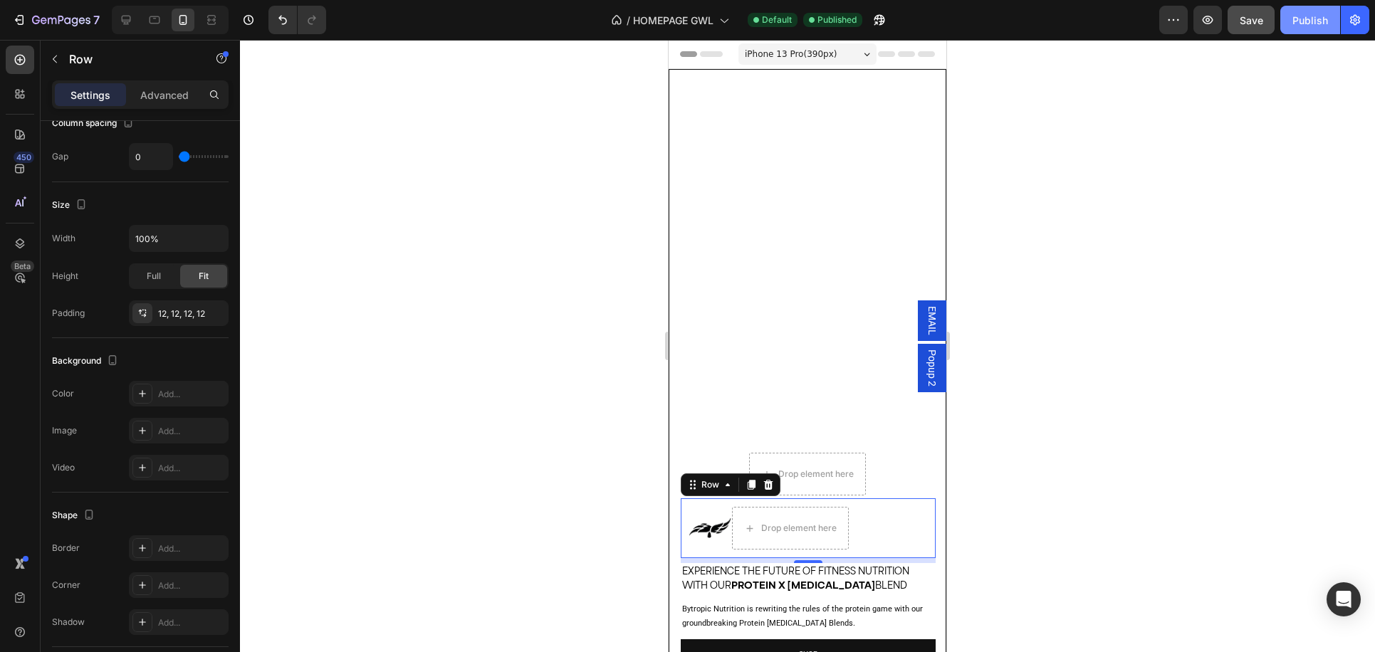
click at [1311, 26] on div "Publish" at bounding box center [1310, 20] width 36 height 15
click at [864, 510] on div "Image Icon List Drop element here Row 7" at bounding box center [808, 528] width 255 height 60
click at [145, 320] on div at bounding box center [142, 313] width 20 height 20
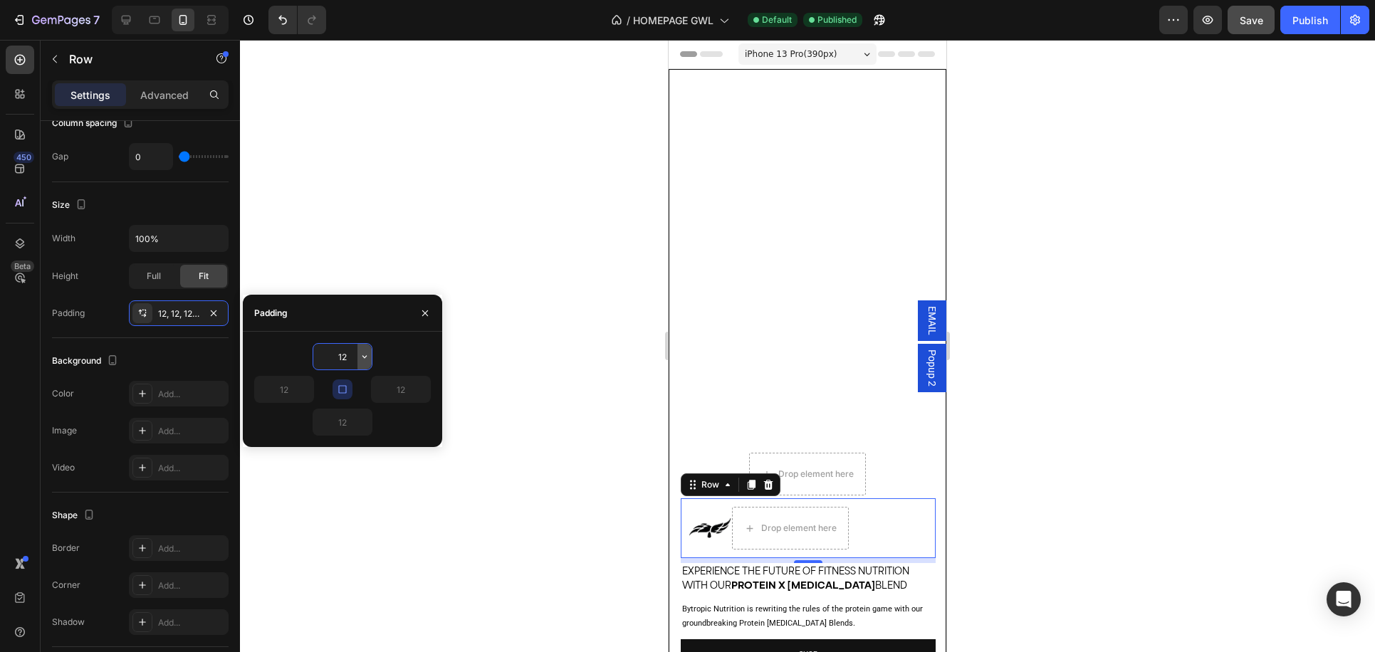
click at [364, 357] on icon "button" at bounding box center [364, 356] width 4 height 3
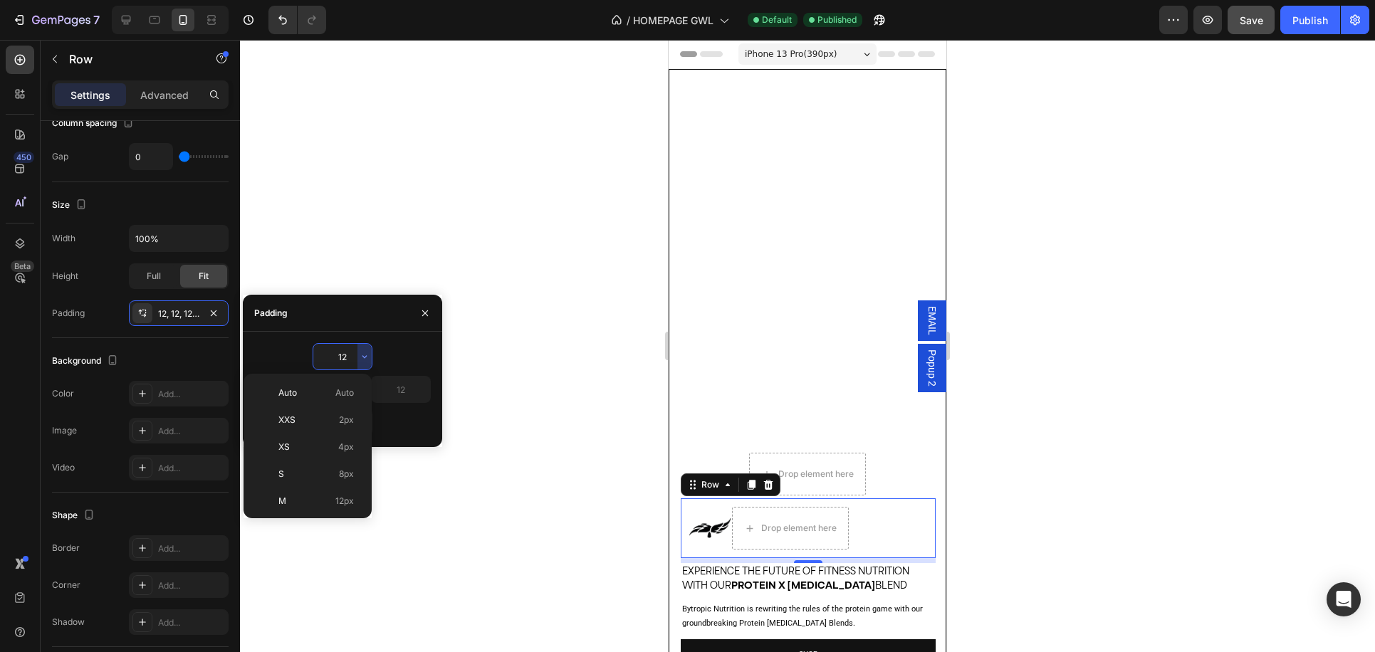
click at [441, 475] on div at bounding box center [807, 346] width 1135 height 612
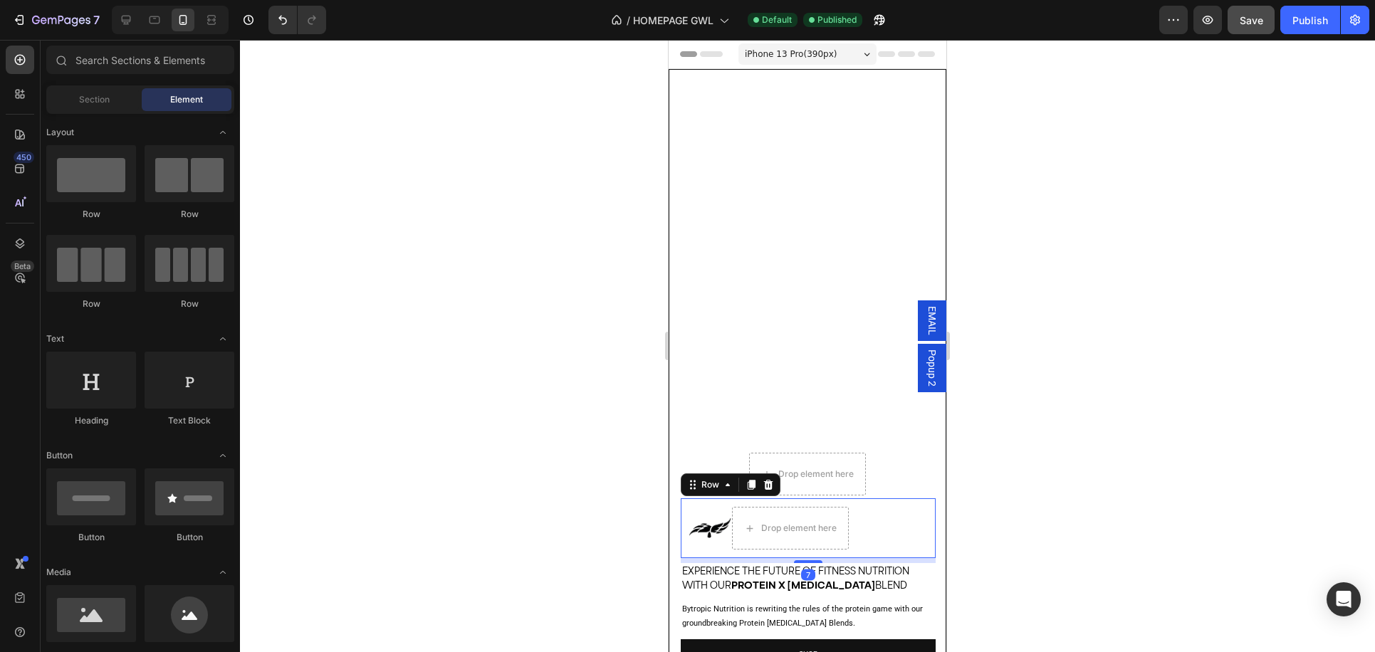
click at [885, 536] on div "Image Icon List Drop element here Row 7" at bounding box center [808, 528] width 255 height 60
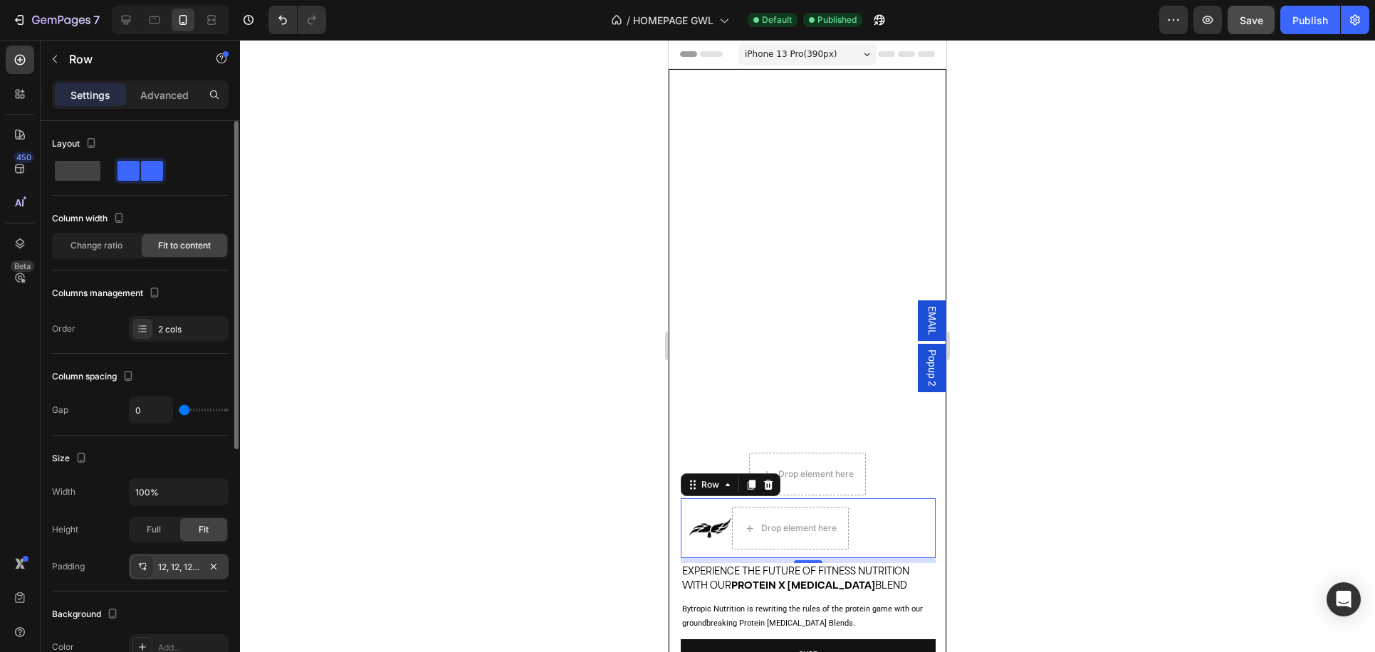
click at [147, 570] on icon at bounding box center [142, 566] width 11 height 11
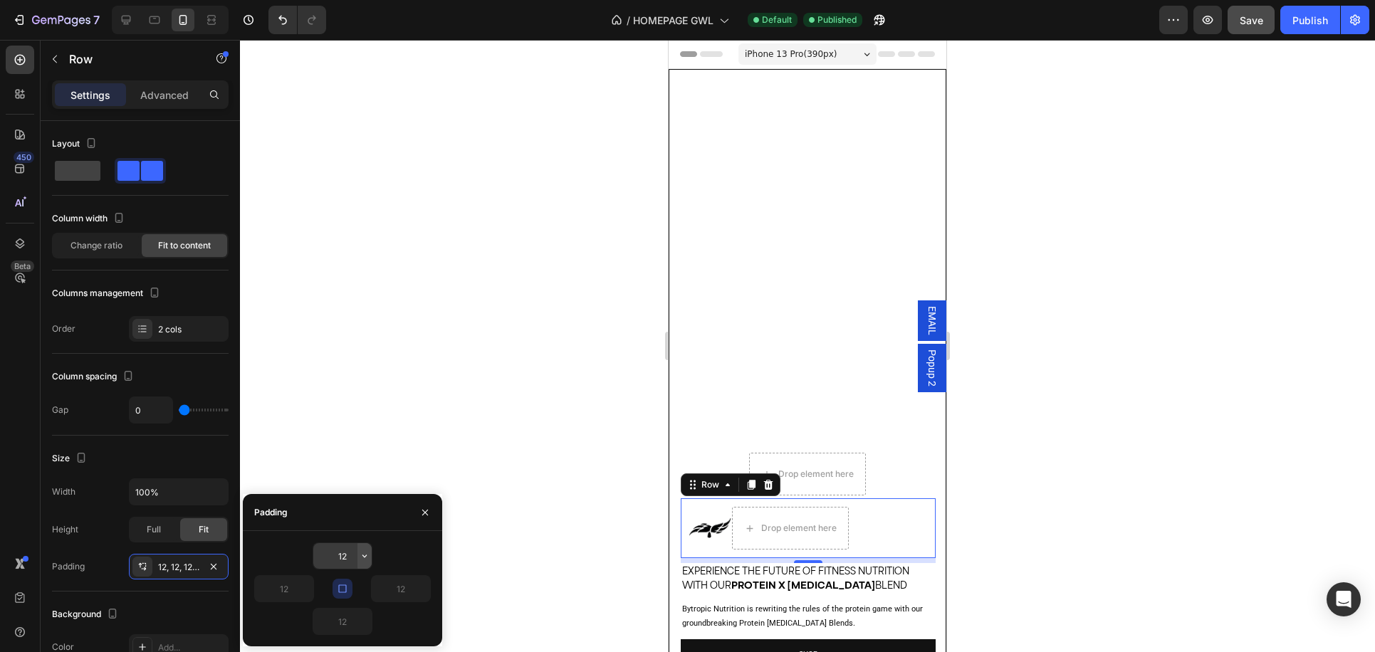
click at [362, 557] on icon "button" at bounding box center [364, 555] width 11 height 11
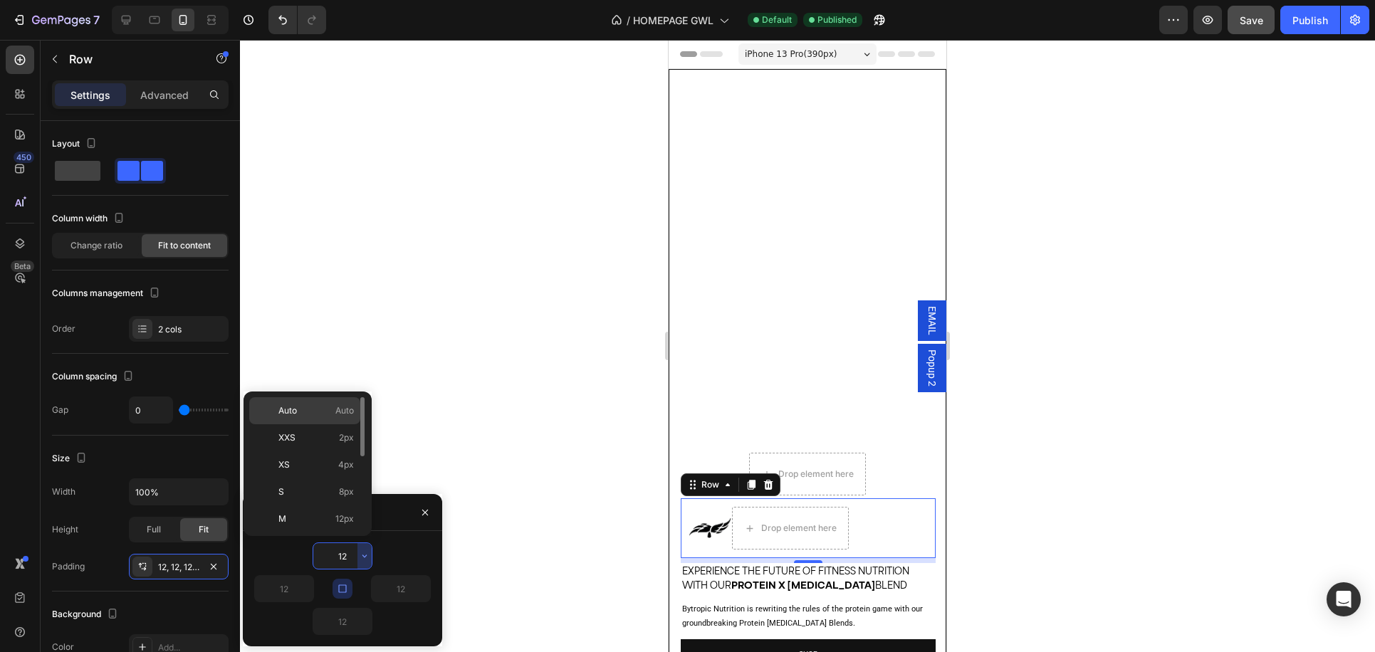
click at [348, 404] on span "Auto" at bounding box center [344, 410] width 19 height 13
type input "Auto"
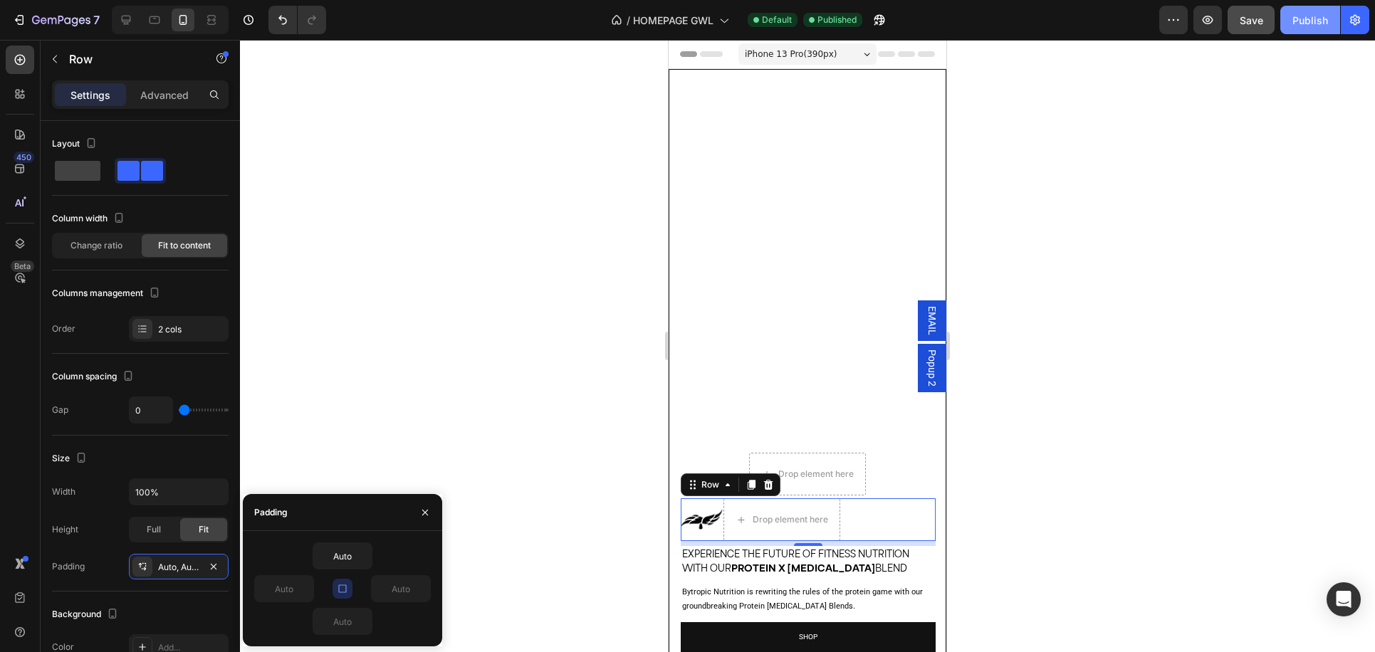
click at [1307, 21] on div "Publish" at bounding box center [1310, 20] width 36 height 15
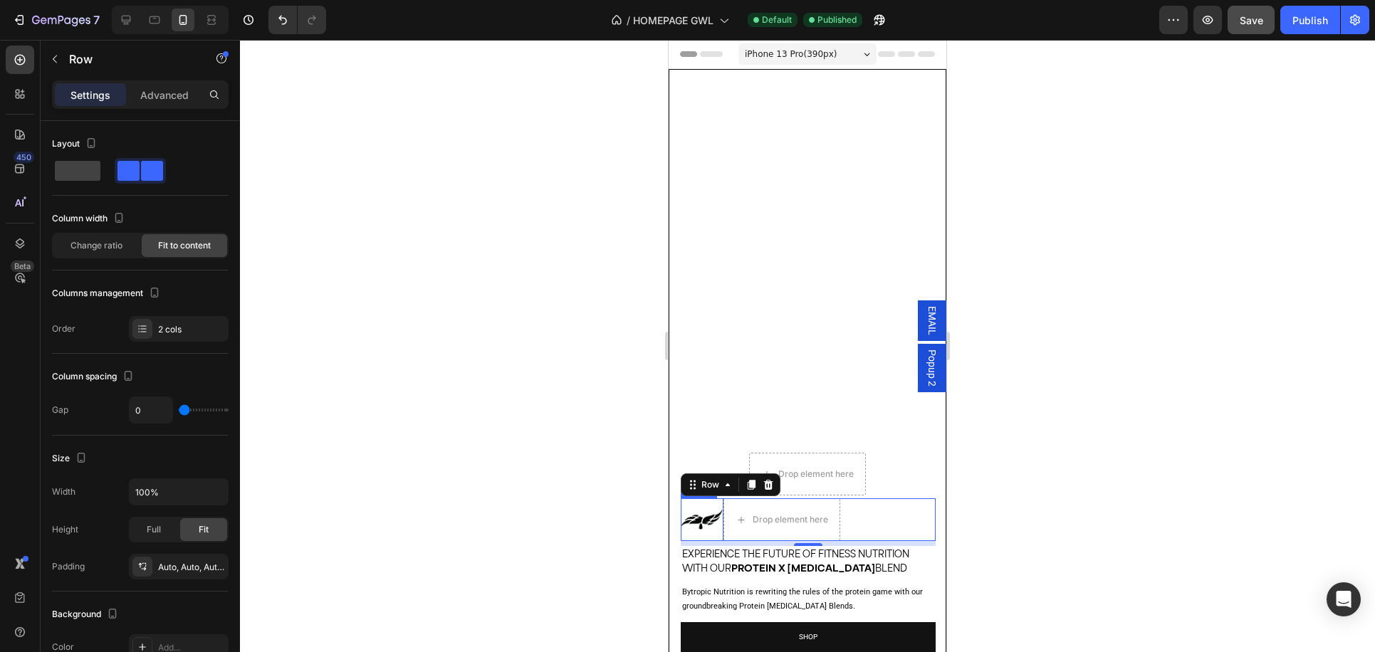
click at [694, 516] on img at bounding box center [702, 520] width 43 height 20
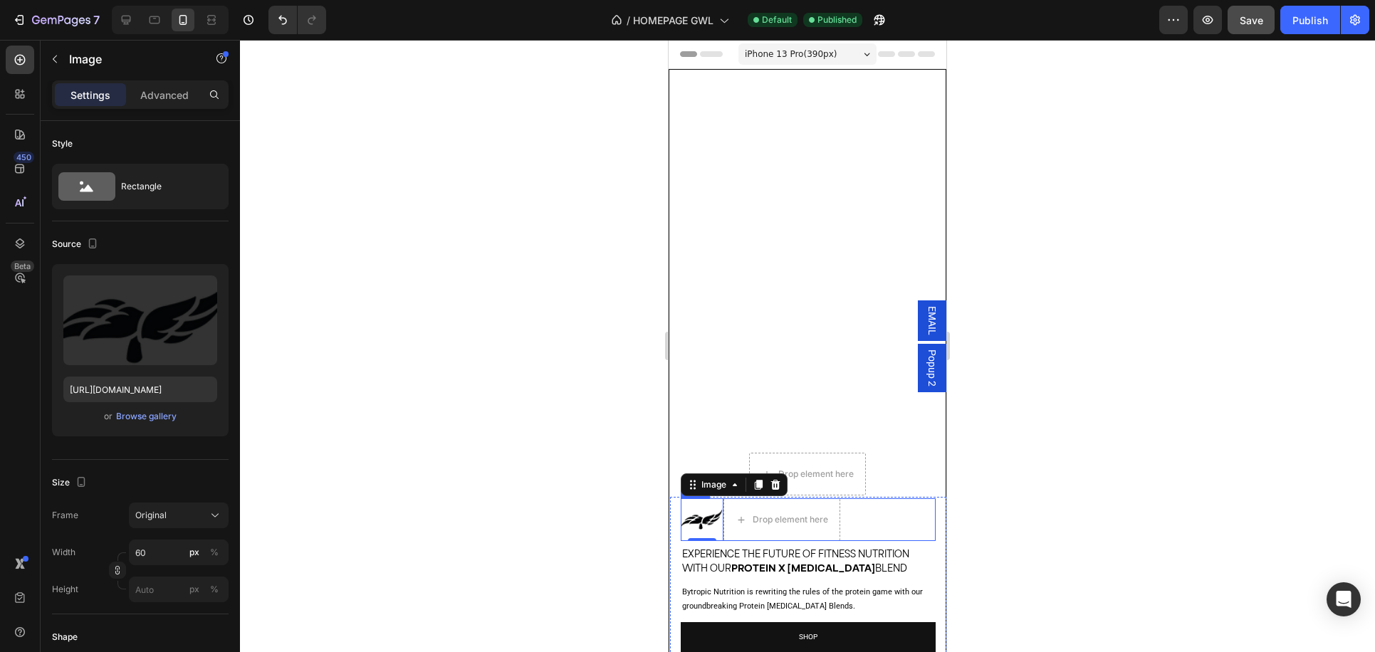
click at [878, 518] on div "Image 0 Icon List Drop element here Row" at bounding box center [808, 519] width 255 height 43
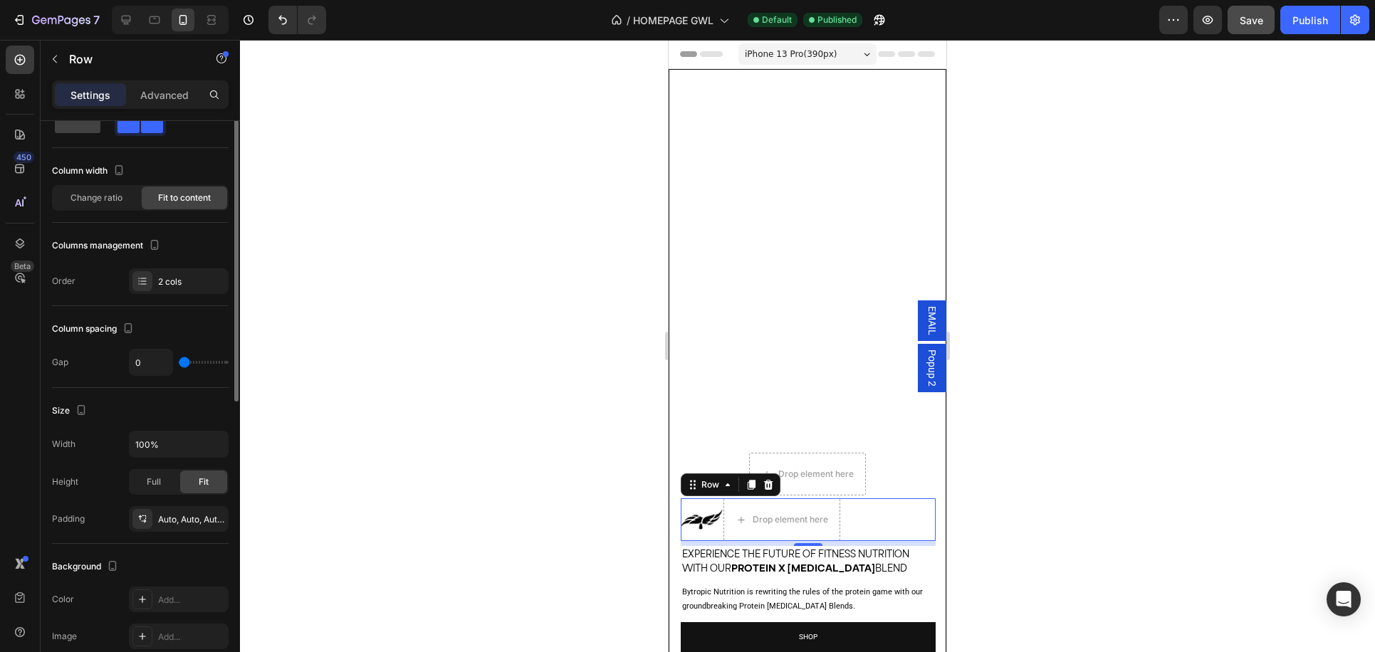
scroll to position [0, 0]
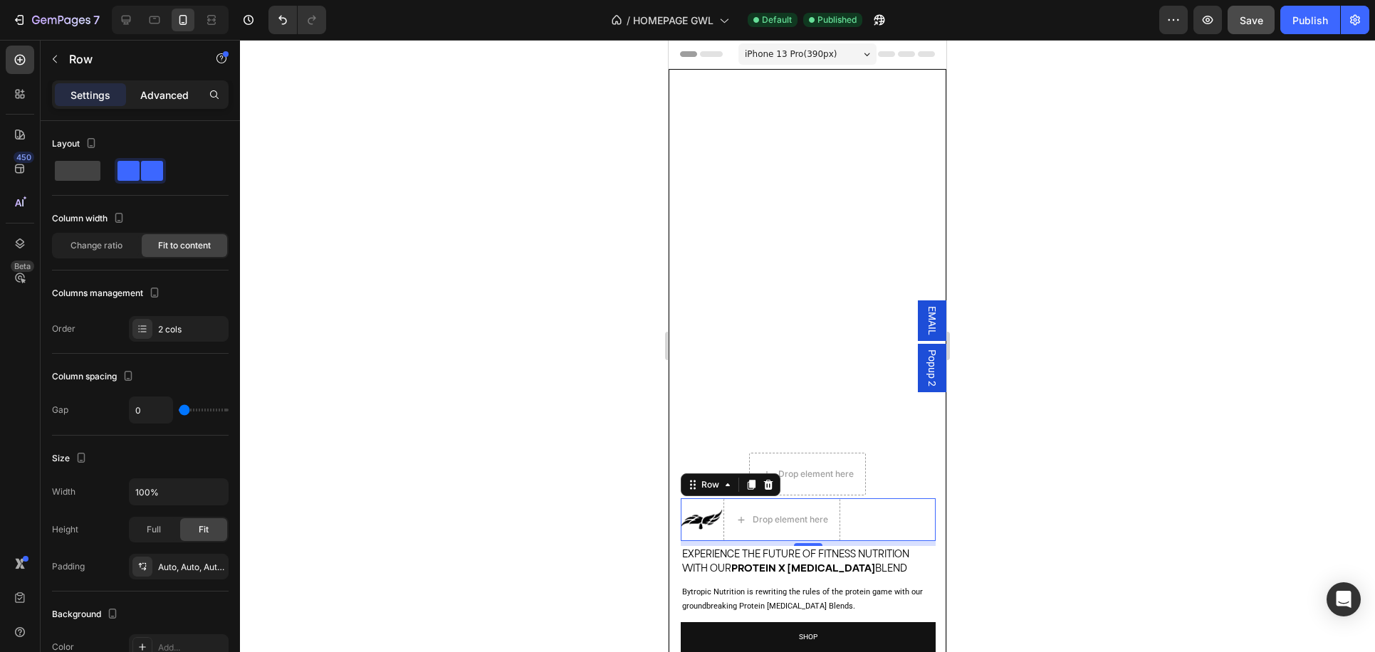
click at [160, 95] on p "Advanced" at bounding box center [164, 95] width 48 height 15
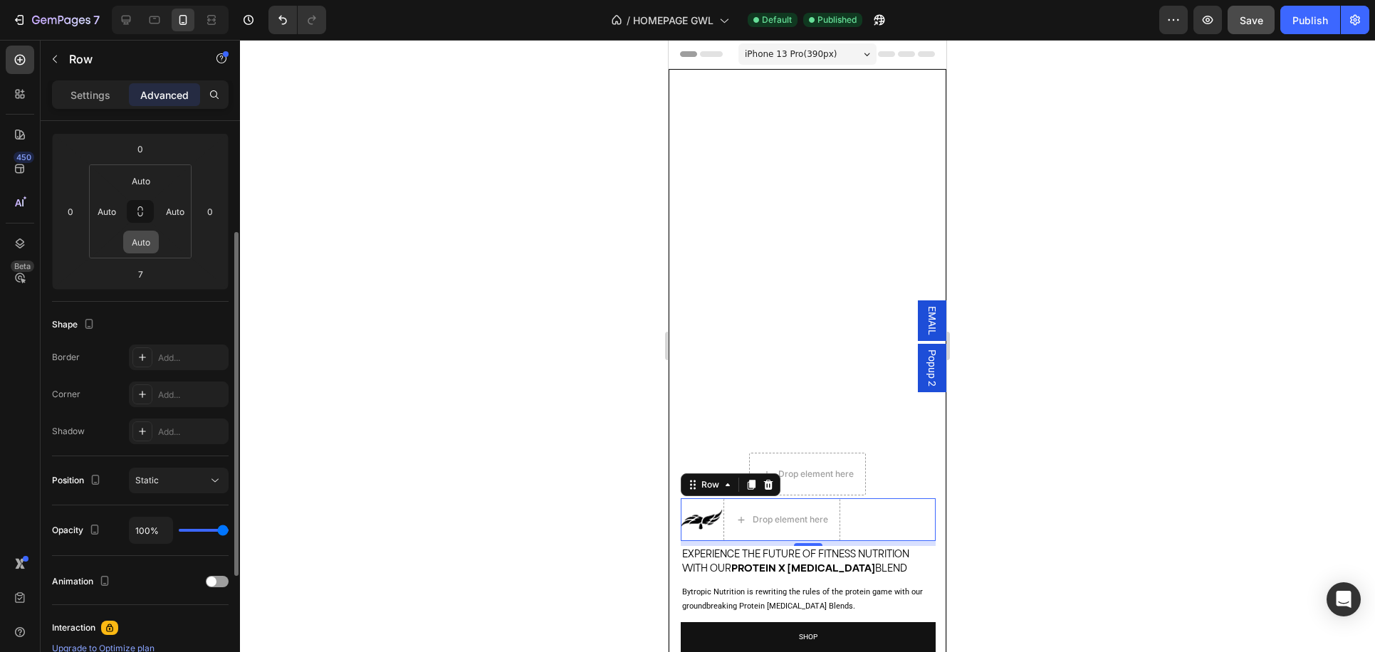
scroll to position [187, 0]
click at [173, 477] on div "Static" at bounding box center [171, 479] width 73 height 13
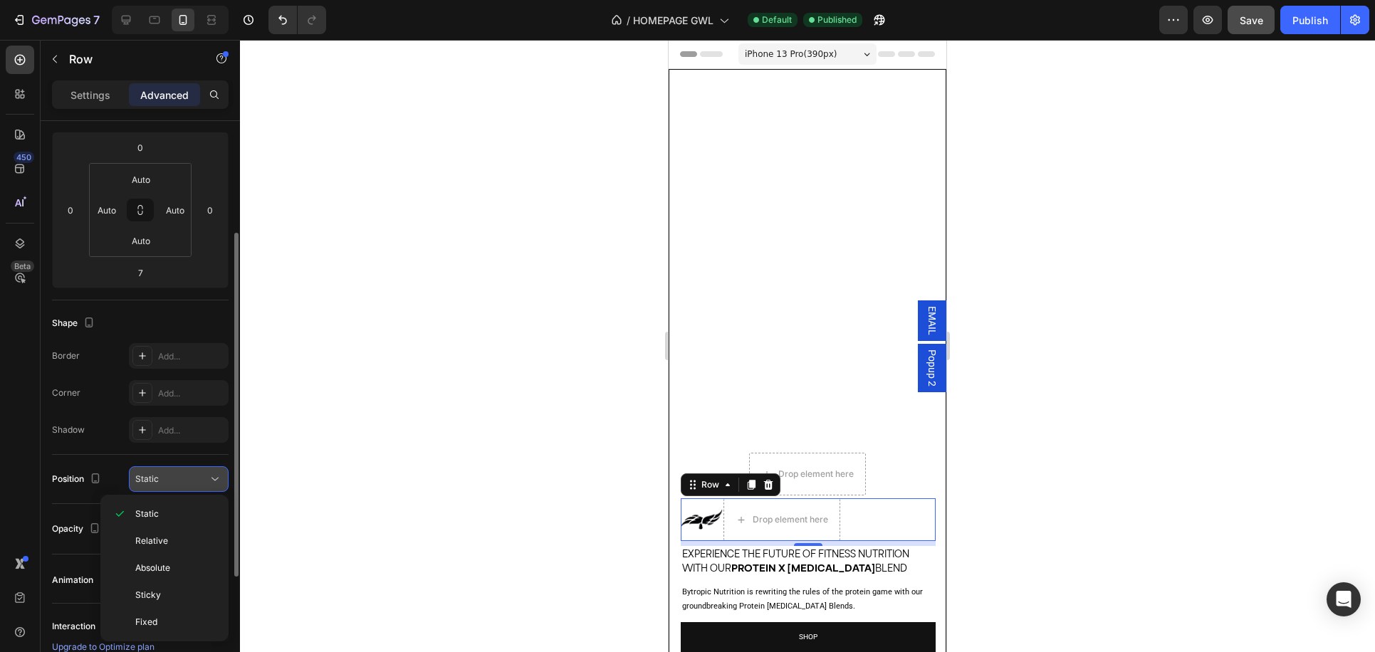
click at [173, 477] on div "Static" at bounding box center [171, 479] width 73 height 13
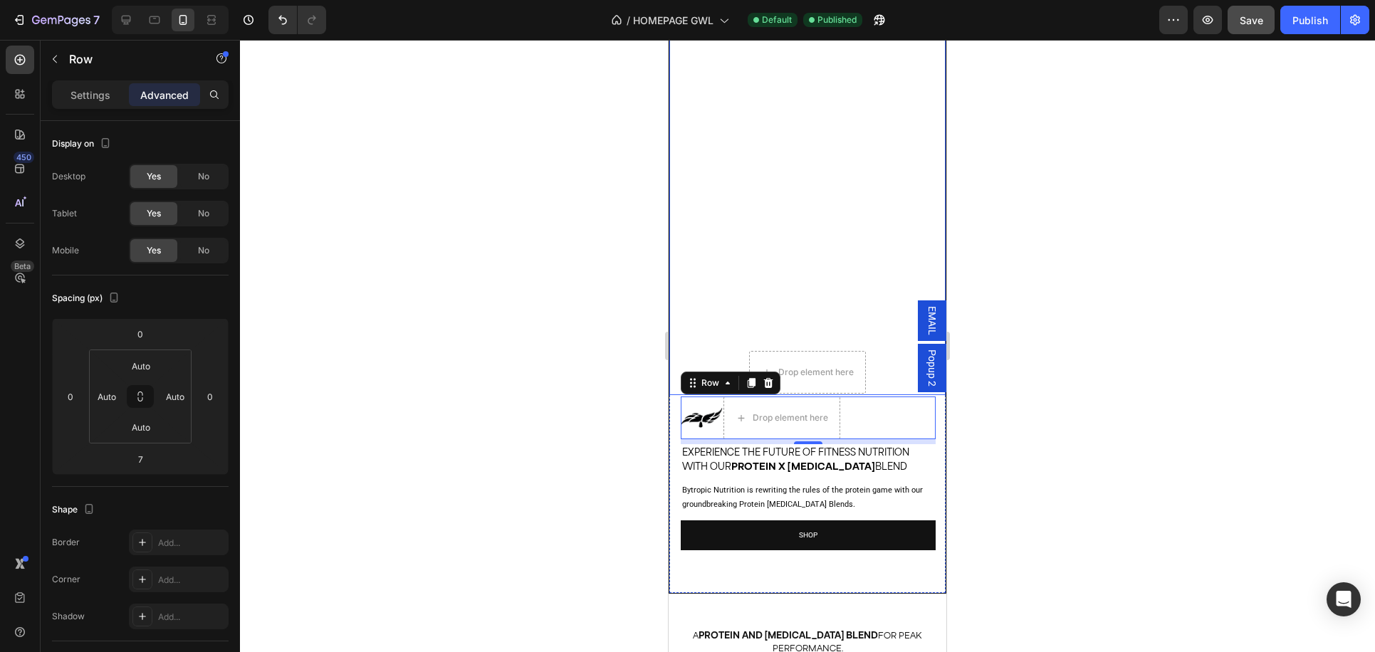
scroll to position [110, 0]
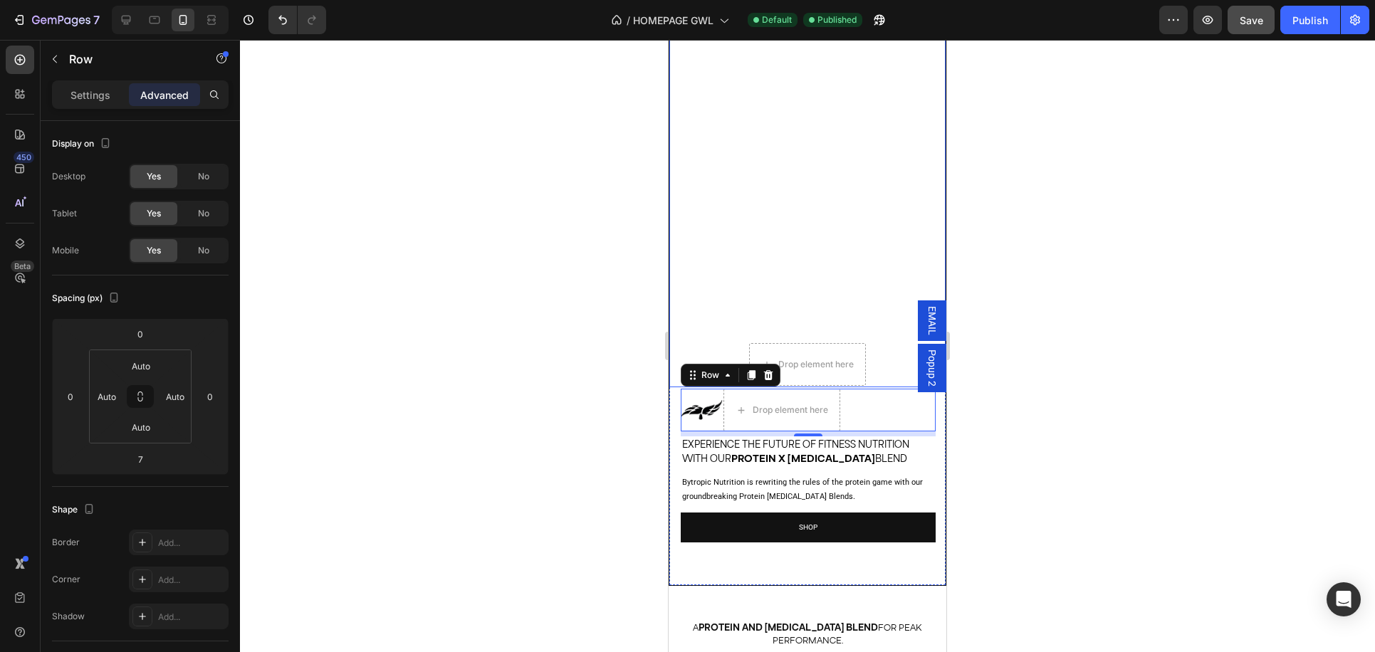
click at [886, 373] on video "Background Image" at bounding box center [807, 173] width 276 height 427
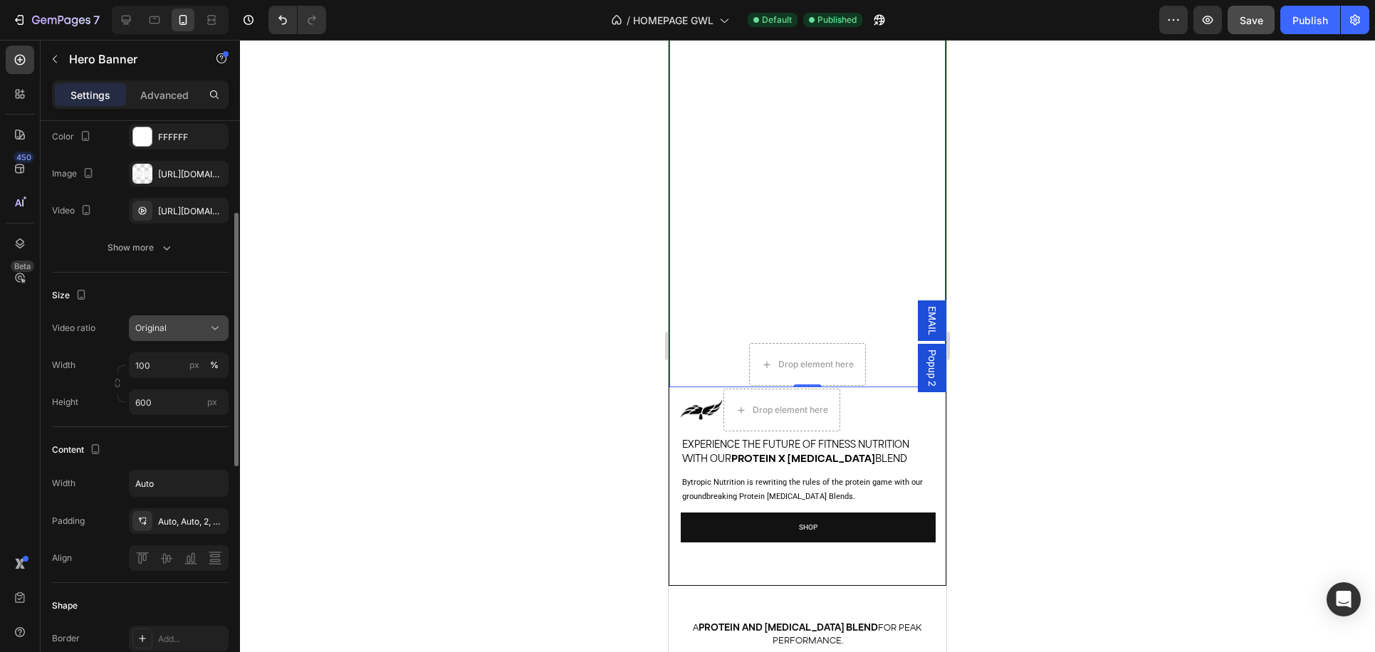
scroll to position [197, 0]
click at [203, 329] on div "Original" at bounding box center [171, 322] width 73 height 13
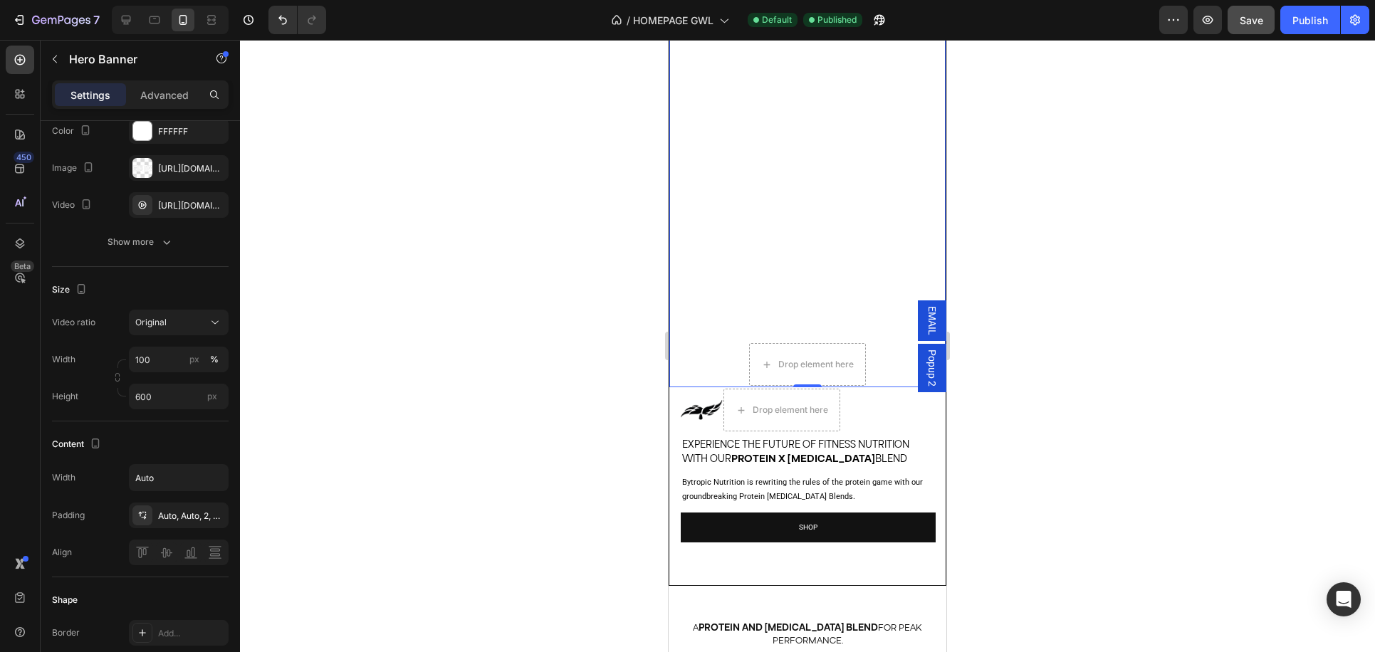
click at [324, 366] on div at bounding box center [807, 346] width 1135 height 612
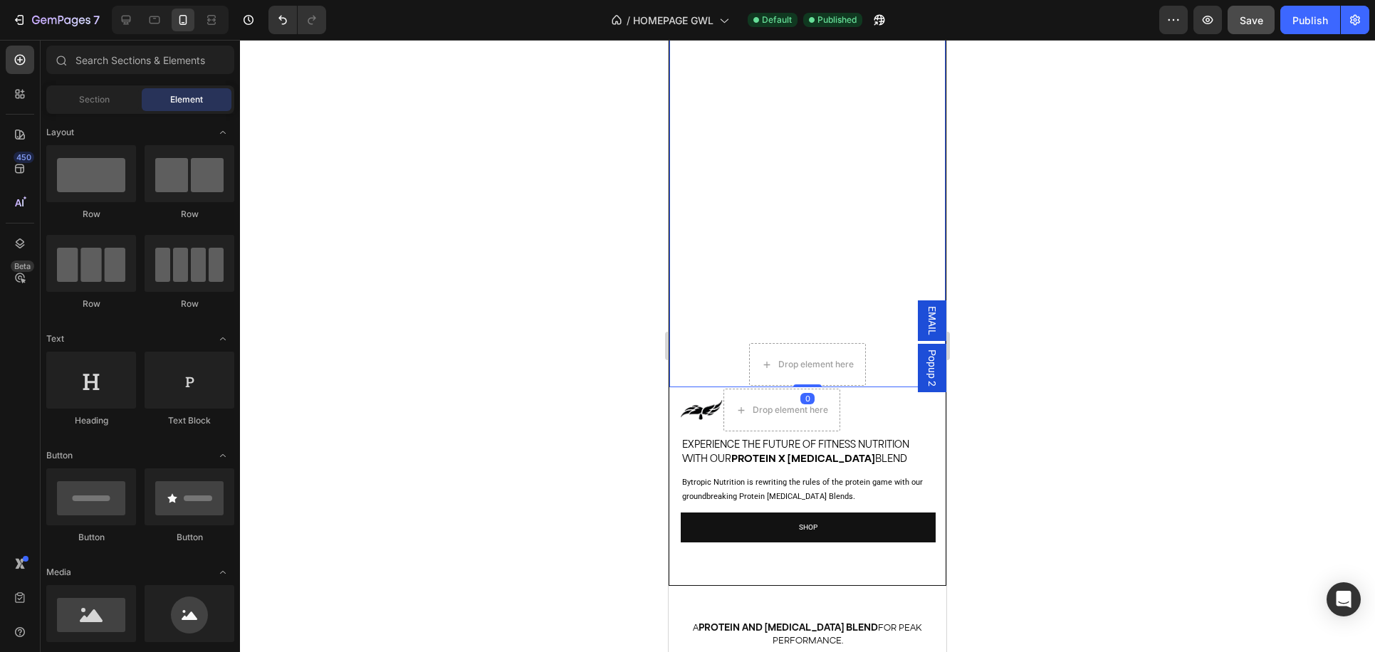
click at [706, 247] on video "Background Image" at bounding box center [807, 173] width 276 height 427
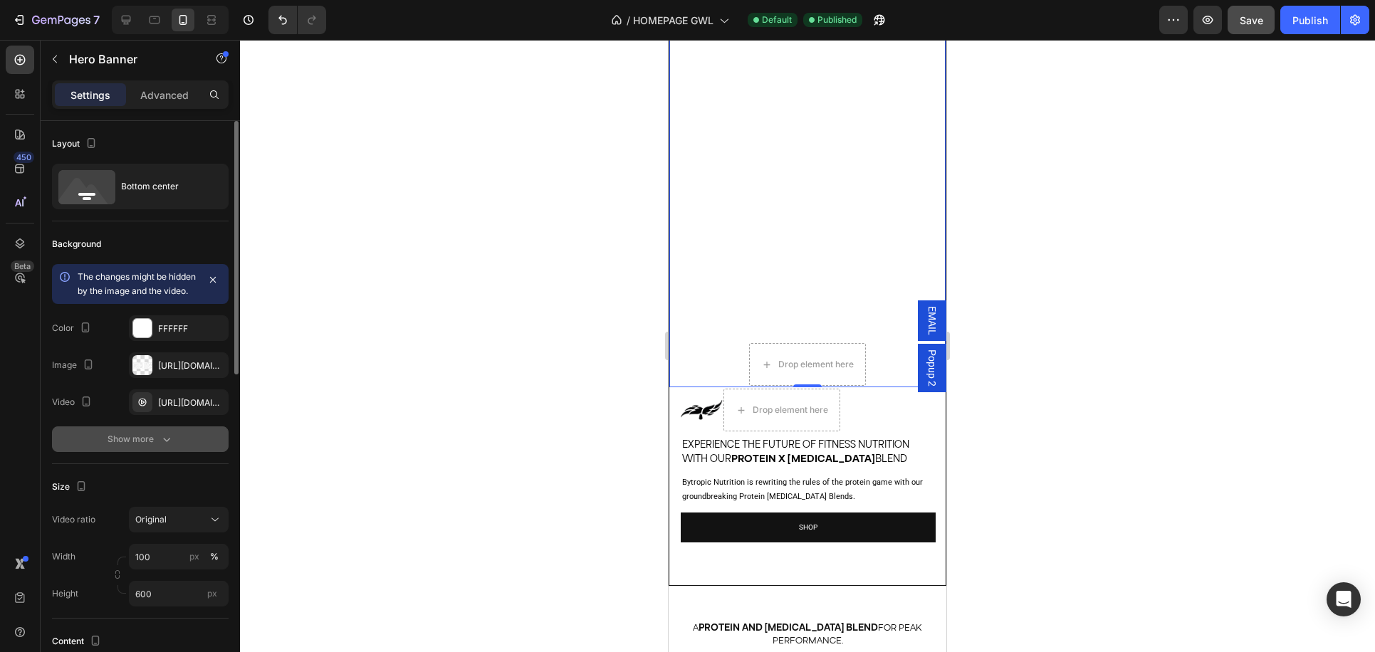
click at [134, 446] on div "Show more" at bounding box center [140, 439] width 66 height 14
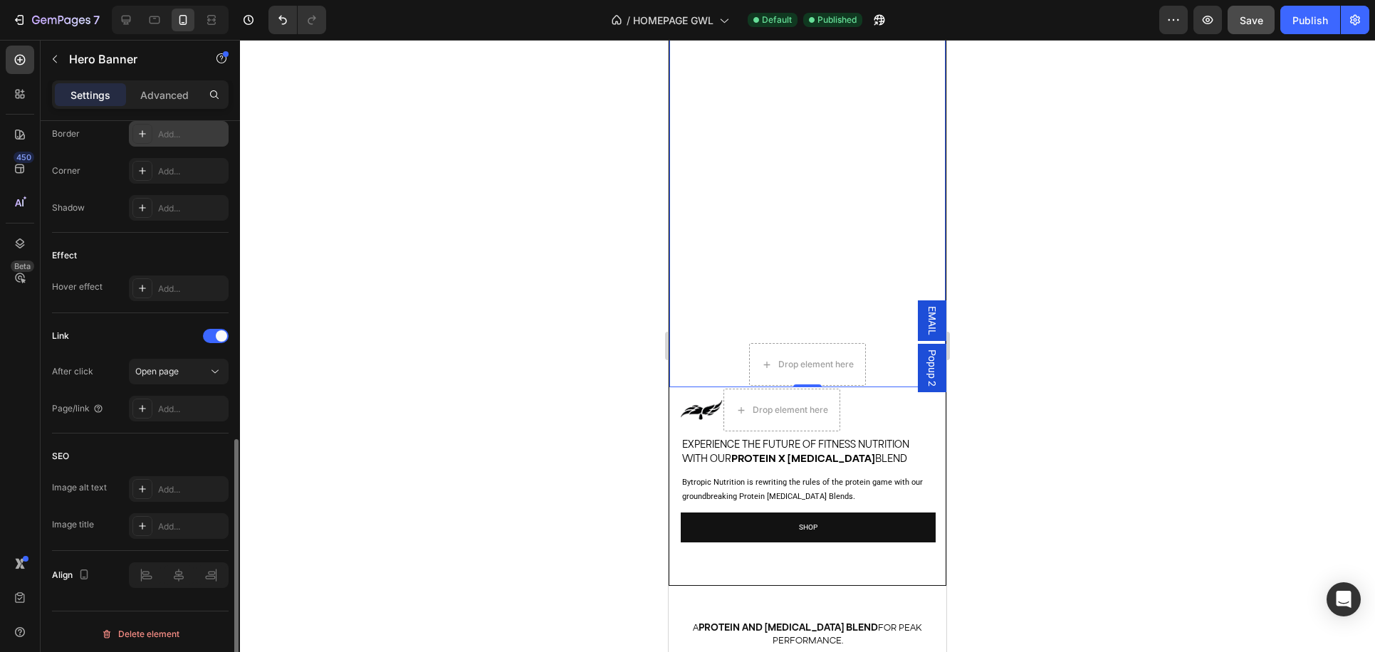
scroll to position [752, 0]
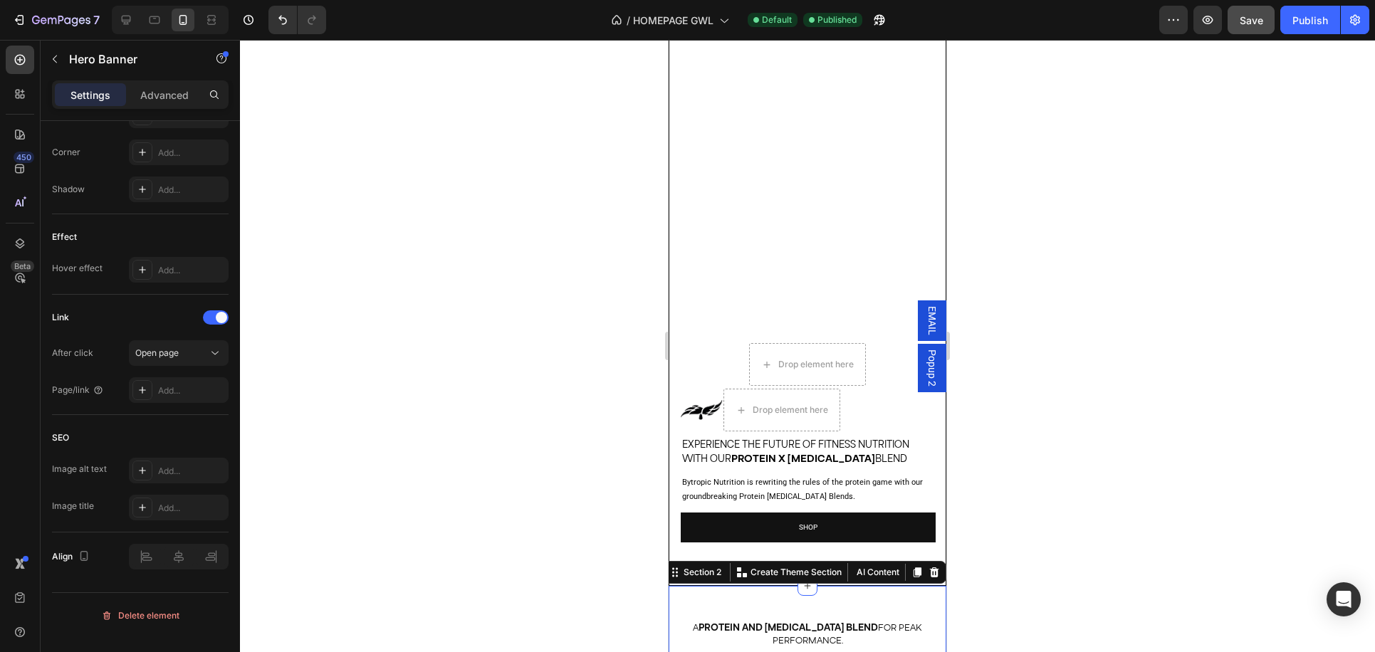
click at [707, 596] on div "A Protein and [MEDICAL_DATA] Blend for Peak Performance. Heading Bytropic Nutri…" at bounding box center [807, 649] width 278 height 127
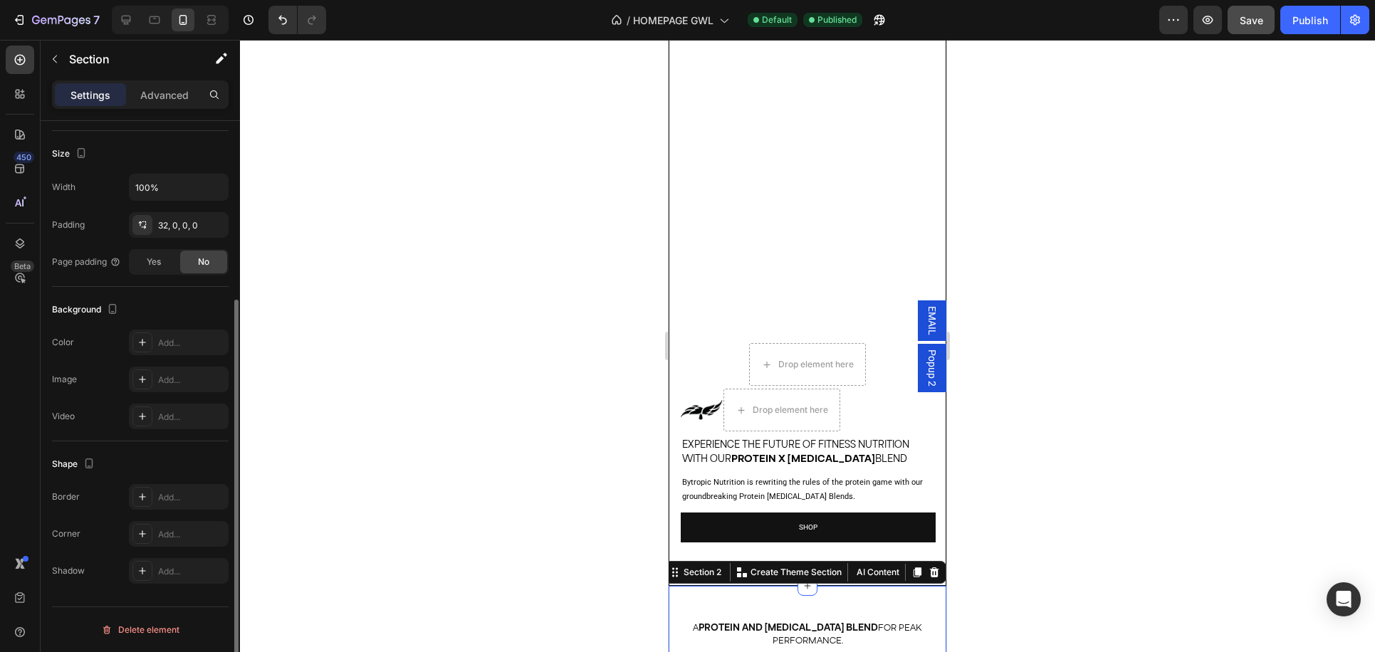
scroll to position [0, 0]
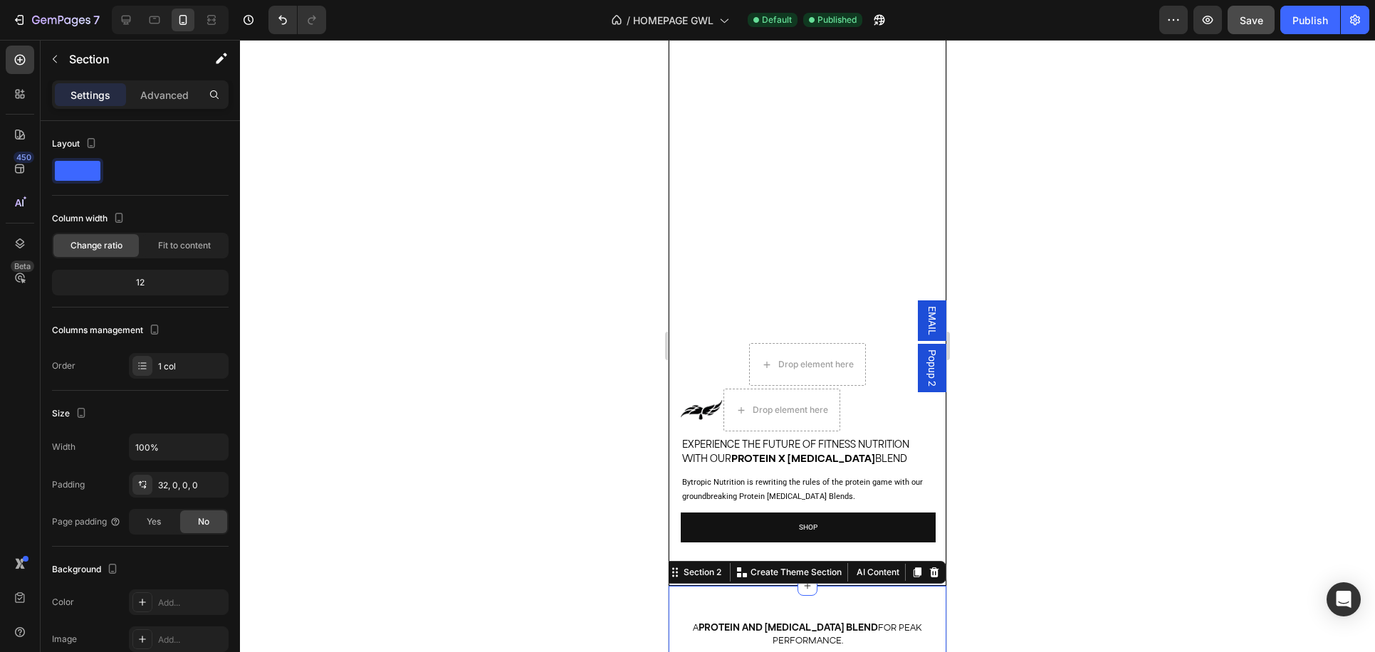
click at [1133, 428] on div at bounding box center [807, 346] width 1135 height 612
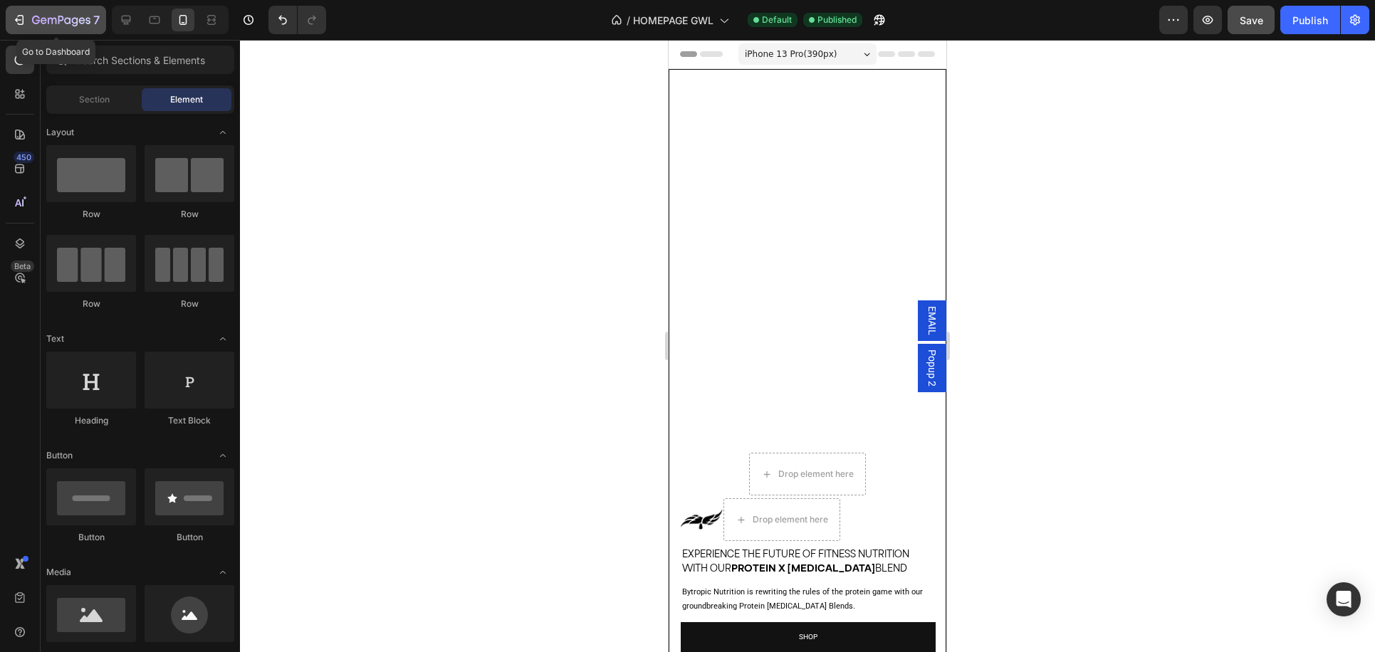
click at [21, 20] on icon "button" at bounding box center [19, 20] width 14 height 14
